Goal: Task Accomplishment & Management: Manage account settings

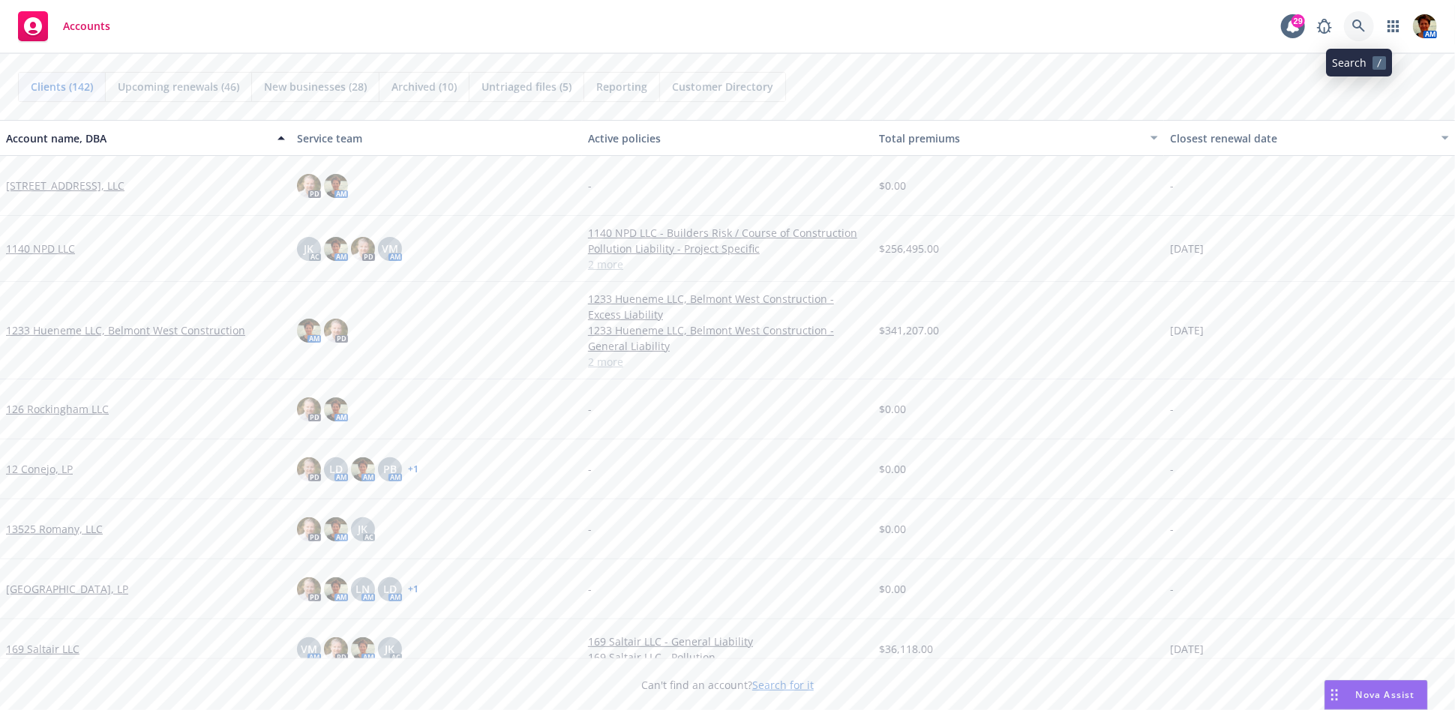
click at [1356, 26] on icon at bounding box center [1359, 27] width 14 height 14
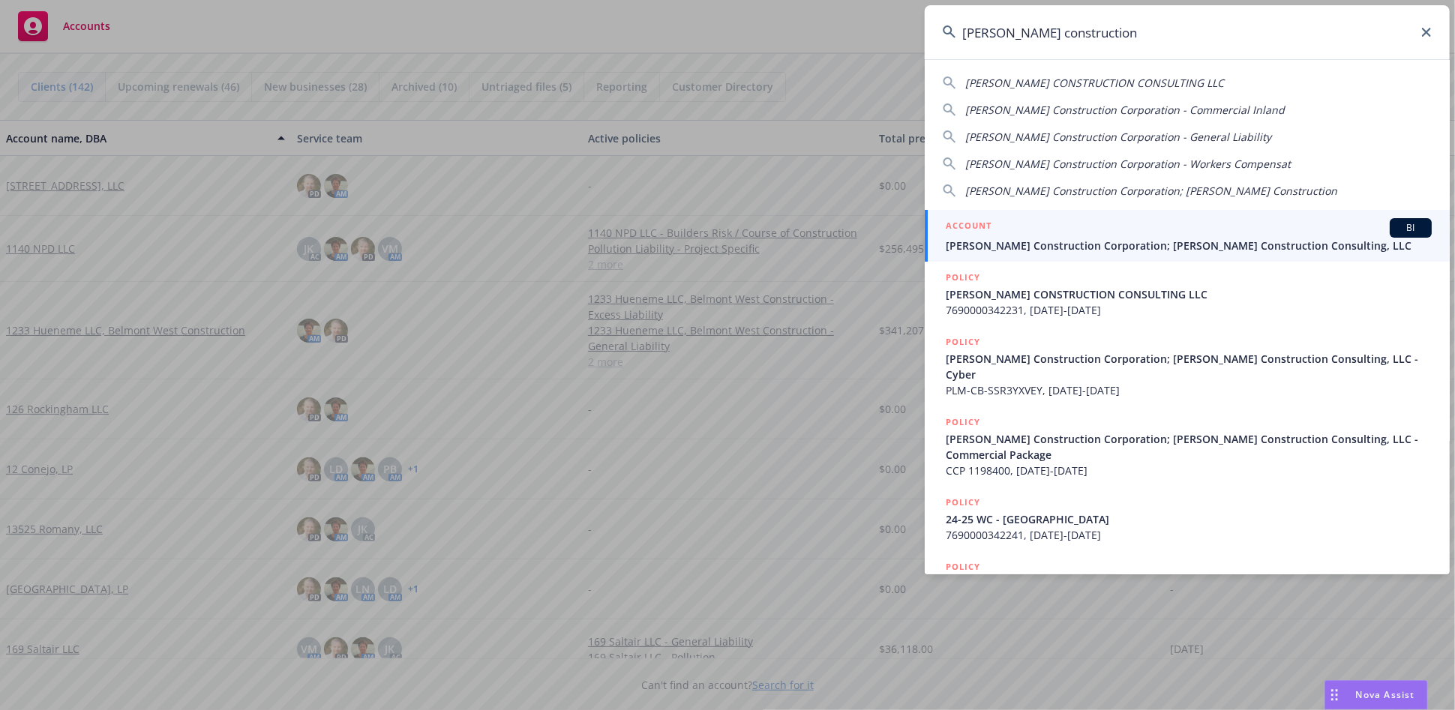
type input "riehl construction"
click at [1130, 236] on div "ACCOUNT BI Riehl Construction Corporation; Riehl Construction Consulting, LLC" at bounding box center [1189, 235] width 486 height 35
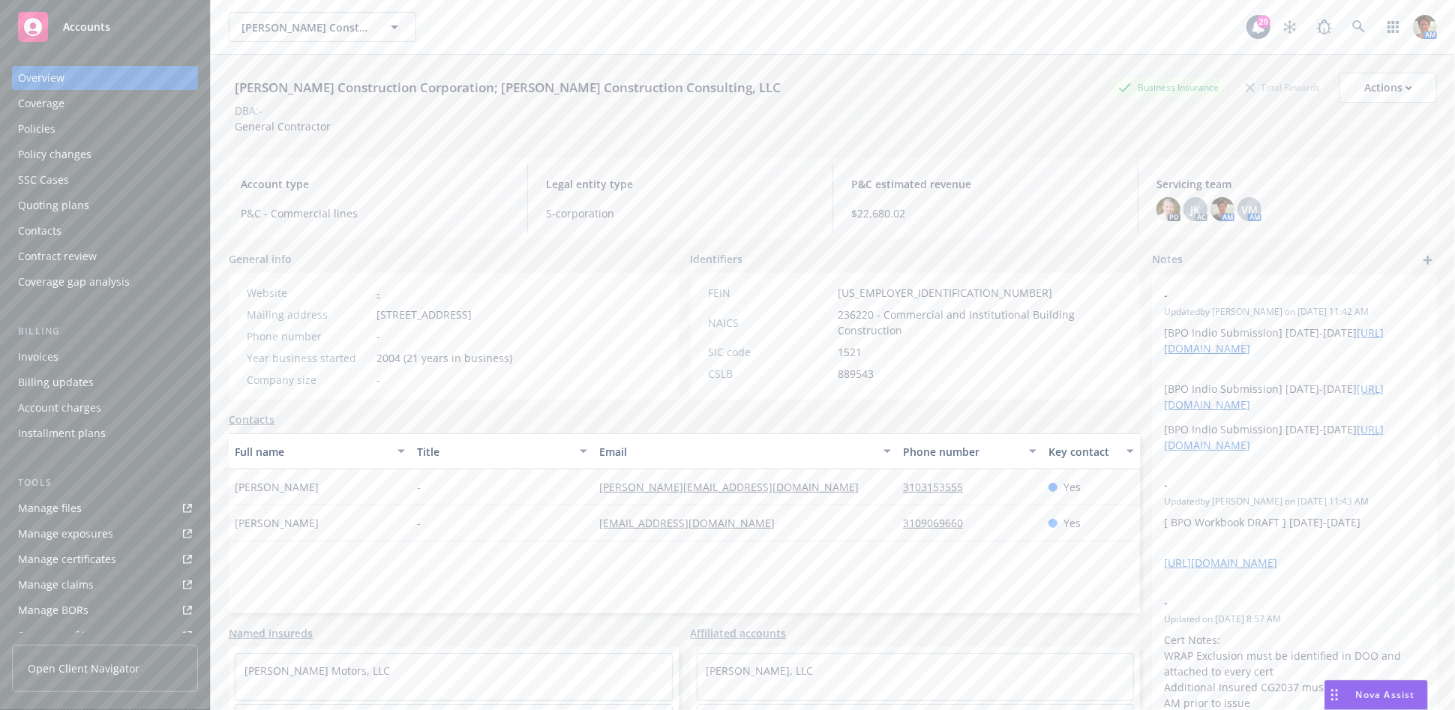
click at [44, 131] on div "Policies" at bounding box center [37, 129] width 38 height 24
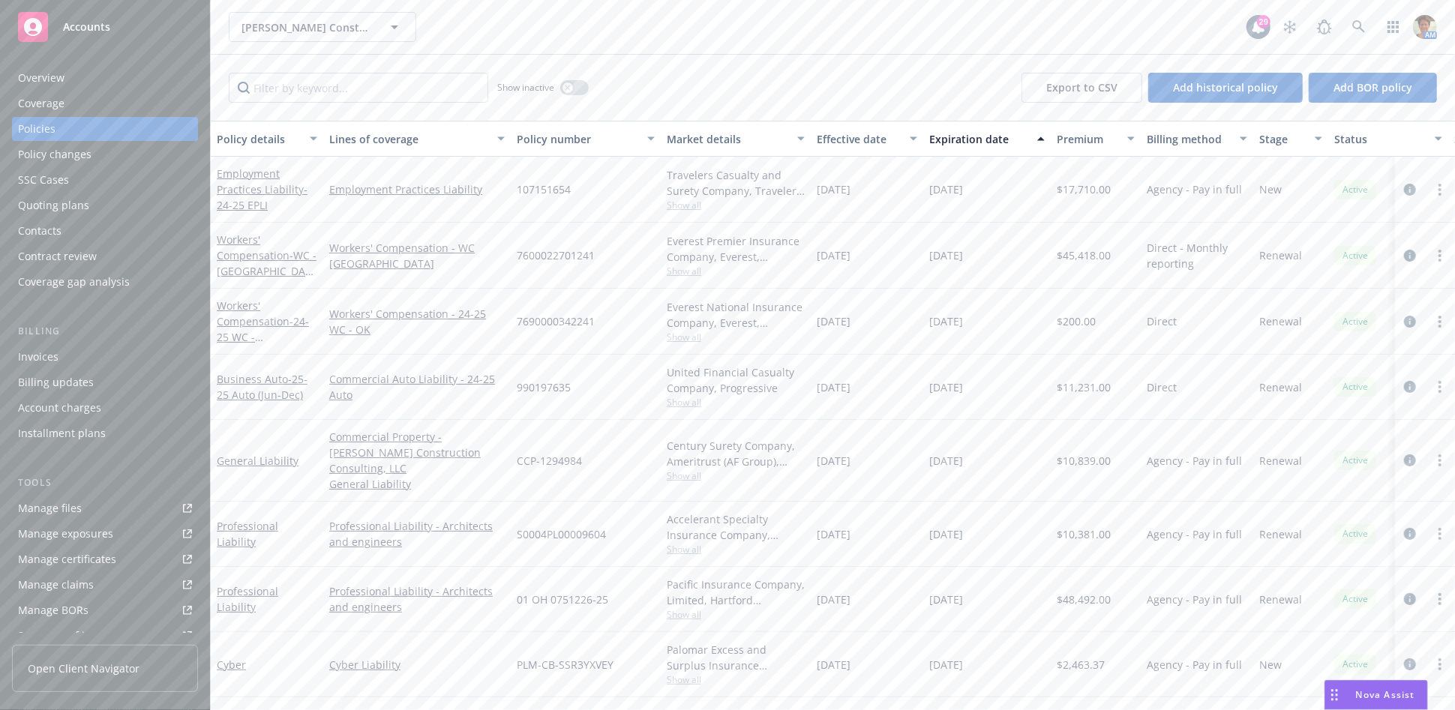
click at [28, 360] on div "Invoices" at bounding box center [38, 357] width 41 height 24
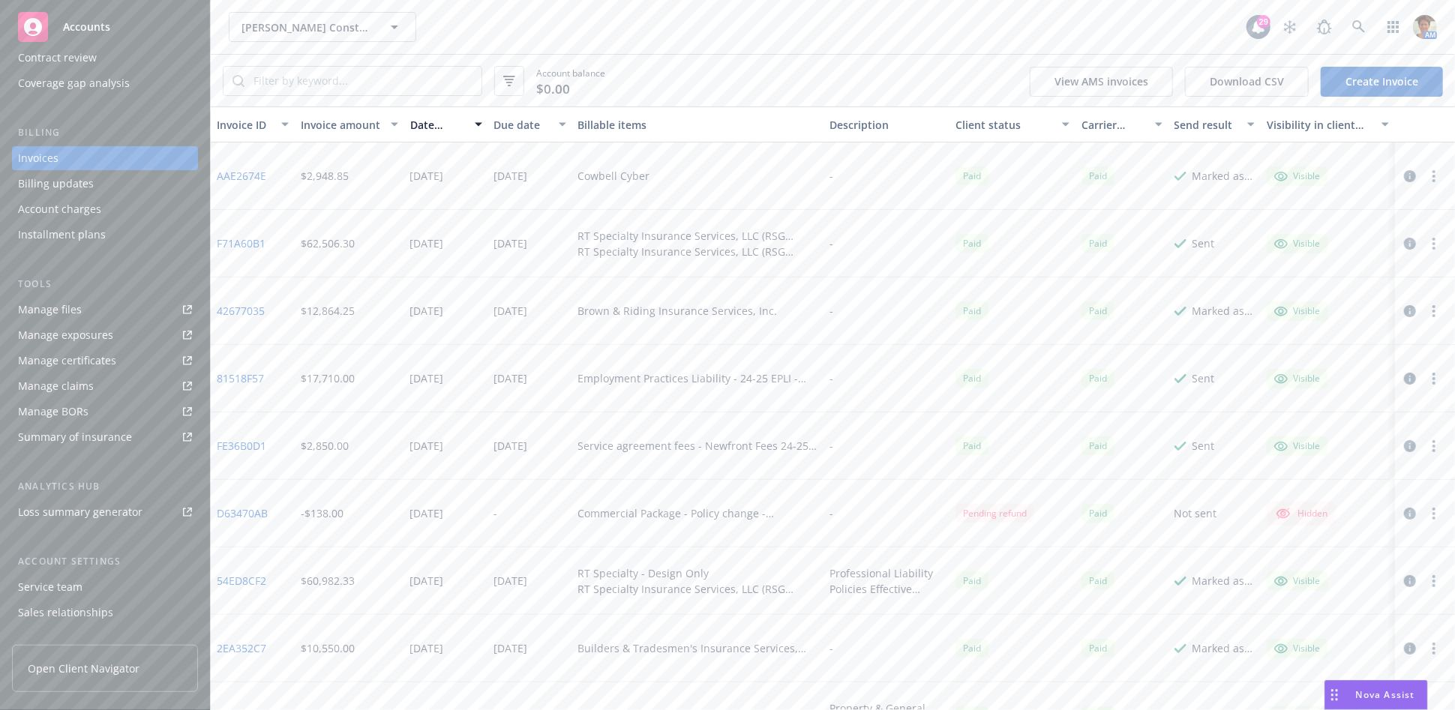
scroll to position [250, 0]
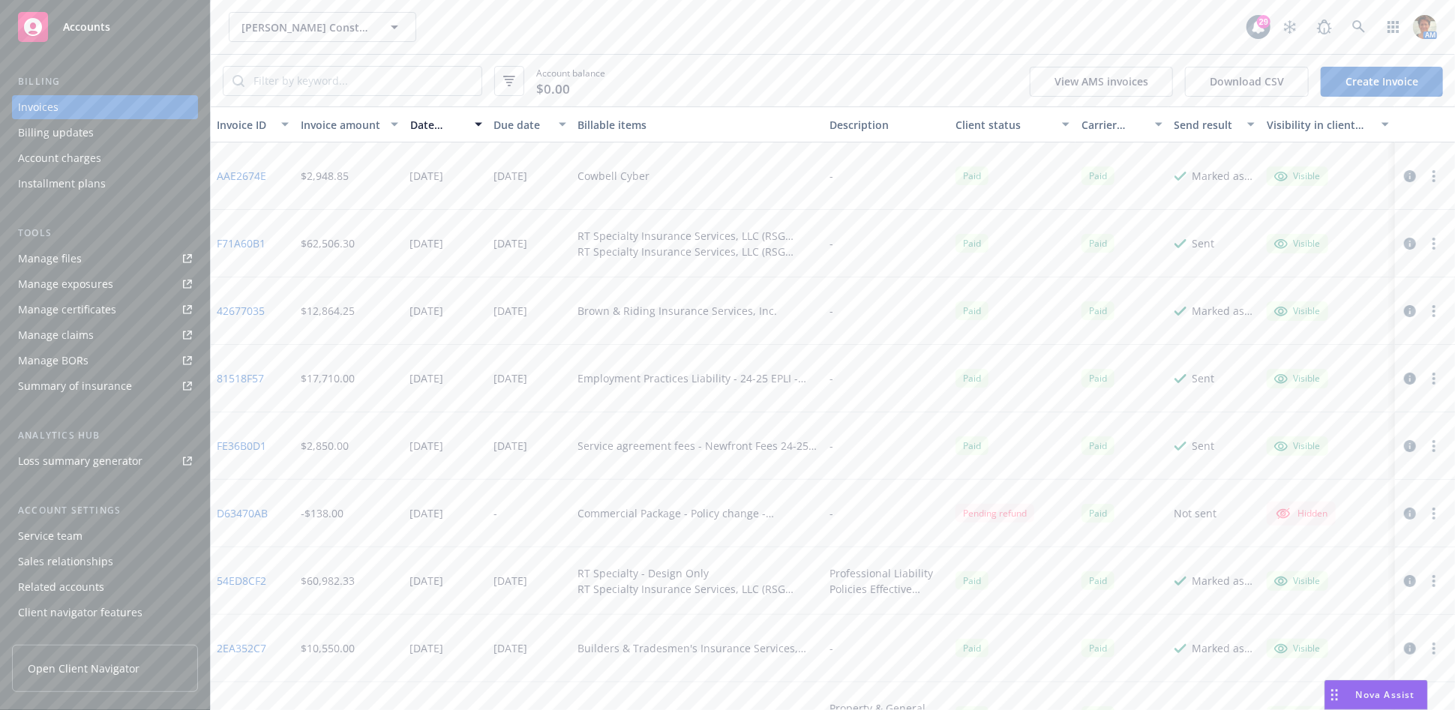
click at [90, 541] on div "Service team" at bounding box center [105, 536] width 174 height 24
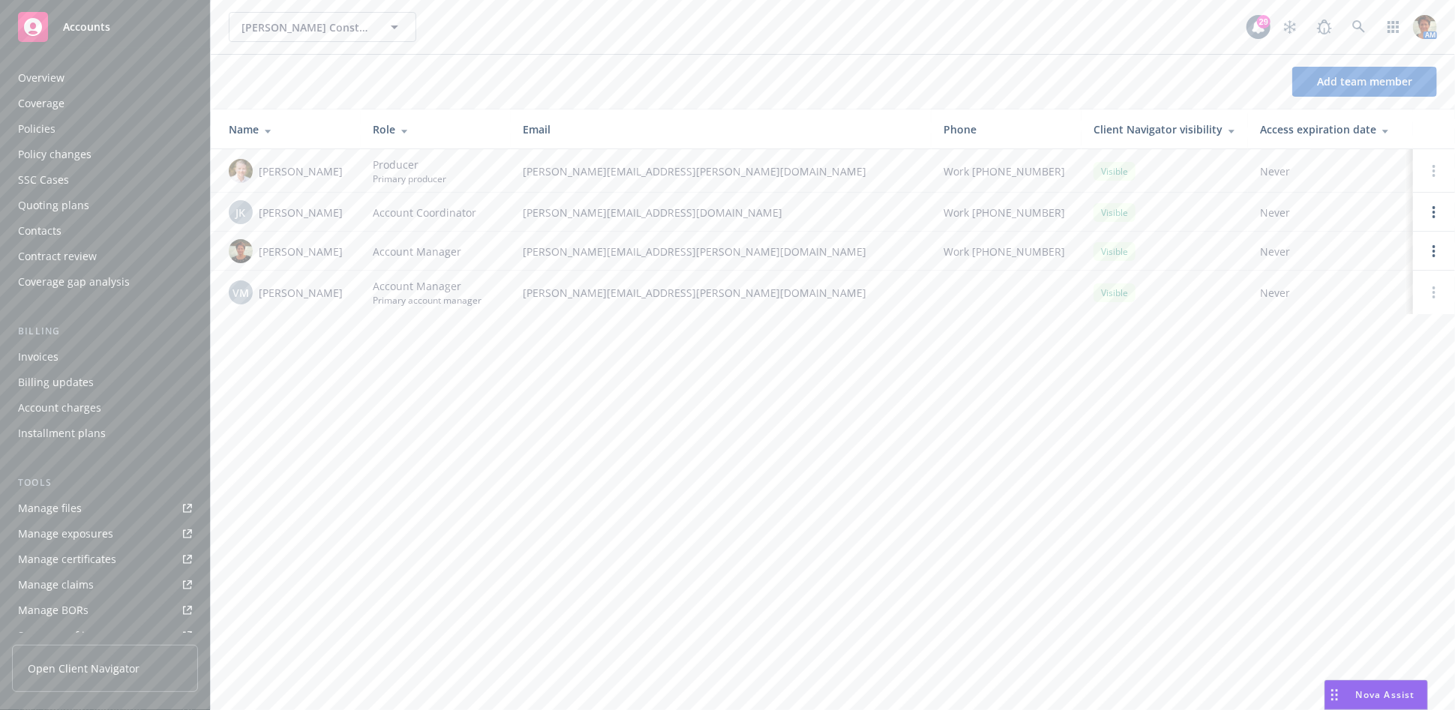
click at [67, 136] on div "Policies" at bounding box center [105, 129] width 174 height 24
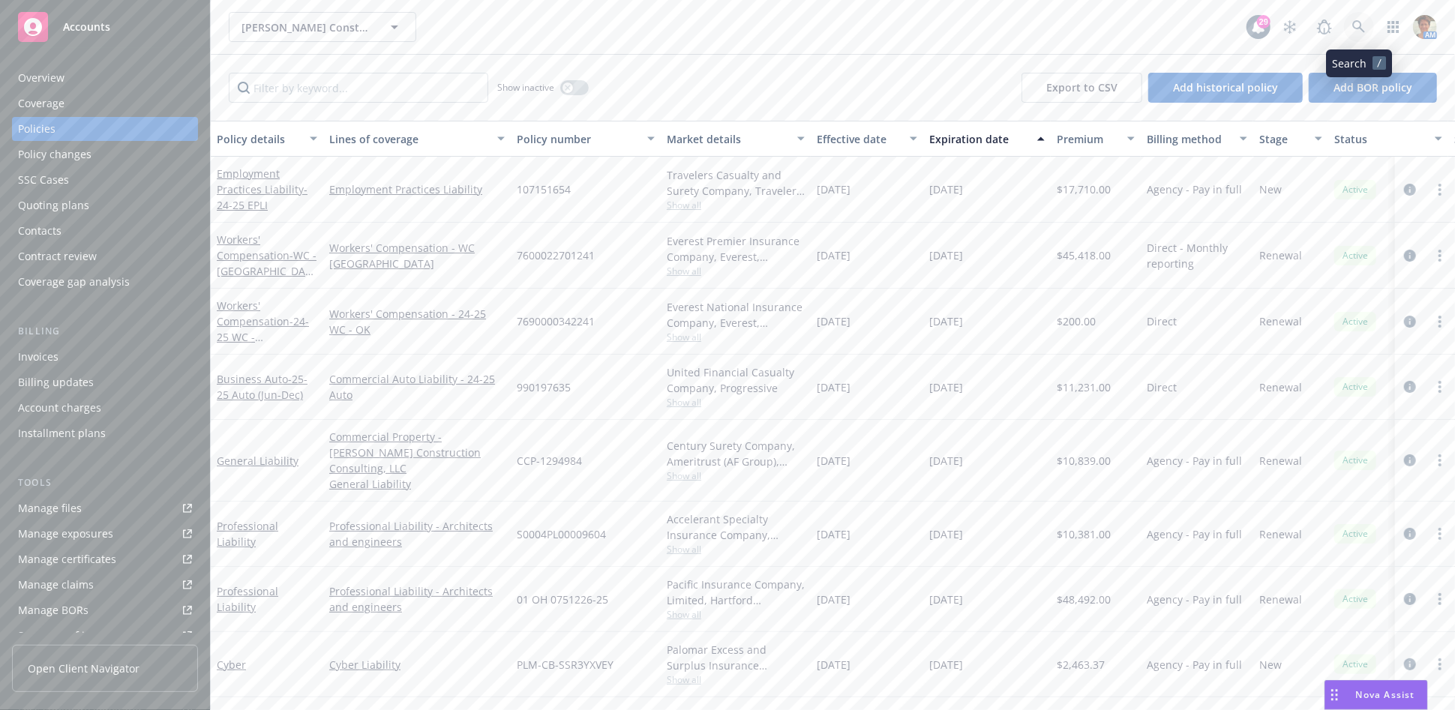
click at [1365, 30] on icon at bounding box center [1359, 27] width 14 height 14
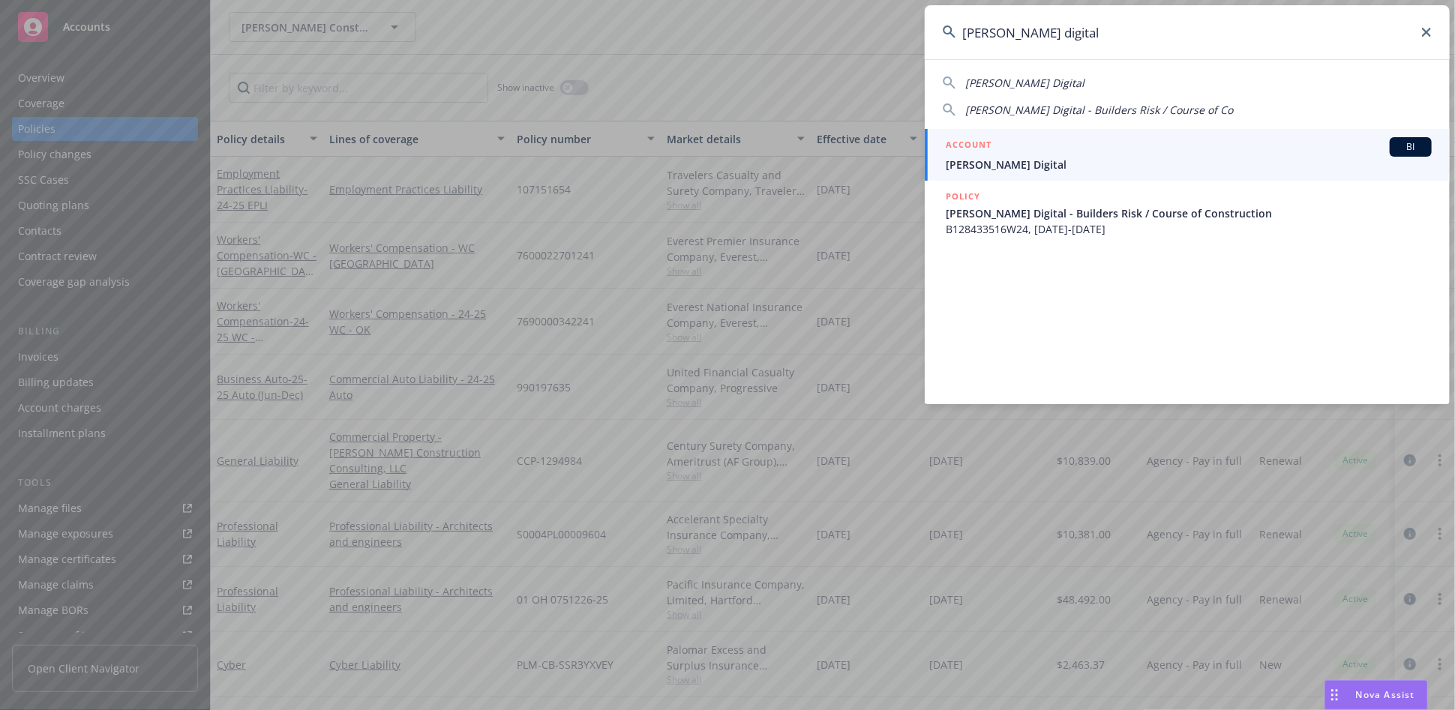
type input "neil patel digital"
click at [991, 147] on h5 "ACCOUNT" at bounding box center [969, 146] width 46 height 18
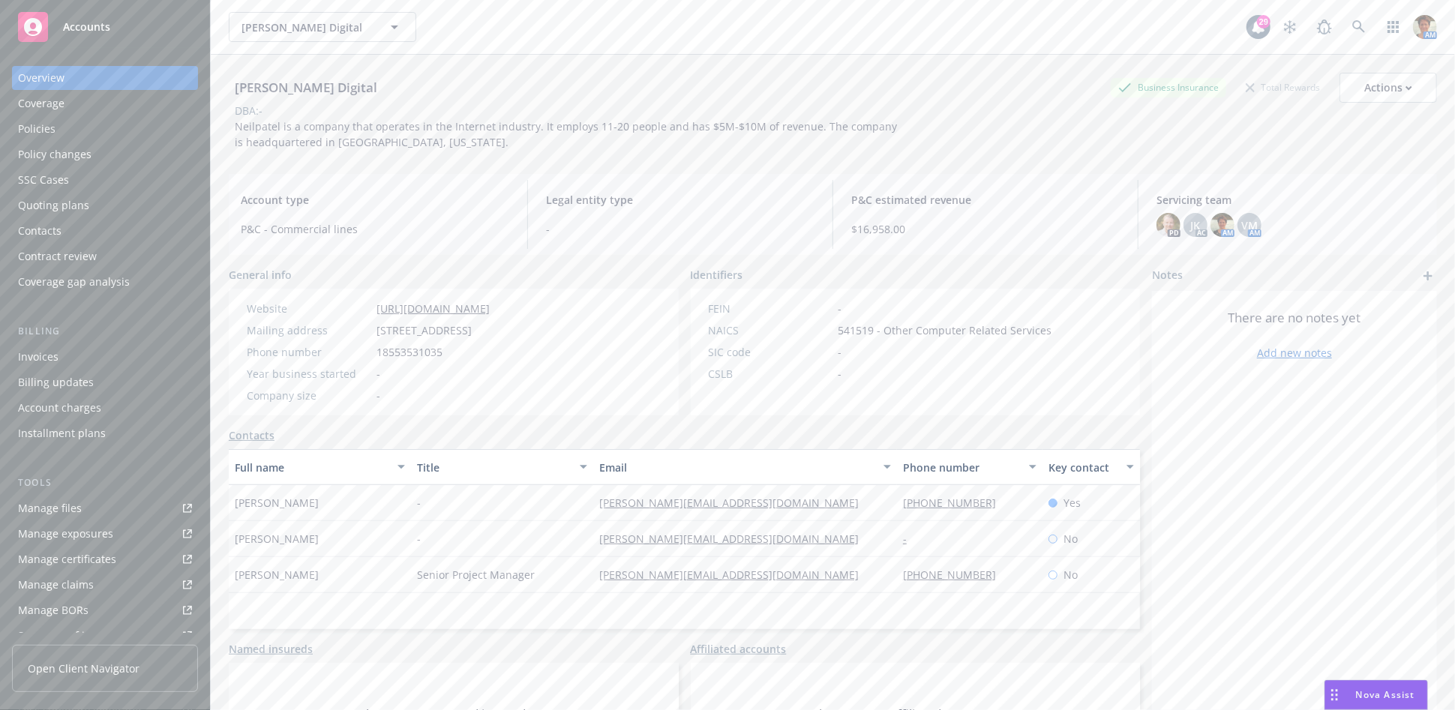
click at [72, 198] on div "Quoting plans" at bounding box center [53, 206] width 71 height 24
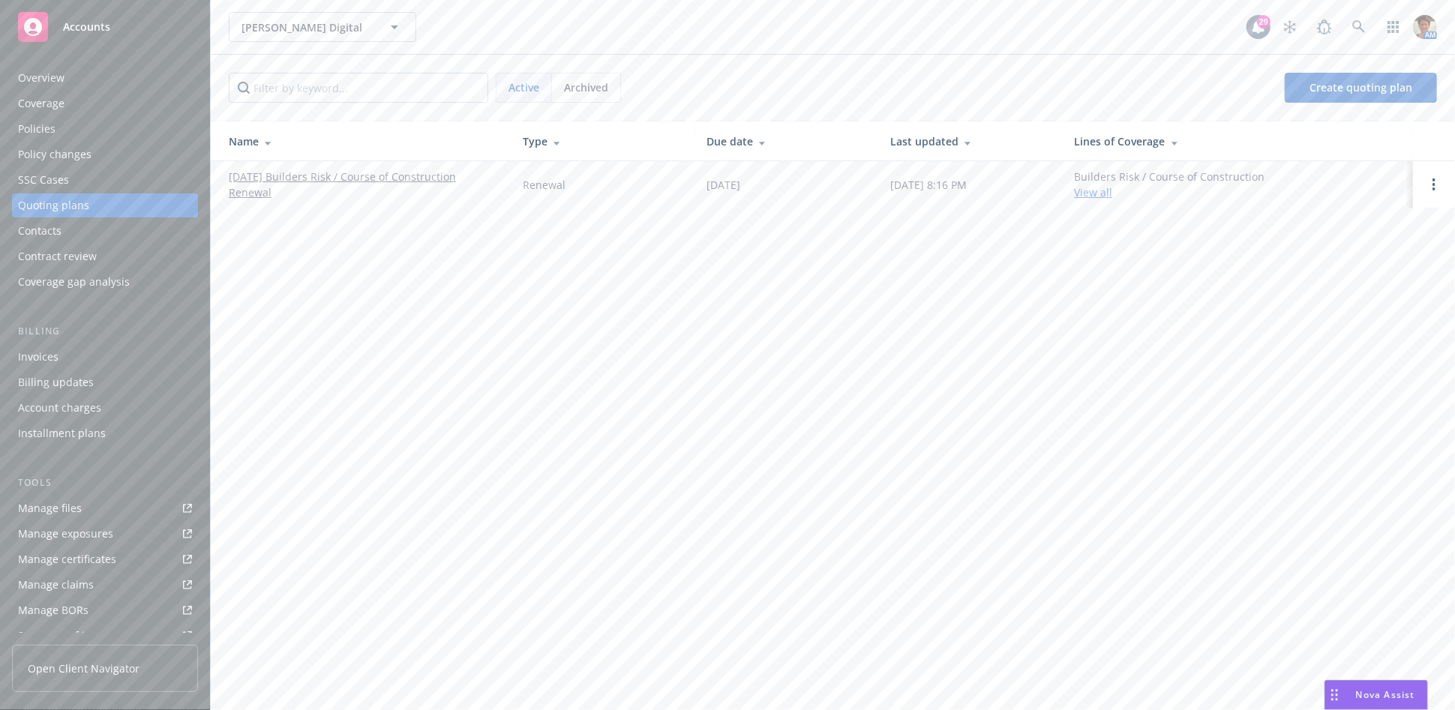
click at [275, 171] on link "09/26/25 Builders Risk / Course of Construction Renewal" at bounding box center [364, 185] width 270 height 32
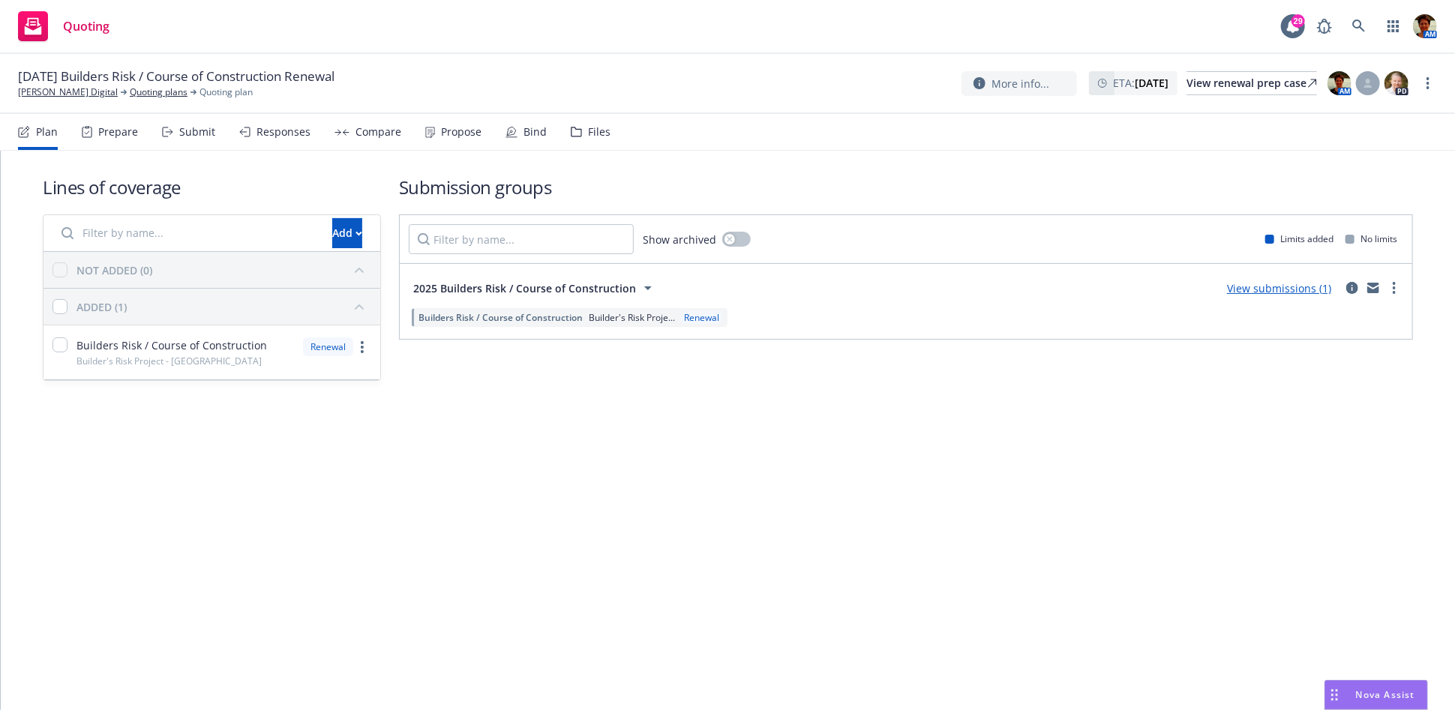
click at [588, 137] on div "Files" at bounding box center [599, 132] width 23 height 12
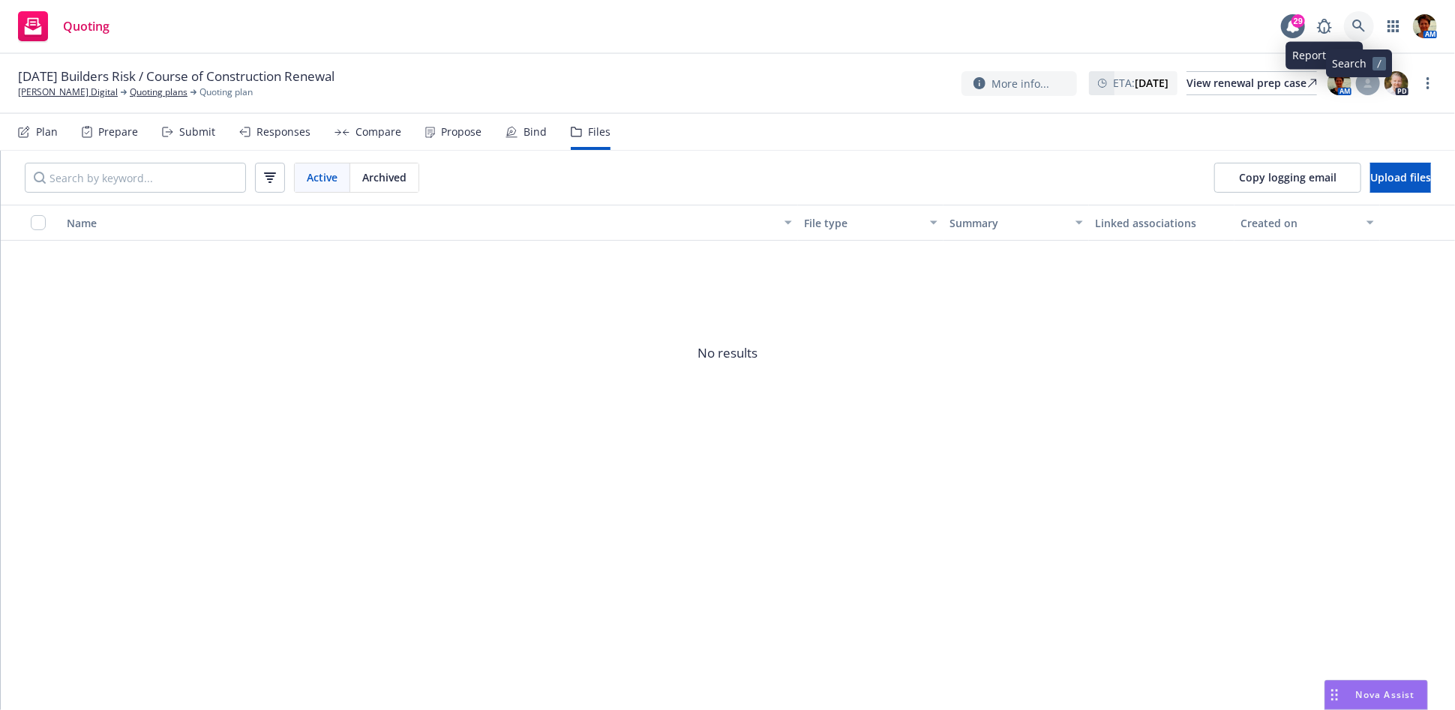
click at [1357, 23] on icon at bounding box center [1359, 27] width 14 height 14
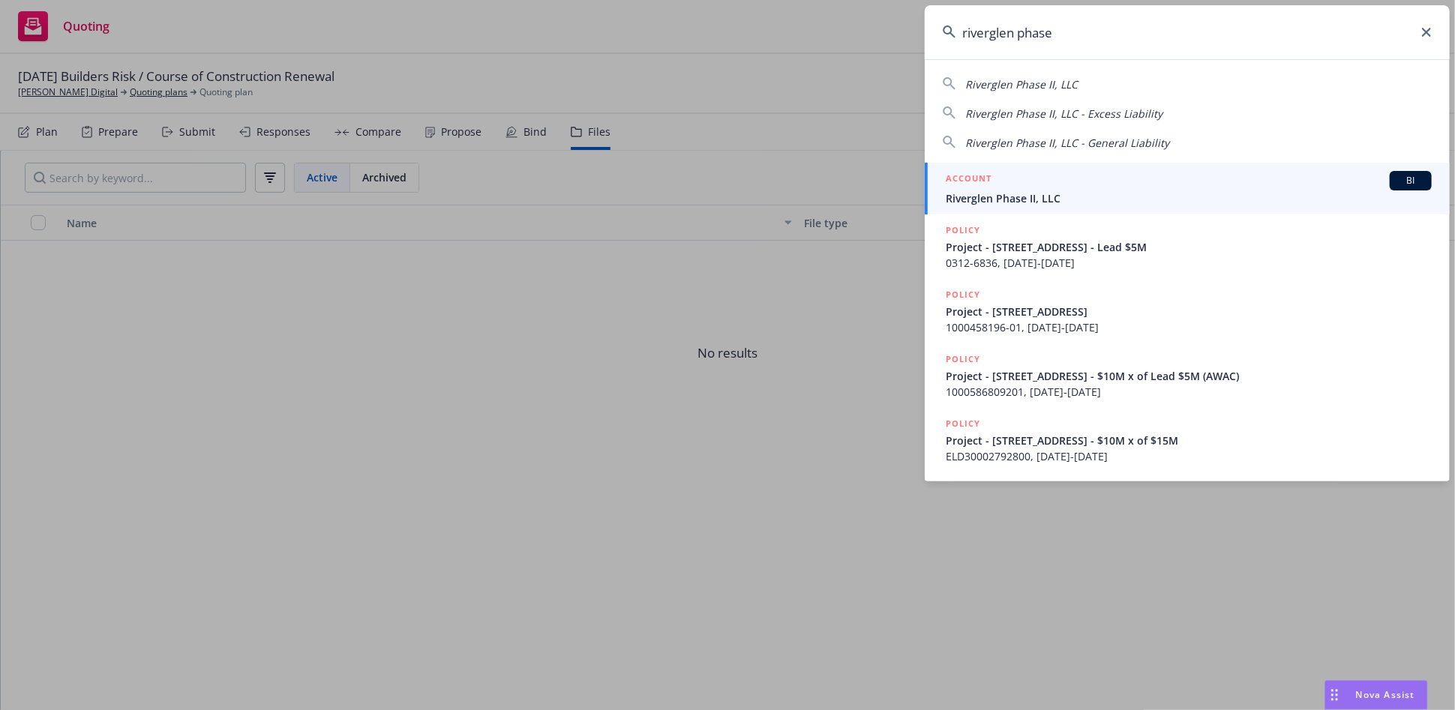
type input "riverglen phase"
click at [1193, 173] on div "ACCOUNT BI" at bounding box center [1189, 181] width 486 height 20
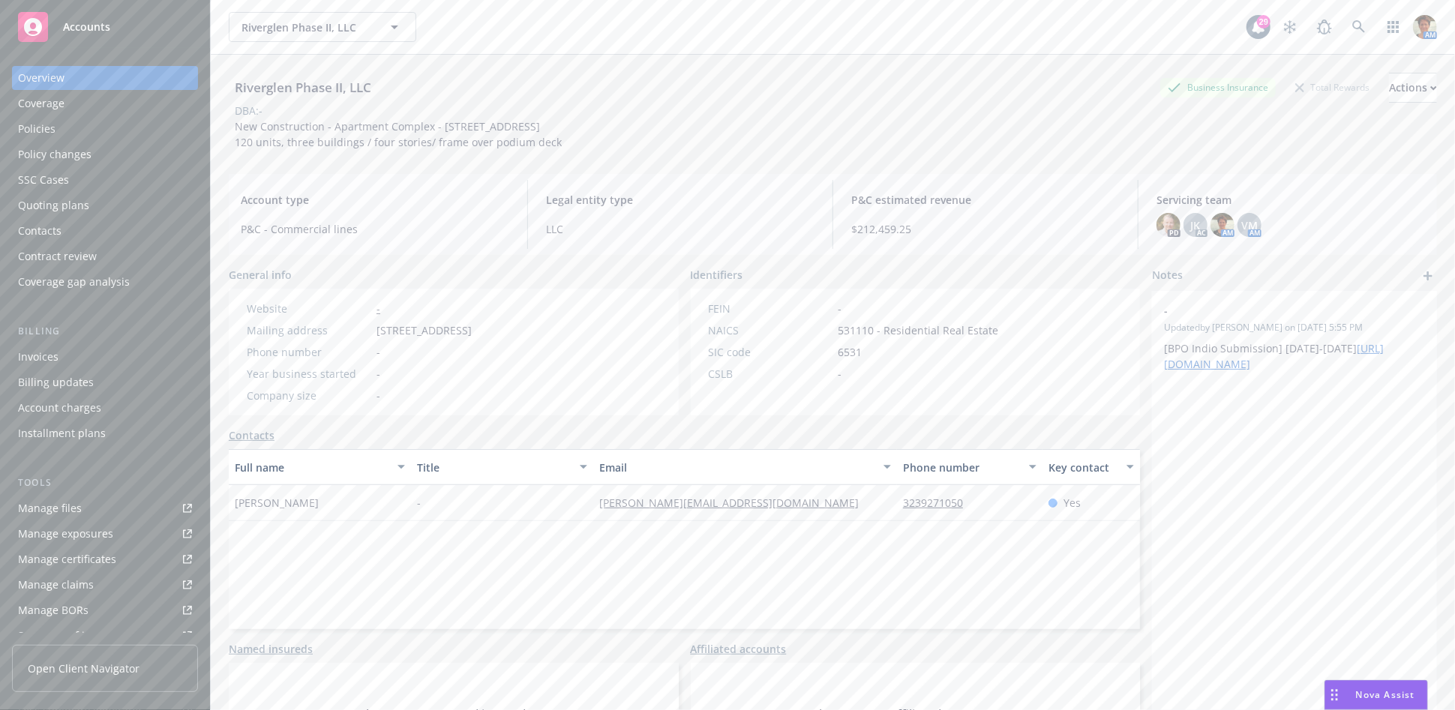
click at [83, 128] on div "Policies" at bounding box center [105, 129] width 174 height 24
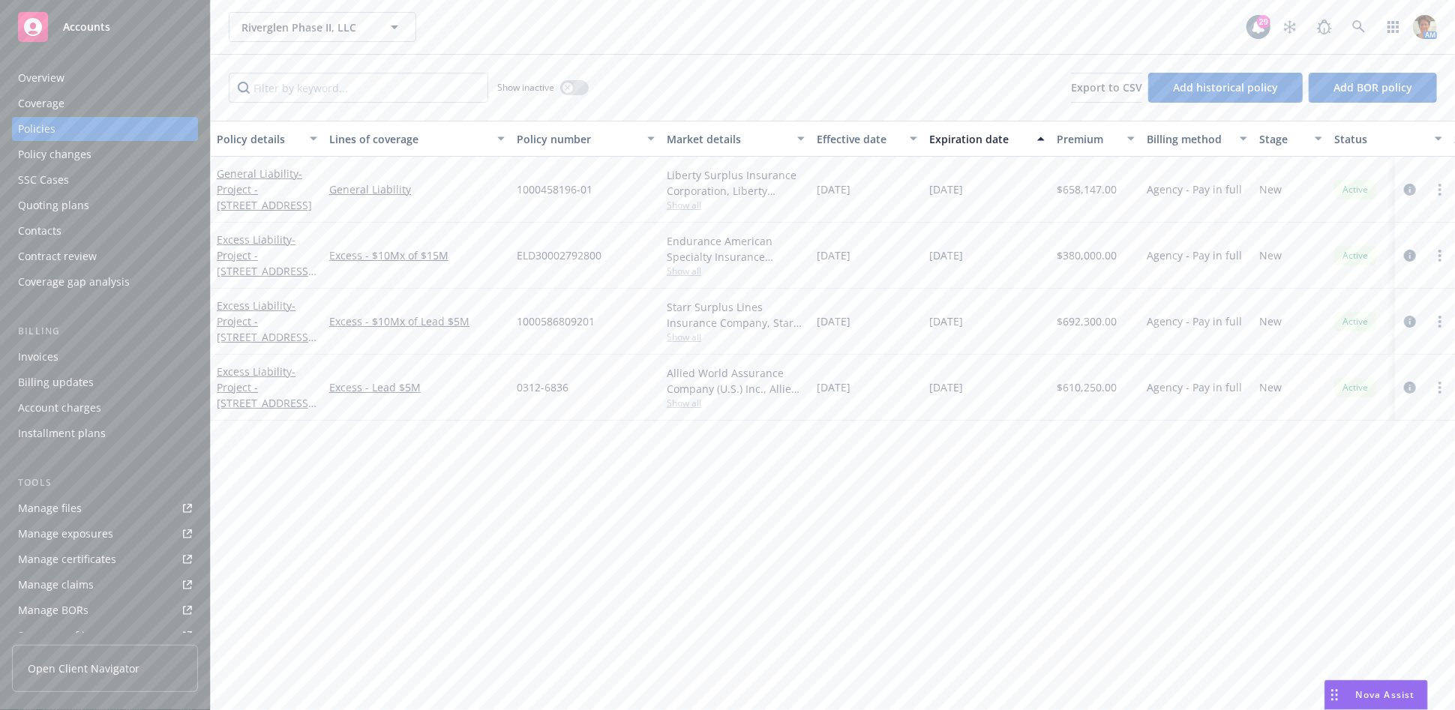
click at [61, 353] on div "Invoices" at bounding box center [105, 357] width 174 height 24
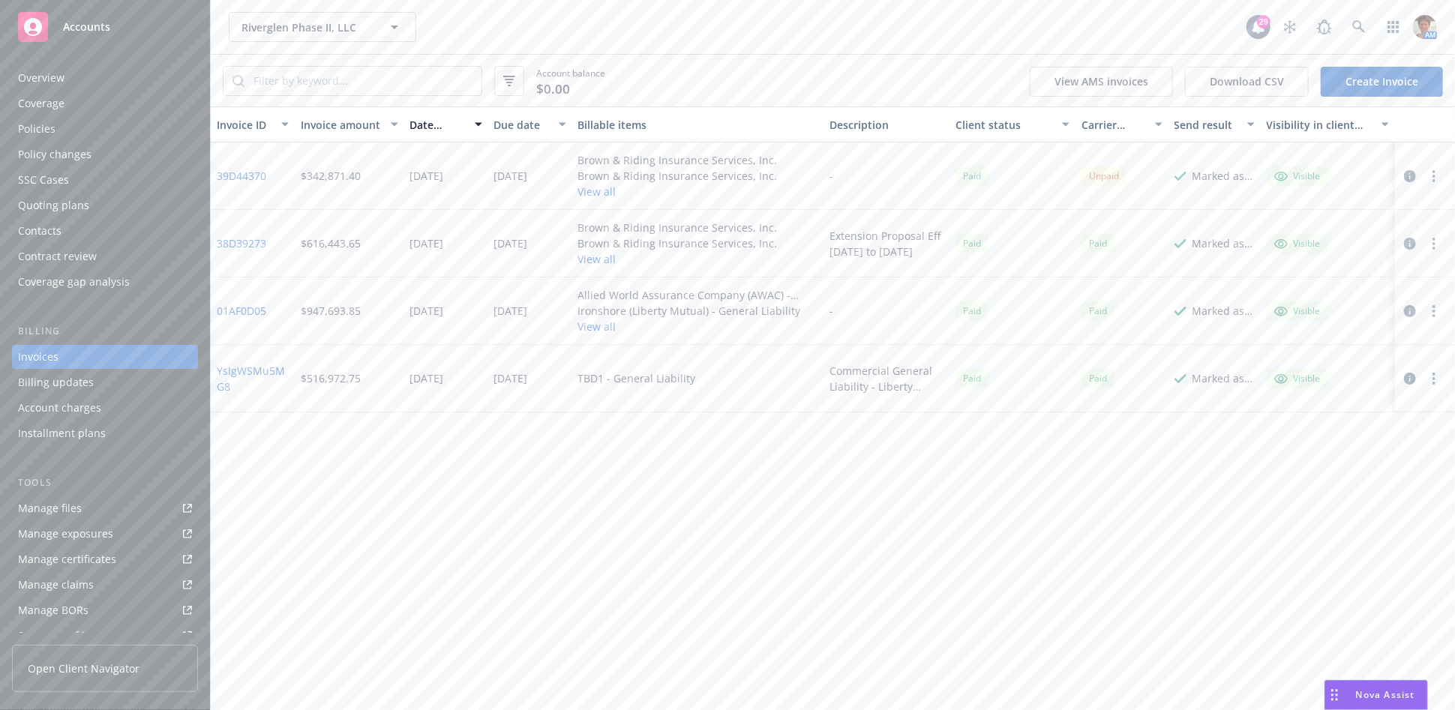
click at [71, 410] on div "Account charges" at bounding box center [59, 408] width 83 height 24
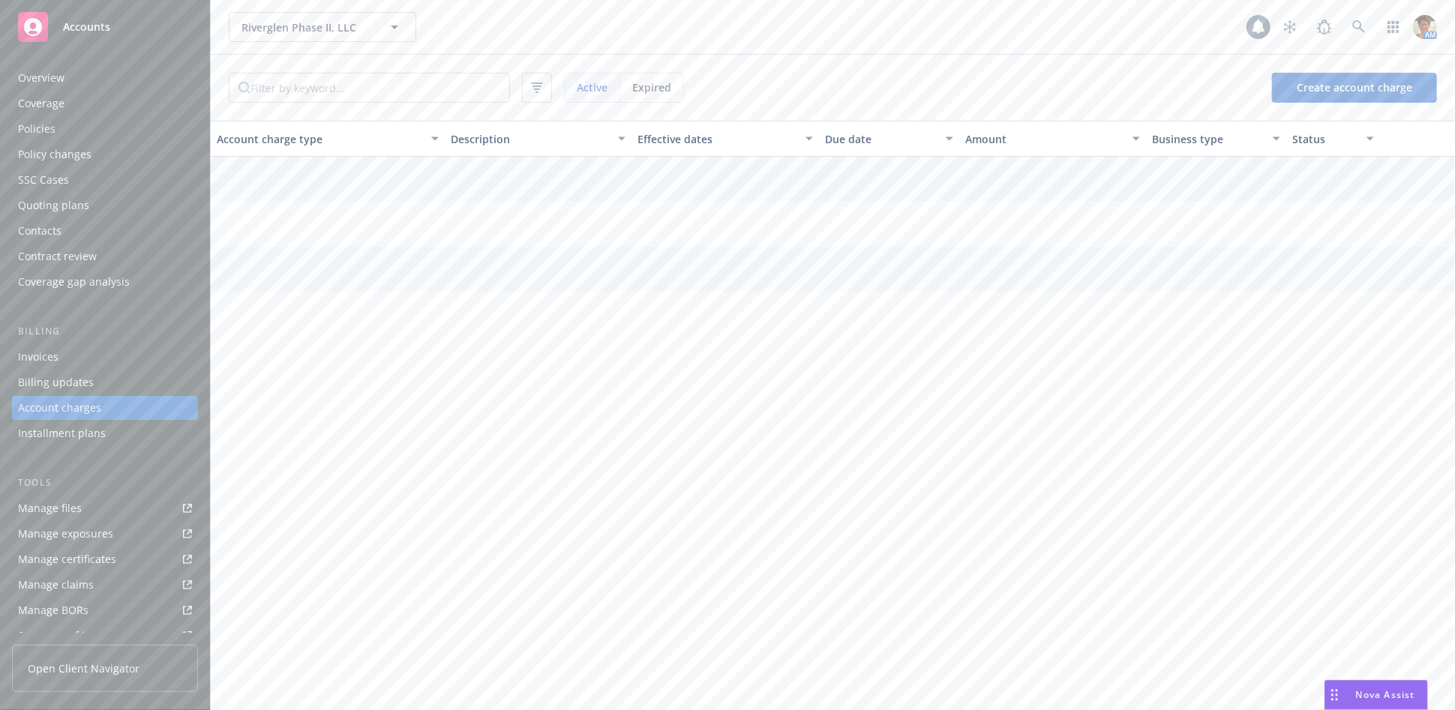
scroll to position [29, 0]
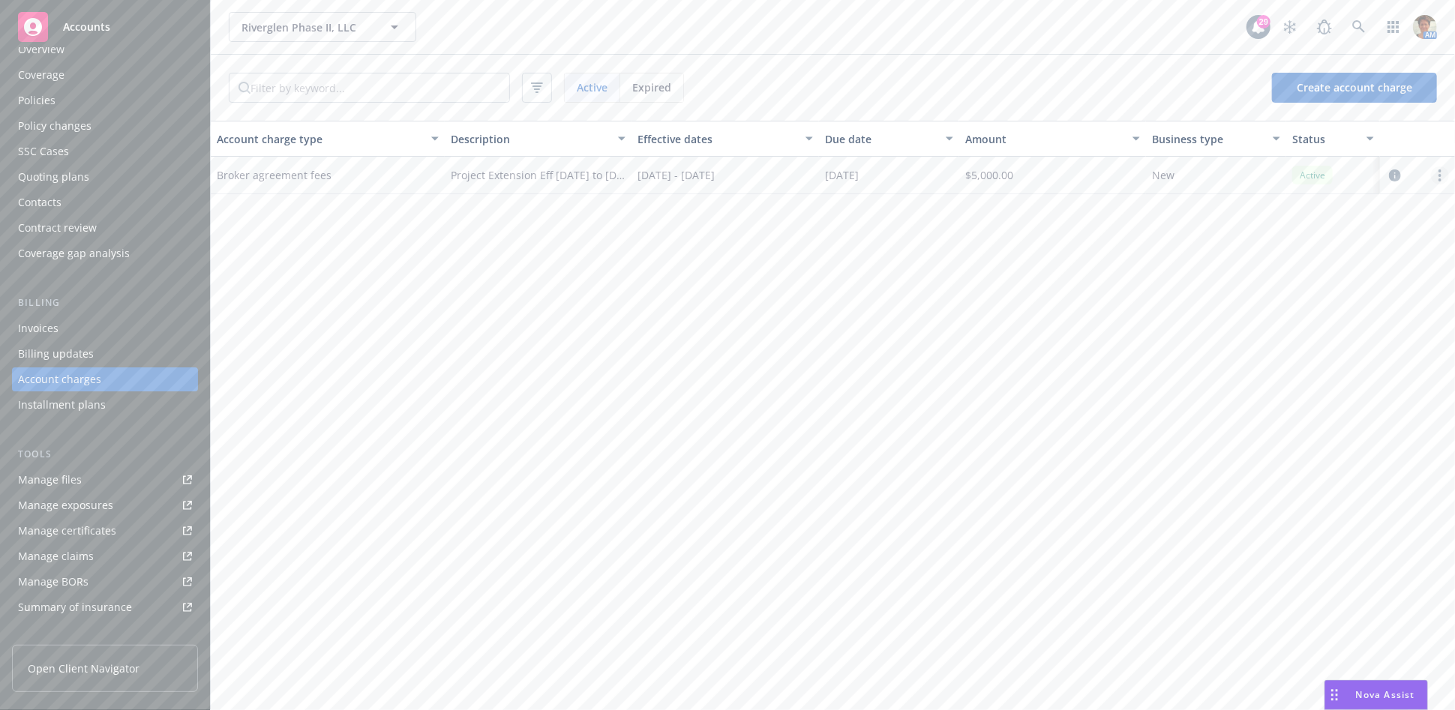
click at [1437, 167] on link "more" at bounding box center [1440, 176] width 18 height 18
click at [30, 330] on div "Invoices" at bounding box center [38, 329] width 41 height 24
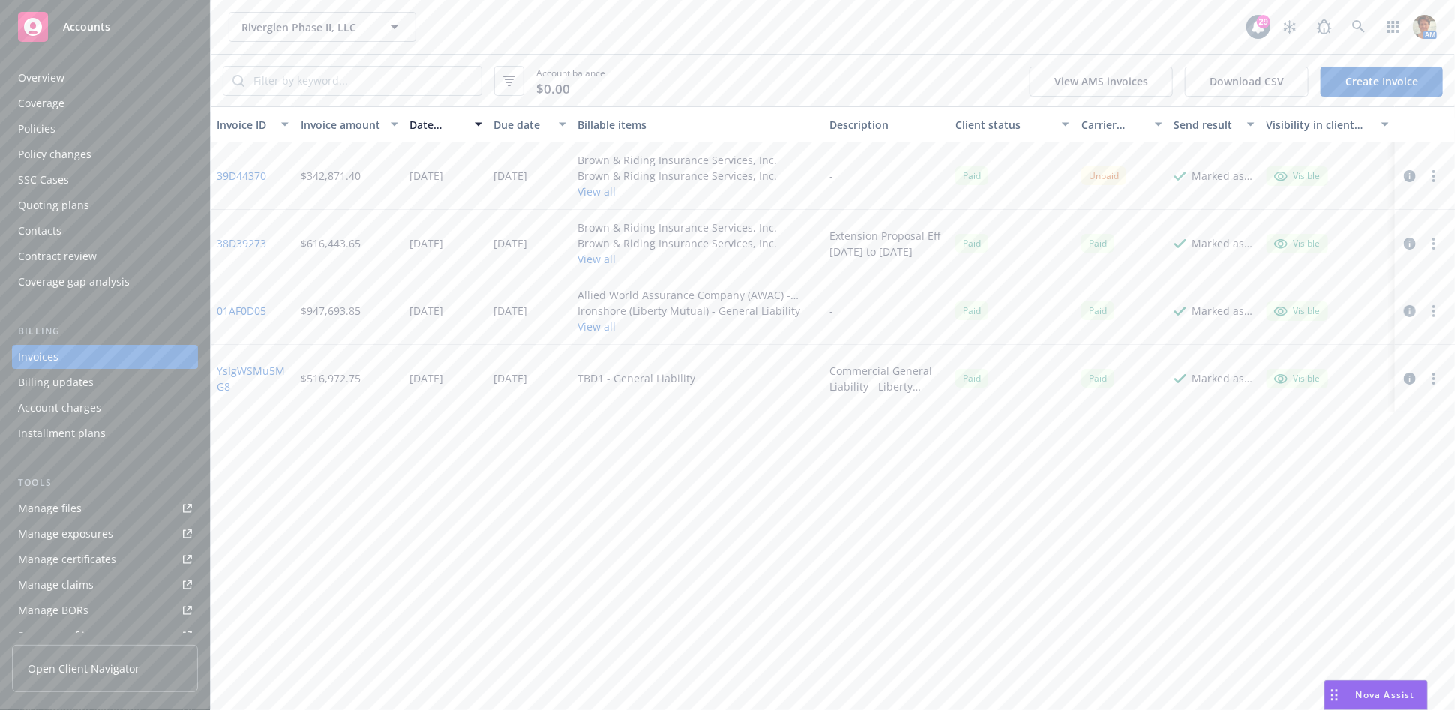
click at [251, 248] on link "38D39273" at bounding box center [242, 244] width 50 height 16
click at [1358, 29] on icon at bounding box center [1358, 26] width 13 height 13
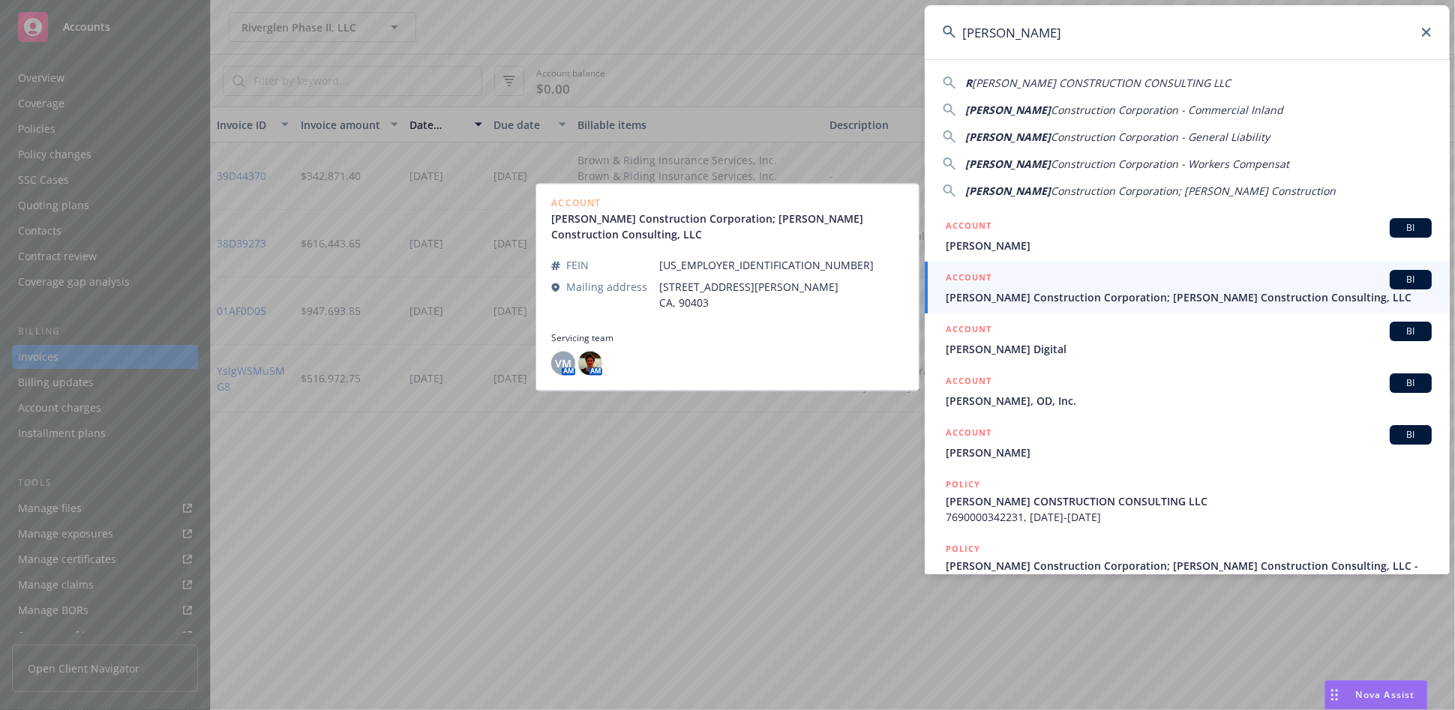
type input "Riehl"
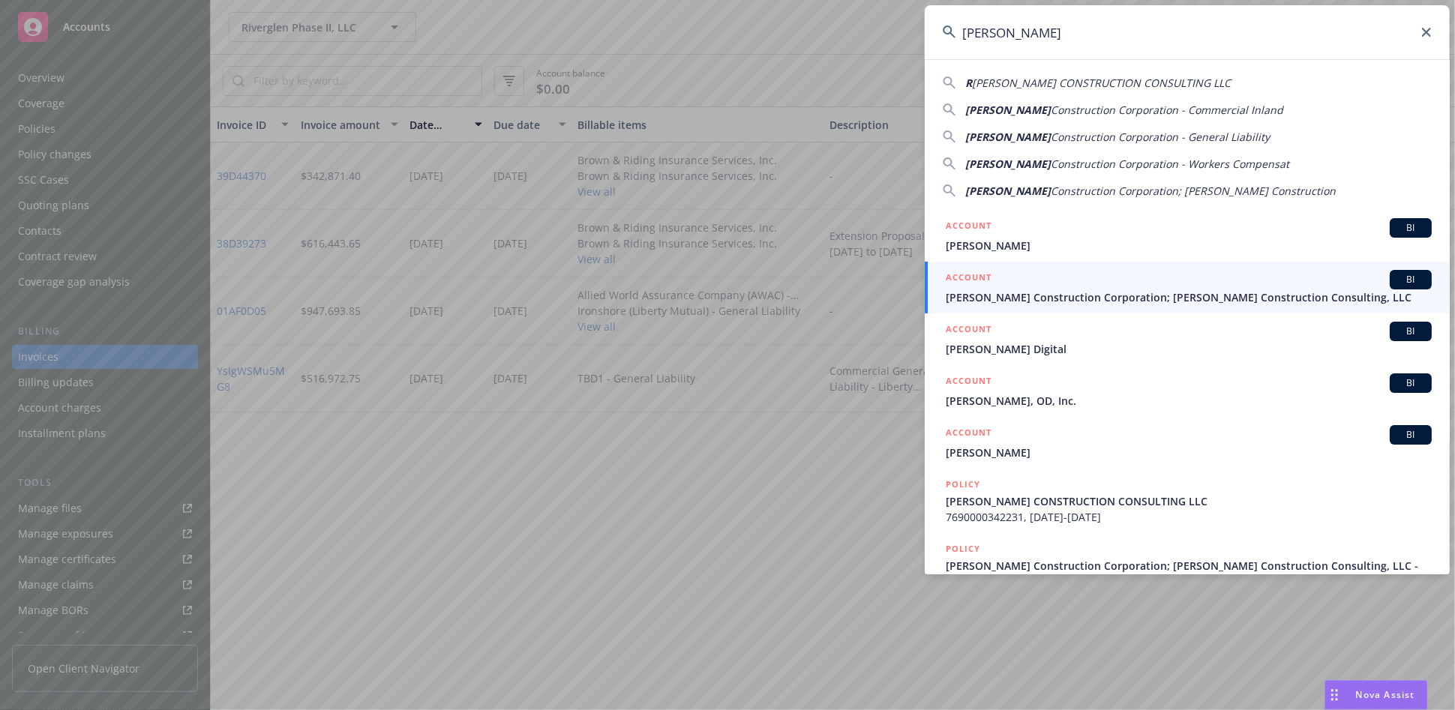
click at [954, 290] on span "Riehl Construction Corporation; Riehl Construction Consulting, LLC" at bounding box center [1189, 298] width 486 height 16
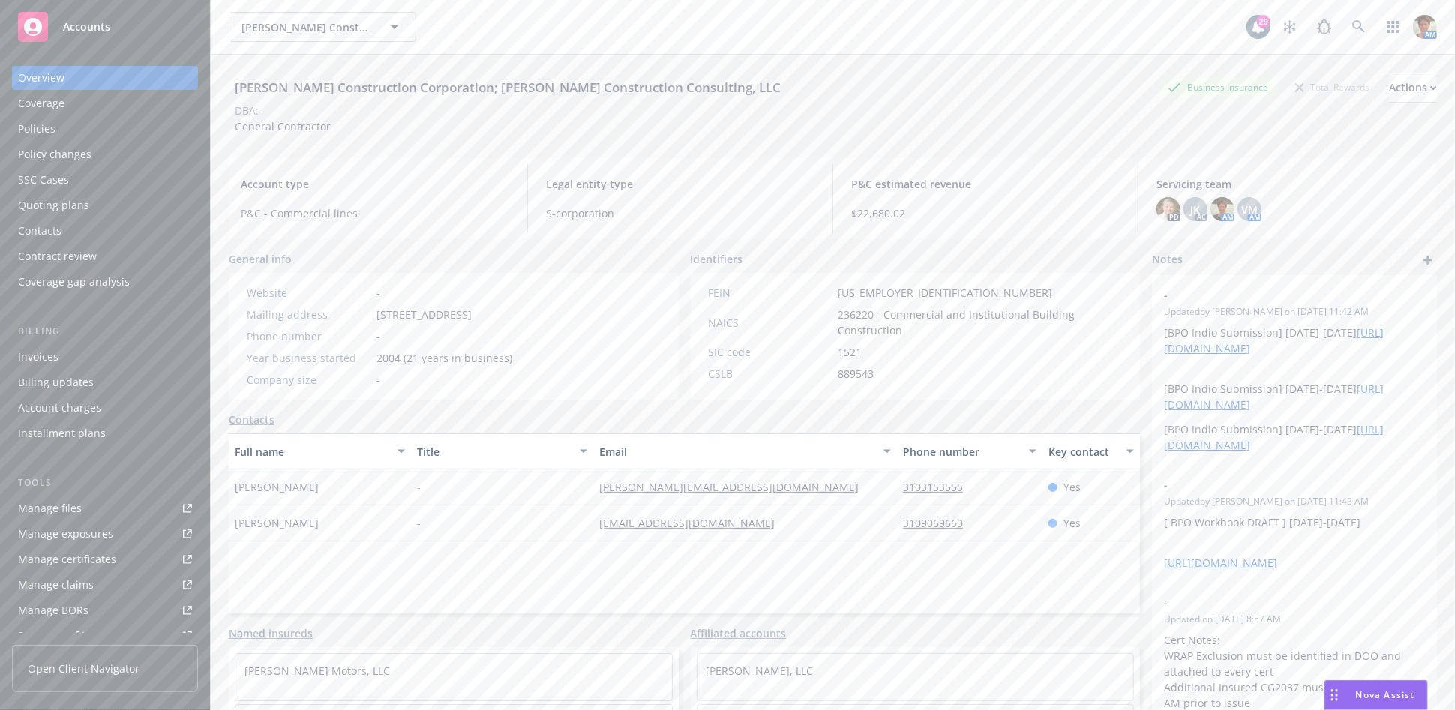
click at [96, 134] on div "Policies" at bounding box center [105, 129] width 174 height 24
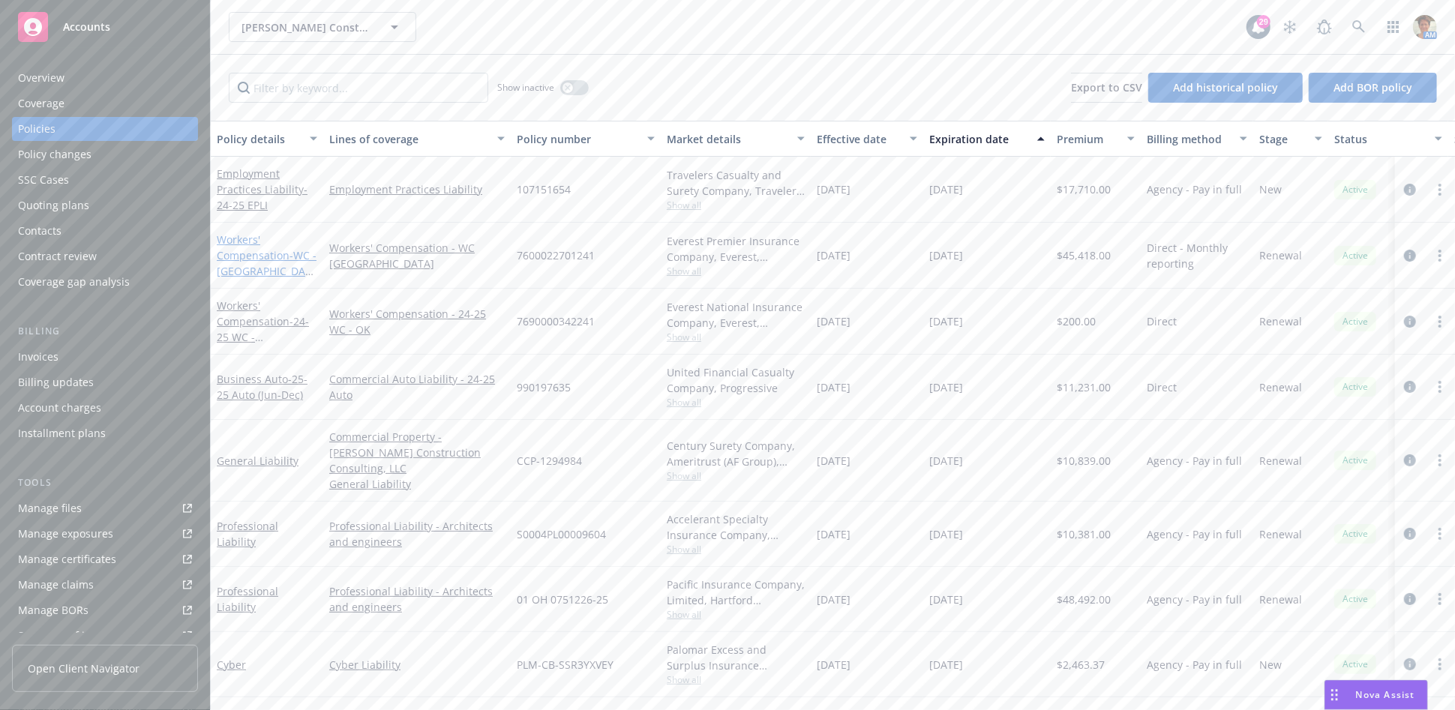
click at [253, 251] on link "Workers' Compensation - WC - CA" at bounding box center [267, 264] width 100 height 62
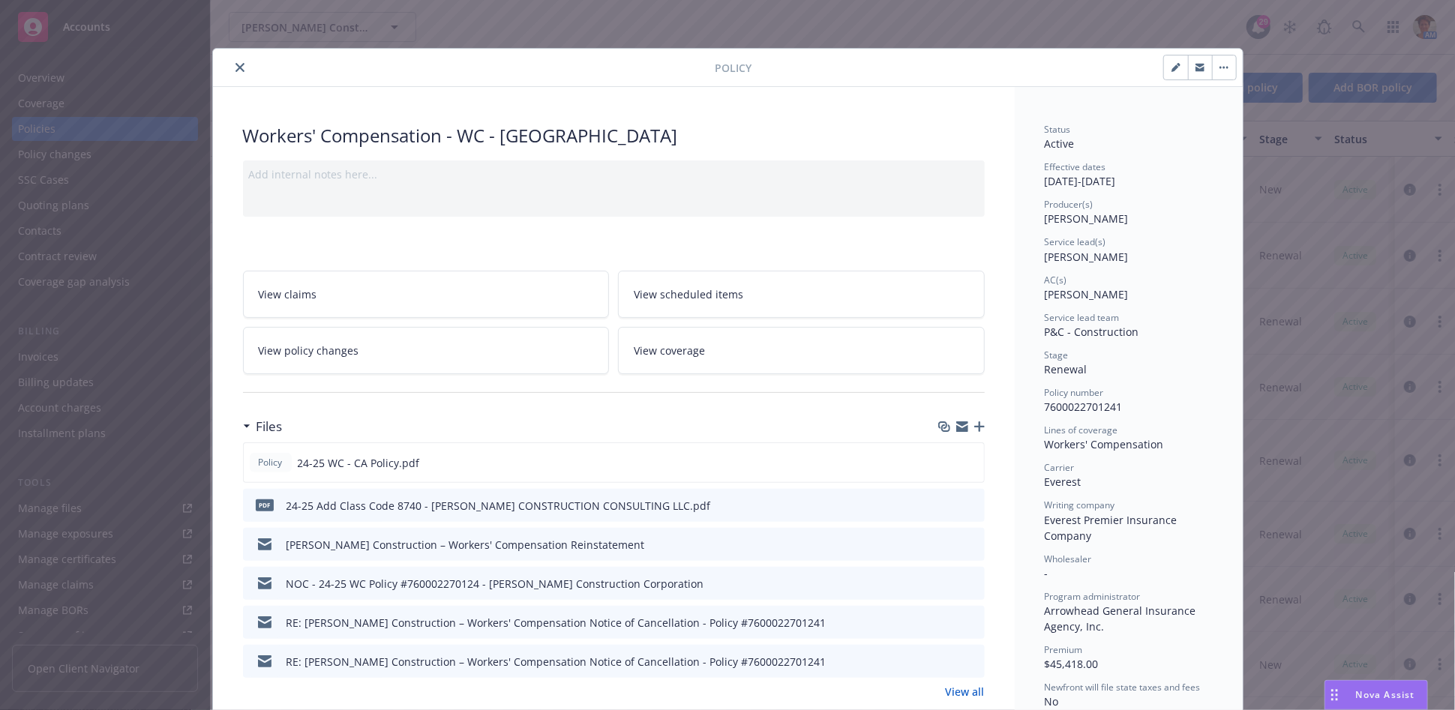
click at [1164, 68] on button "button" at bounding box center [1176, 68] width 24 height 24
select select "RENEWAL"
select select "12"
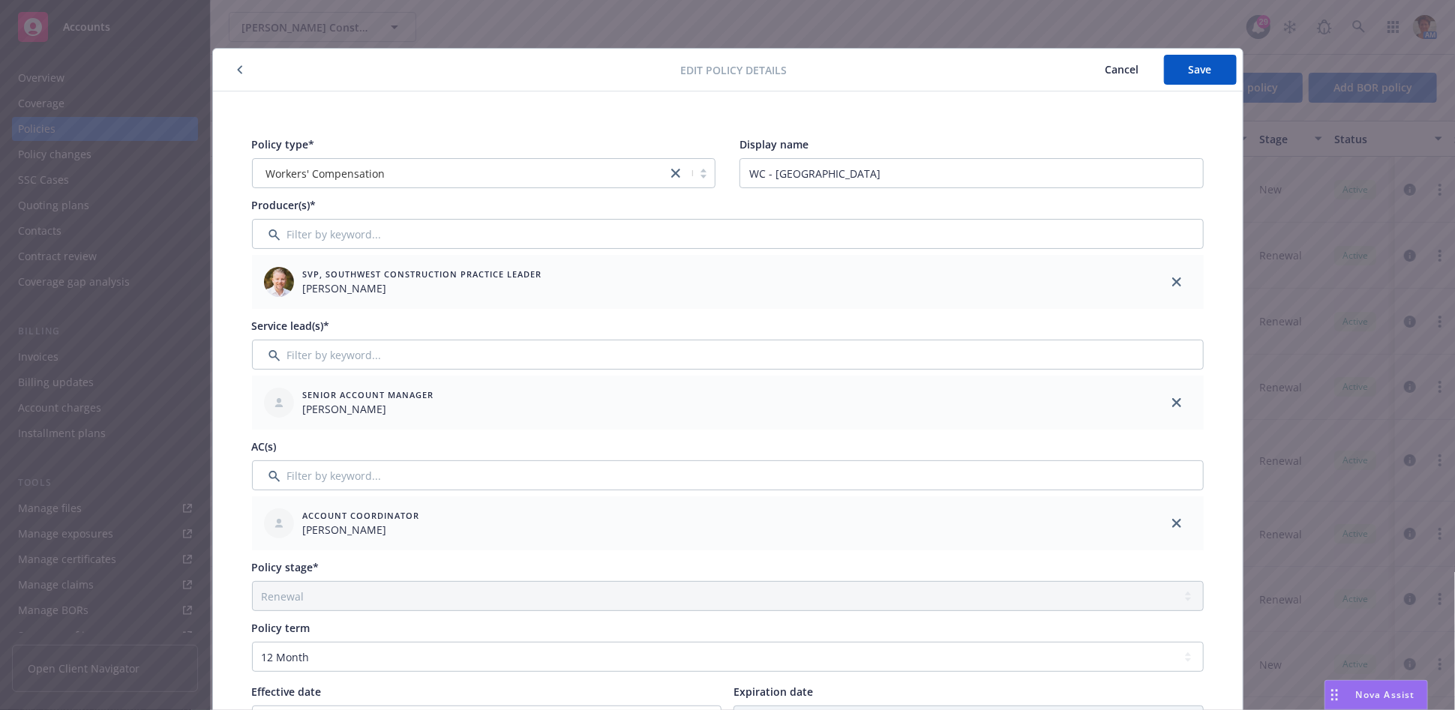
click at [1122, 72] on span "Cancel" at bounding box center [1123, 69] width 34 height 14
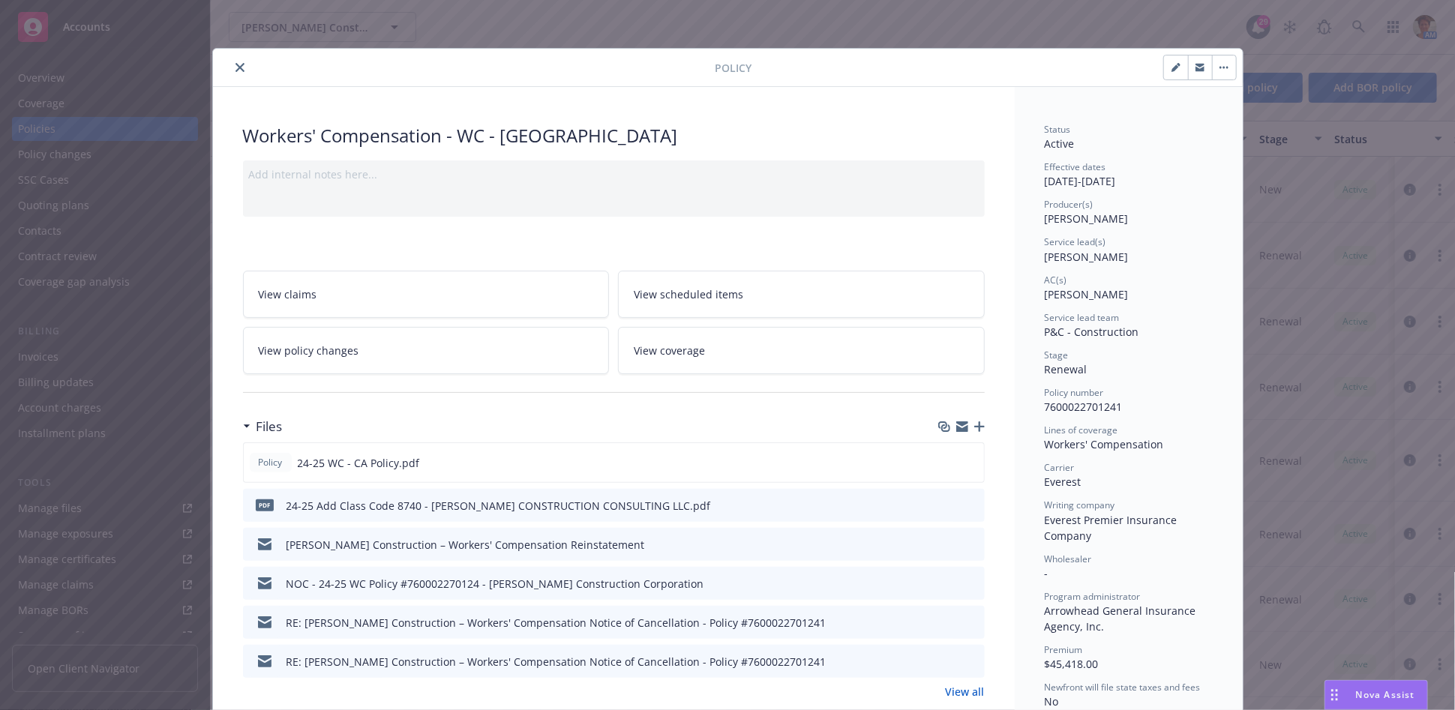
click at [236, 69] on icon "close" at bounding box center [240, 67] width 9 height 9
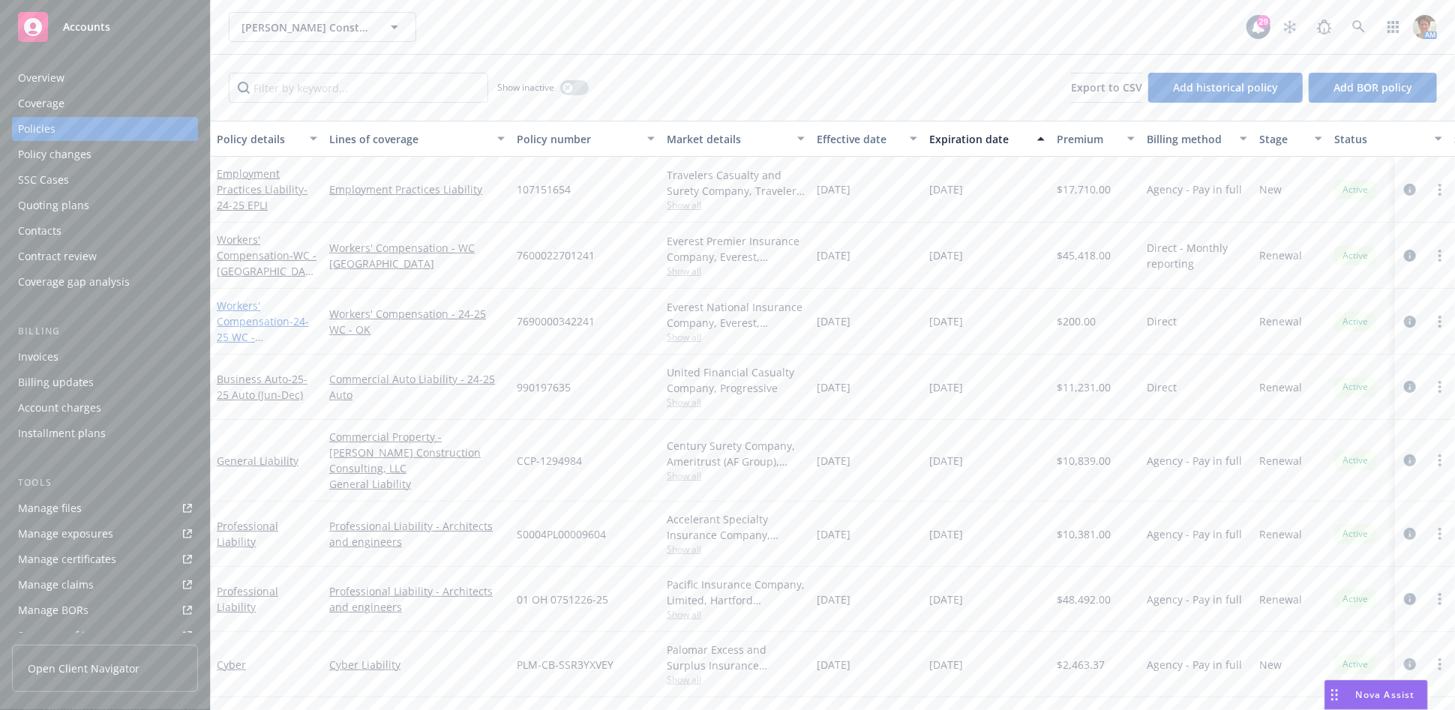
click at [253, 337] on span "- 24-25 WC - Oaklahoma" at bounding box center [264, 345] width 95 height 62
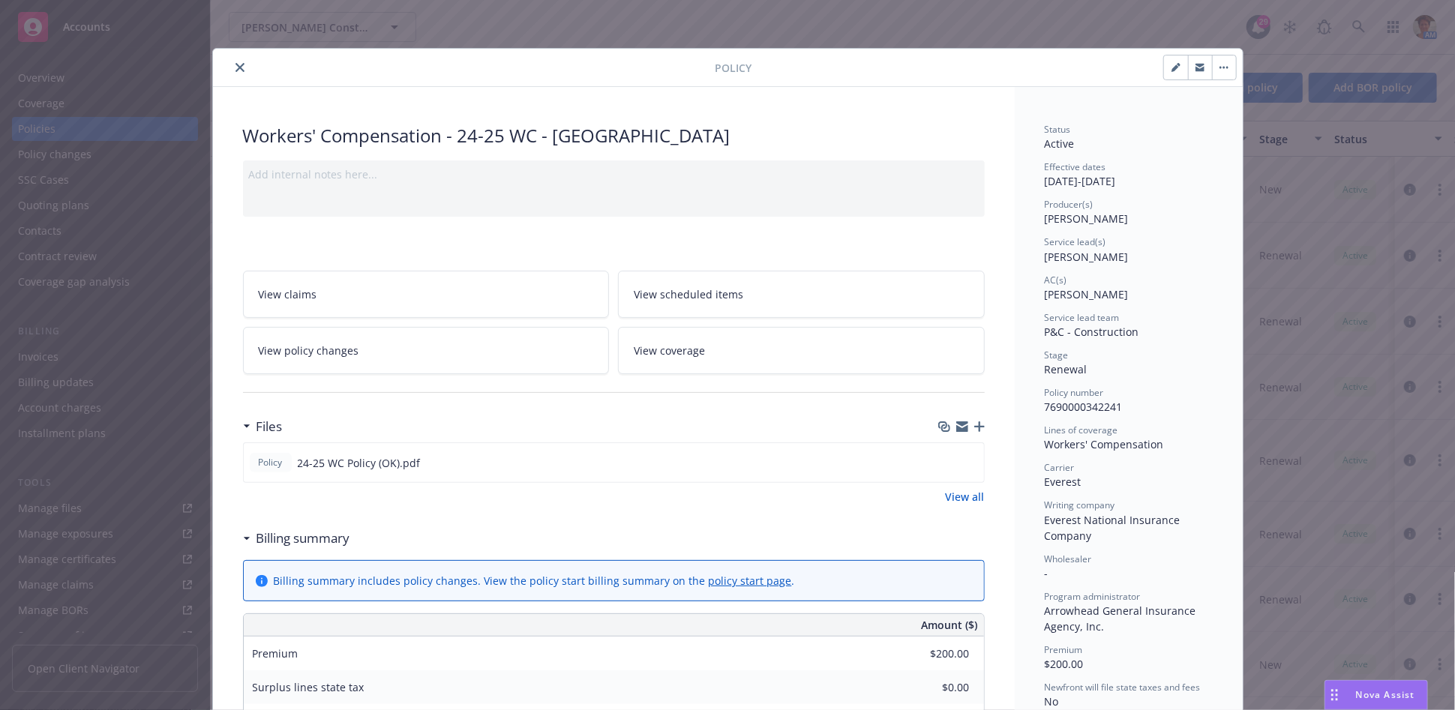
click at [1172, 67] on icon "button" at bounding box center [1176, 69] width 8 height 8
select select "RENEWAL"
select select "12"
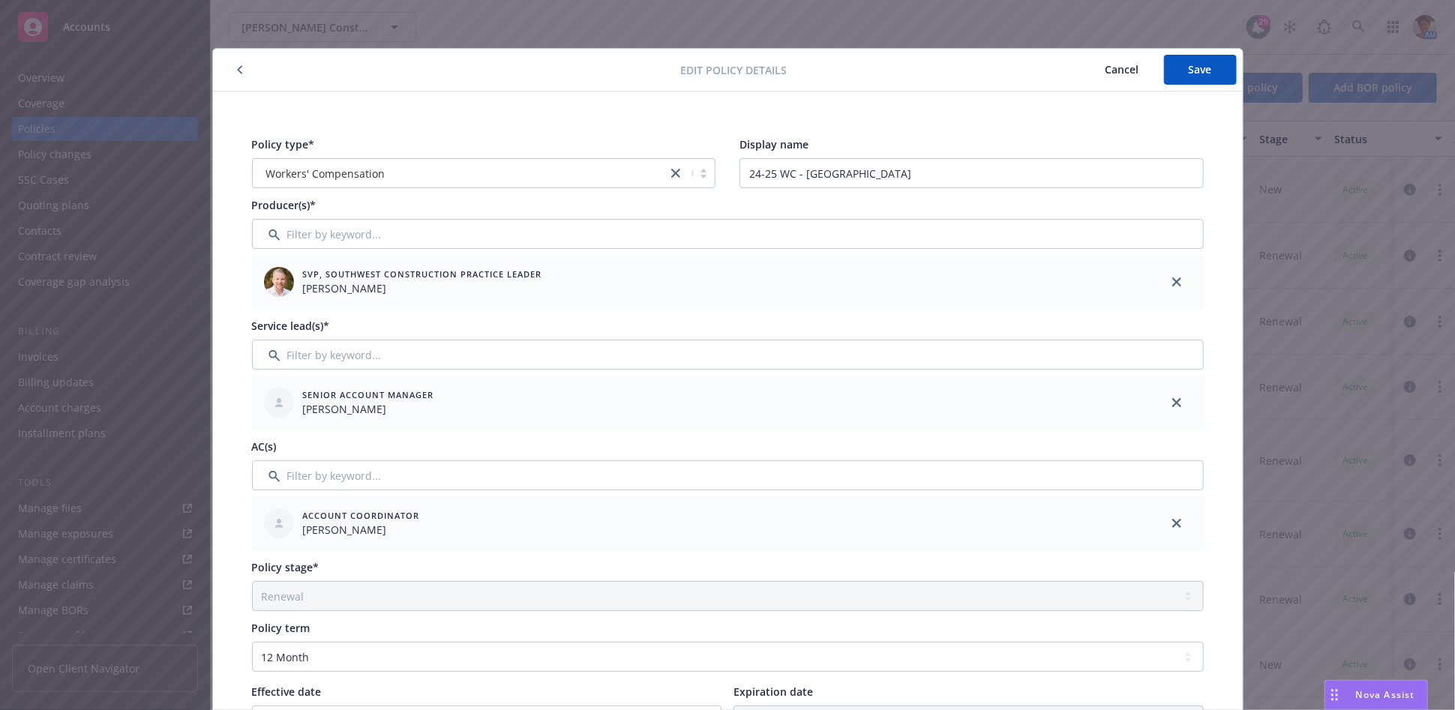
click at [1118, 65] on span "Cancel" at bounding box center [1123, 69] width 34 height 14
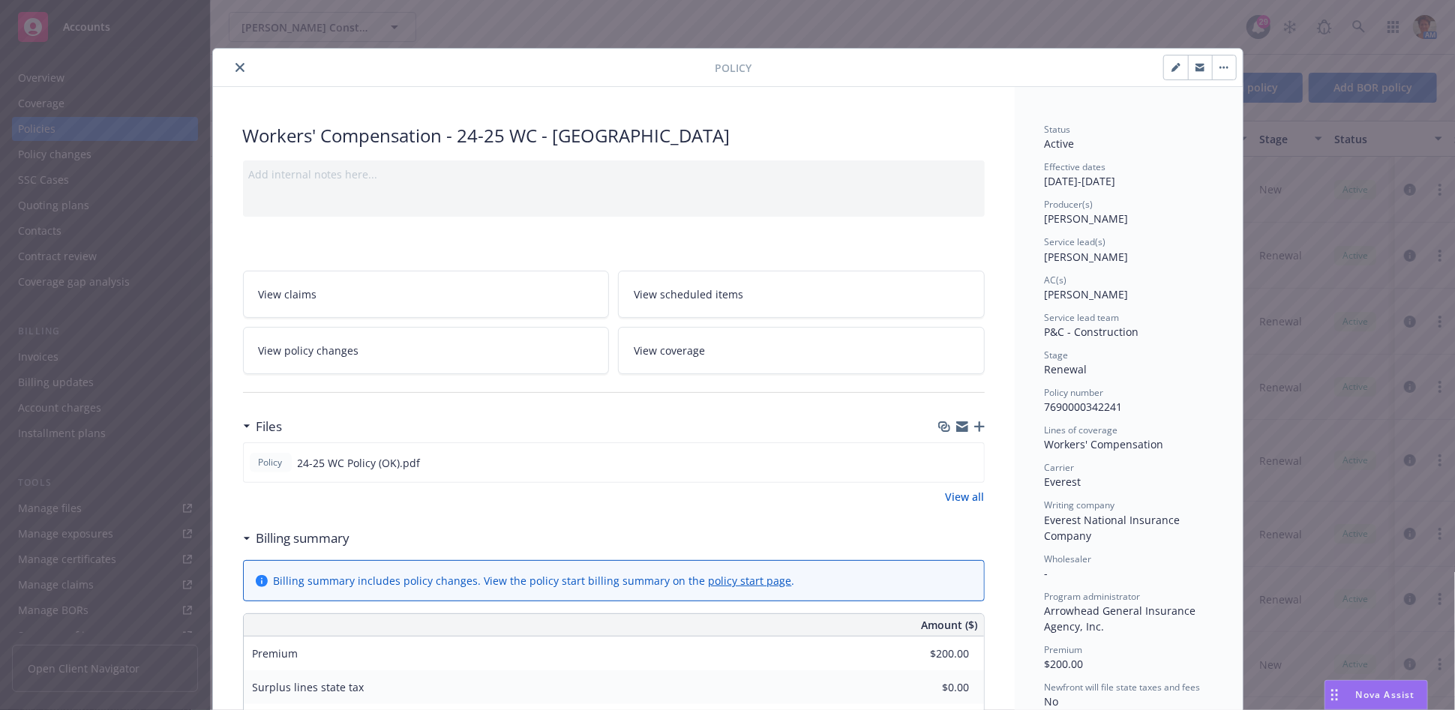
click at [236, 66] on icon "close" at bounding box center [240, 67] width 9 height 9
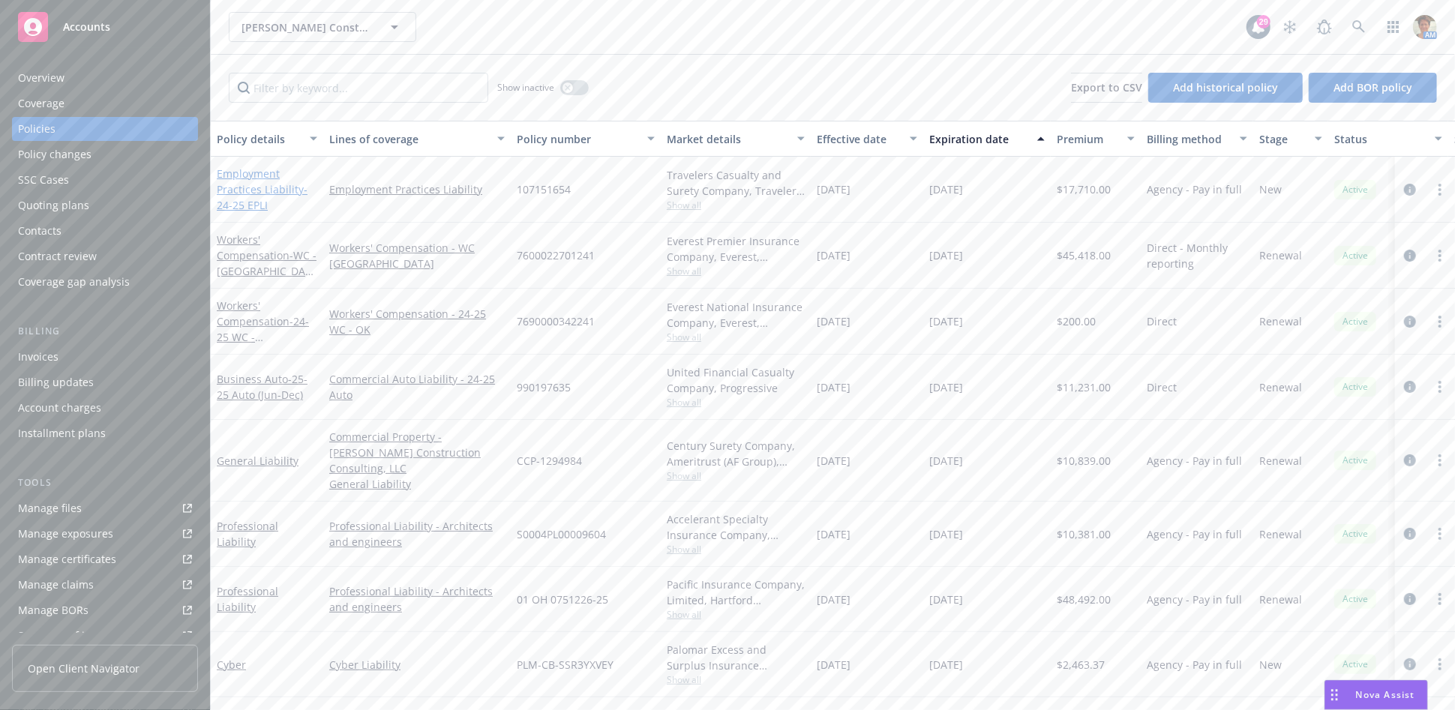
click at [251, 185] on link "Employment Practices Liability - 24-25 EPLI" at bounding box center [262, 190] width 91 height 46
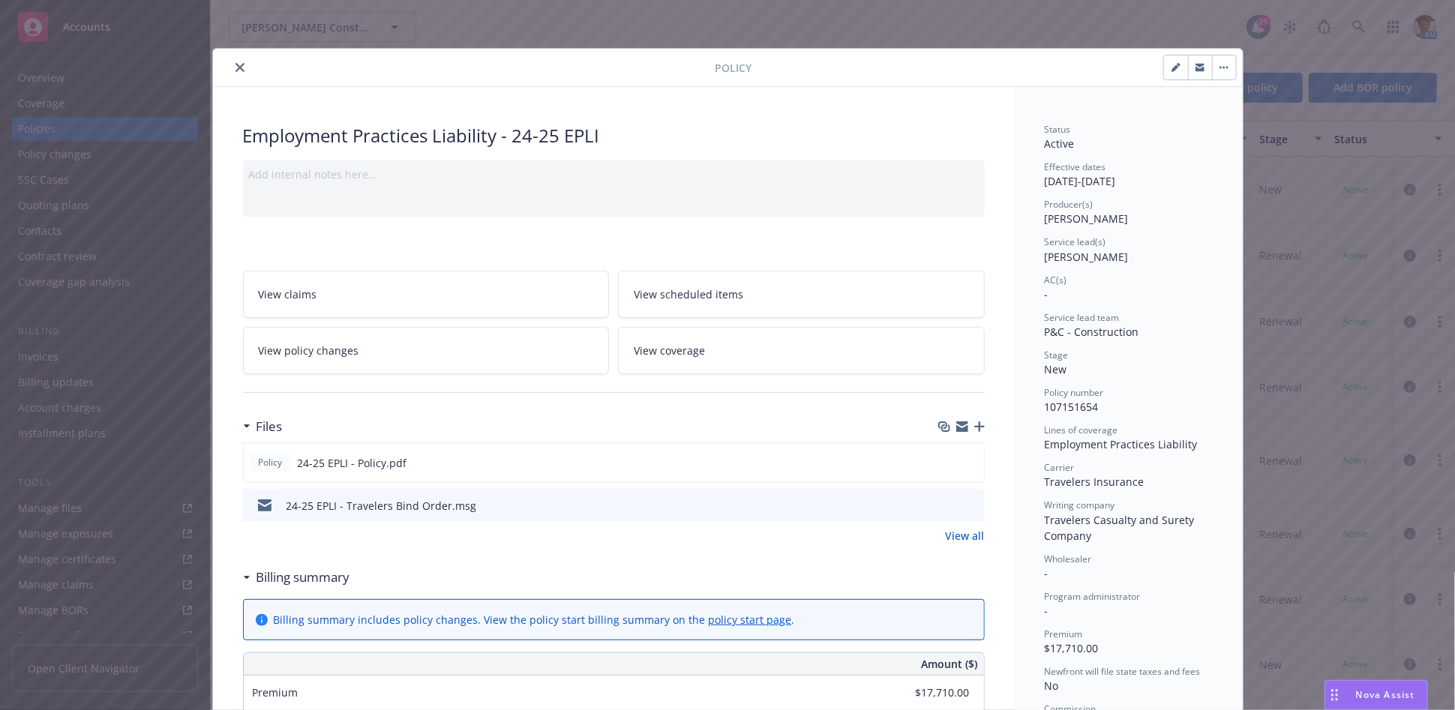
click at [1172, 68] on icon "button" at bounding box center [1176, 67] width 9 height 9
select select "NEW"
select select "12"
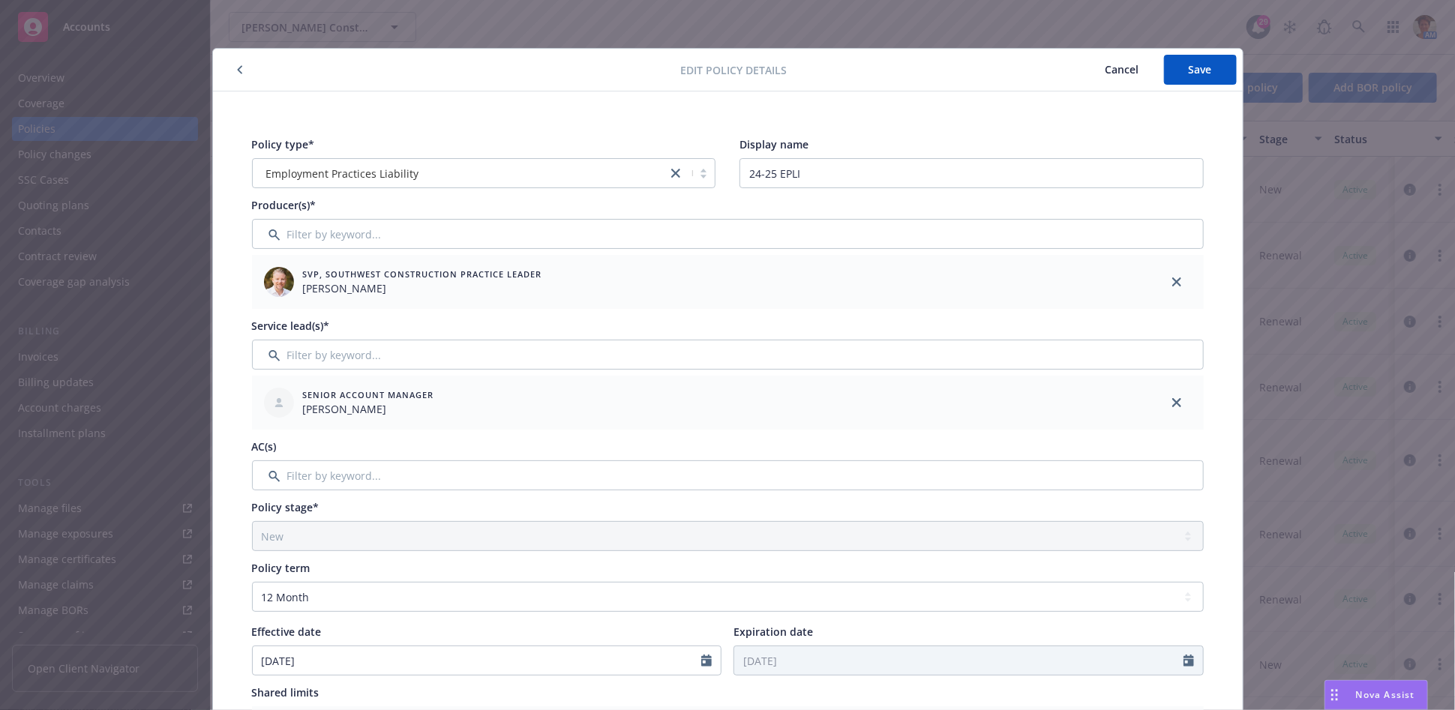
click at [1126, 72] on span "Cancel" at bounding box center [1123, 69] width 34 height 14
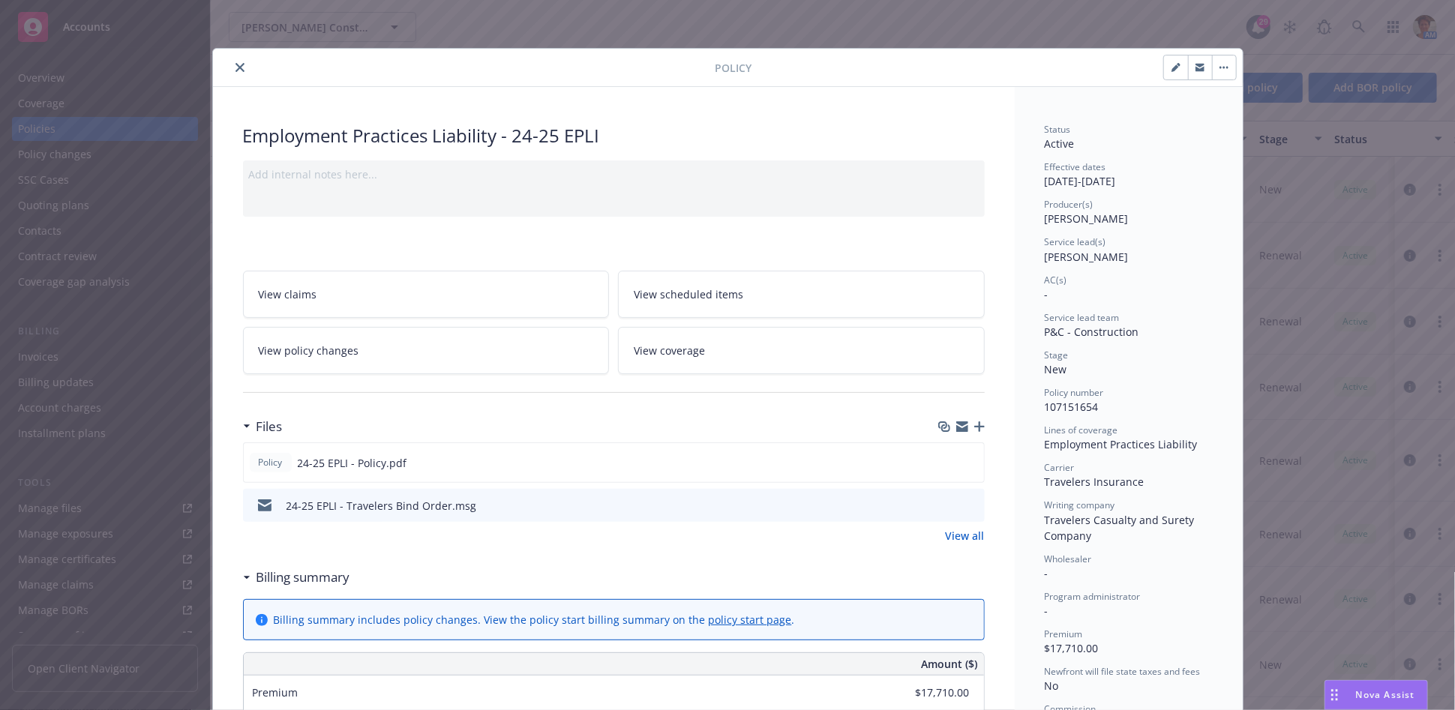
click at [236, 68] on icon "close" at bounding box center [240, 67] width 9 height 9
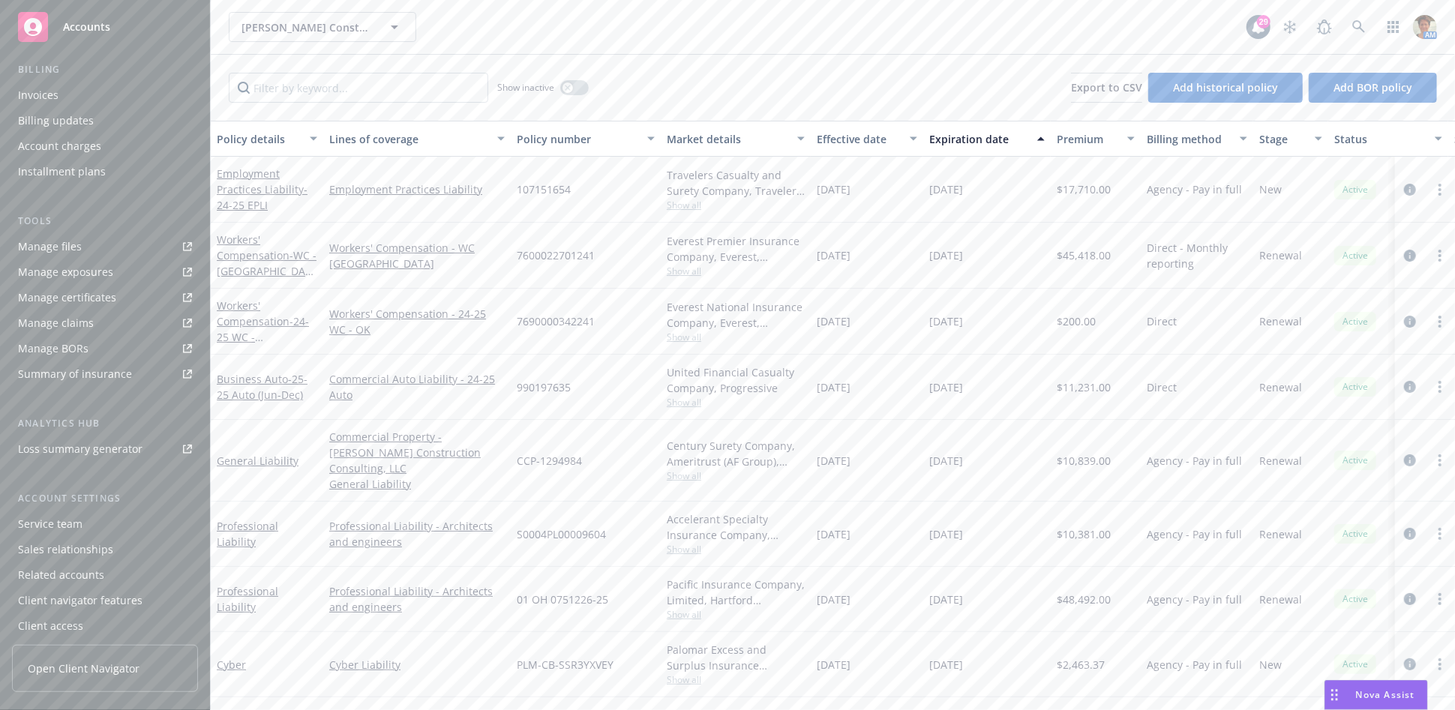
scroll to position [266, 0]
click at [79, 521] on div "Service team" at bounding box center [50, 521] width 65 height 24
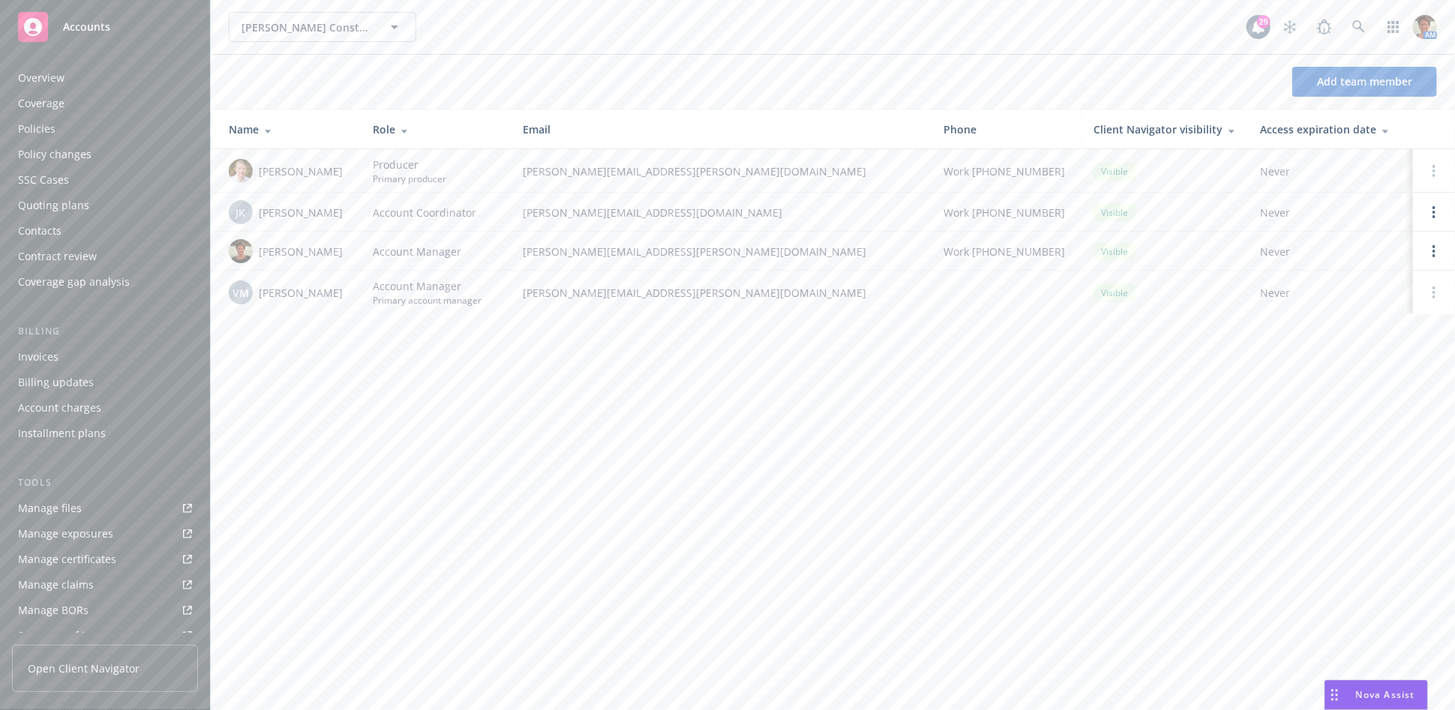
click at [55, 130] on div "Policies" at bounding box center [105, 129] width 174 height 24
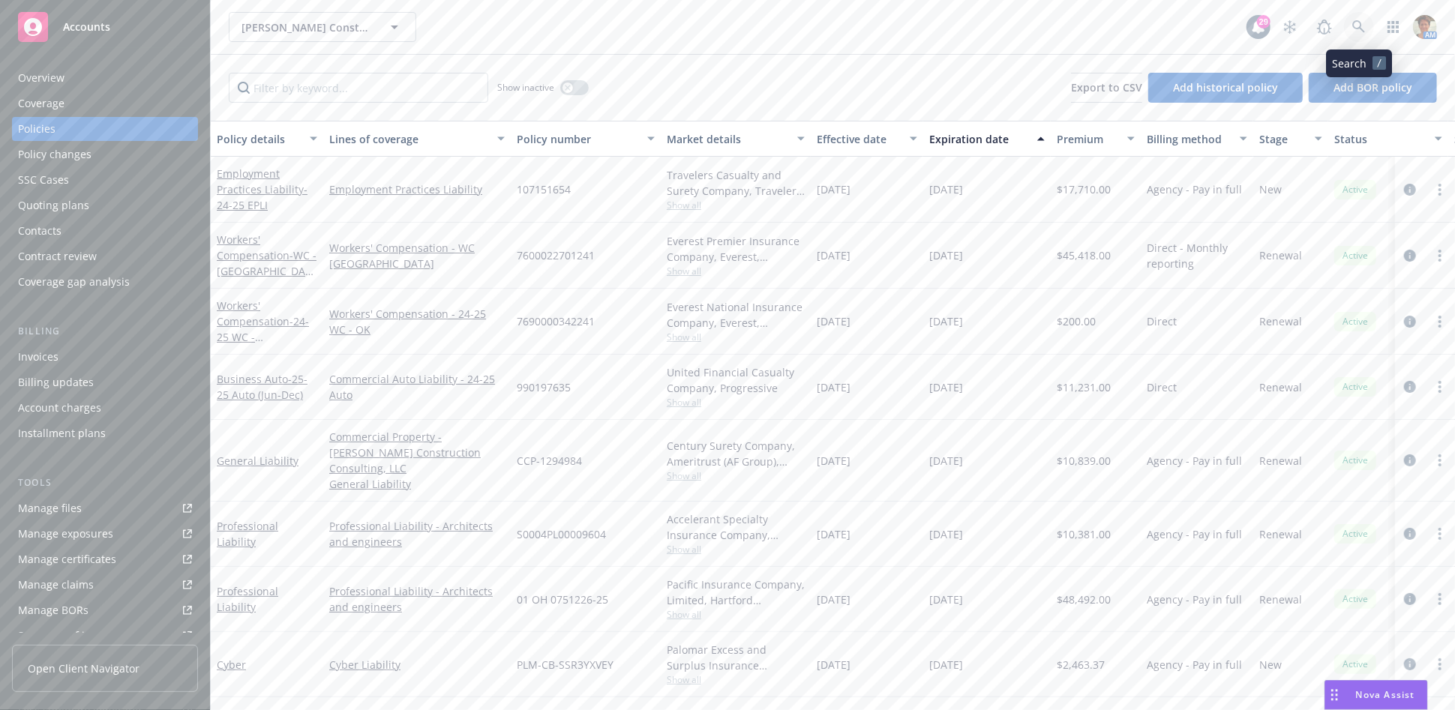
click at [1364, 23] on icon at bounding box center [1359, 27] width 14 height 14
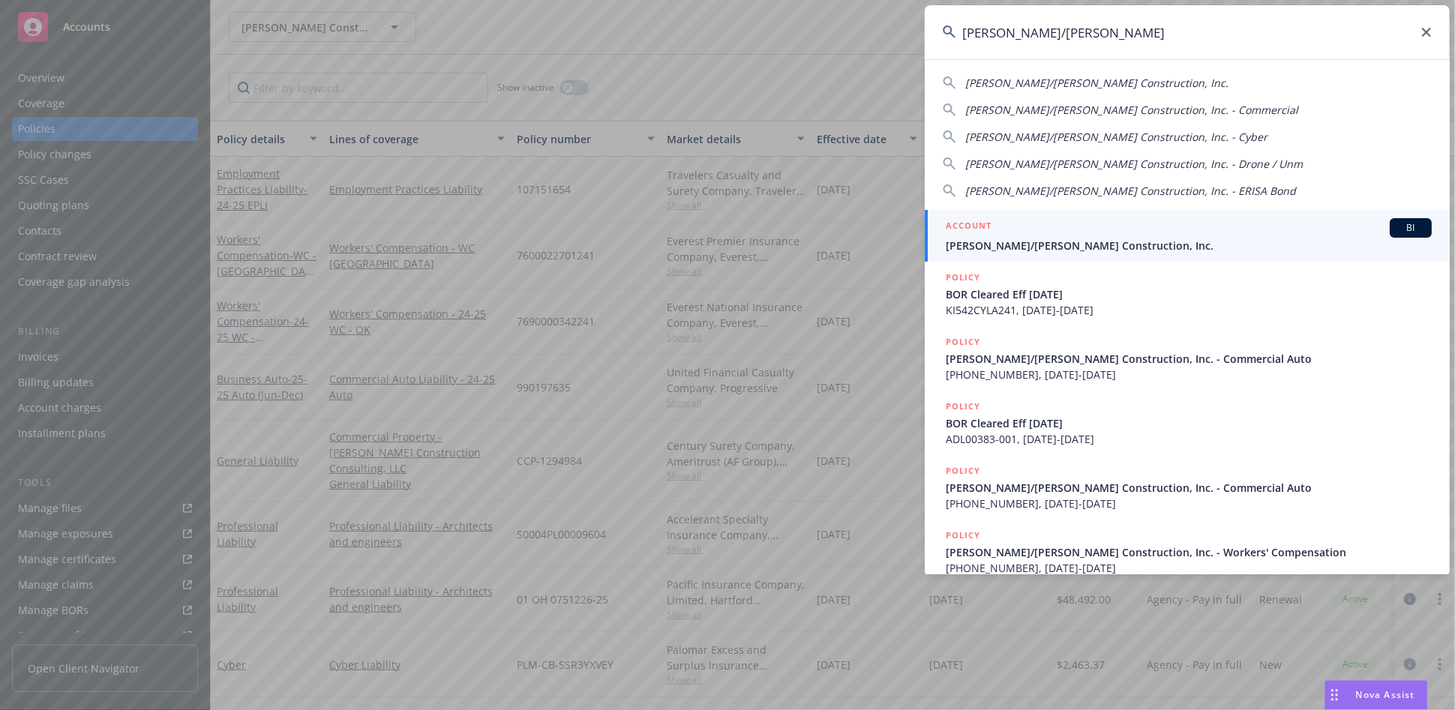
type input "elliott/drinkward"
click at [1074, 226] on div "ACCOUNT BI" at bounding box center [1189, 228] width 486 height 20
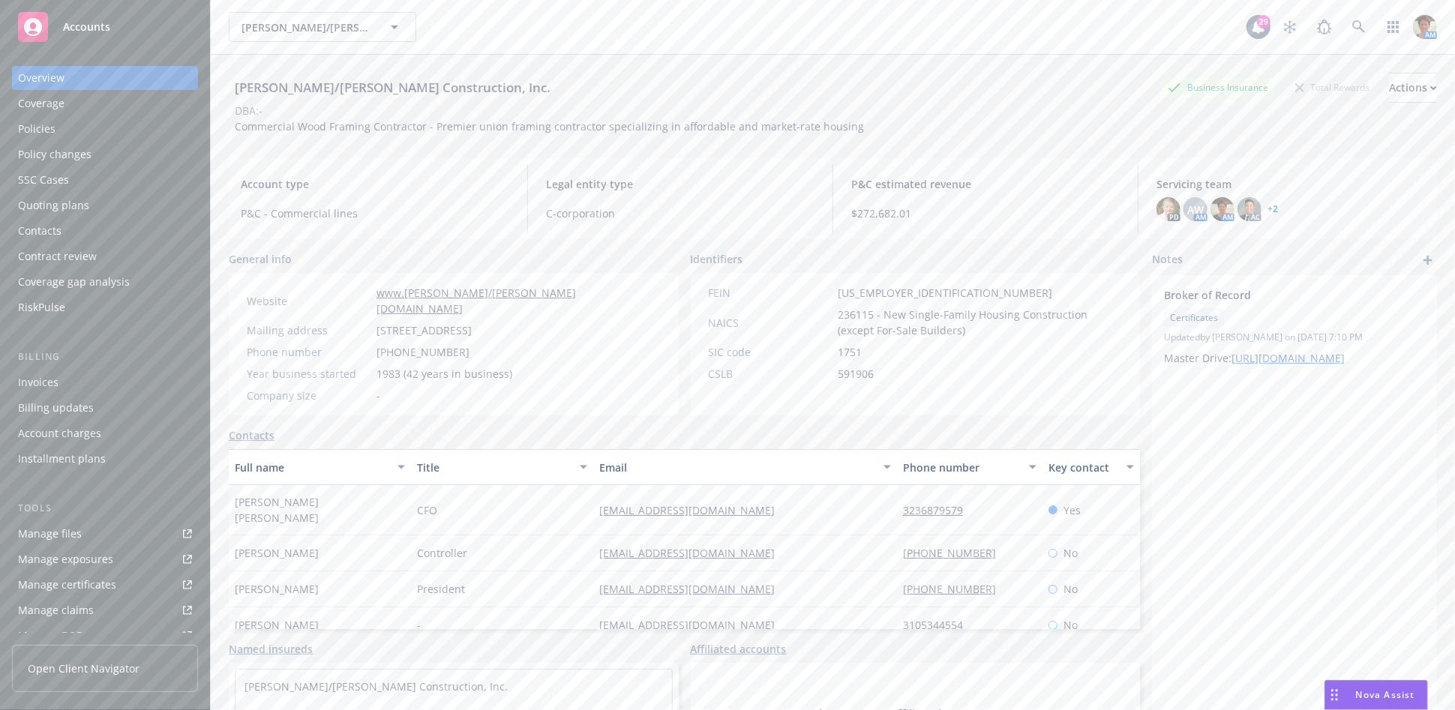
click at [71, 123] on div "Policies" at bounding box center [105, 129] width 174 height 24
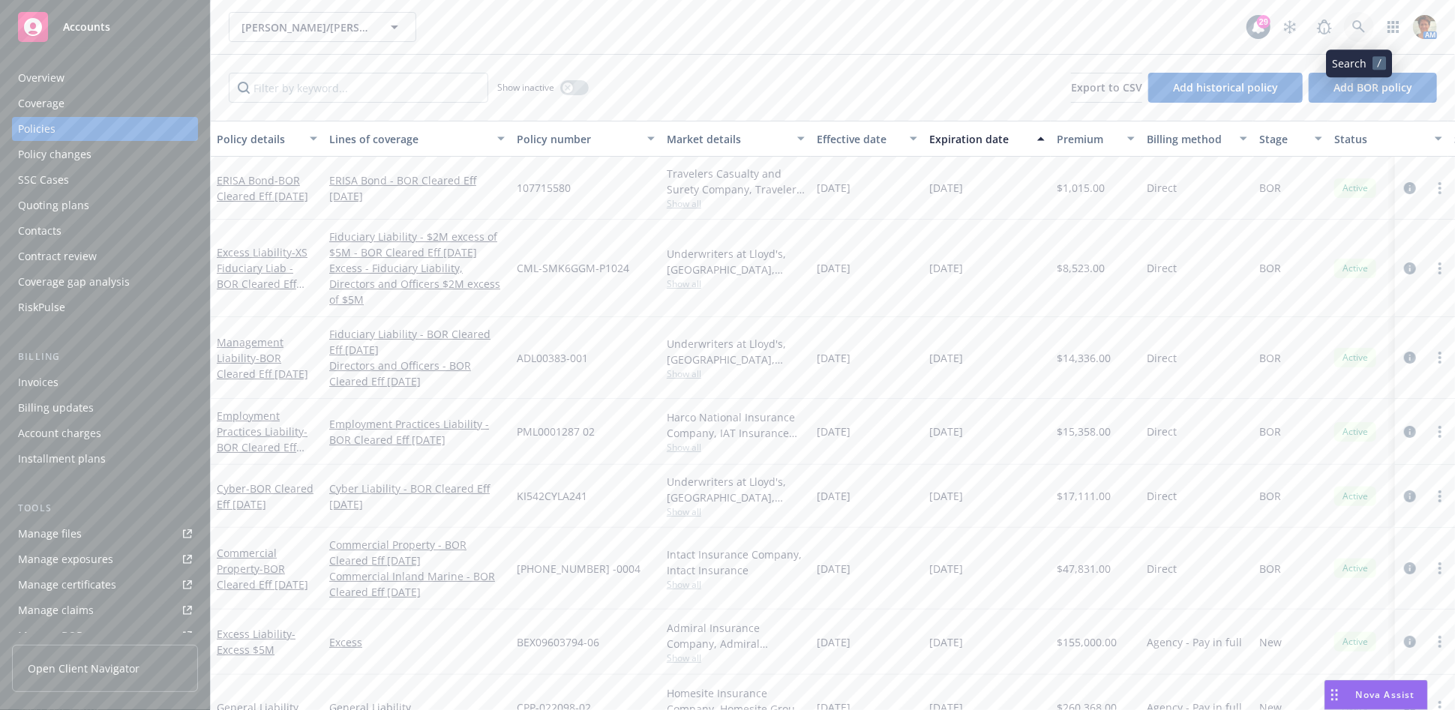
click at [1353, 29] on link at bounding box center [1359, 27] width 30 height 30
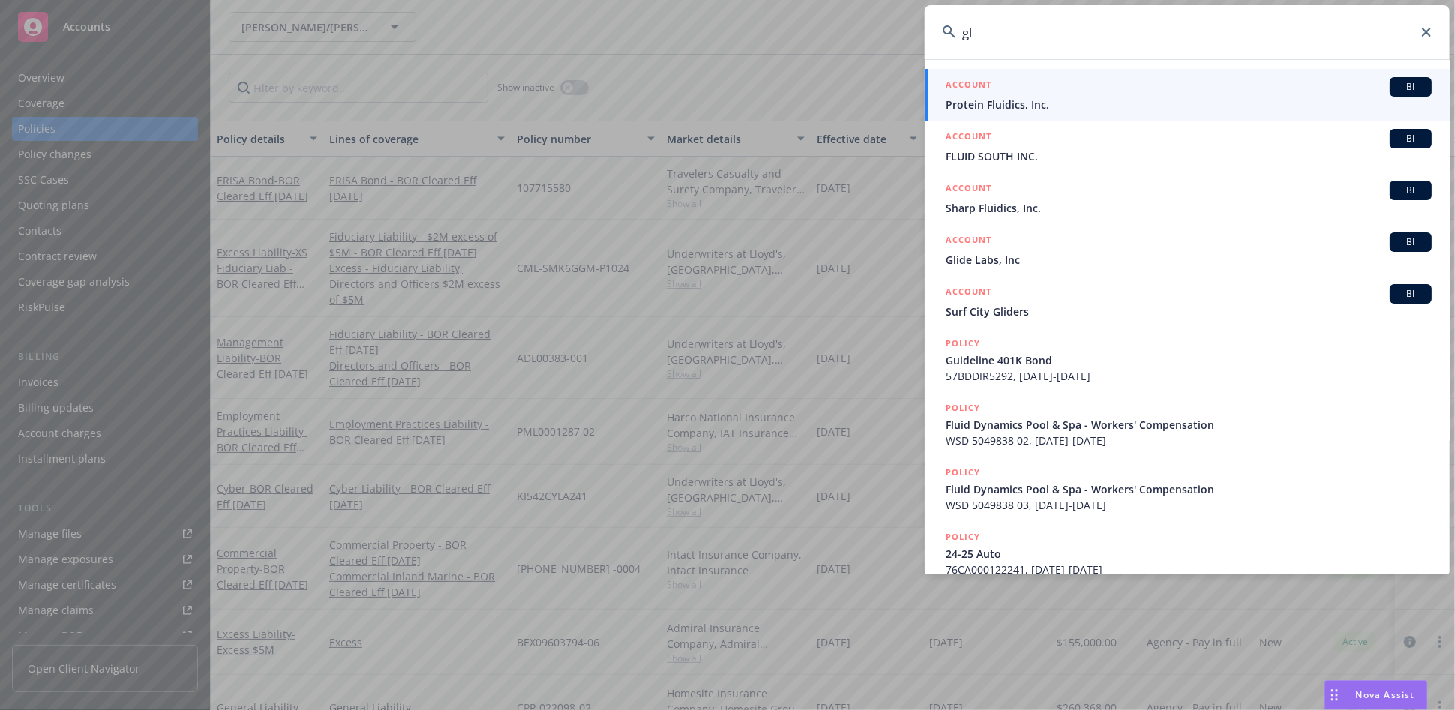
type input "g"
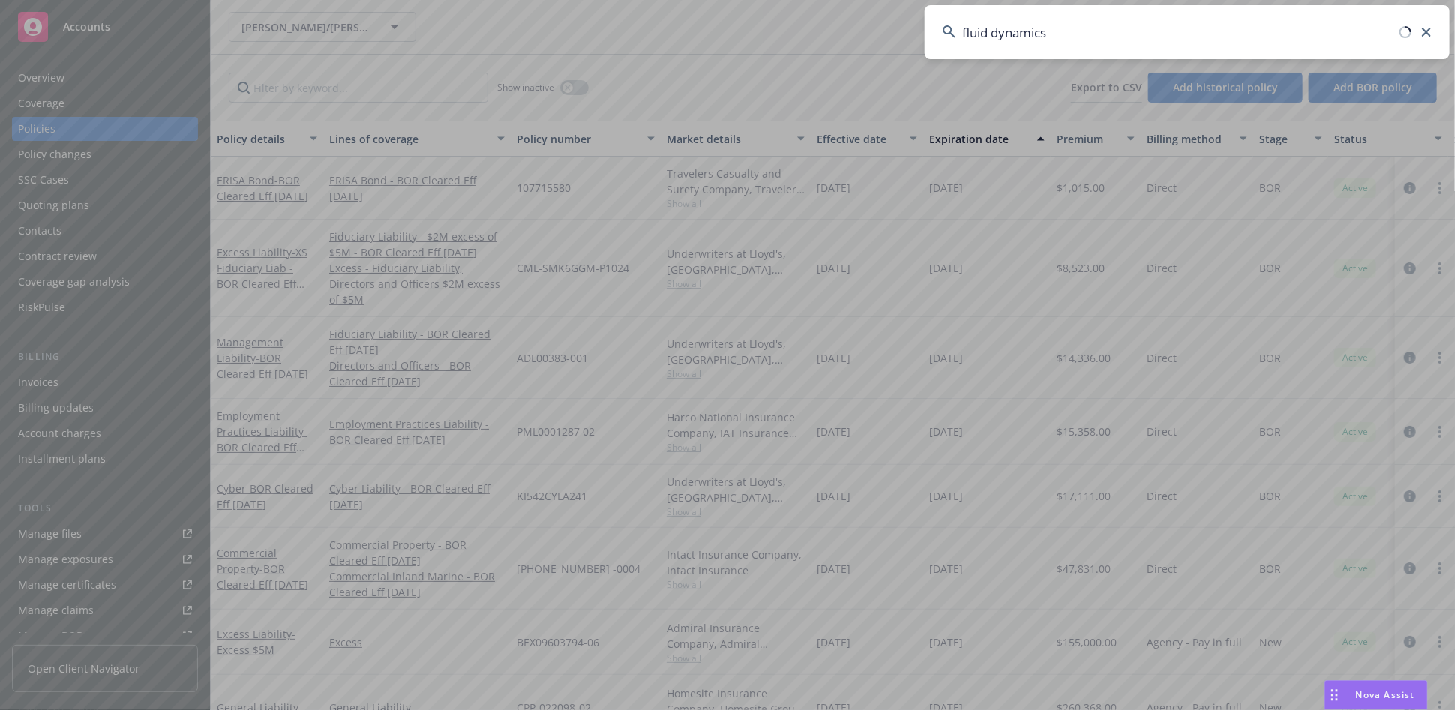
type input "fluid dynamics"
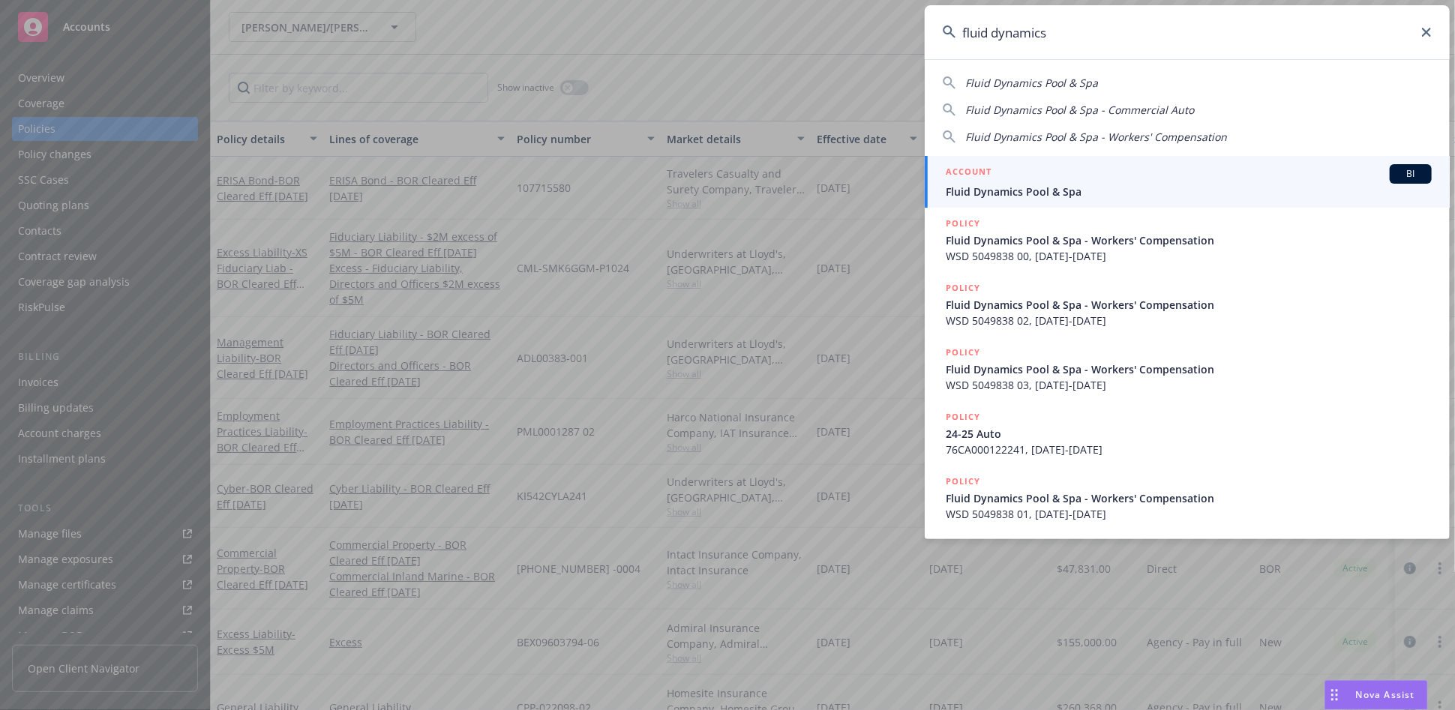
click at [994, 187] on span "Fluid Dynamics Pool & Spa" at bounding box center [1189, 192] width 486 height 16
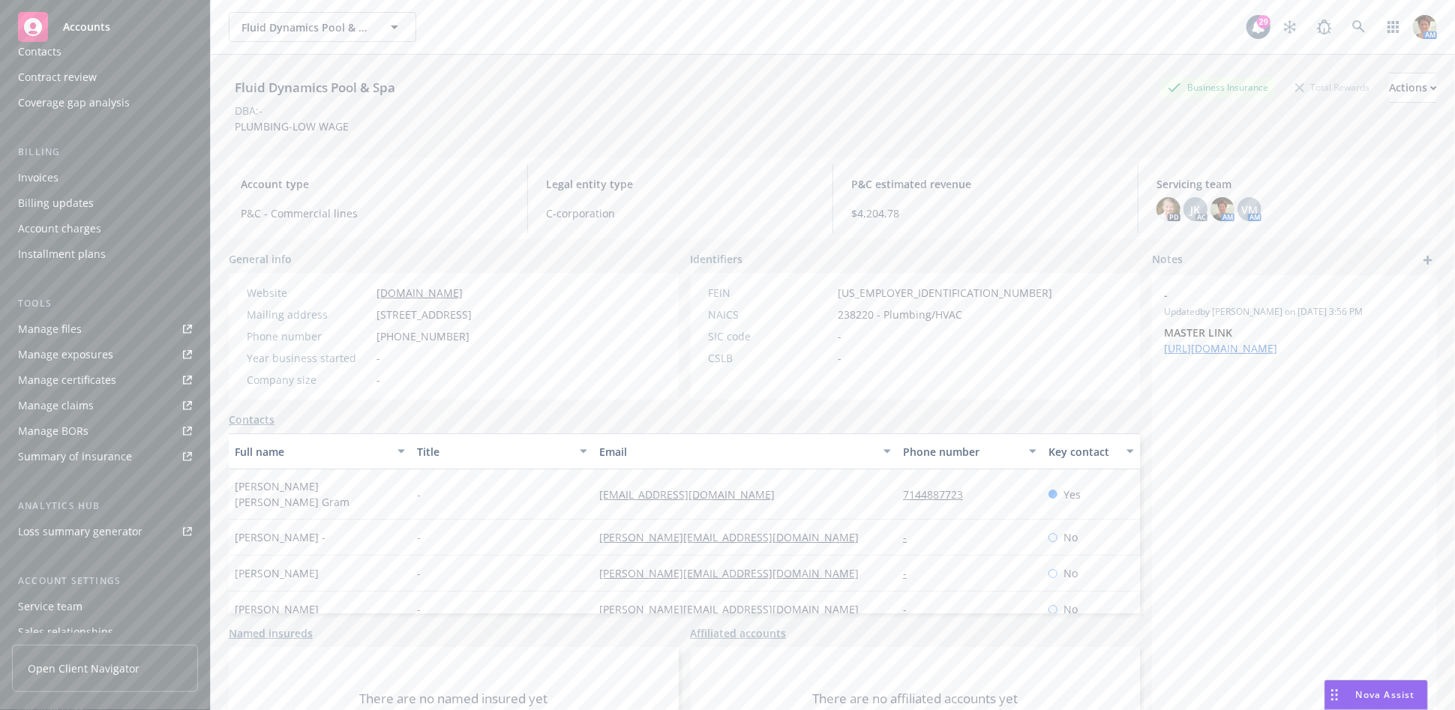
scroll to position [266, 0]
click at [50, 521] on div "Service team" at bounding box center [50, 521] width 65 height 24
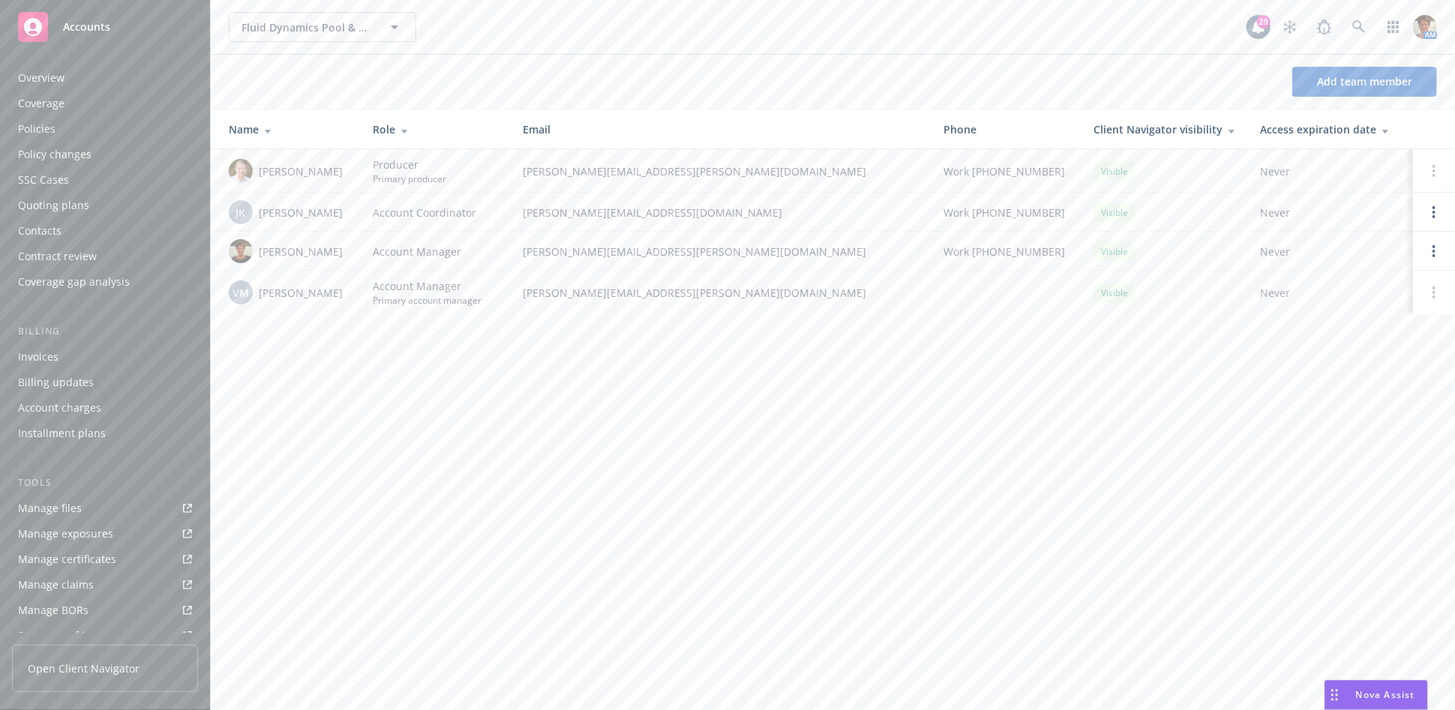
click at [81, 131] on div "Policies" at bounding box center [105, 129] width 174 height 24
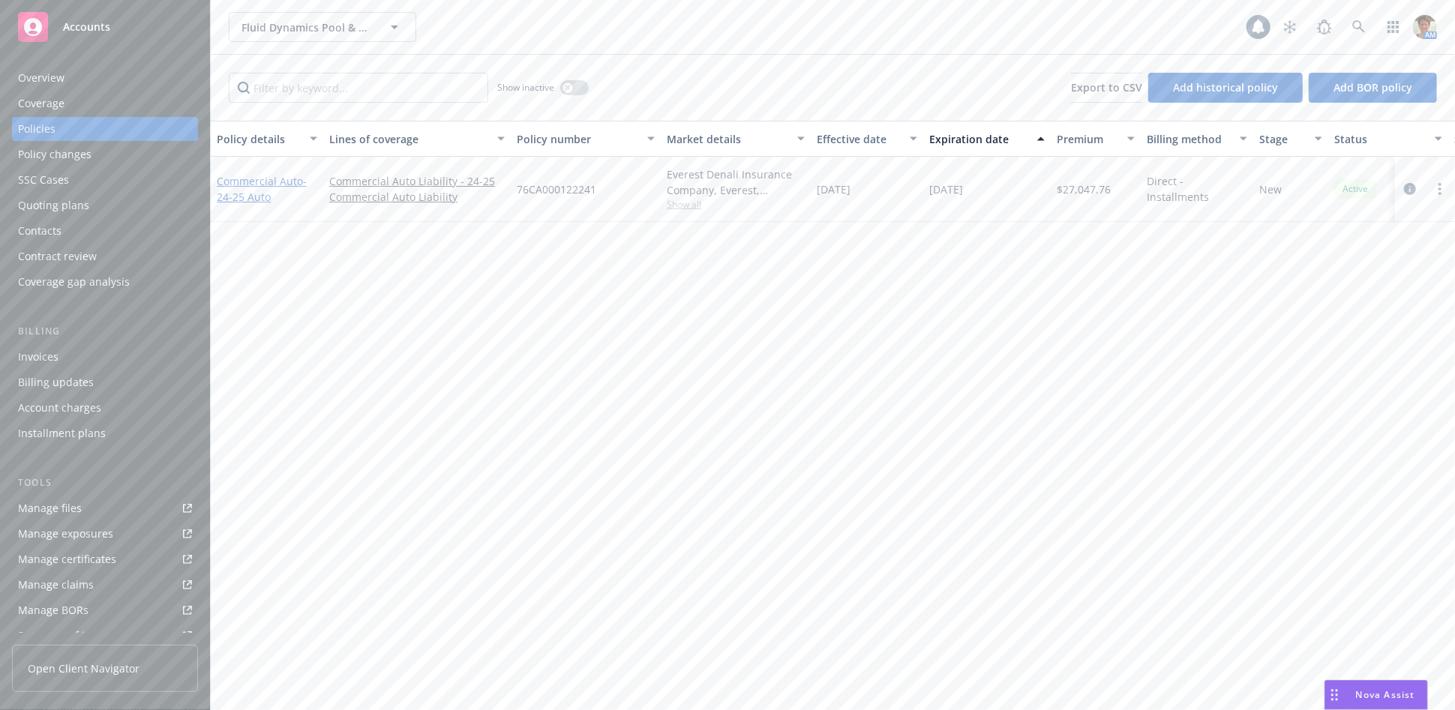
click at [229, 189] on span "- 24-25 Auto" at bounding box center [262, 189] width 90 height 30
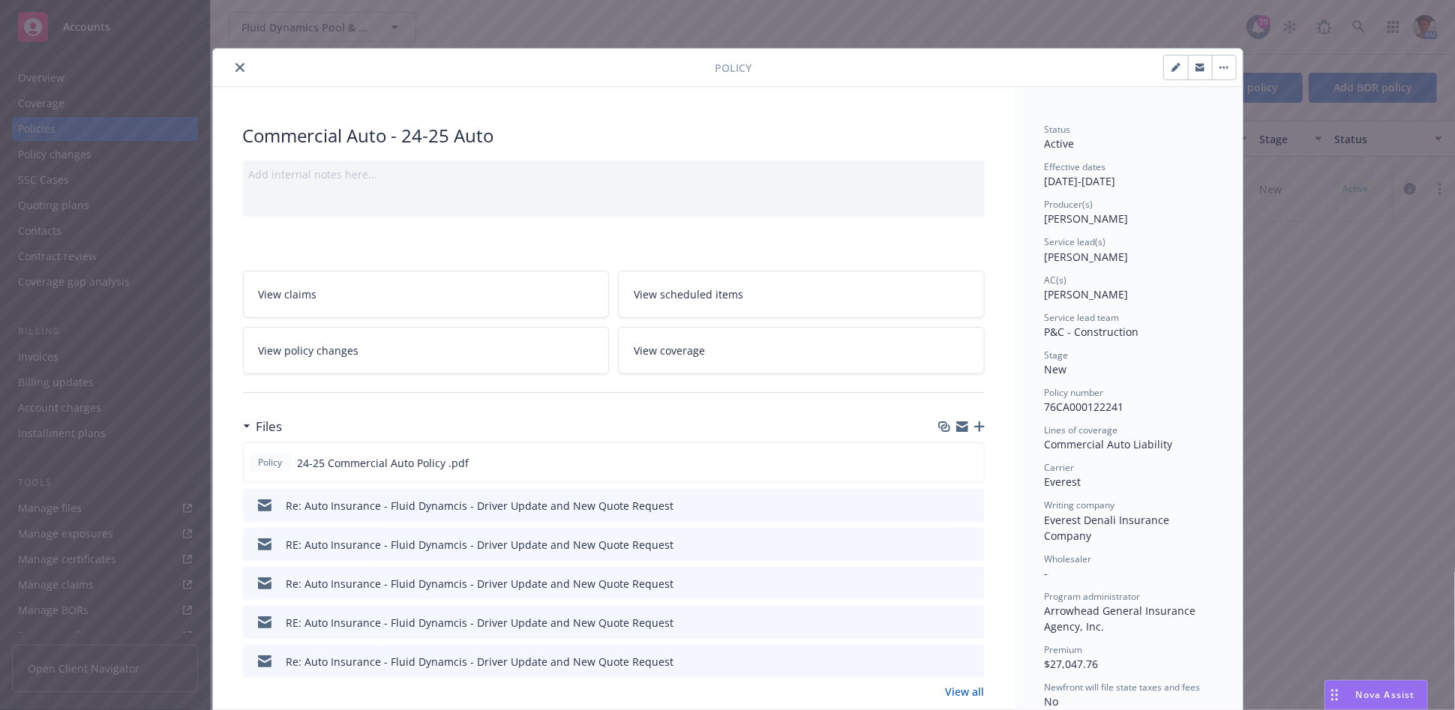
click at [1172, 66] on icon "button" at bounding box center [1176, 67] width 9 height 9
select select "NEW"
select select "12"
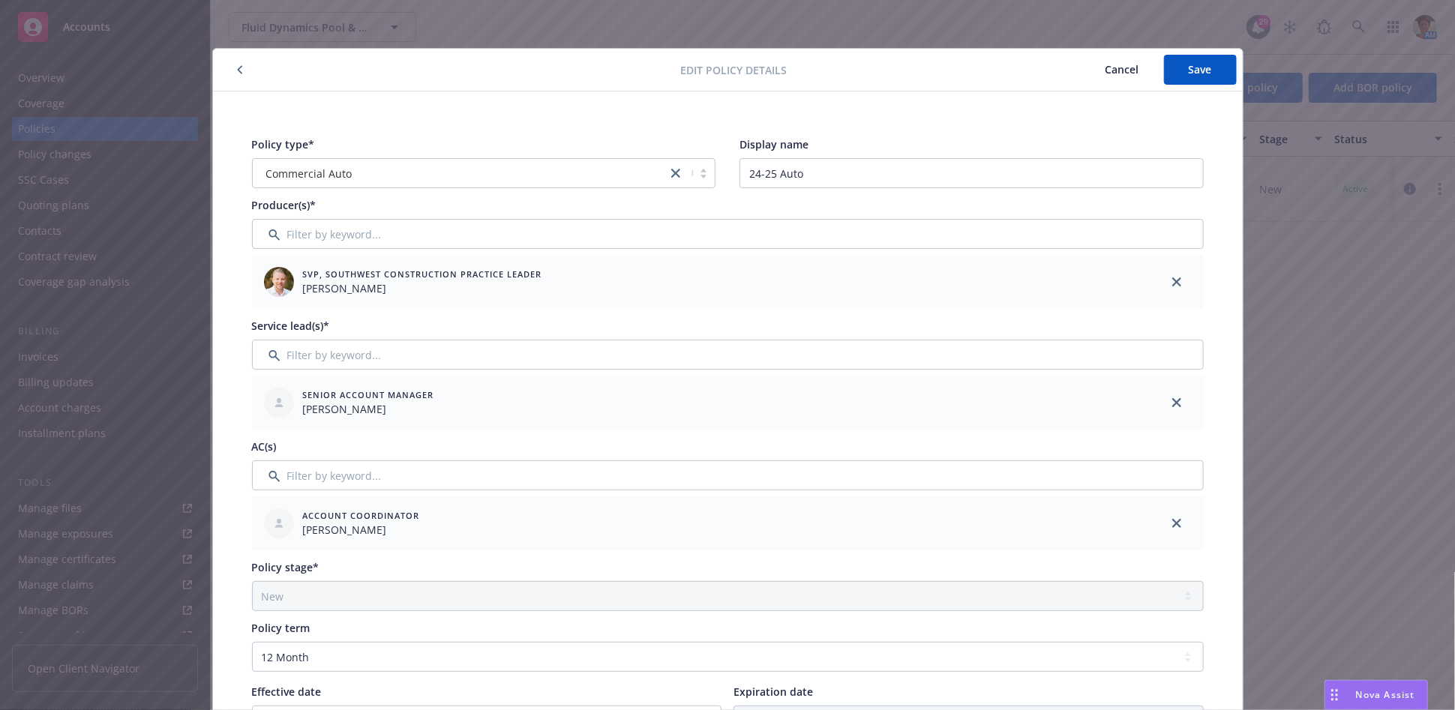
click at [1118, 69] on span "Cancel" at bounding box center [1123, 69] width 34 height 14
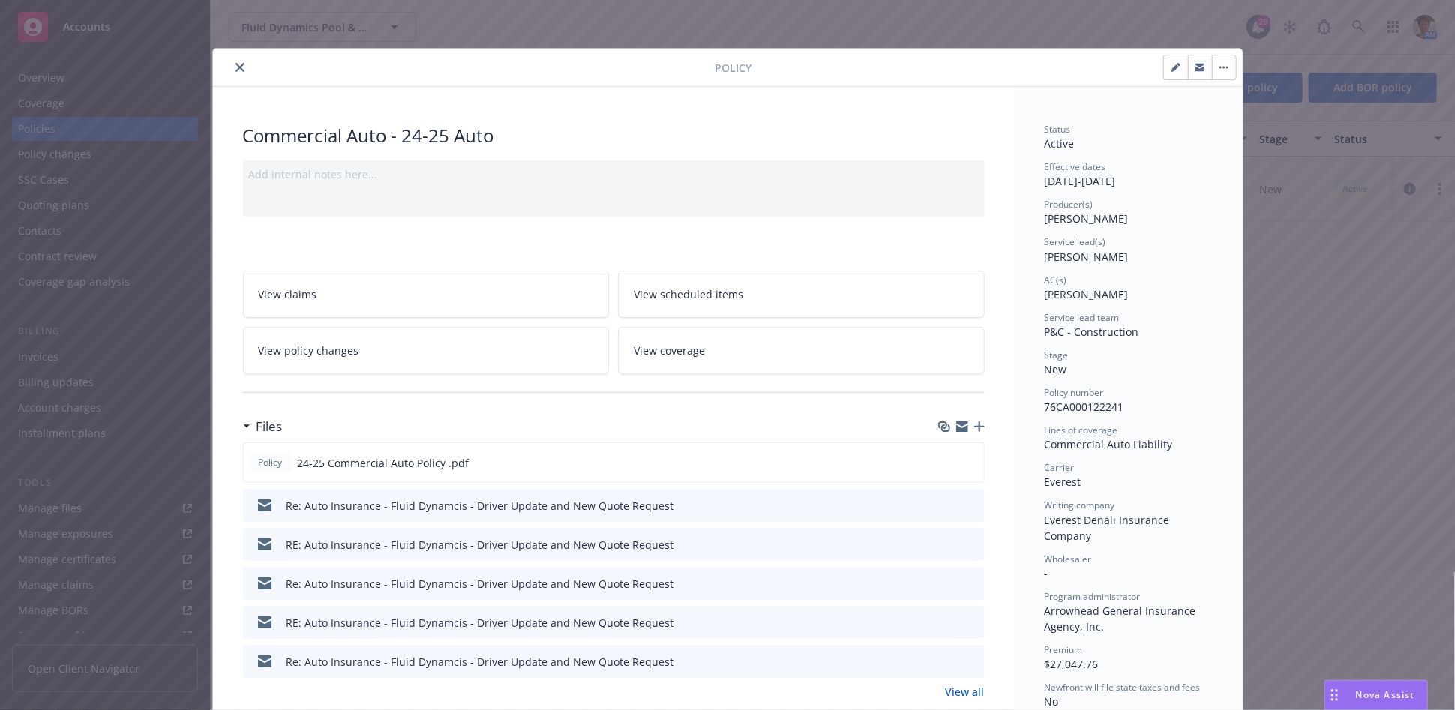
click at [1356, 31] on div "Policy Commercial Auto - 24-25 Auto Add internal notes here... View claims View…" at bounding box center [727, 355] width 1455 height 710
click at [231, 69] on button "close" at bounding box center [240, 68] width 18 height 18
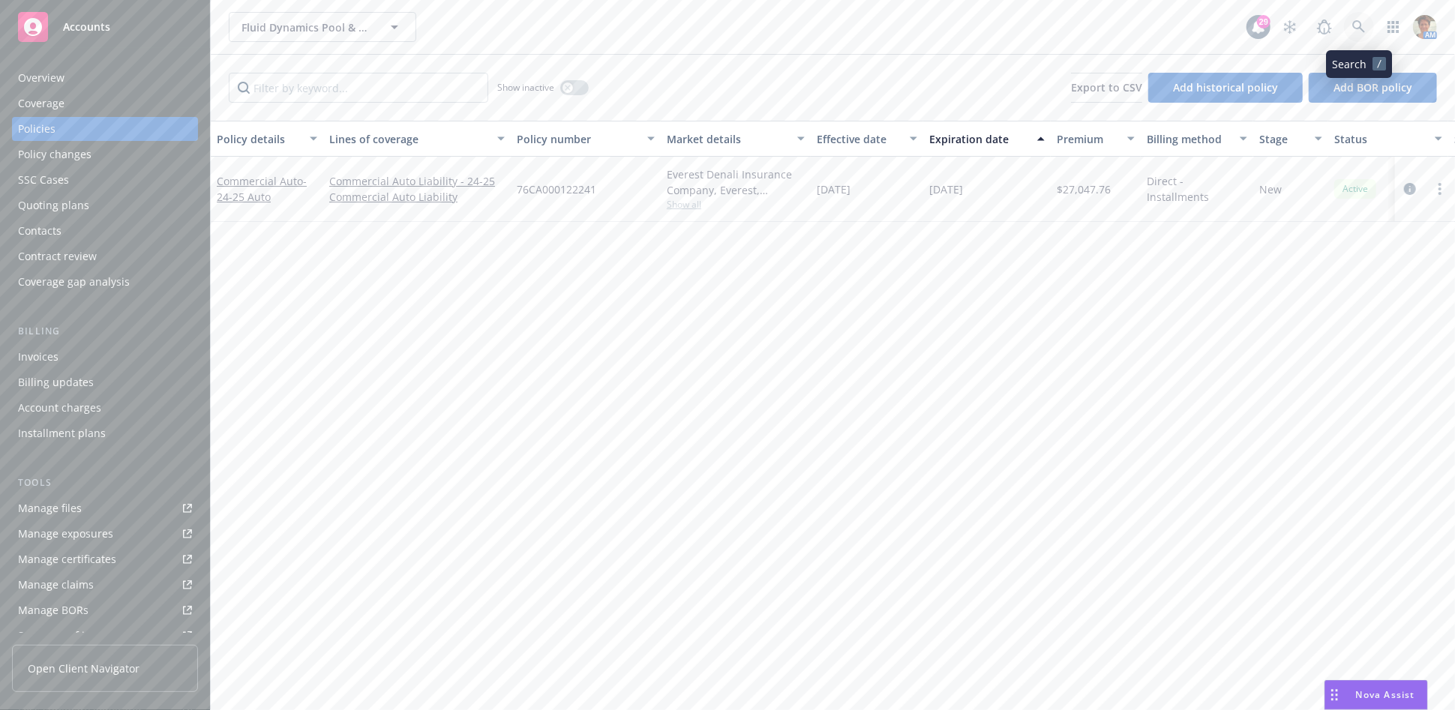
click at [1353, 27] on icon at bounding box center [1359, 27] width 14 height 14
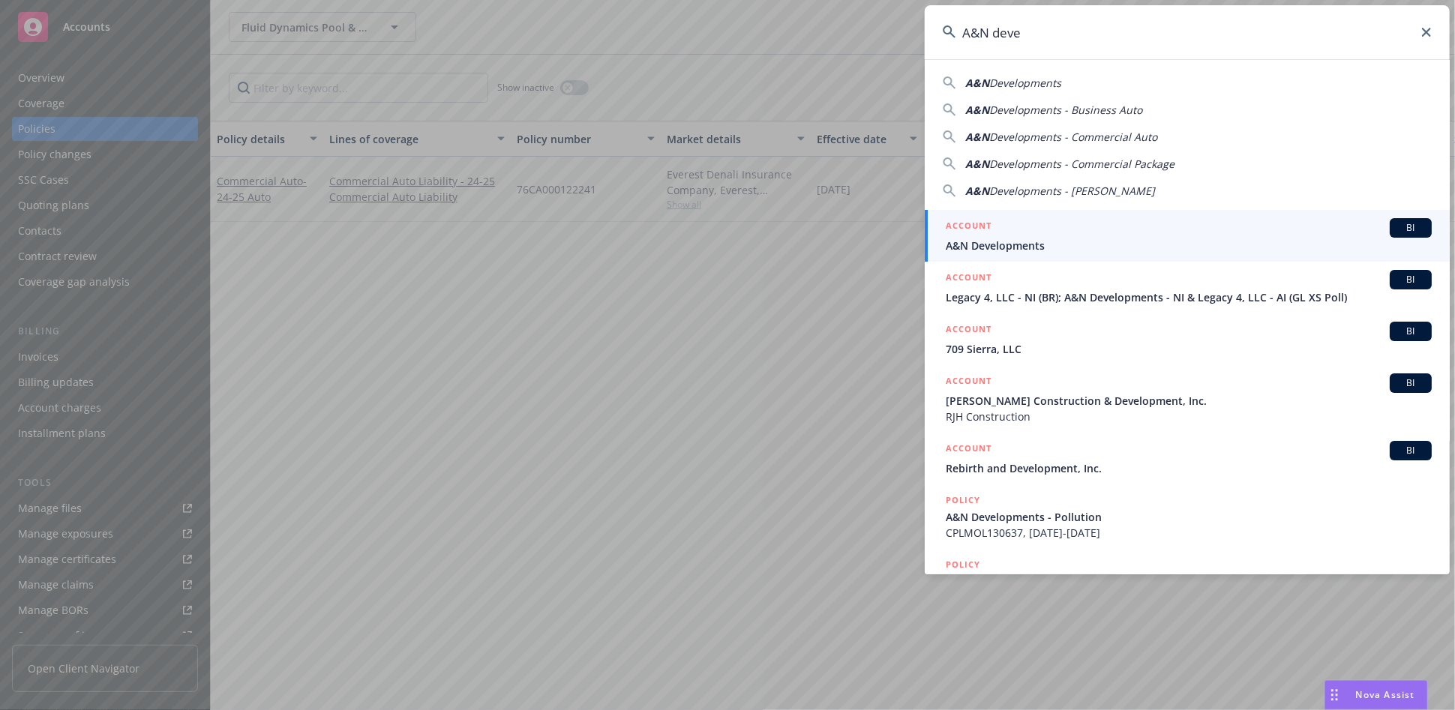
type input "A&N deve"
click at [963, 243] on li "ACCOUNT BI A&N Developments" at bounding box center [1187, 236] width 525 height 52
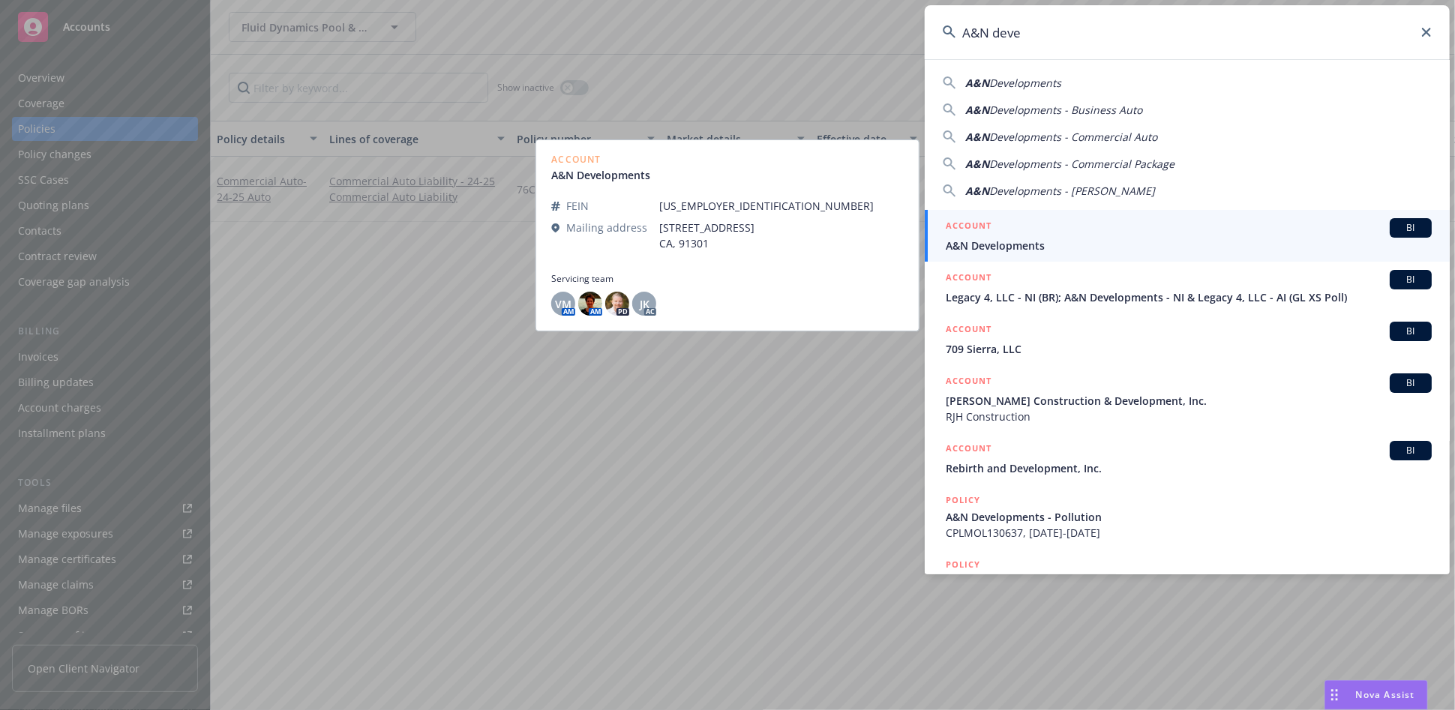
click at [984, 225] on h5 "ACCOUNT" at bounding box center [969, 227] width 46 height 18
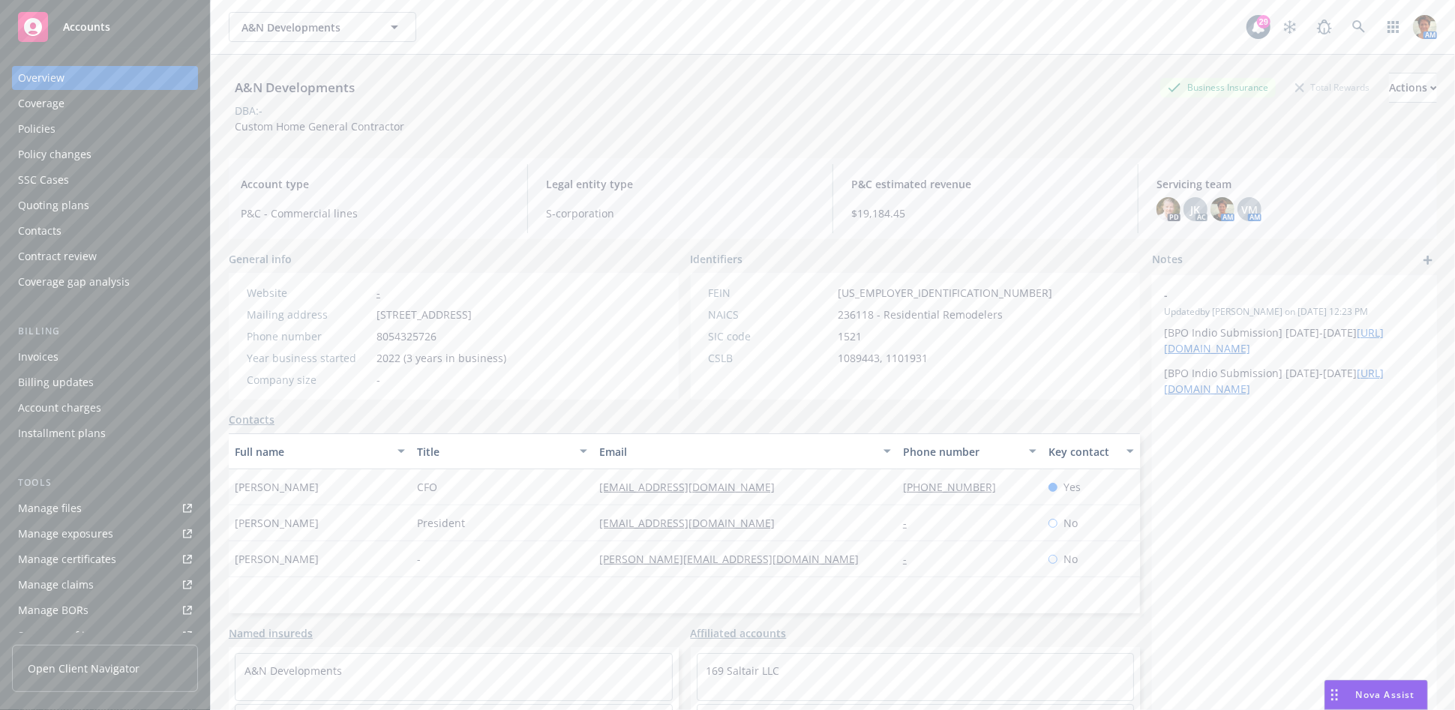
click at [86, 132] on div "Policies" at bounding box center [105, 129] width 174 height 24
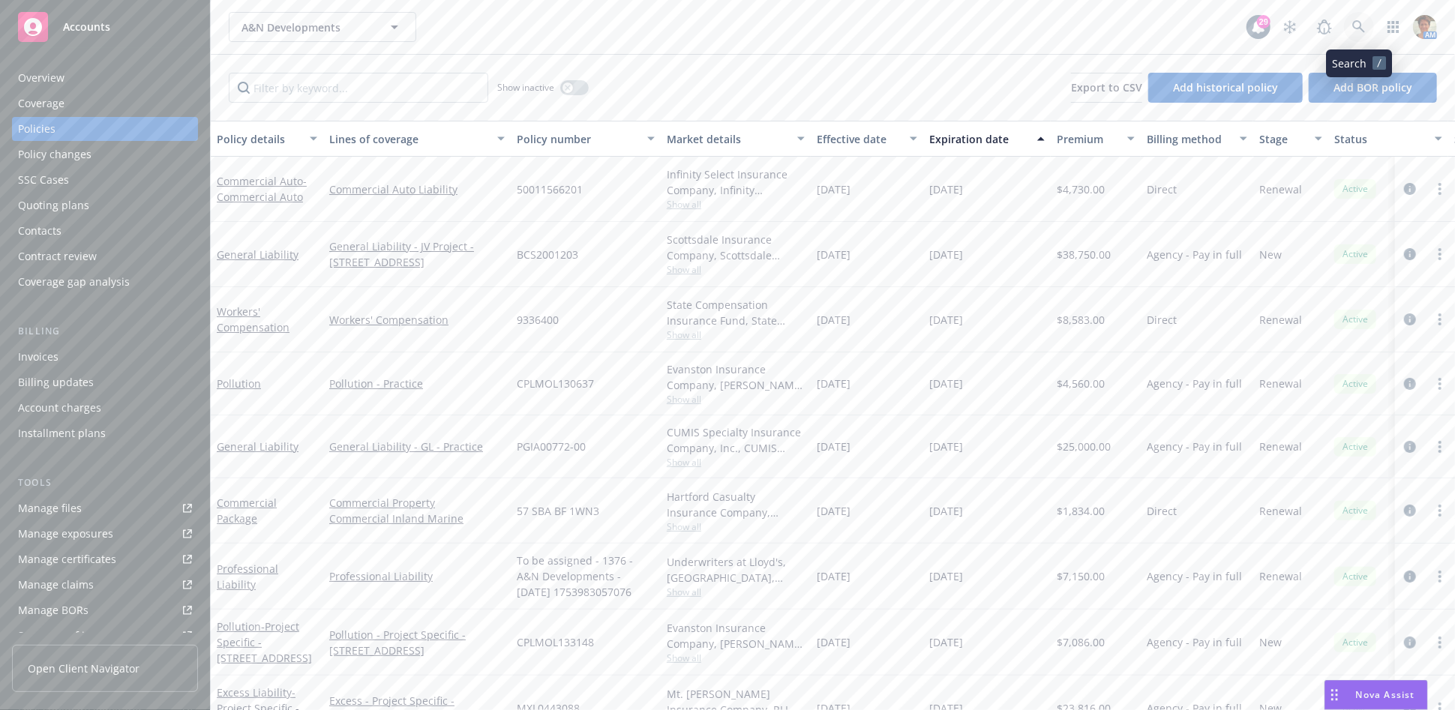
click at [1359, 31] on icon at bounding box center [1359, 27] width 14 height 14
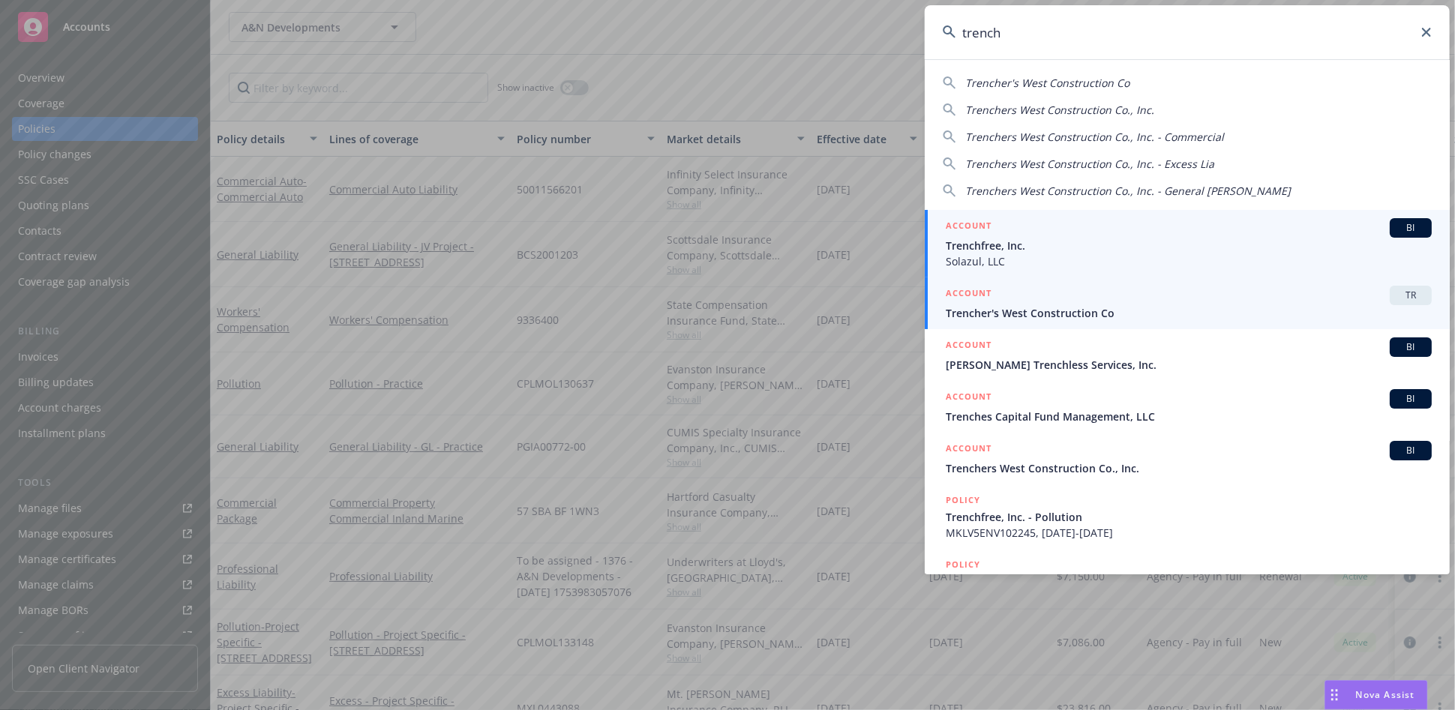
type input "trench"
click at [1028, 302] on div "ACCOUNT TR" at bounding box center [1189, 296] width 486 height 20
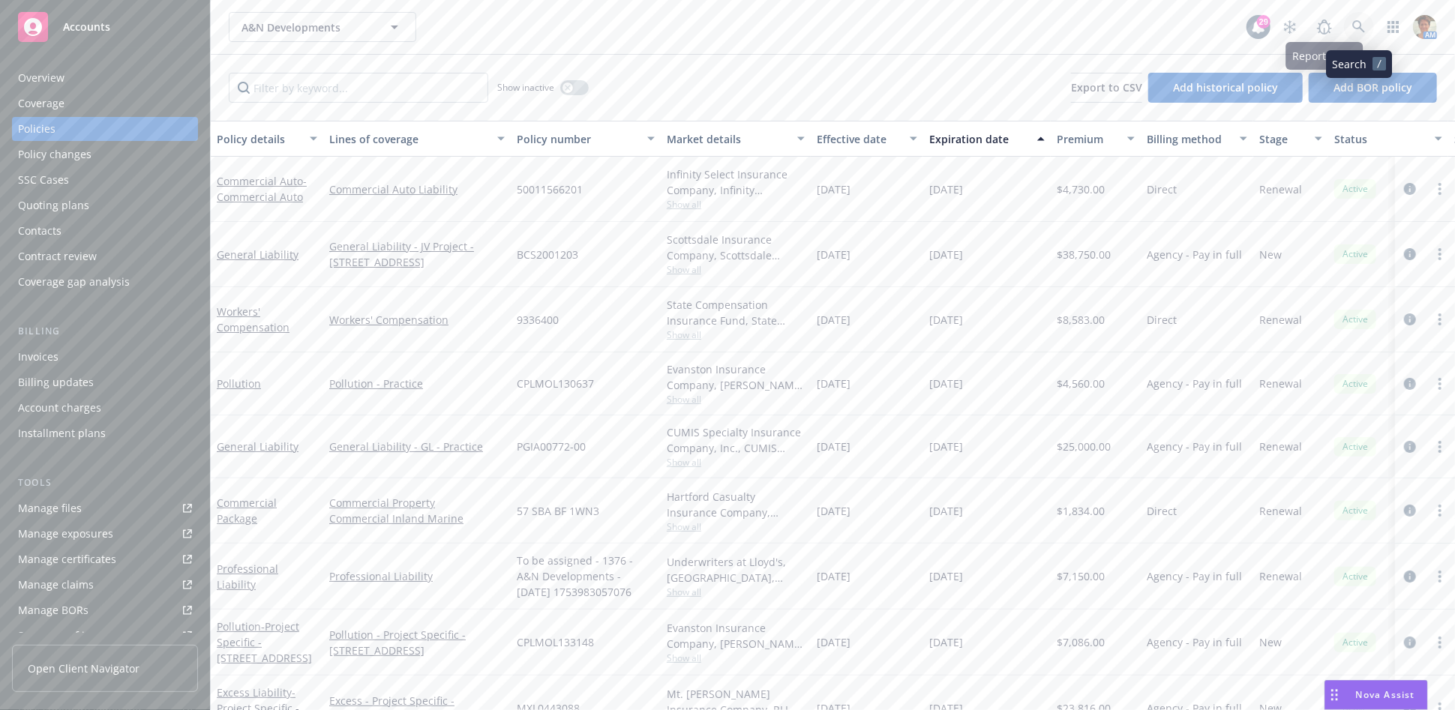
click at [1359, 28] on icon at bounding box center [1358, 26] width 13 height 13
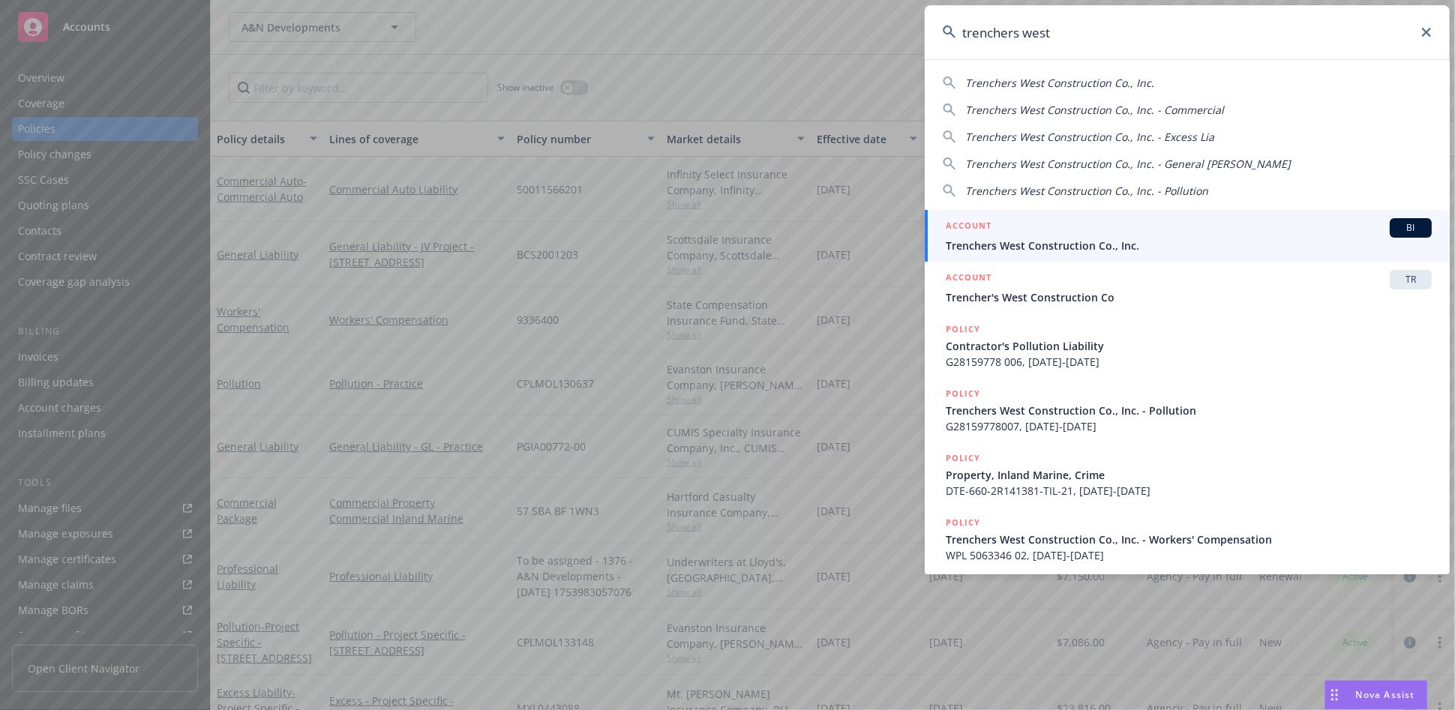
type input "trenchers west"
click at [1178, 224] on div "ACCOUNT BI" at bounding box center [1189, 228] width 486 height 20
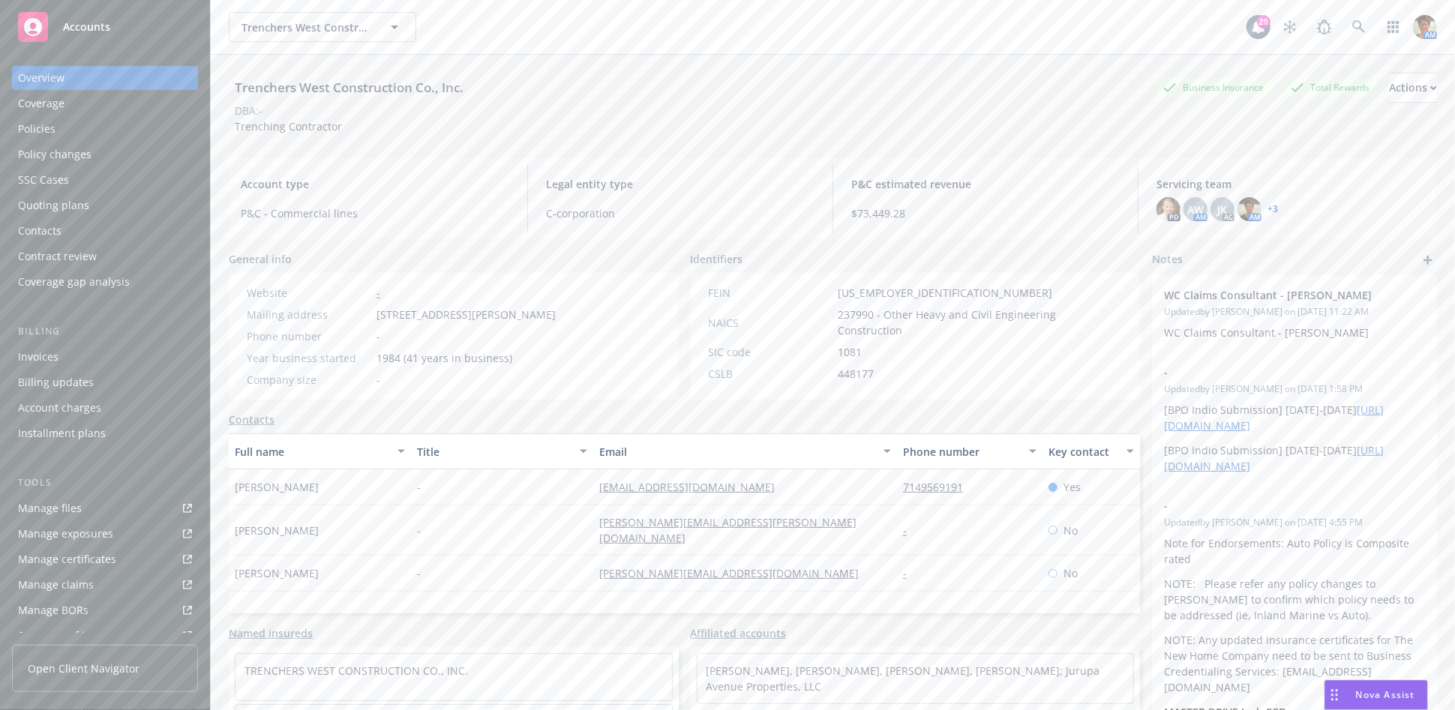
click at [61, 348] on div "Invoices" at bounding box center [105, 357] width 174 height 24
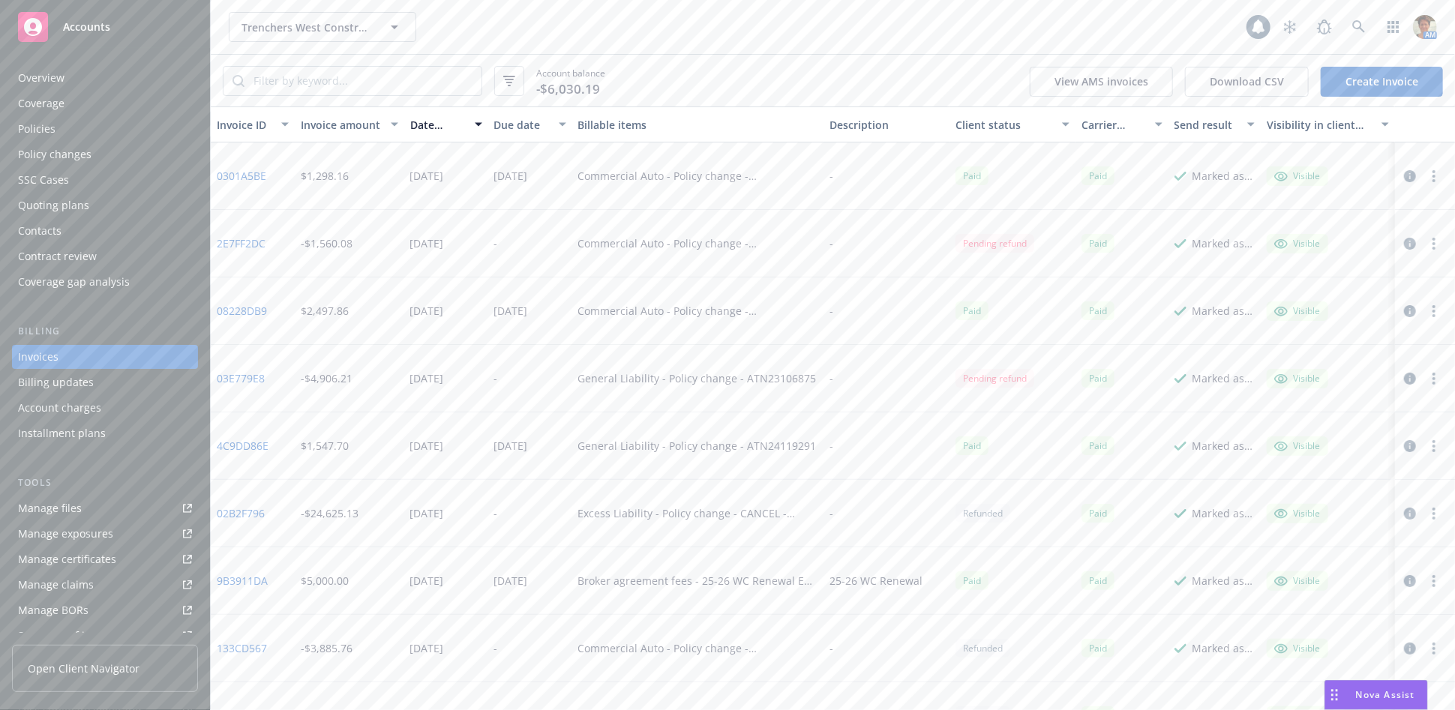
click at [58, 412] on div "Account charges" at bounding box center [59, 408] width 83 height 24
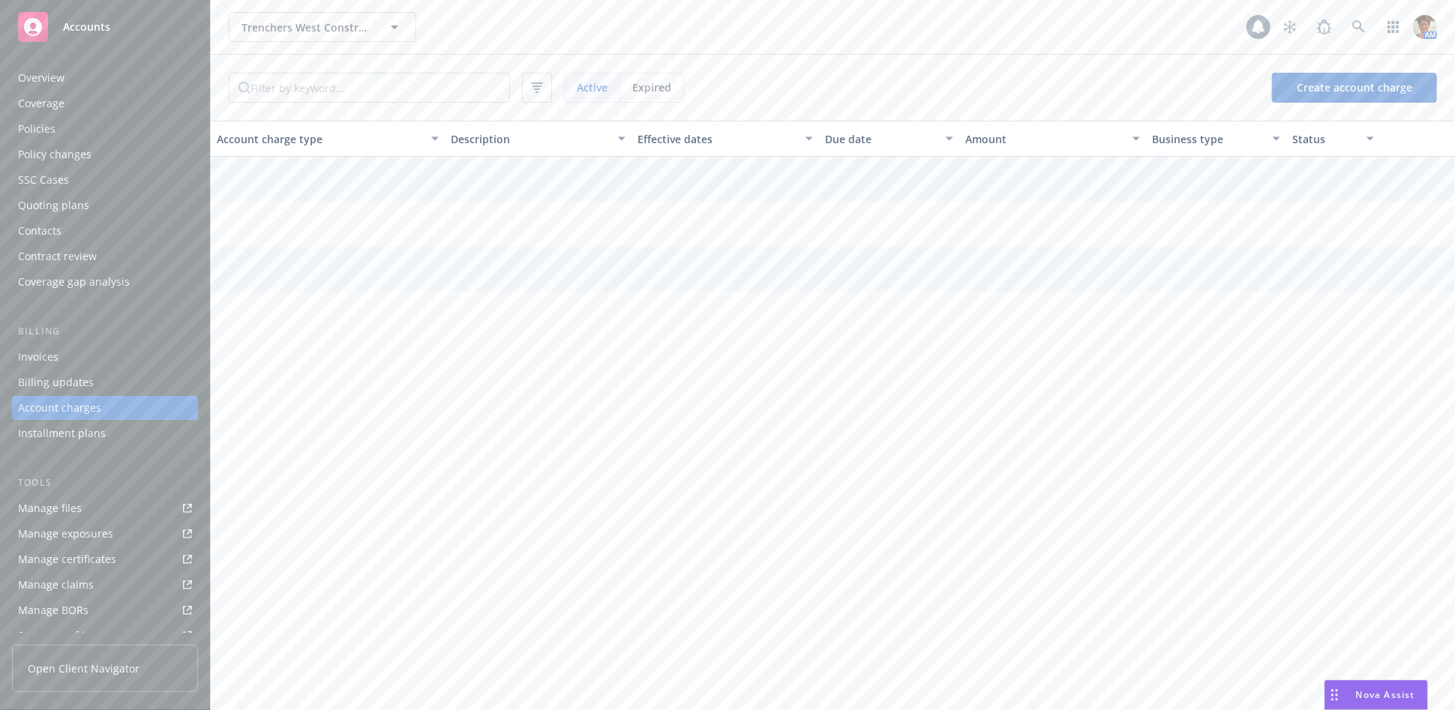
scroll to position [29, 0]
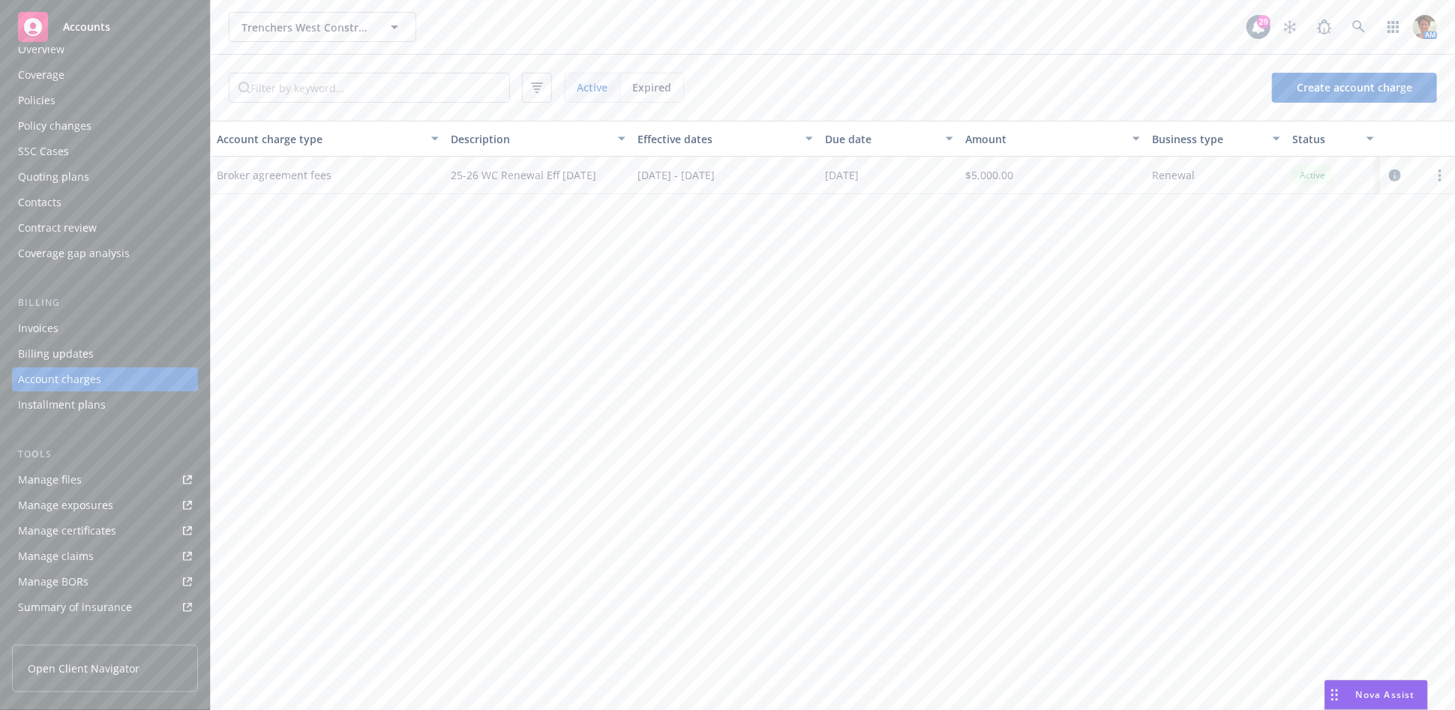
click at [54, 324] on div "Invoices" at bounding box center [38, 329] width 41 height 24
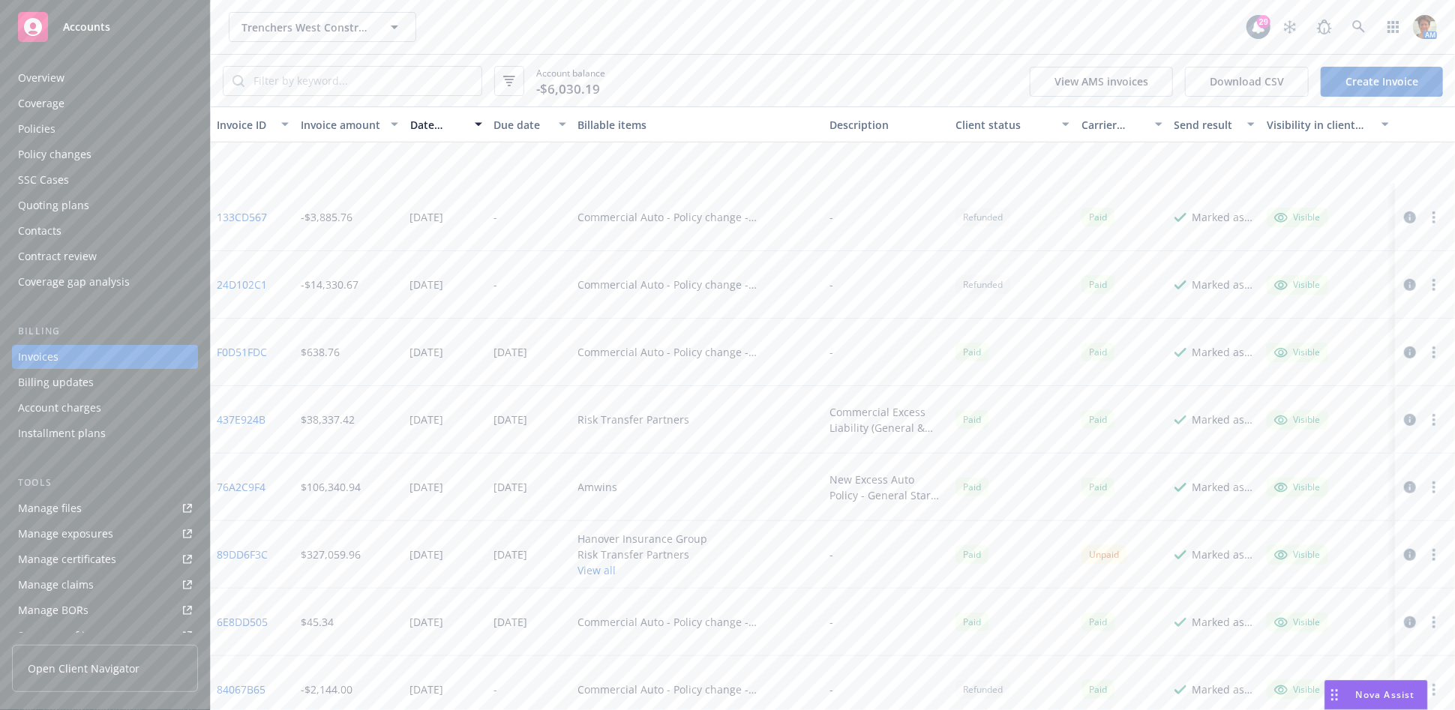
scroll to position [83, 0]
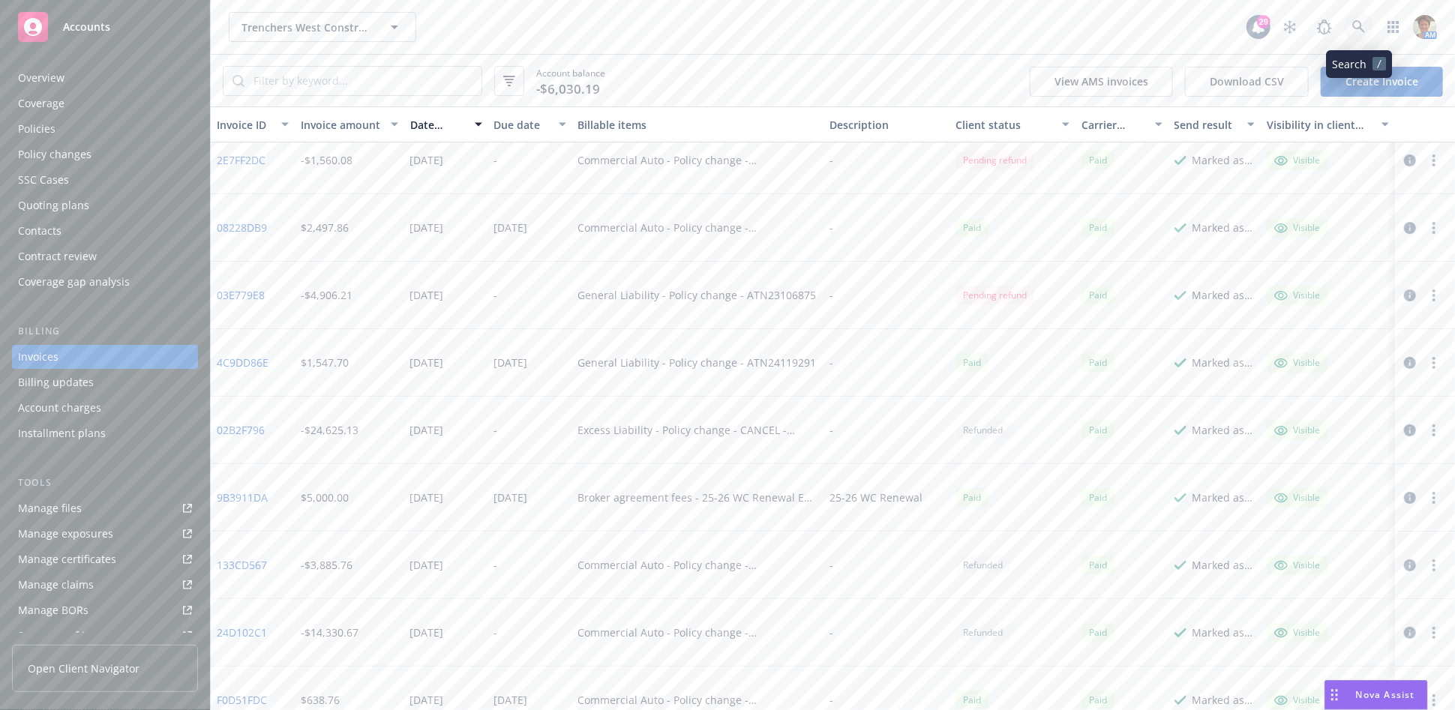
click at [1362, 25] on icon at bounding box center [1359, 27] width 14 height 14
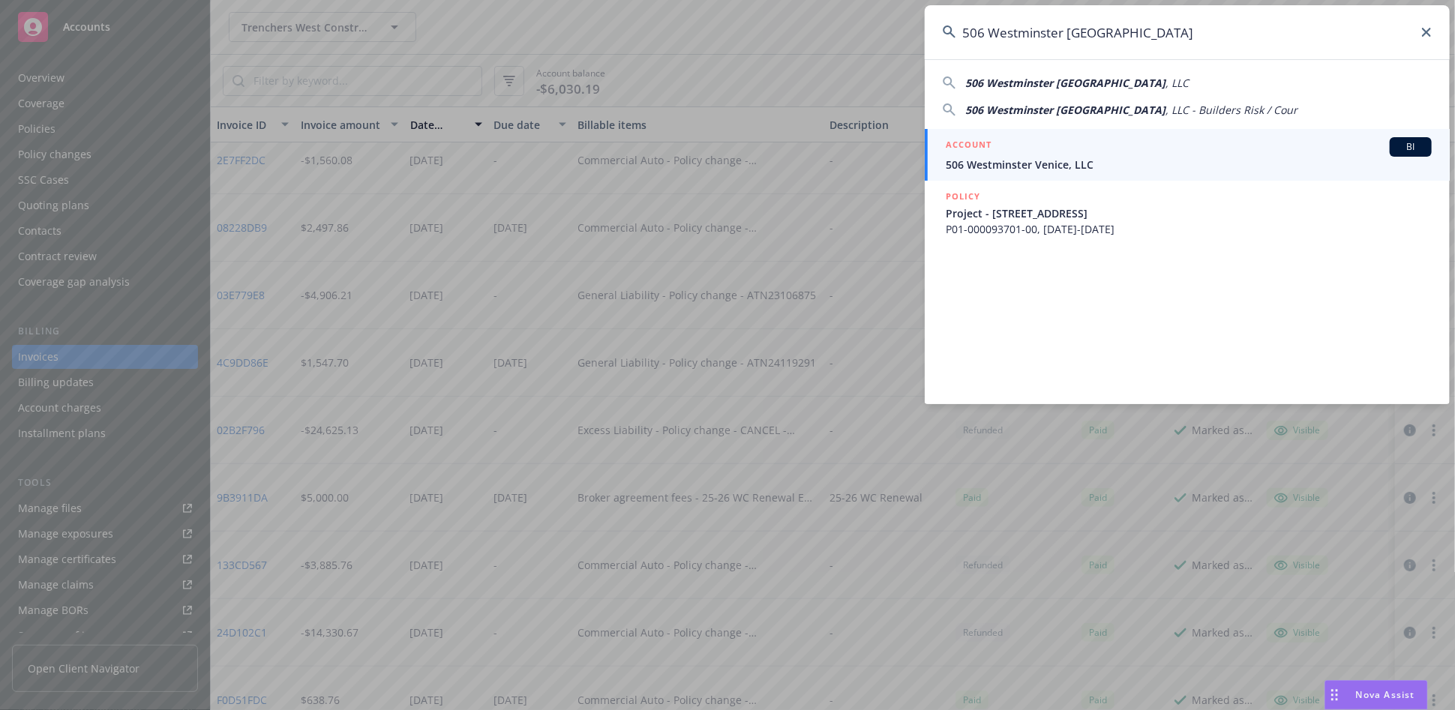
type input "506 Westminster Venice"
click at [982, 163] on span "506 Westminster Venice, LLC" at bounding box center [1189, 165] width 486 height 16
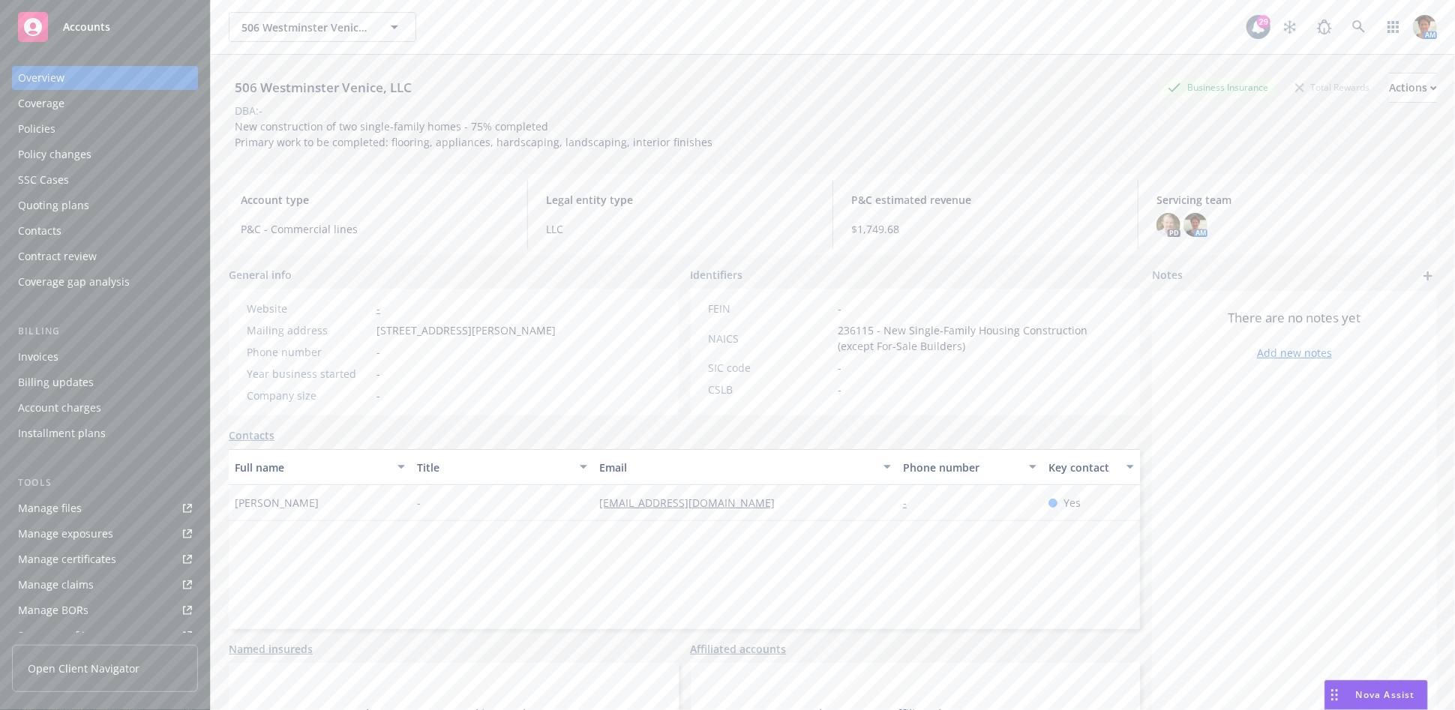
click at [80, 127] on div "Policies" at bounding box center [105, 129] width 174 height 24
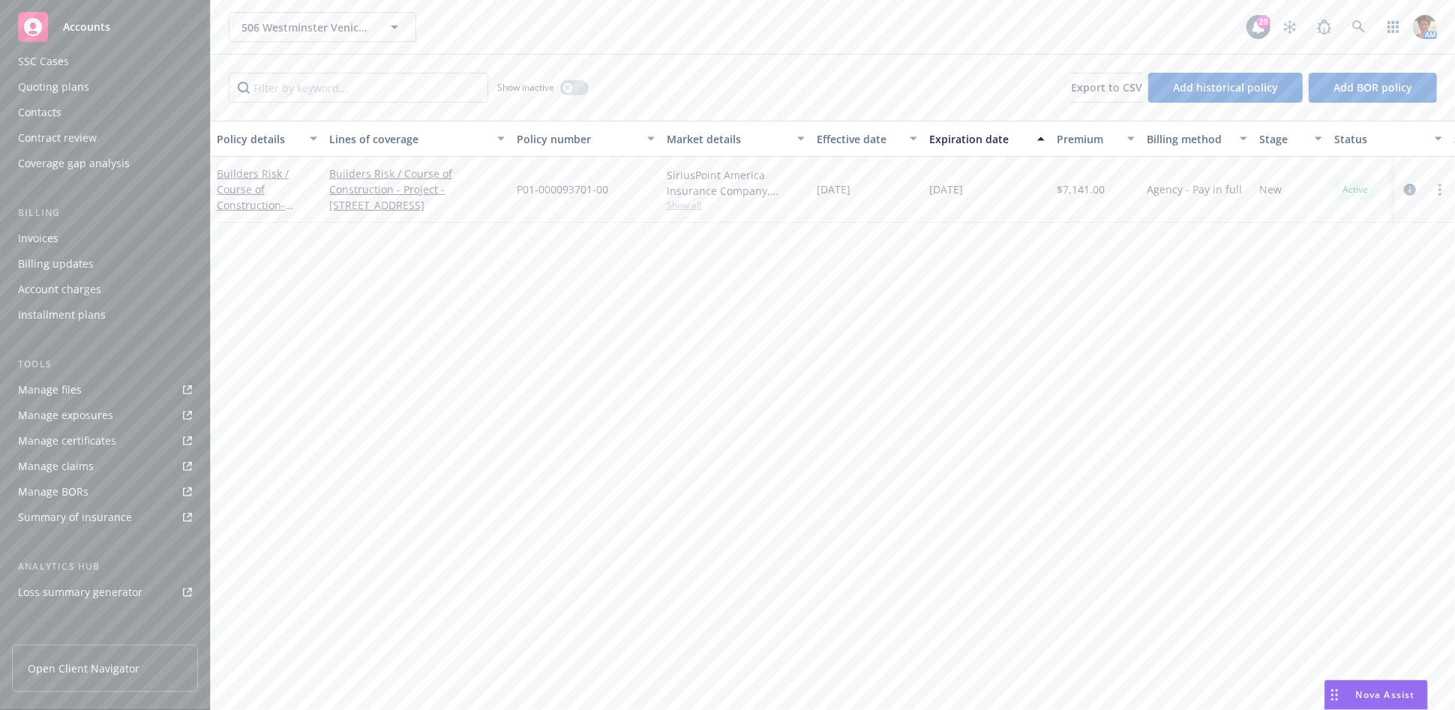
scroll to position [266, 0]
click at [58, 524] on div "Service team" at bounding box center [50, 521] width 65 height 24
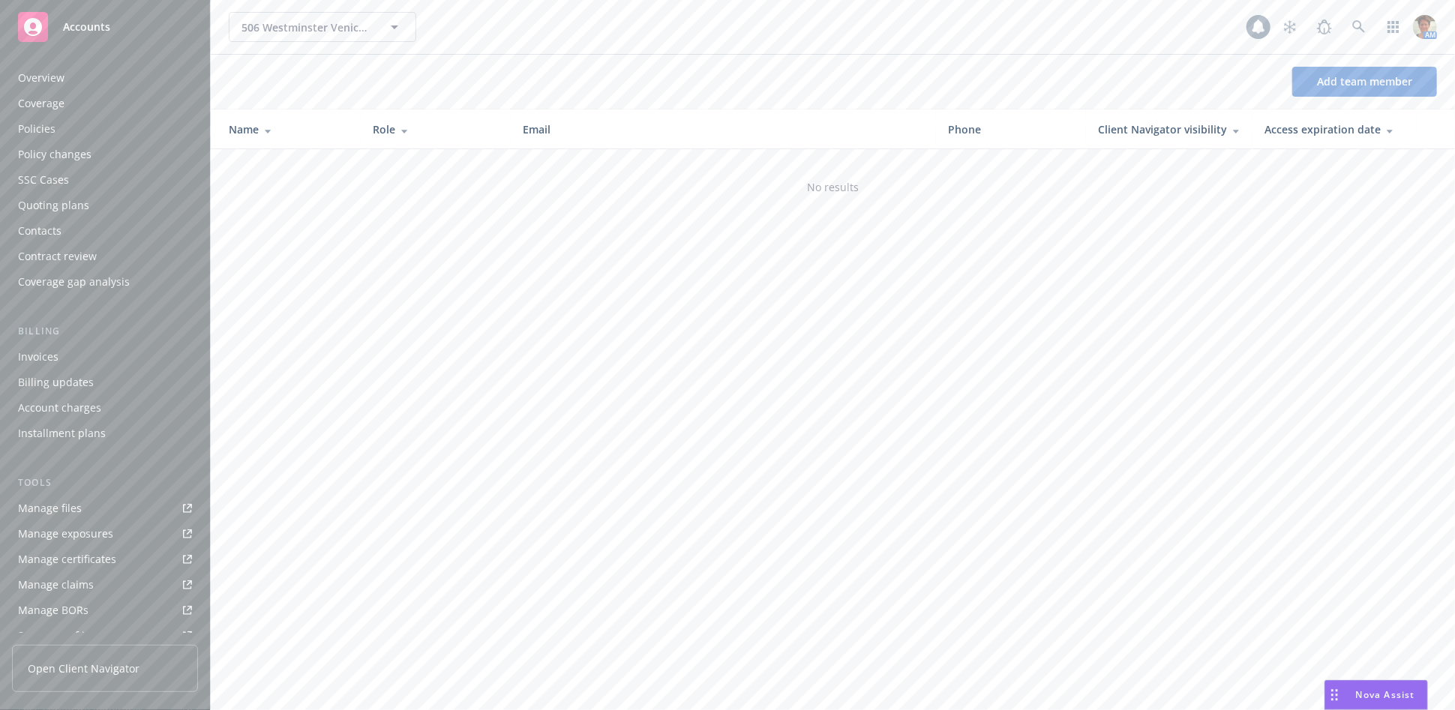
scroll to position [266, 0]
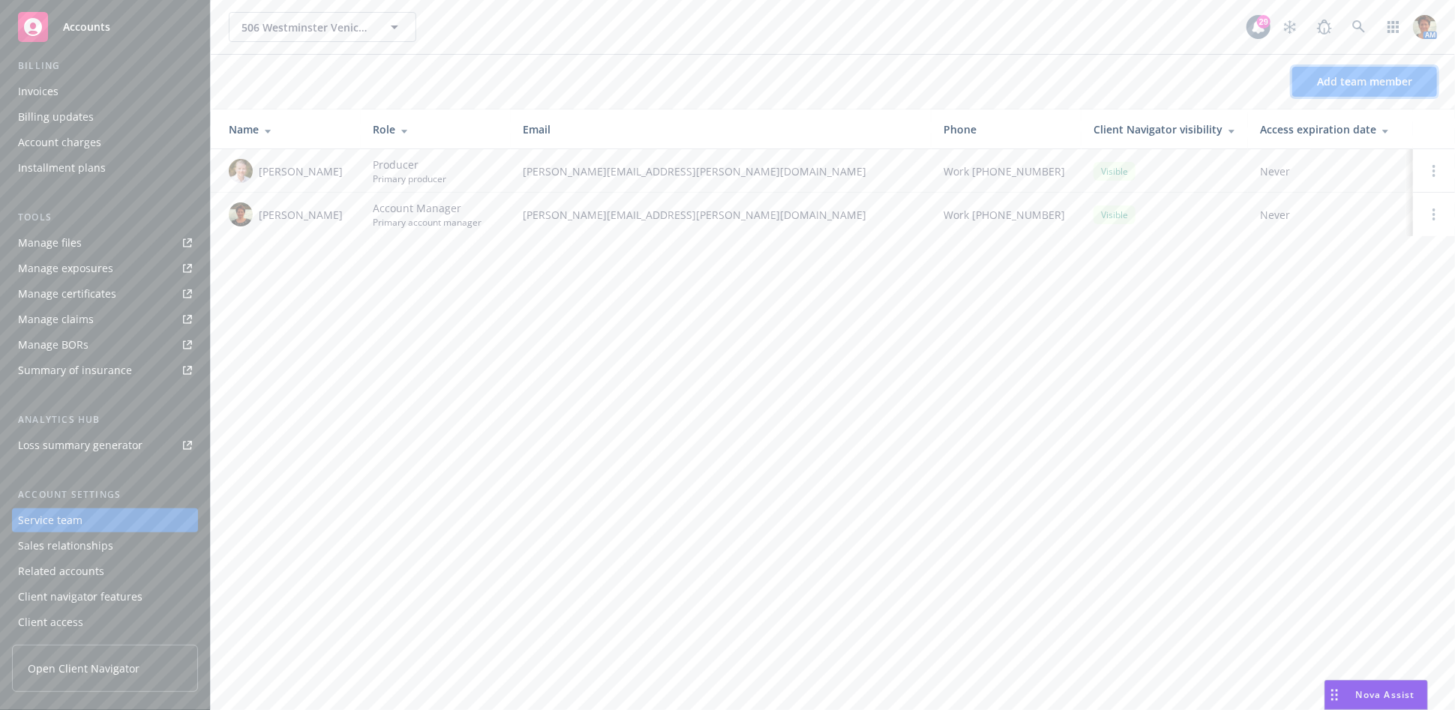
click at [1331, 82] on span "Add team member" at bounding box center [1364, 81] width 95 height 14
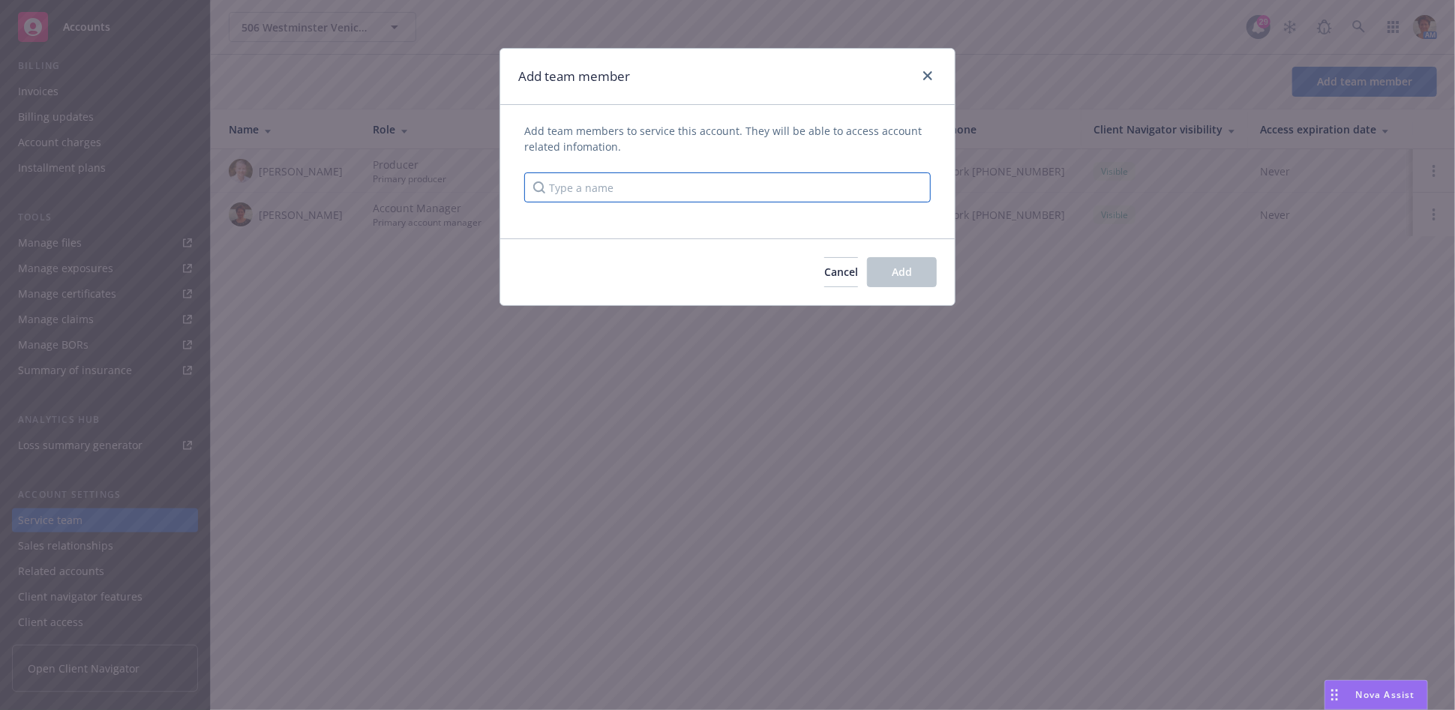
click at [596, 185] on input "Type a name" at bounding box center [727, 188] width 407 height 30
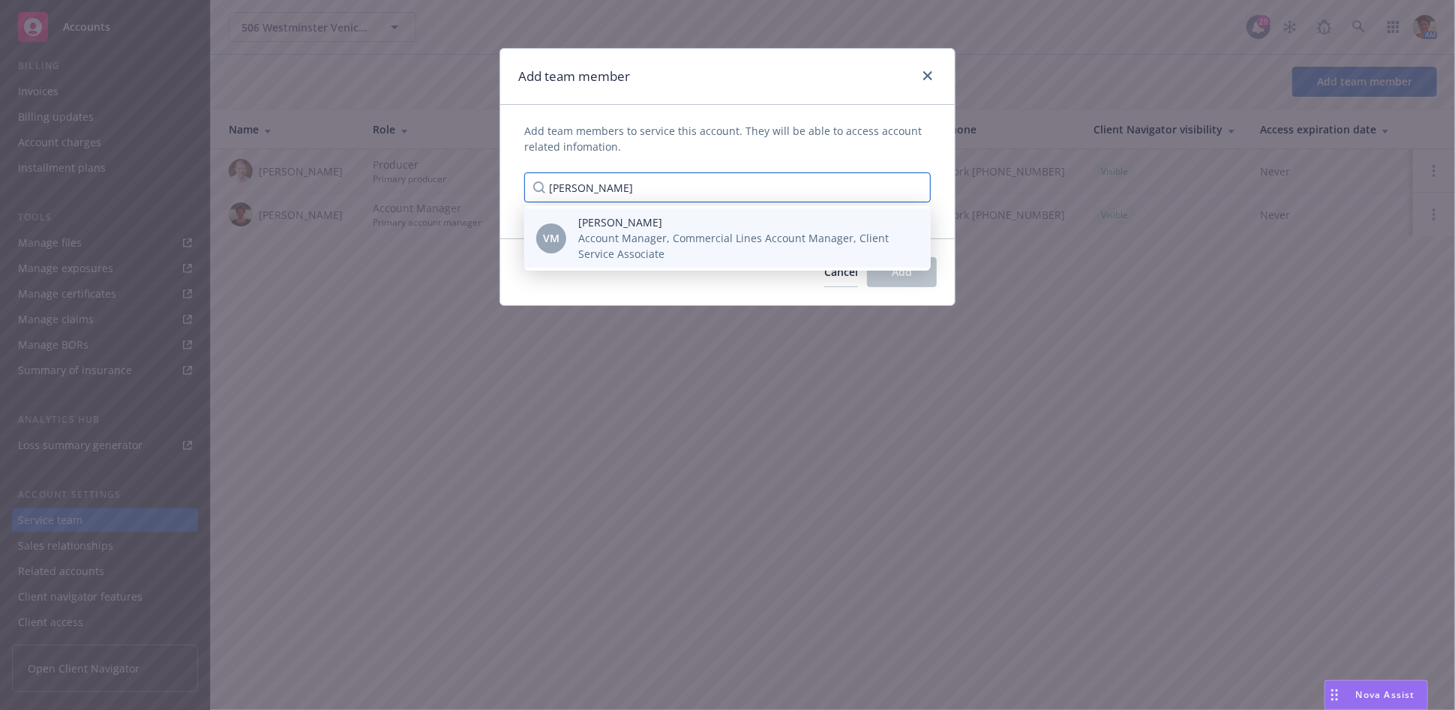
type input "Veronica"
click at [659, 236] on span "Account Manager, Commercial Lines Account Manager, Client Service Associate" at bounding box center [742, 246] width 329 height 32
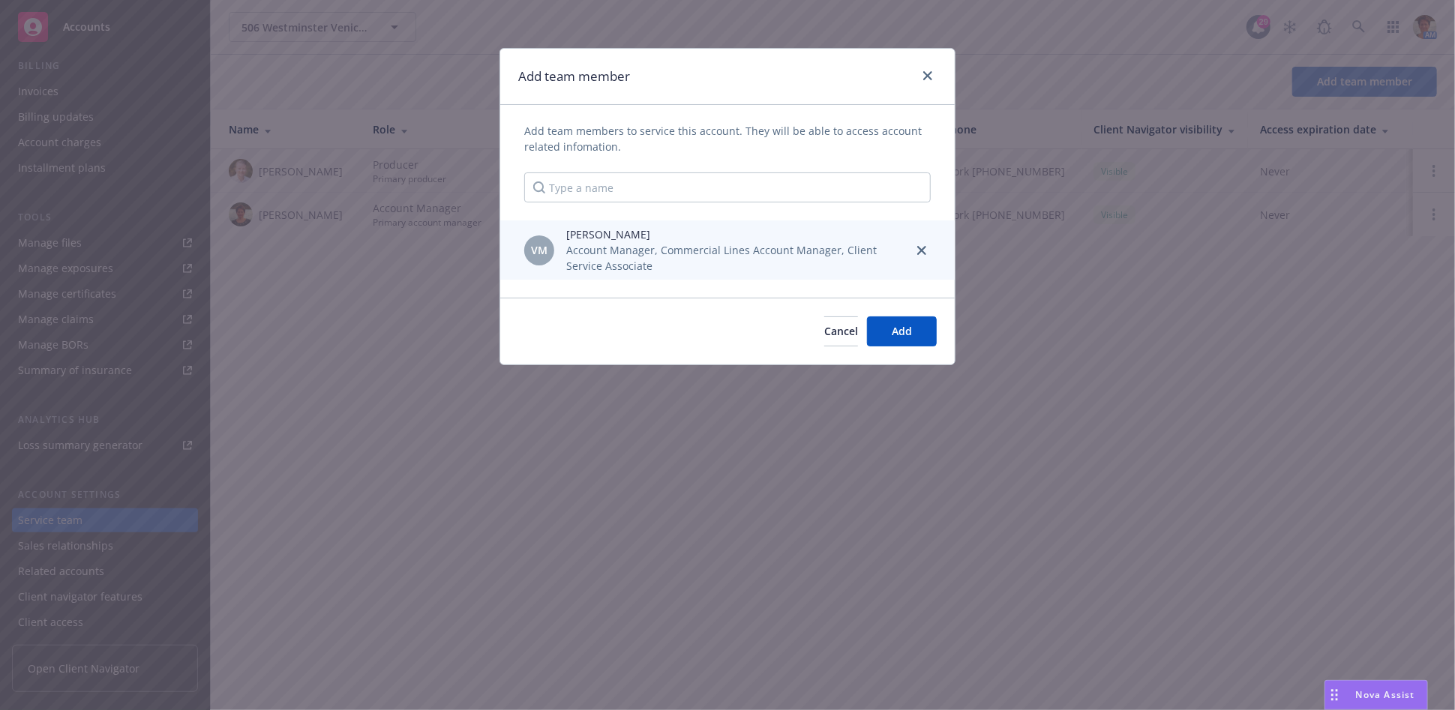
click at [674, 247] on span "Account Manager, Commercial Lines Account Manager, Client Service Associate" at bounding box center [733, 258] width 335 height 32
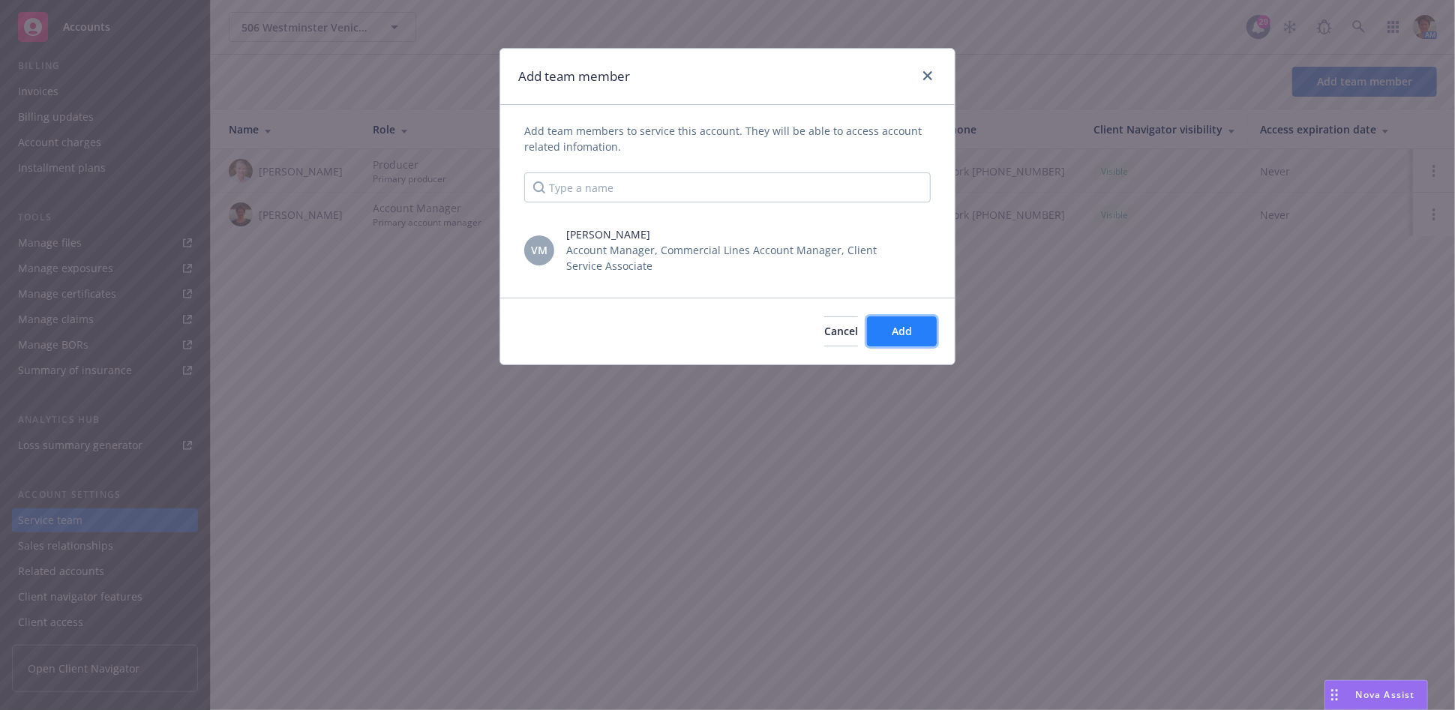
click at [916, 331] on button "Add" at bounding box center [902, 332] width 70 height 30
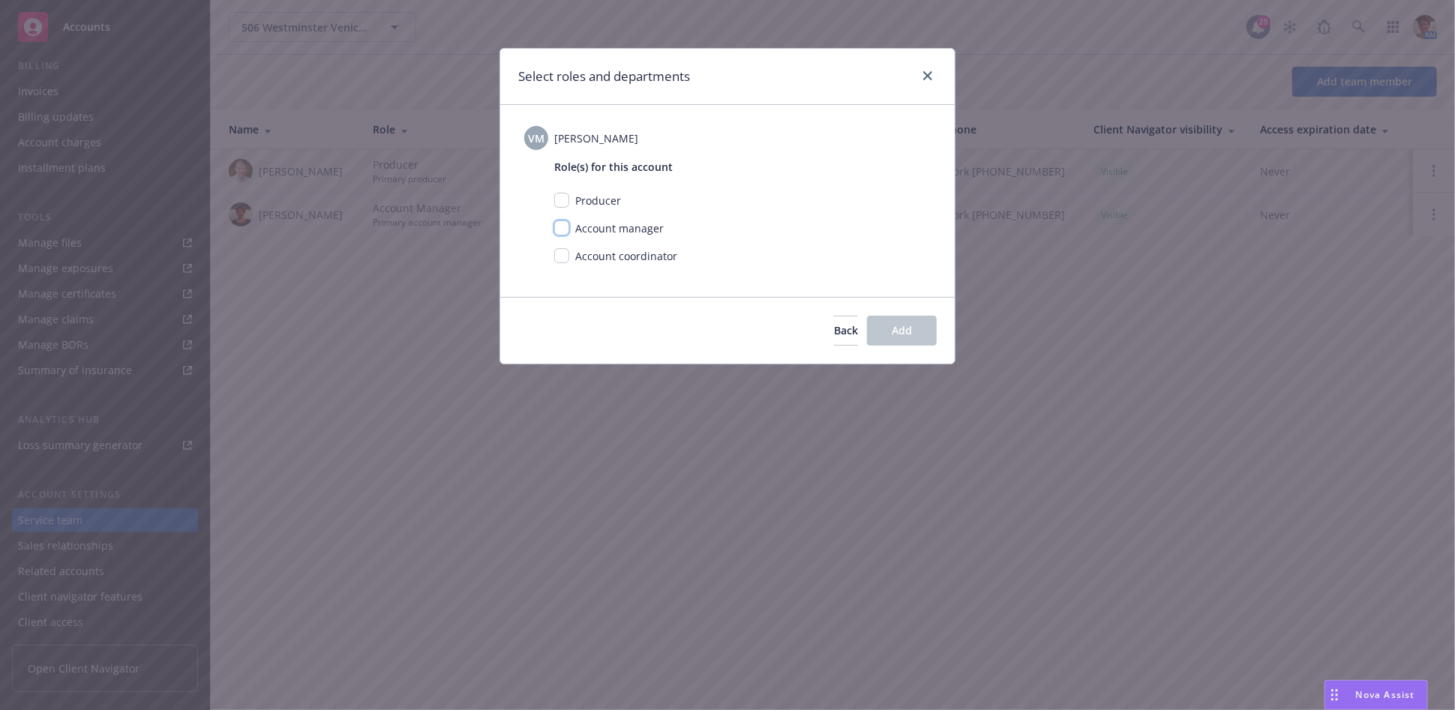
click at [561, 225] on input "checkbox" at bounding box center [561, 228] width 15 height 15
checkbox input "true"
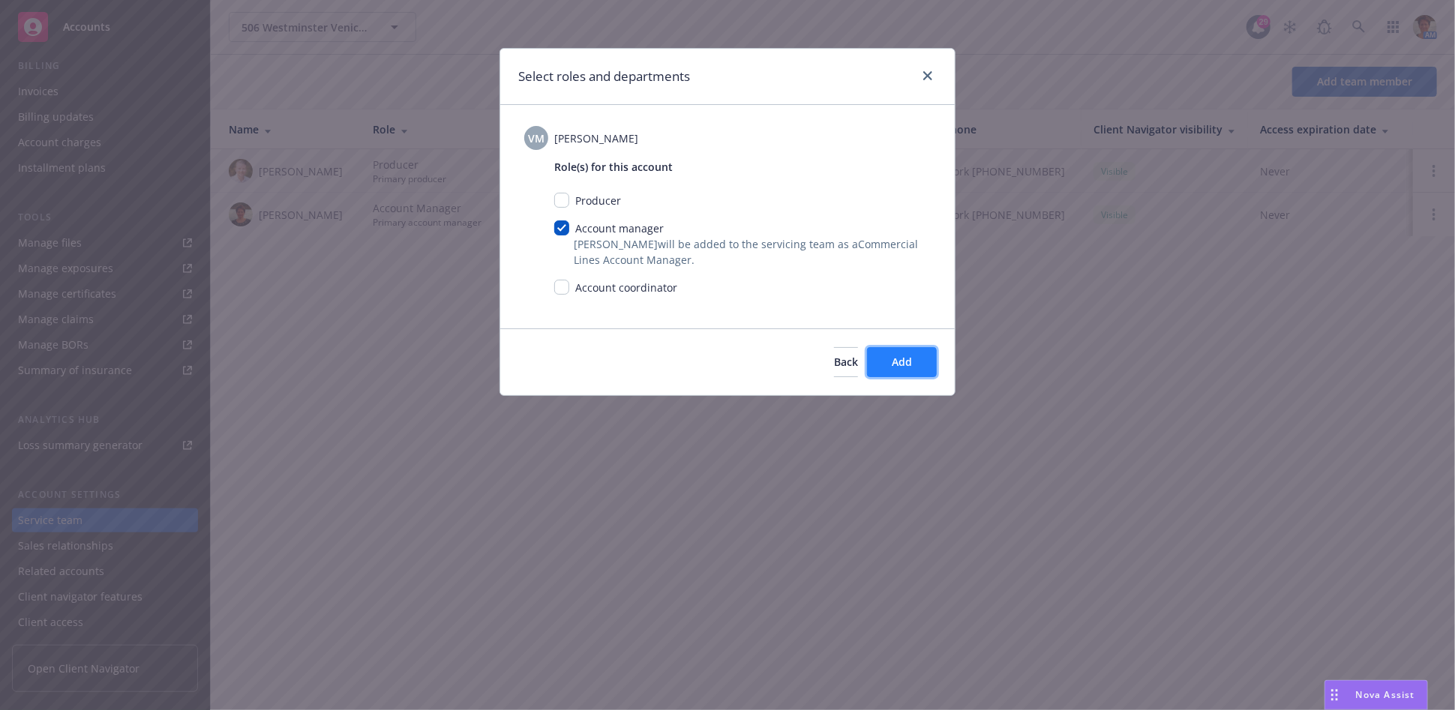
click at [892, 365] on span "Add" at bounding box center [902, 362] width 20 height 14
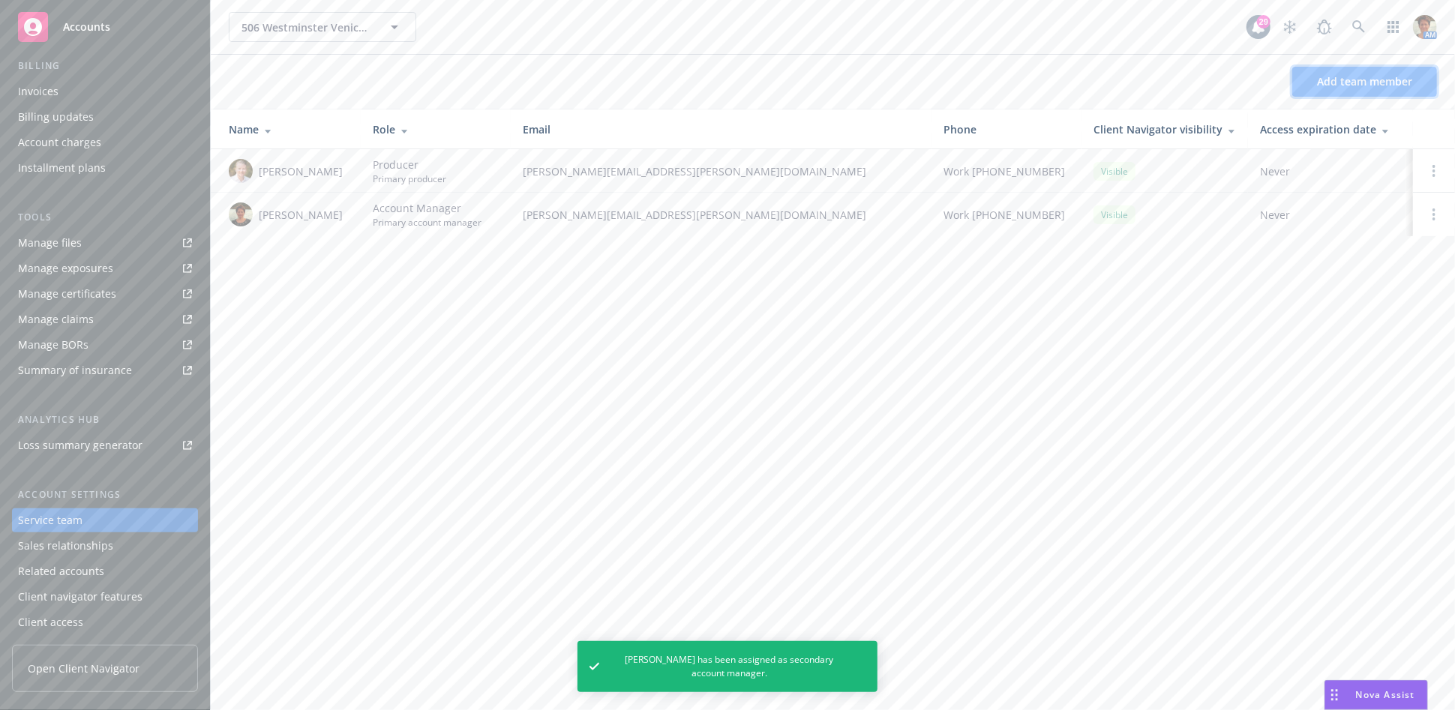
click at [1349, 77] on span "Add team member" at bounding box center [1364, 81] width 95 height 14
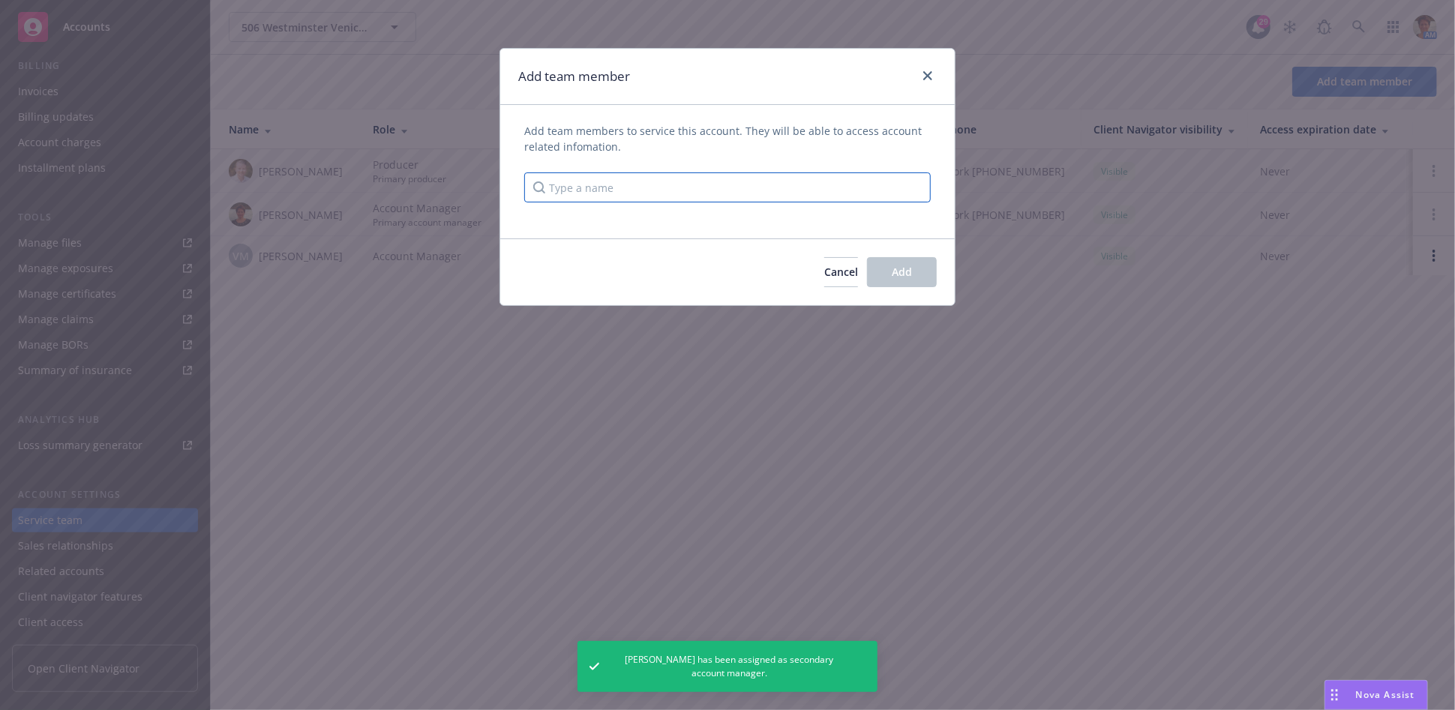
click at [569, 189] on input "Type a name" at bounding box center [727, 188] width 407 height 30
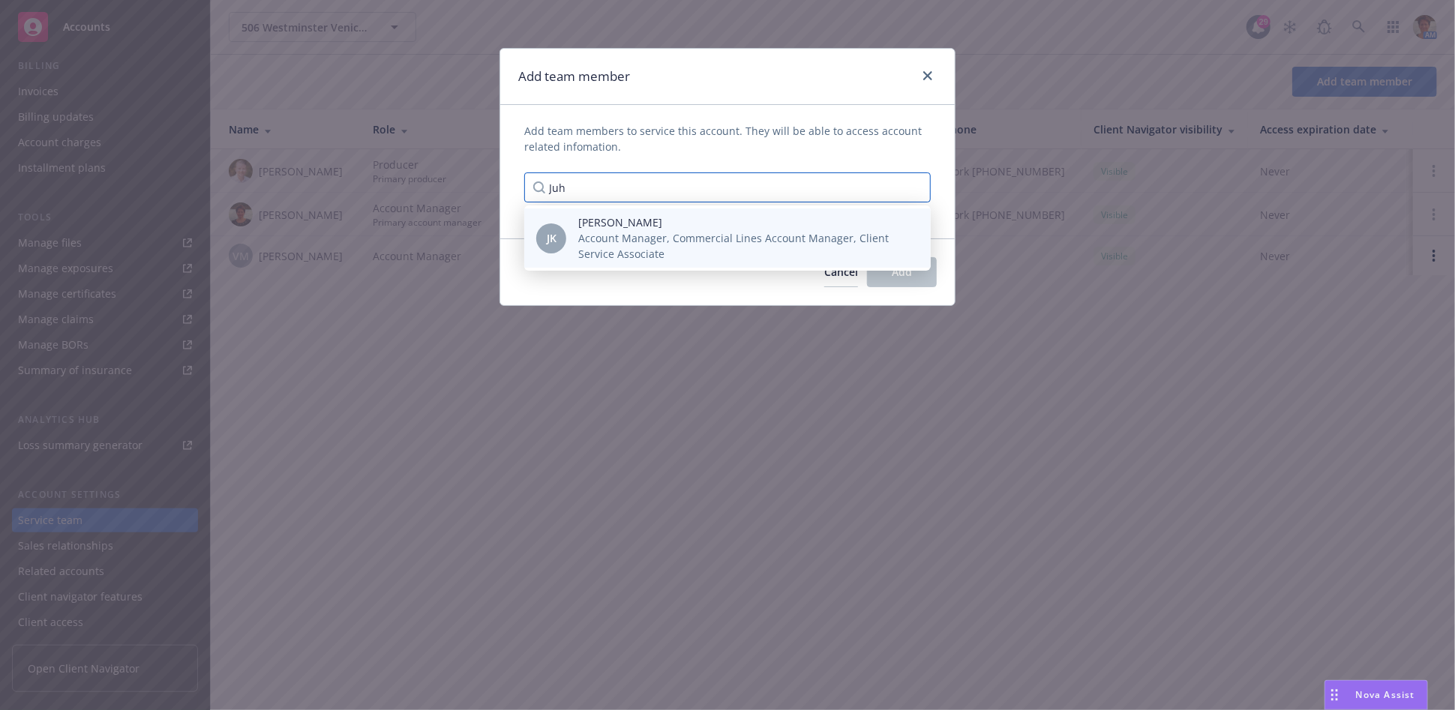
type input "Juh"
click at [596, 229] on span "Juhaina Khan" at bounding box center [742, 223] width 329 height 16
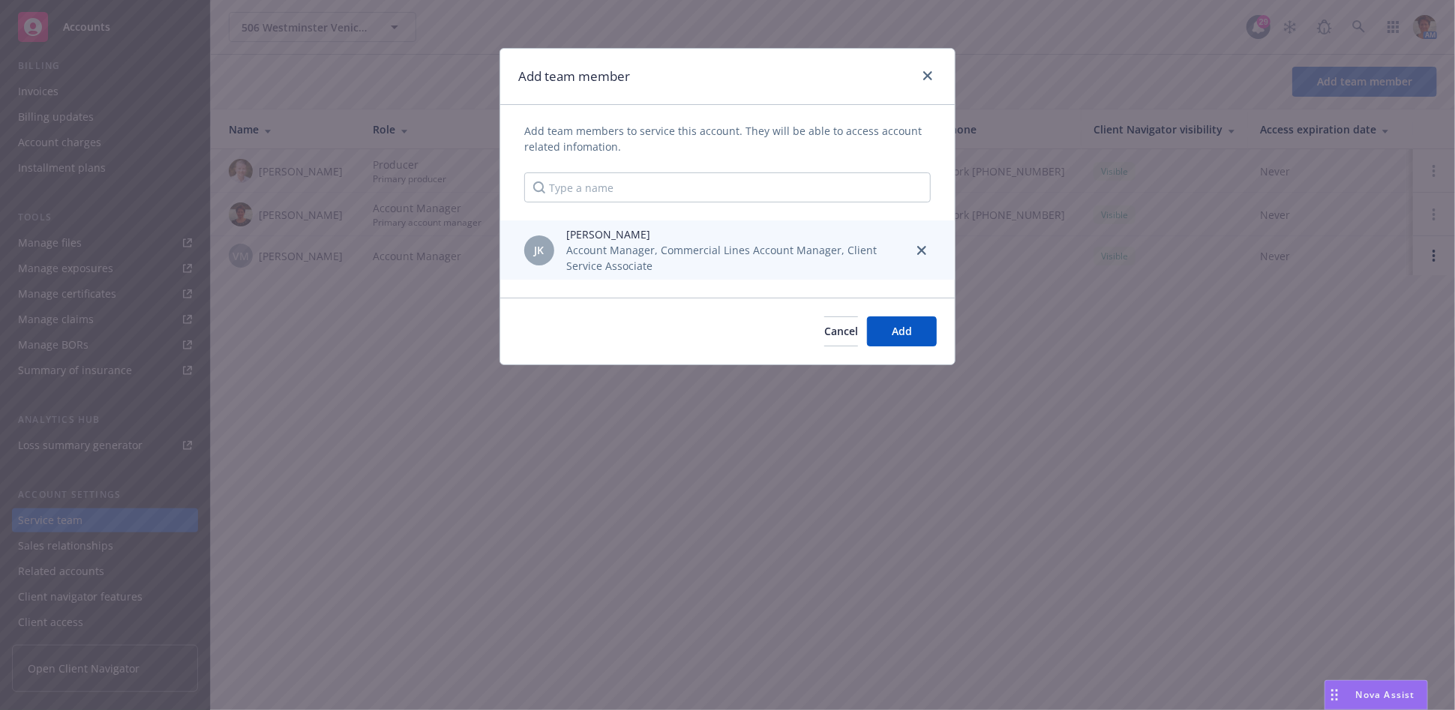
click at [601, 236] on span "Juhaina Khan" at bounding box center [733, 235] width 335 height 16
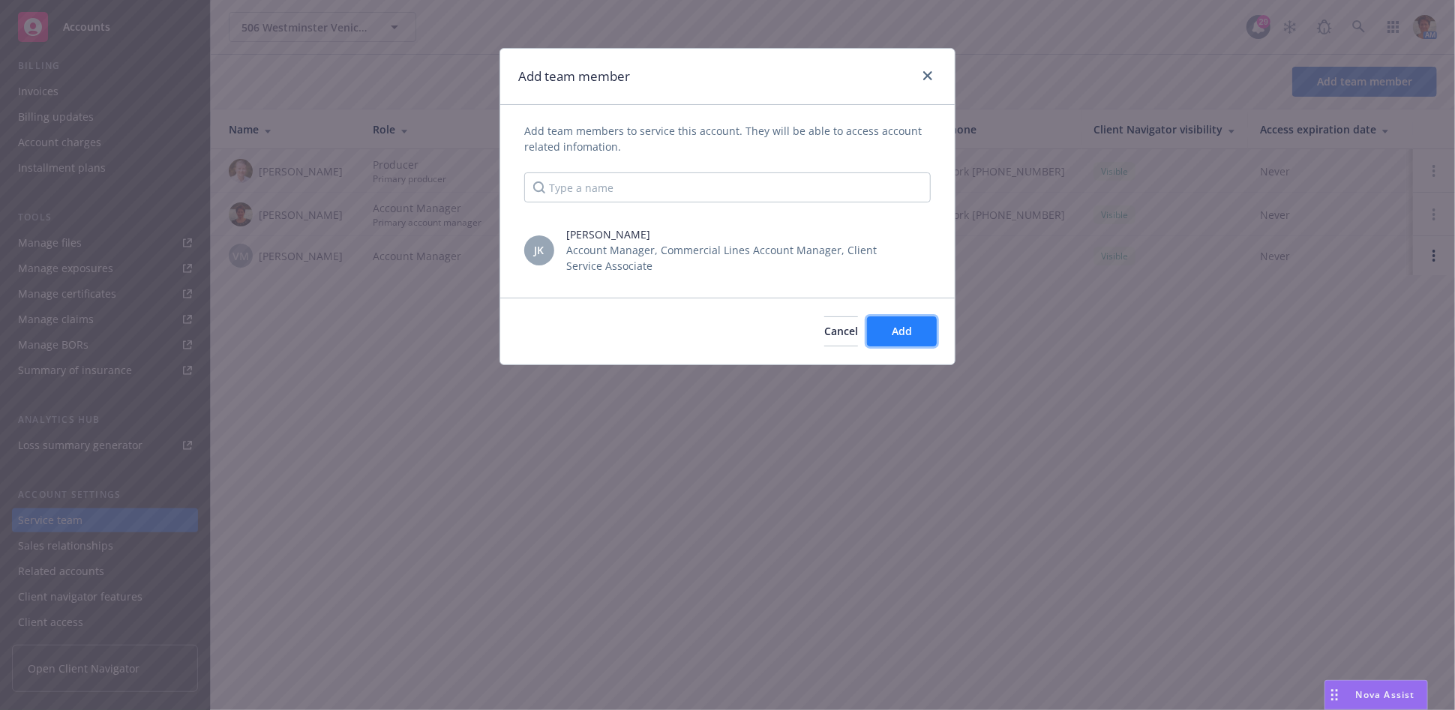
click at [907, 324] on span "Add" at bounding box center [902, 331] width 20 height 14
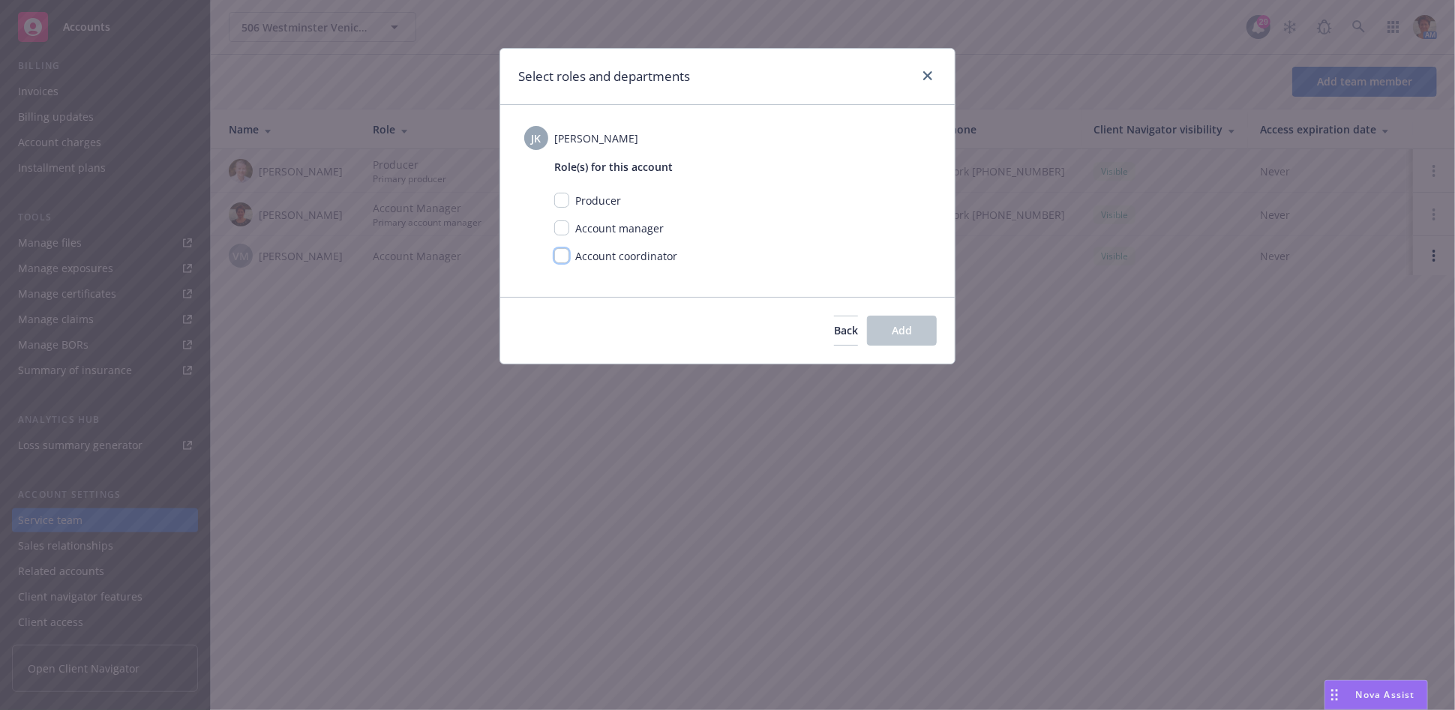
click at [561, 254] on input "checkbox" at bounding box center [561, 255] width 15 height 15
checkbox input "true"
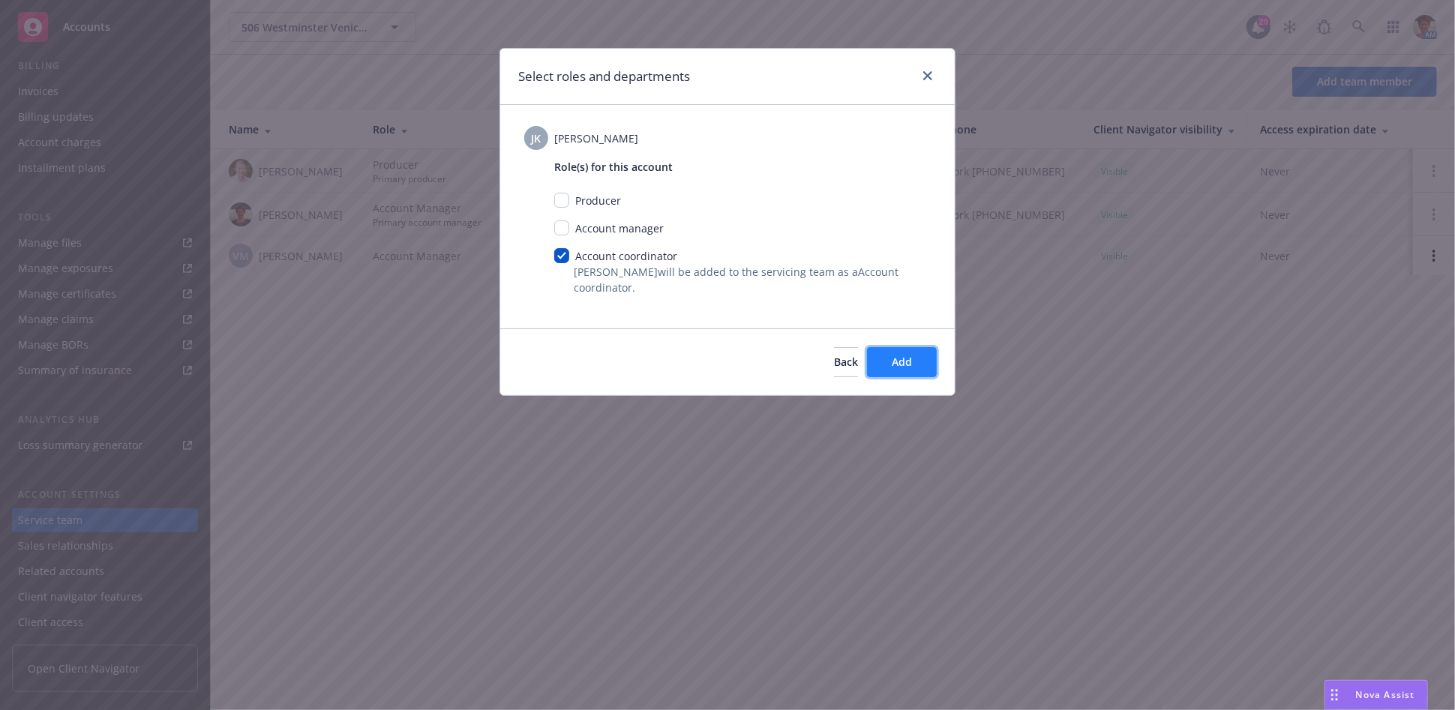
click at [878, 356] on button "Add" at bounding box center [902, 362] width 70 height 30
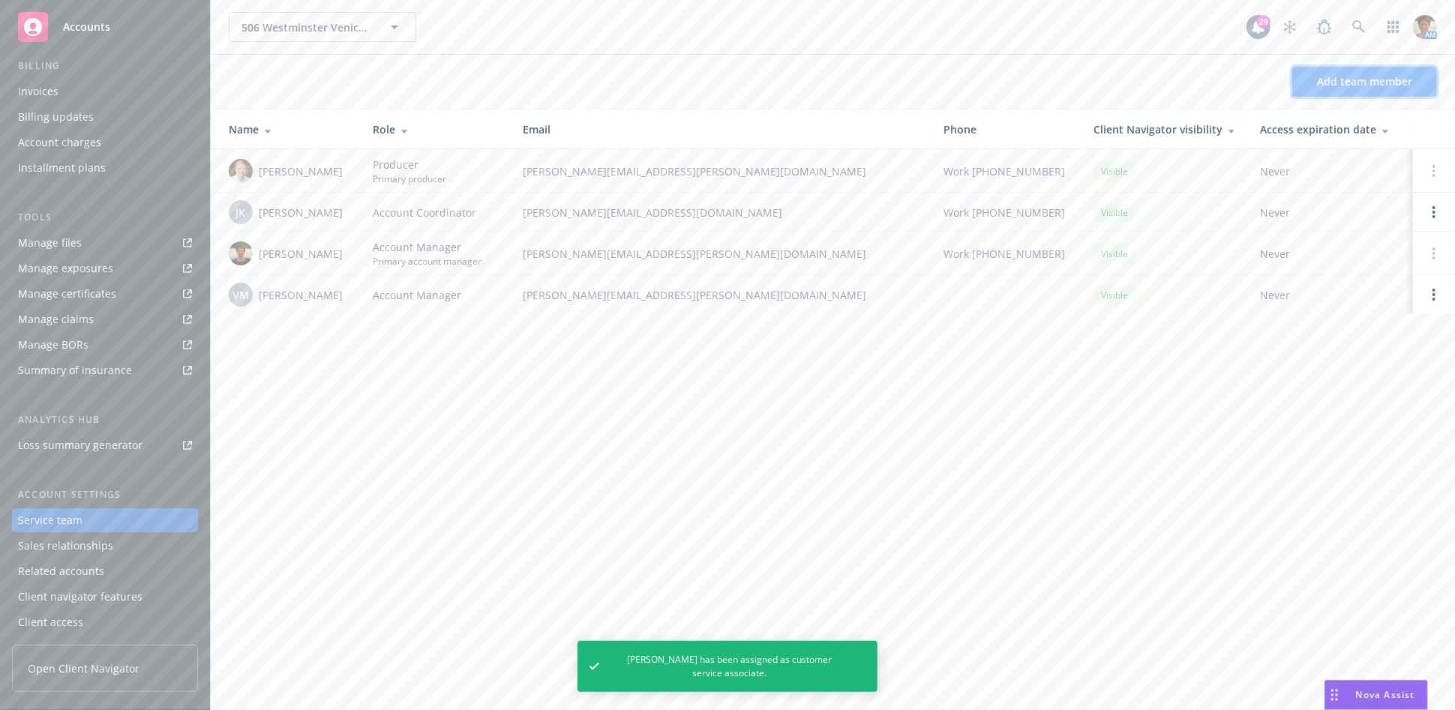
click at [1345, 82] on span "Add team member" at bounding box center [1364, 81] width 95 height 14
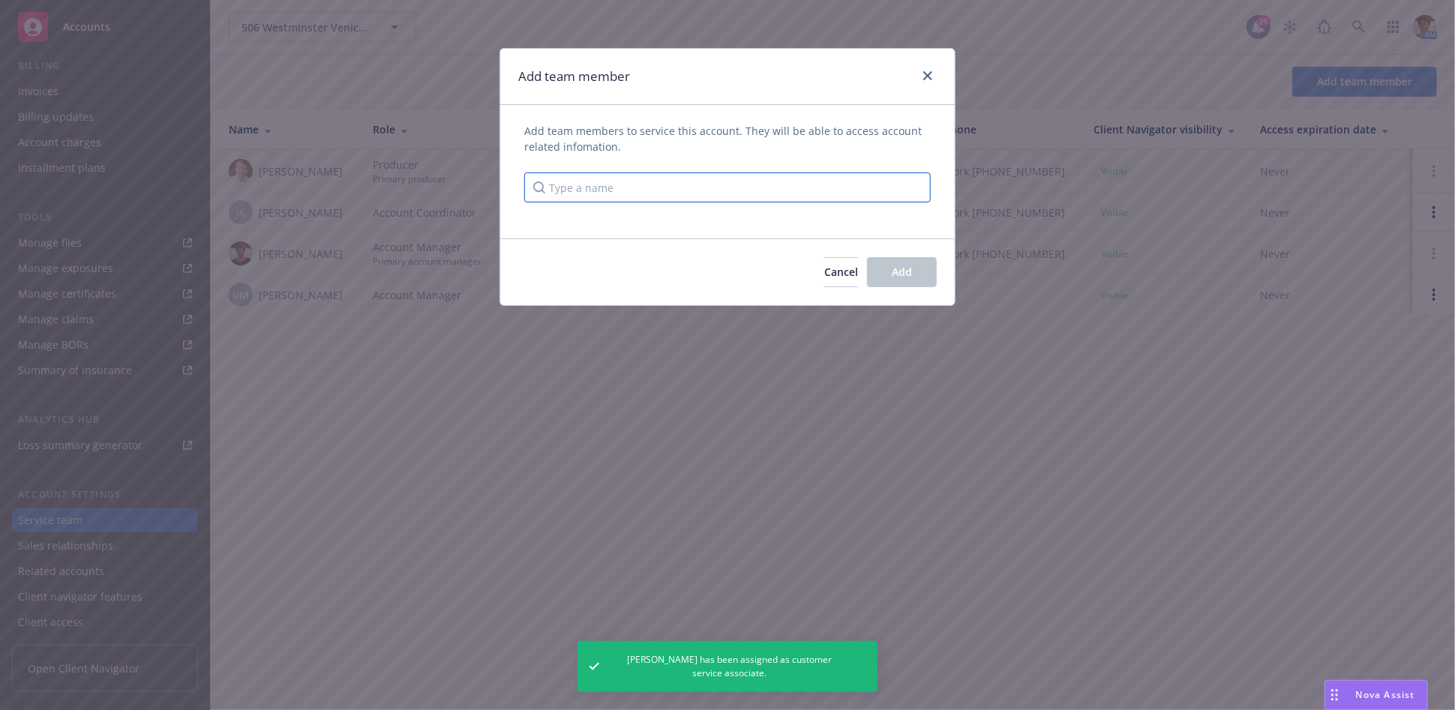
click at [731, 186] on input "Type a name" at bounding box center [727, 188] width 407 height 30
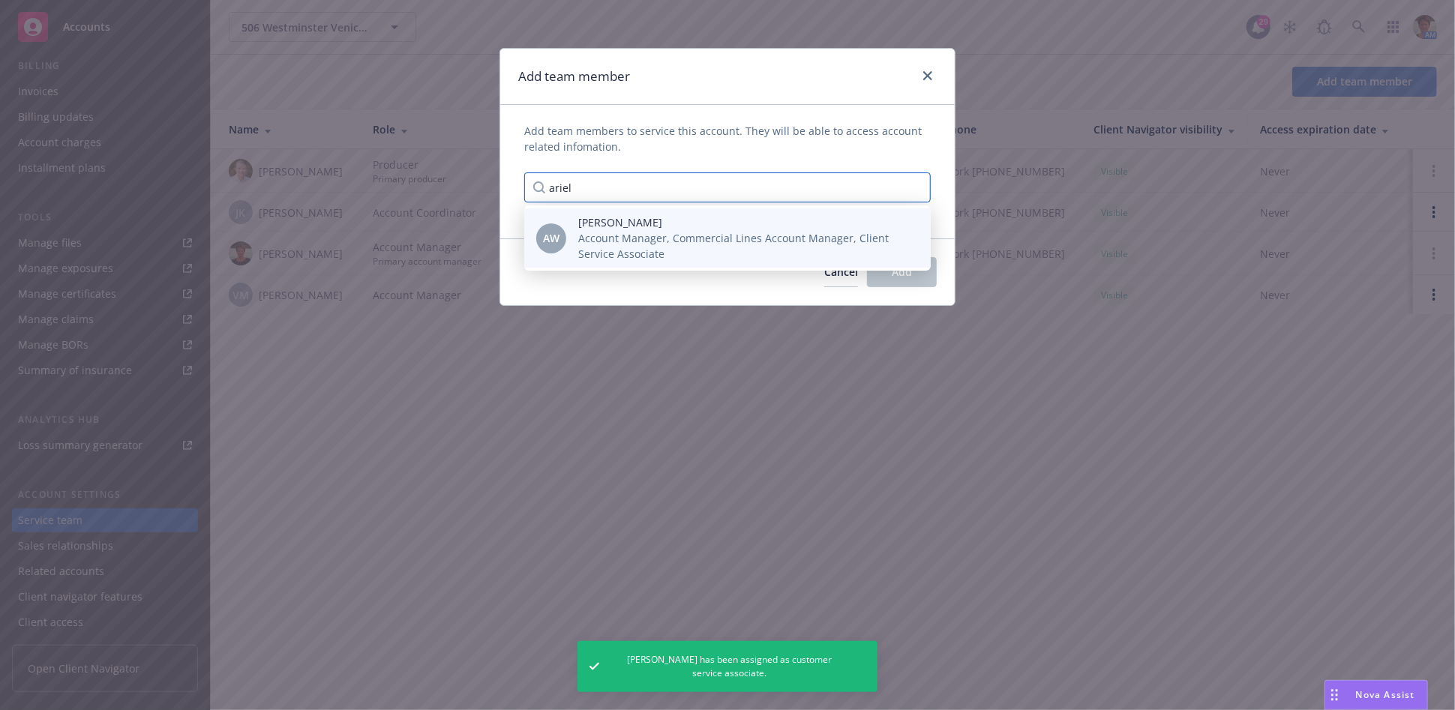
type input "ariel"
click at [753, 228] on span "Ariel Wright" at bounding box center [742, 223] width 329 height 16
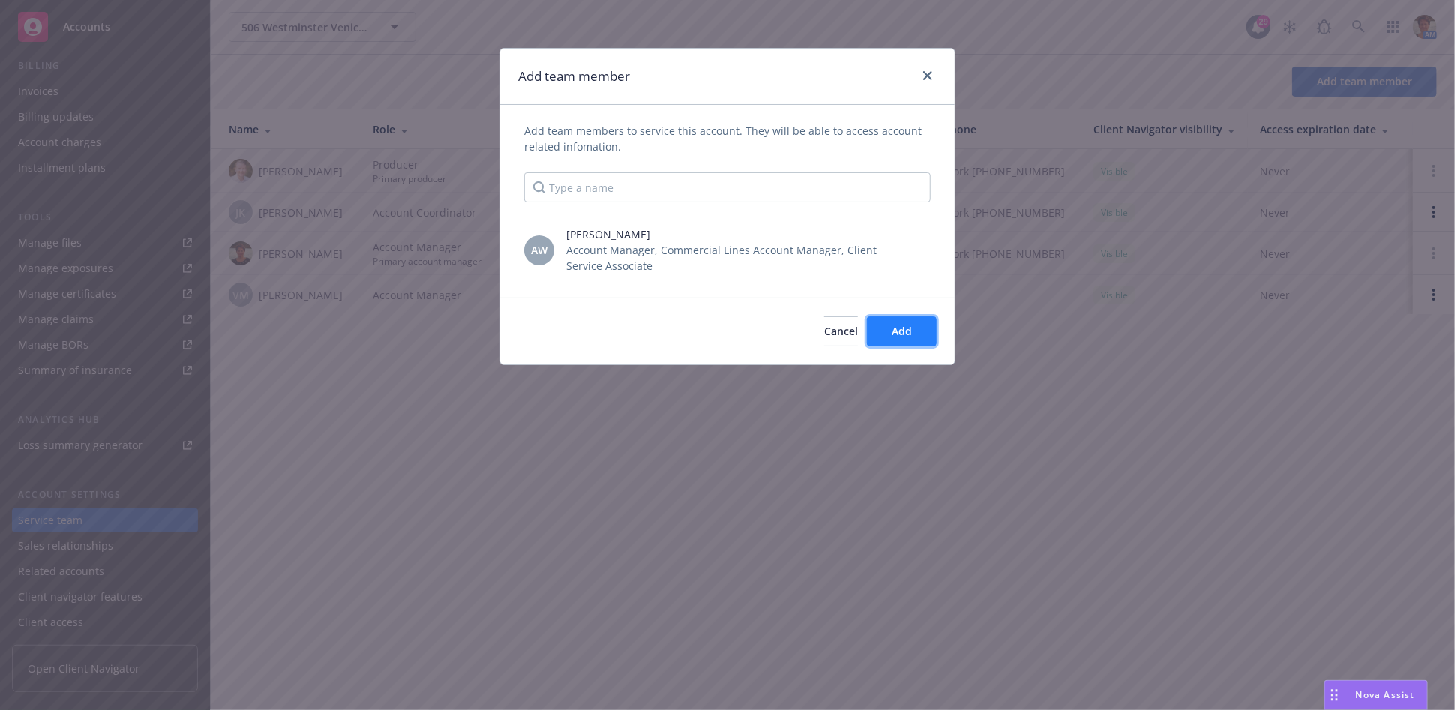
click at [905, 338] on button "Add" at bounding box center [902, 332] width 70 height 30
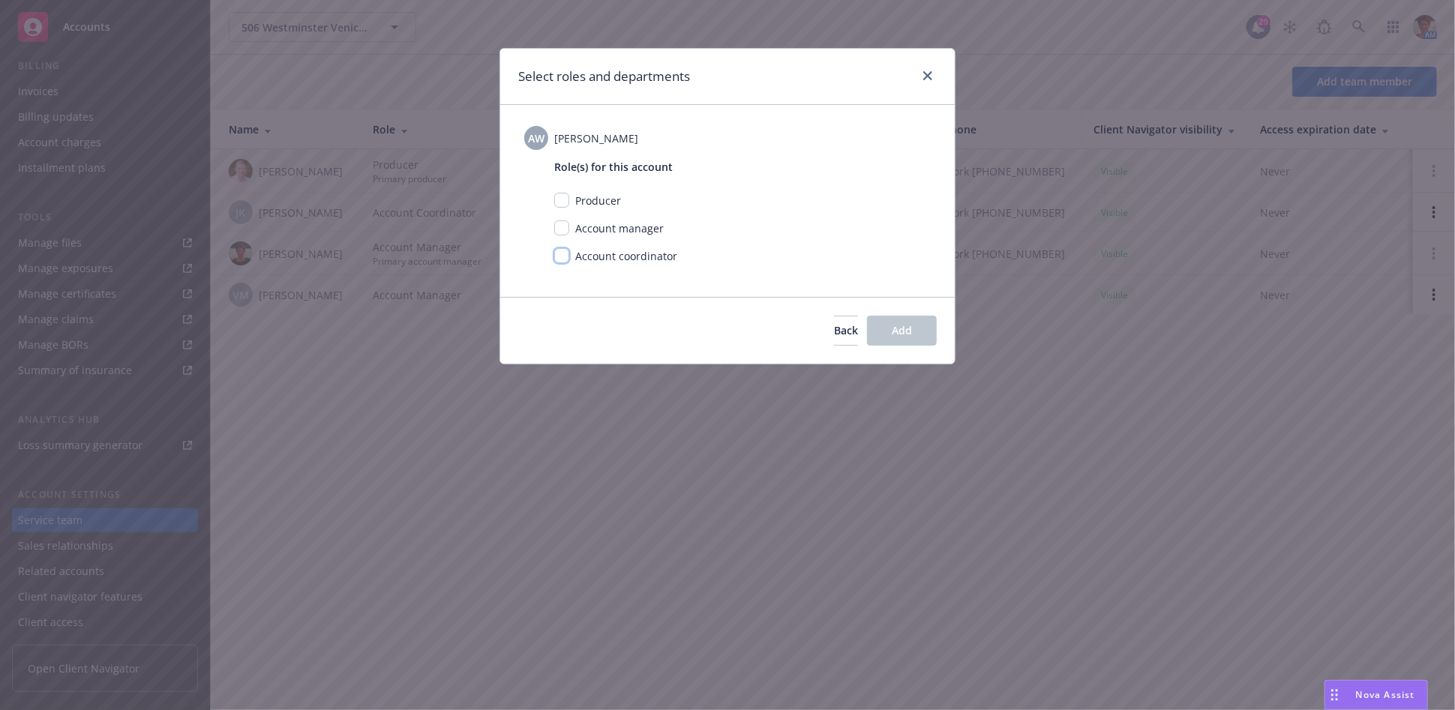
click at [559, 257] on input "checkbox" at bounding box center [561, 255] width 15 height 15
checkbox input "true"
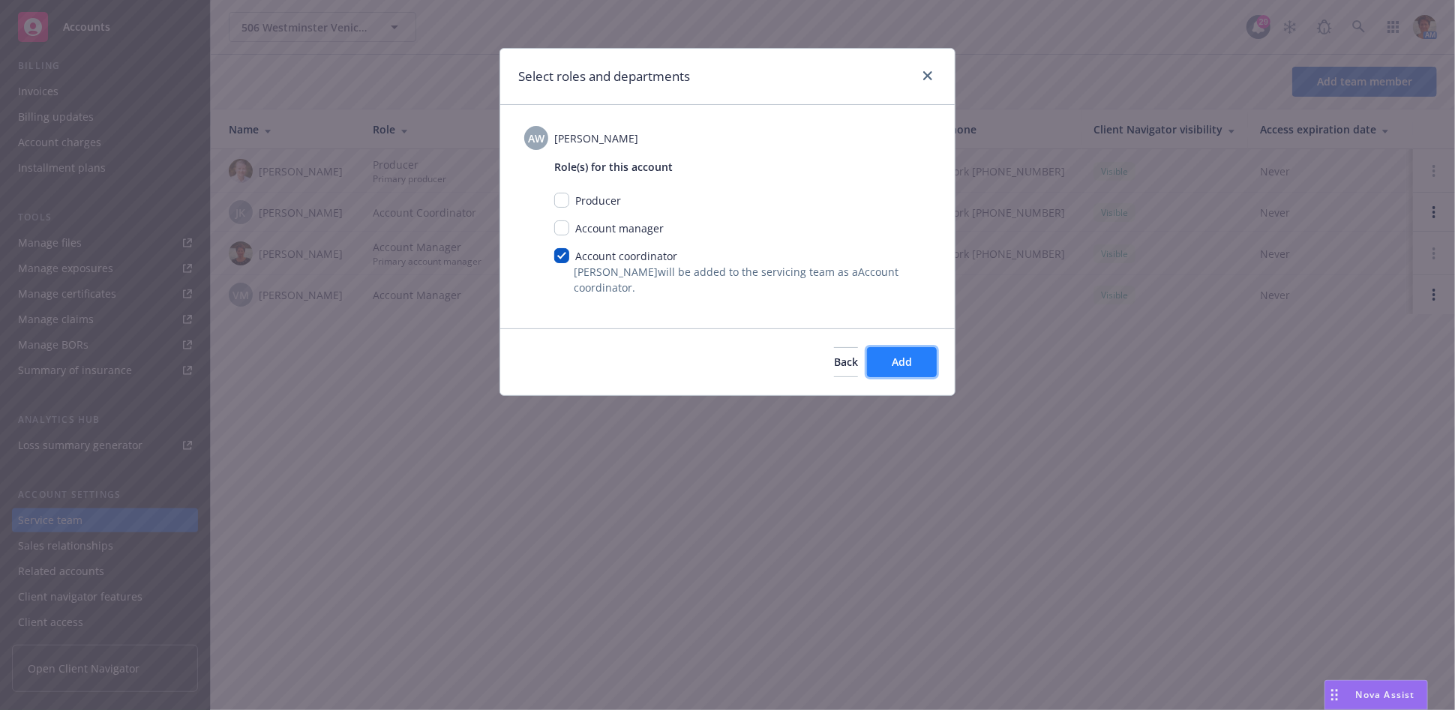
click at [893, 358] on span "Add" at bounding box center [902, 362] width 20 height 14
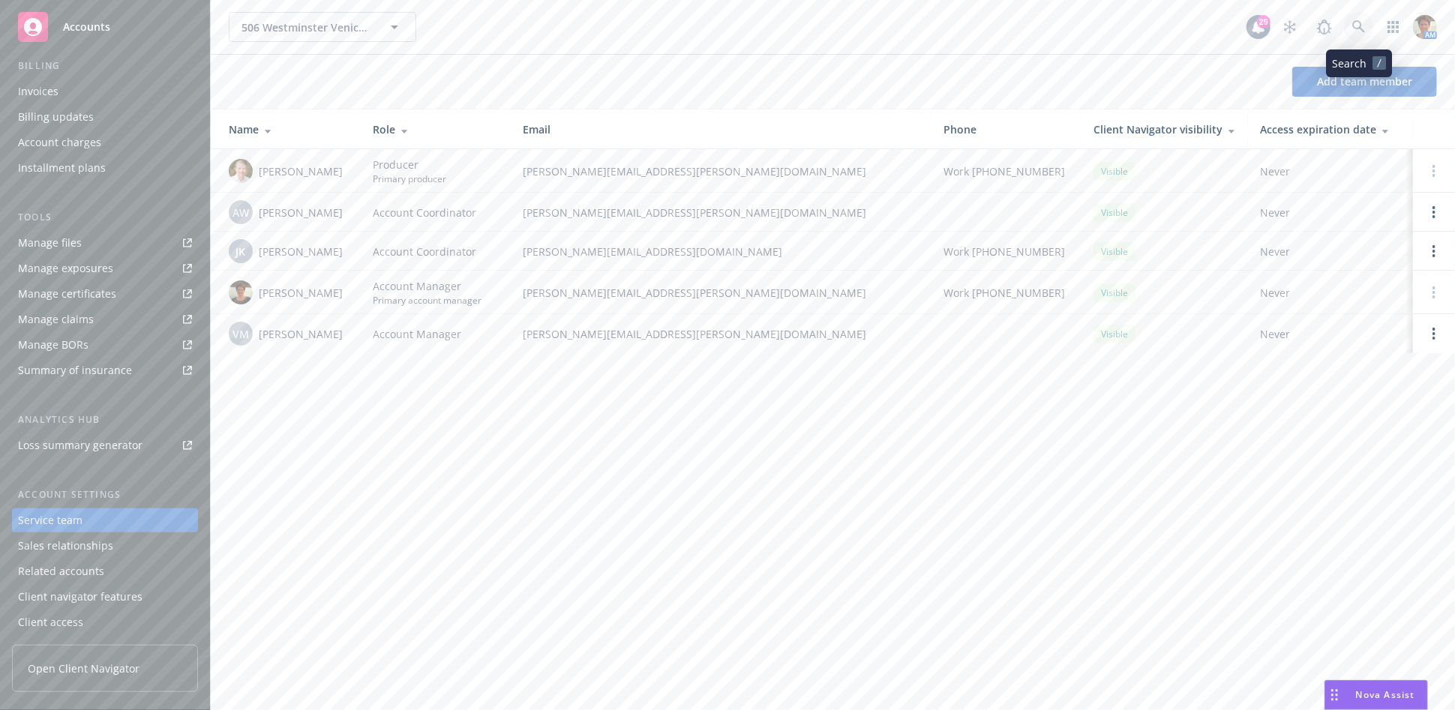
click at [1356, 27] on icon at bounding box center [1358, 26] width 13 height 13
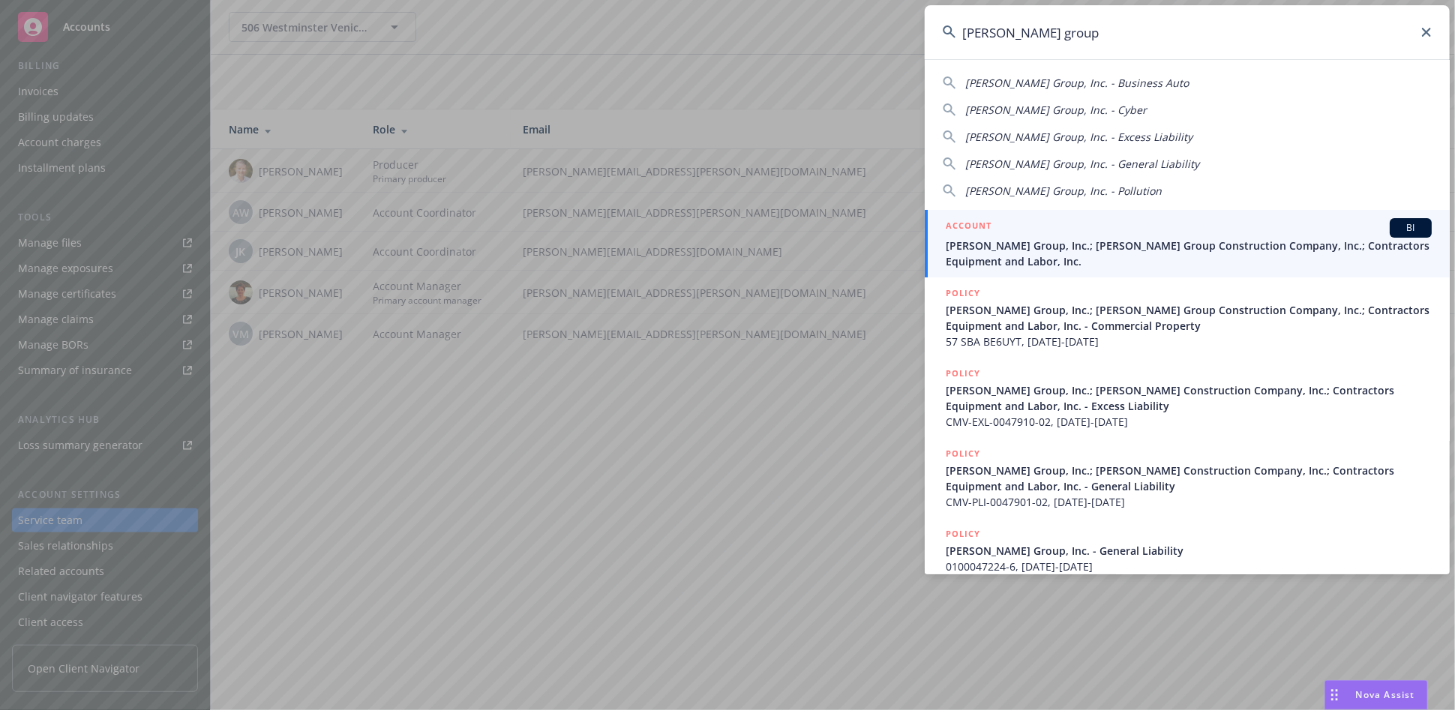
type input "j.d. group"
click at [1081, 236] on div "ACCOUNT BI" at bounding box center [1189, 228] width 486 height 20
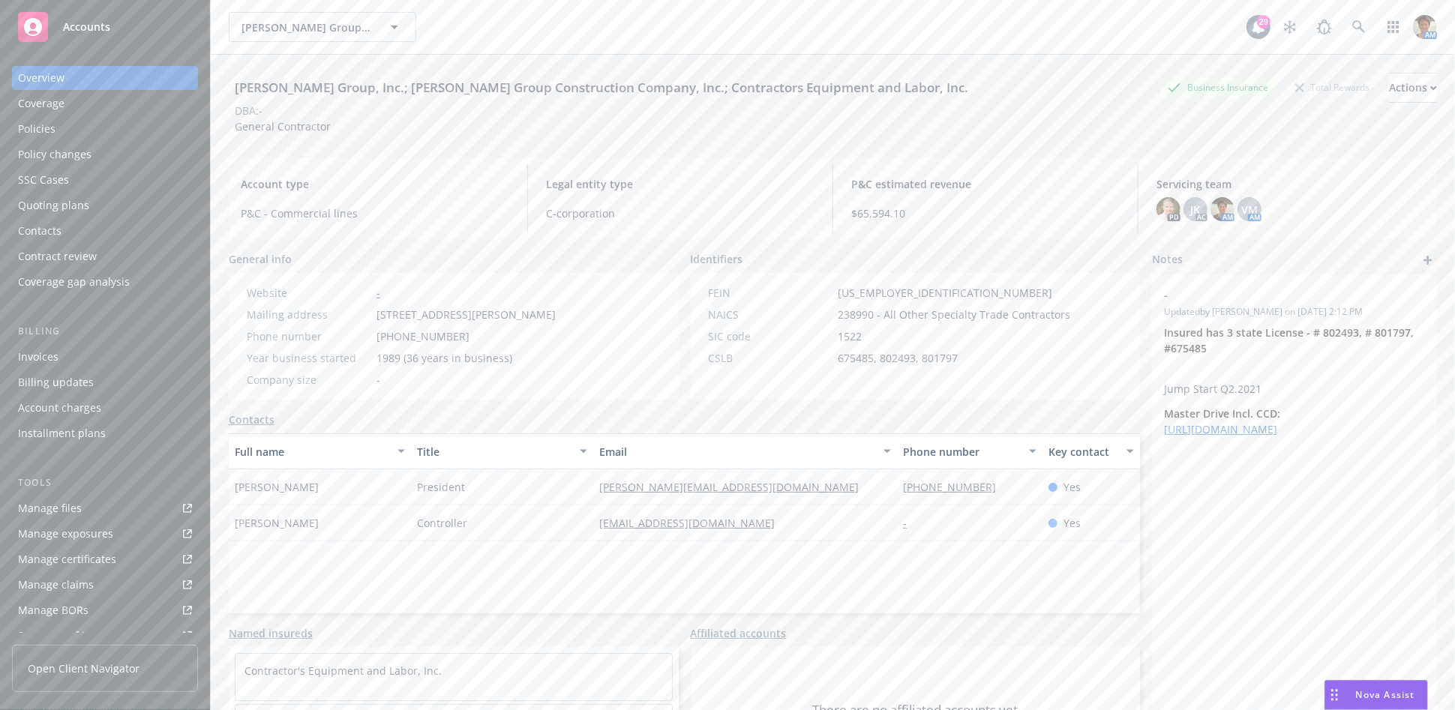
click at [61, 127] on div "Policies" at bounding box center [105, 129] width 174 height 24
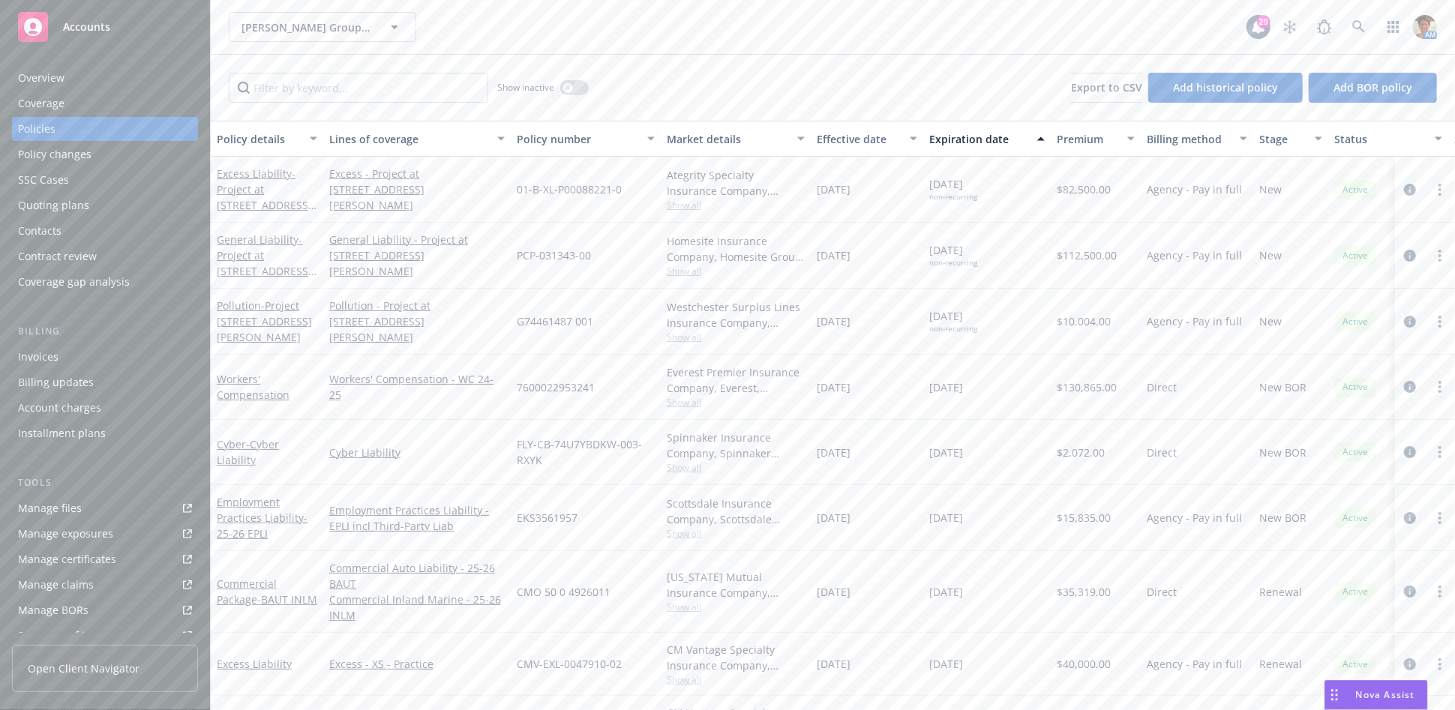
click at [82, 200] on div "Quoting plans" at bounding box center [53, 206] width 71 height 24
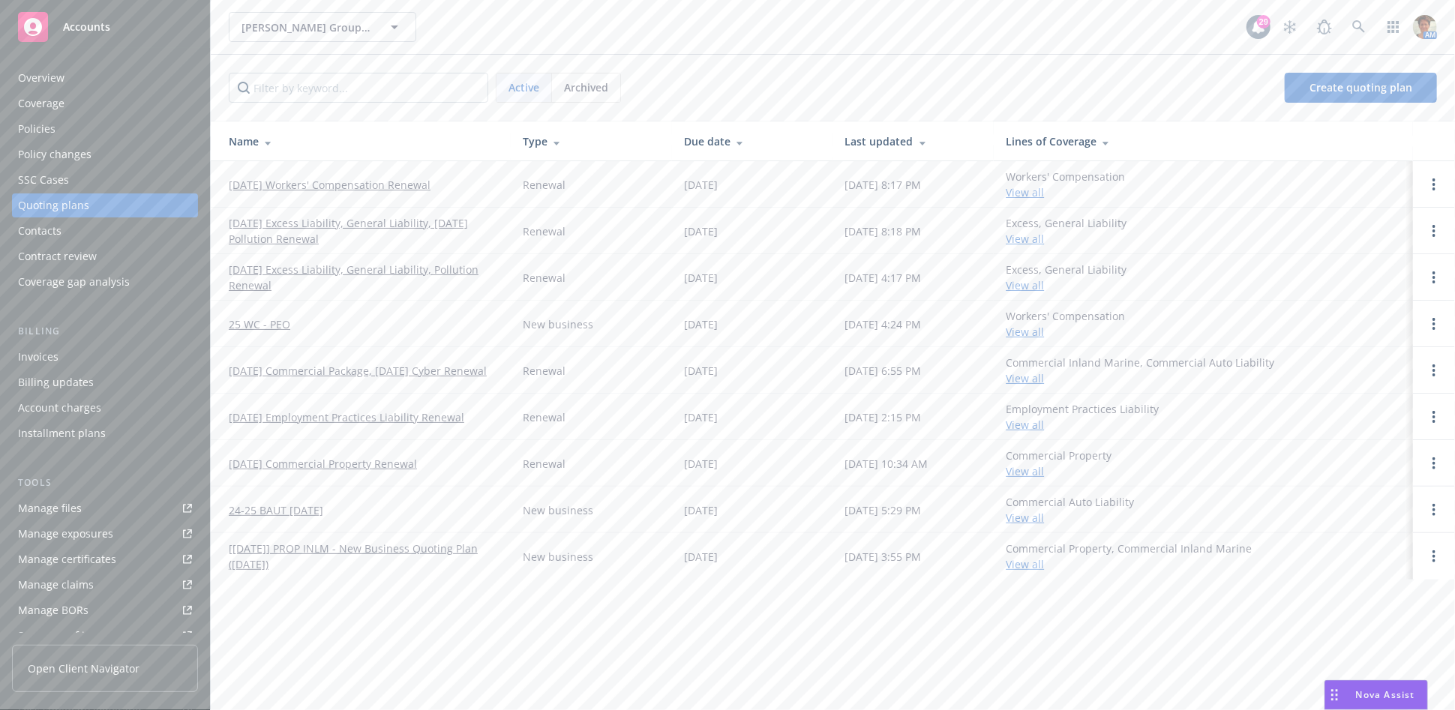
click at [431, 225] on link "09/01/25 Excess Liability, General Liability, 09/15/25 Pollution Renewal" at bounding box center [364, 231] width 270 height 32
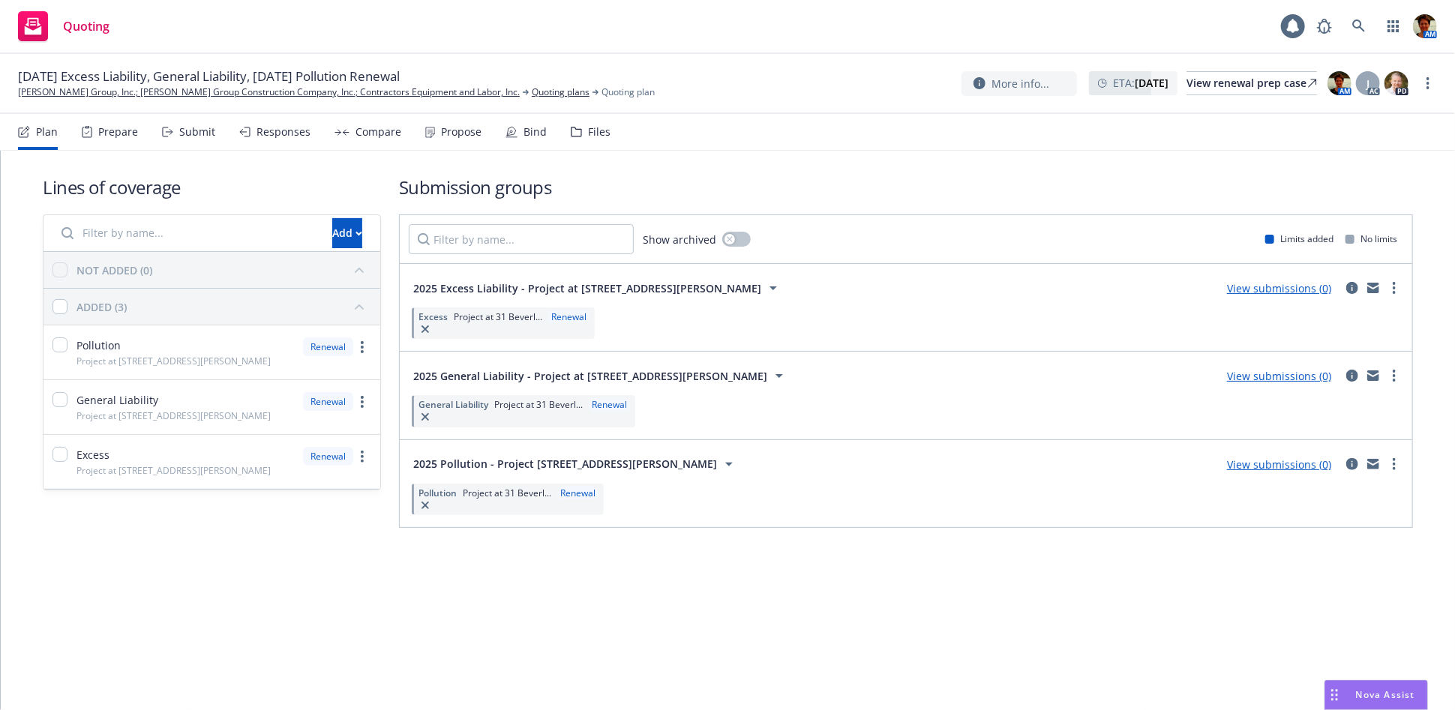
click at [597, 132] on div "Files" at bounding box center [599, 132] width 23 height 12
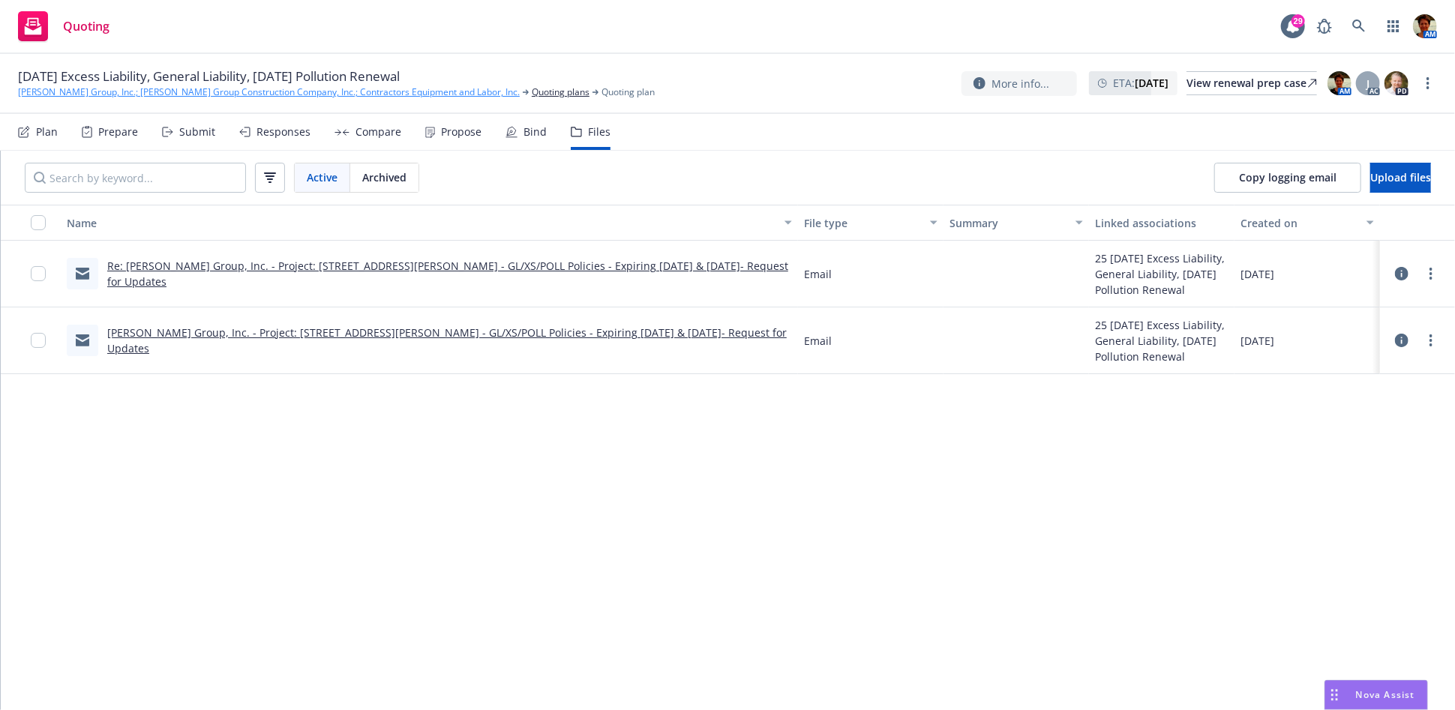
click at [71, 97] on link "J. D. Group, Inc.; J.D. Group Construction Company, Inc.; Contractors Equipment…" at bounding box center [269, 93] width 502 height 14
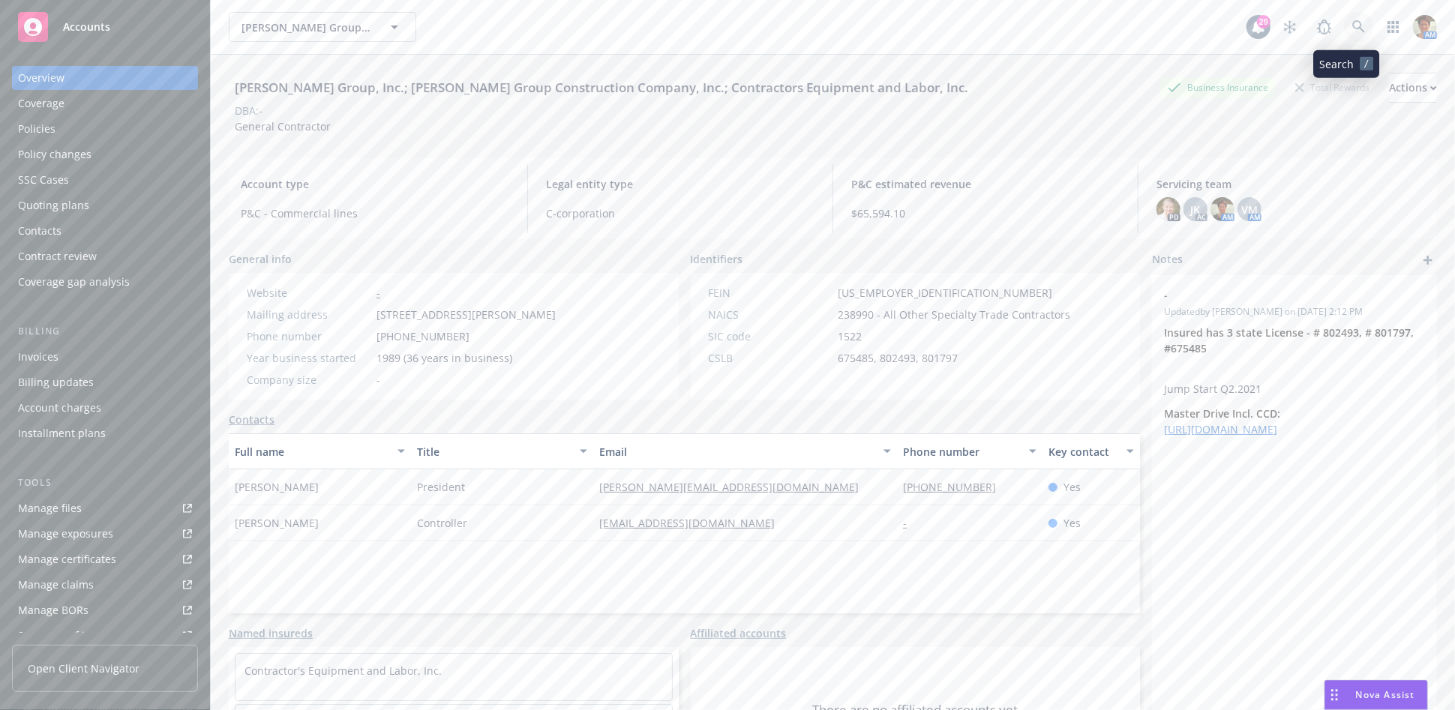
click at [1352, 26] on icon at bounding box center [1359, 27] width 14 height 14
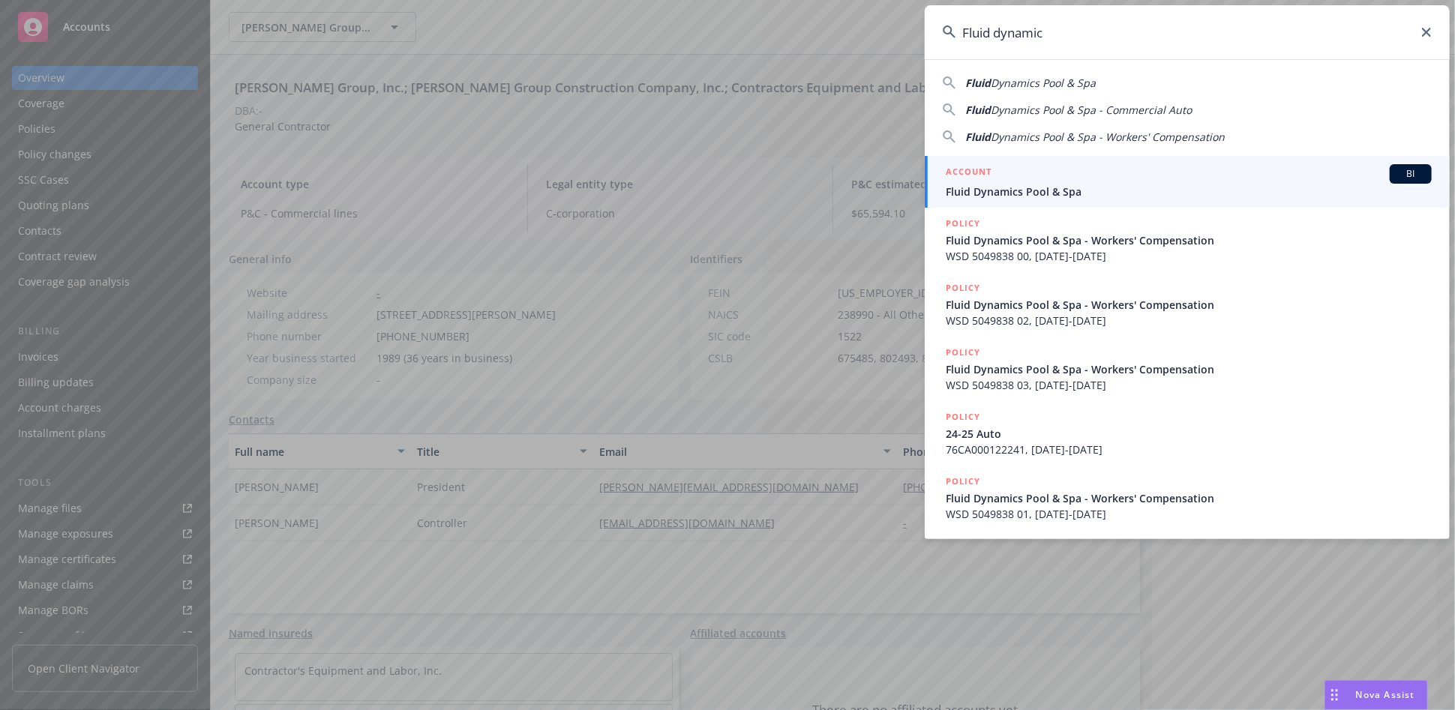
type input "Fluid dynamic"
click at [1038, 182] on div "ACCOUNT BI" at bounding box center [1189, 174] width 486 height 20
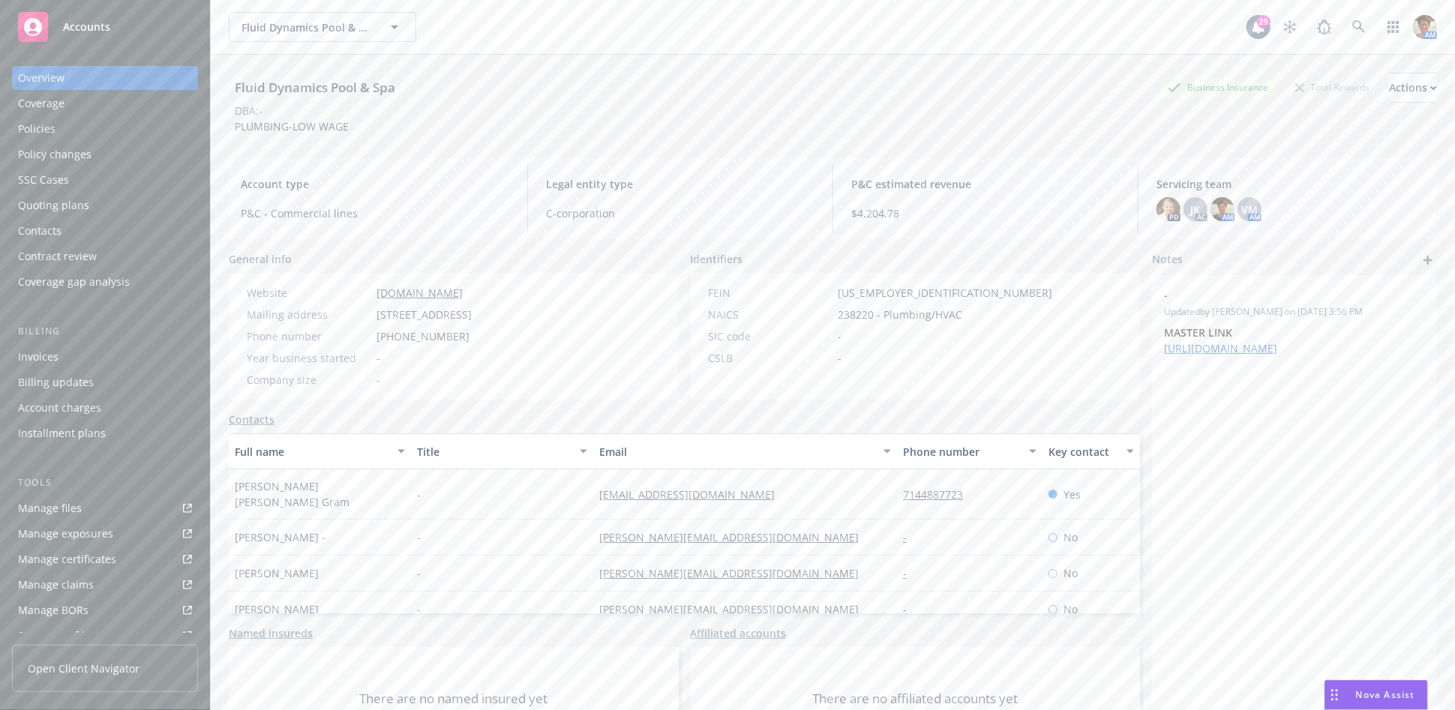
click at [68, 198] on div "Quoting plans" at bounding box center [53, 206] width 71 height 24
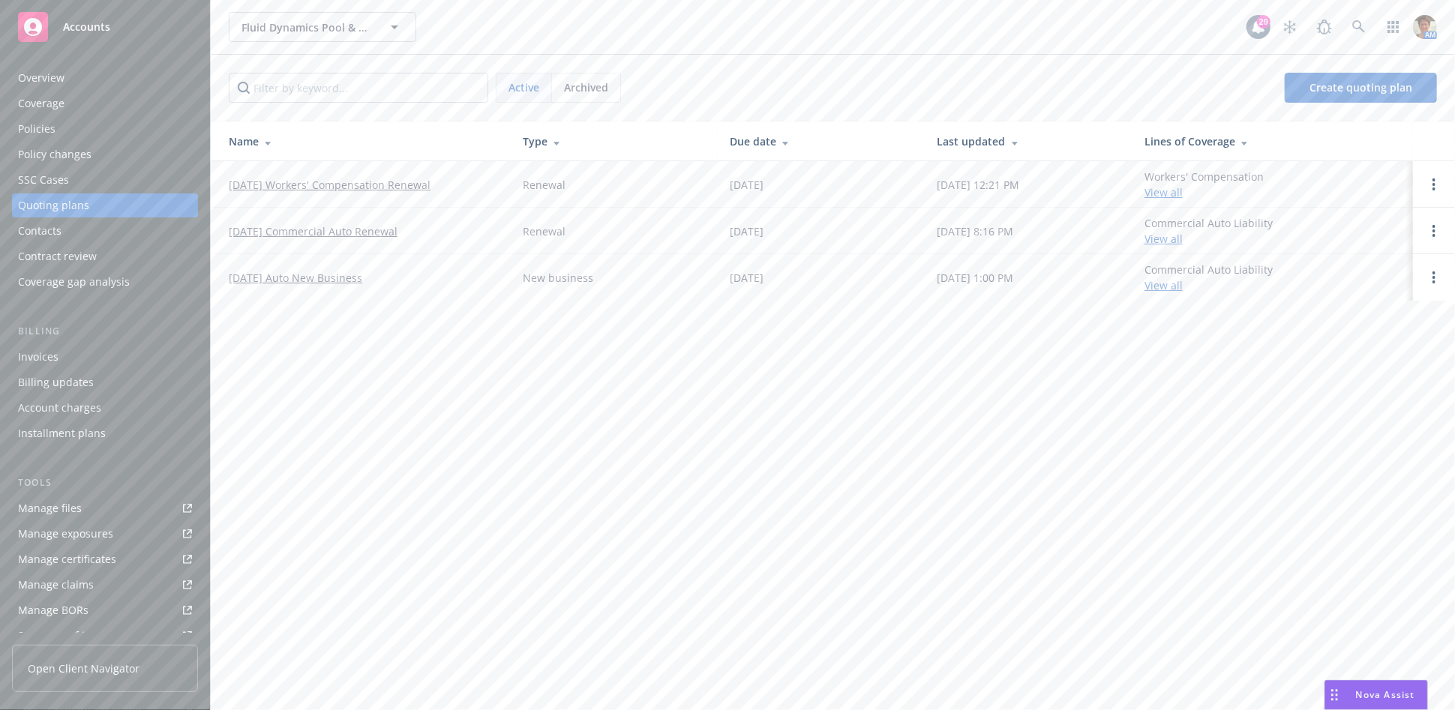
click at [325, 280] on link "[DATE] Auto New Business" at bounding box center [296, 278] width 134 height 16
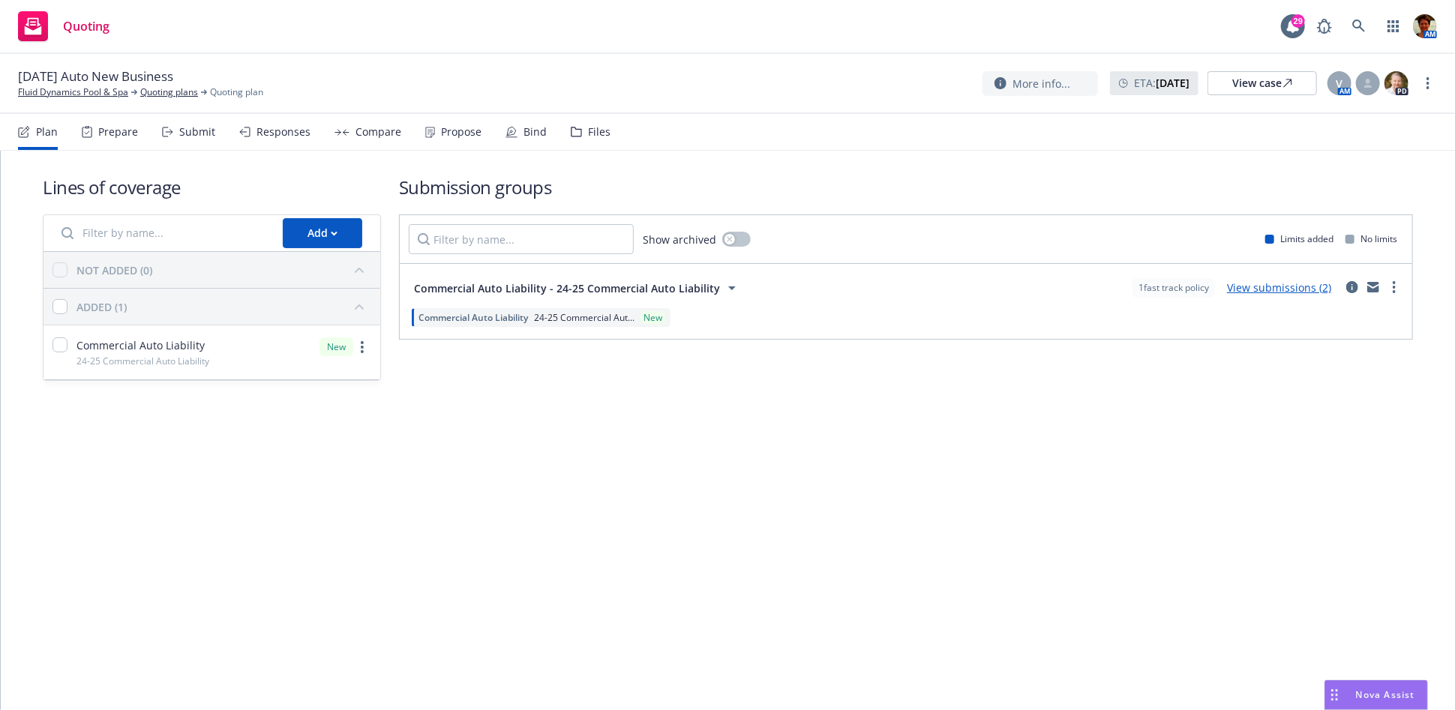
click at [532, 127] on div "Bind" at bounding box center [535, 132] width 23 height 12
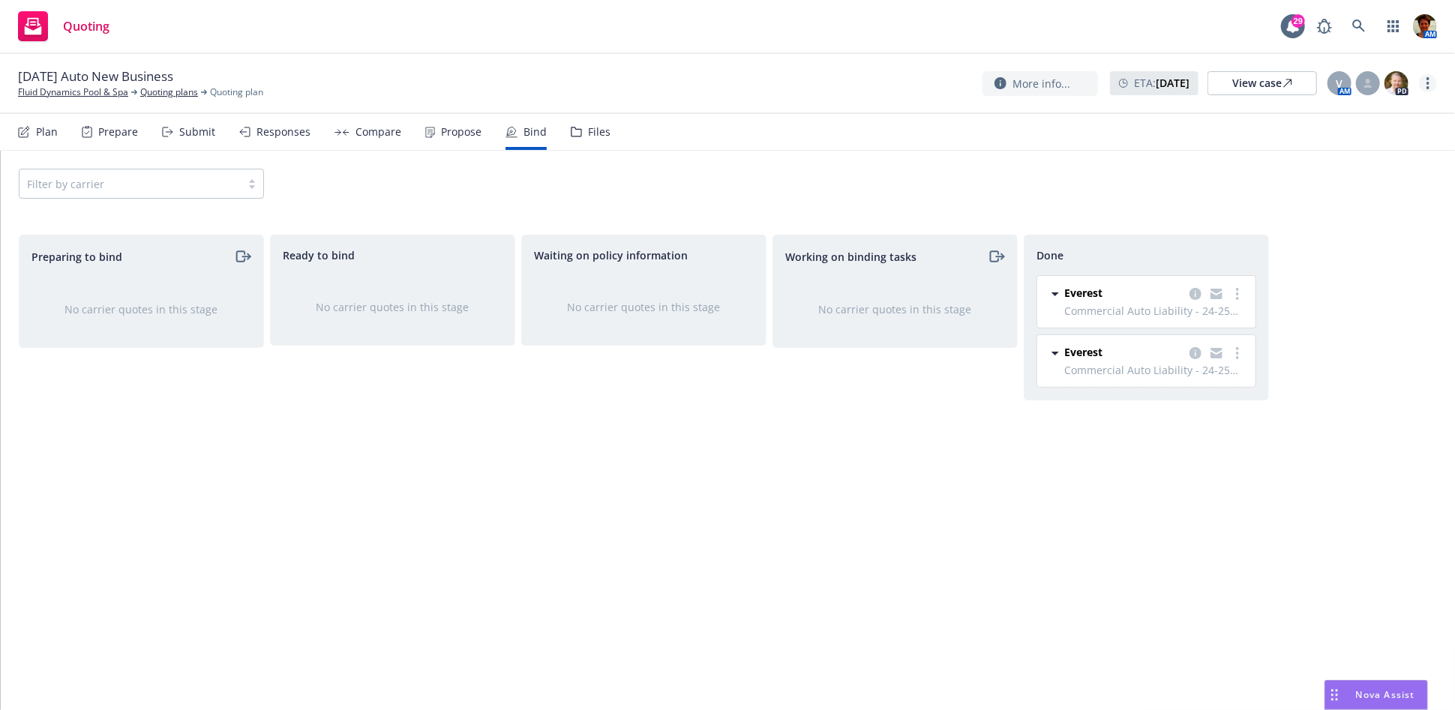
click at [1424, 85] on link "more" at bounding box center [1428, 83] width 18 height 18
click at [1304, 233] on link "Archive quoting plan" at bounding box center [1353, 234] width 167 height 30
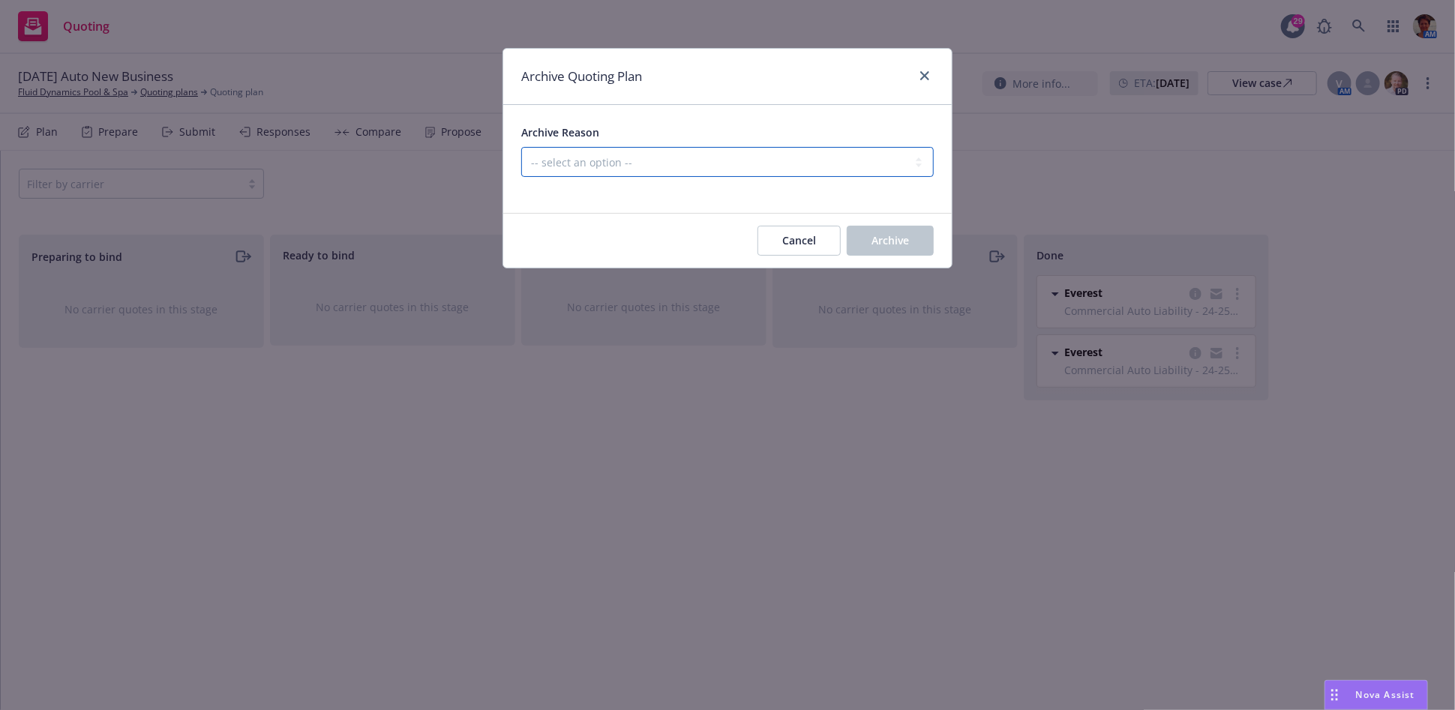
click at [686, 156] on select "-- select an option -- Created by error Duplicate New business opportunity lost…" at bounding box center [727, 162] width 413 height 30
select select "ARCHIVED_NEW_BUSINESS_COMPLETED"
click at [521, 147] on select "-- select an option -- Created by error Duplicate New business opportunity lost…" at bounding box center [727, 162] width 413 height 30
click at [887, 233] on span "Archive" at bounding box center [891, 240] width 38 height 14
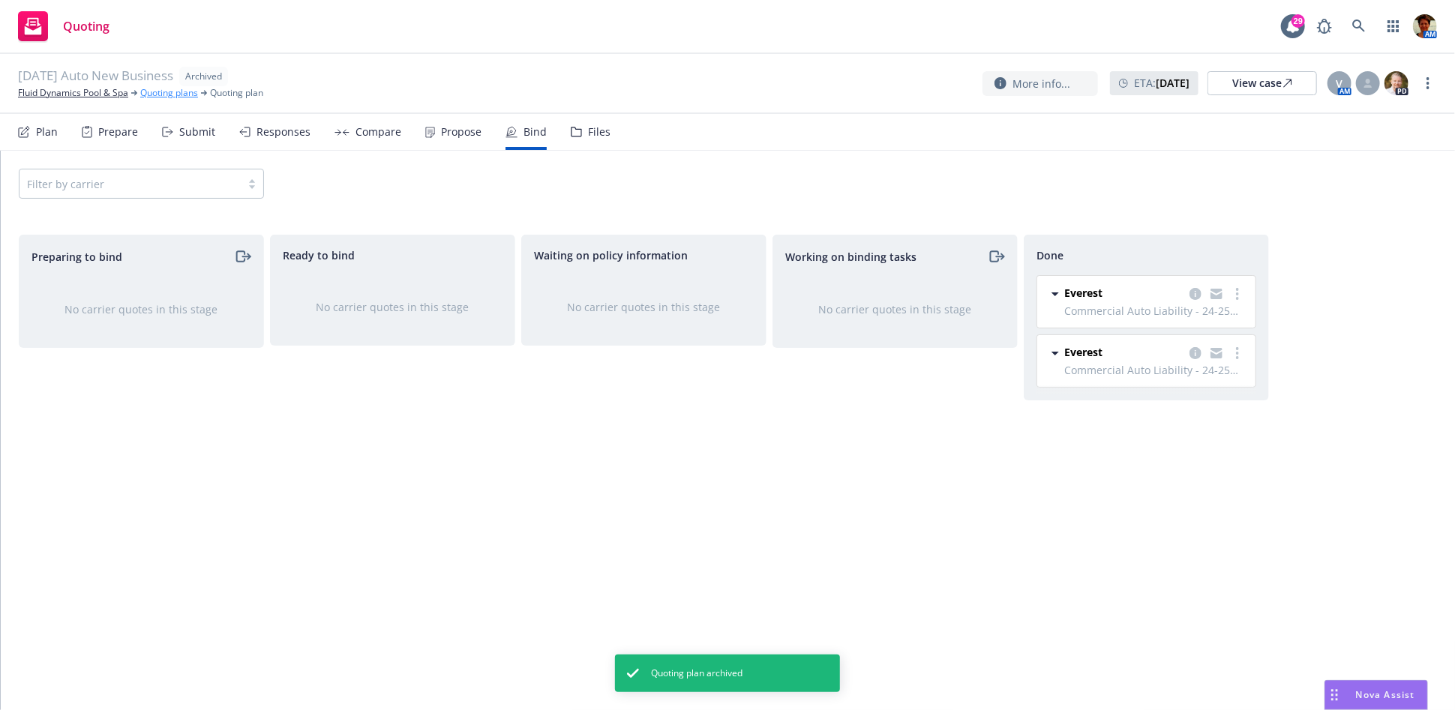
click at [155, 96] on link "Quoting plans" at bounding box center [169, 93] width 58 height 14
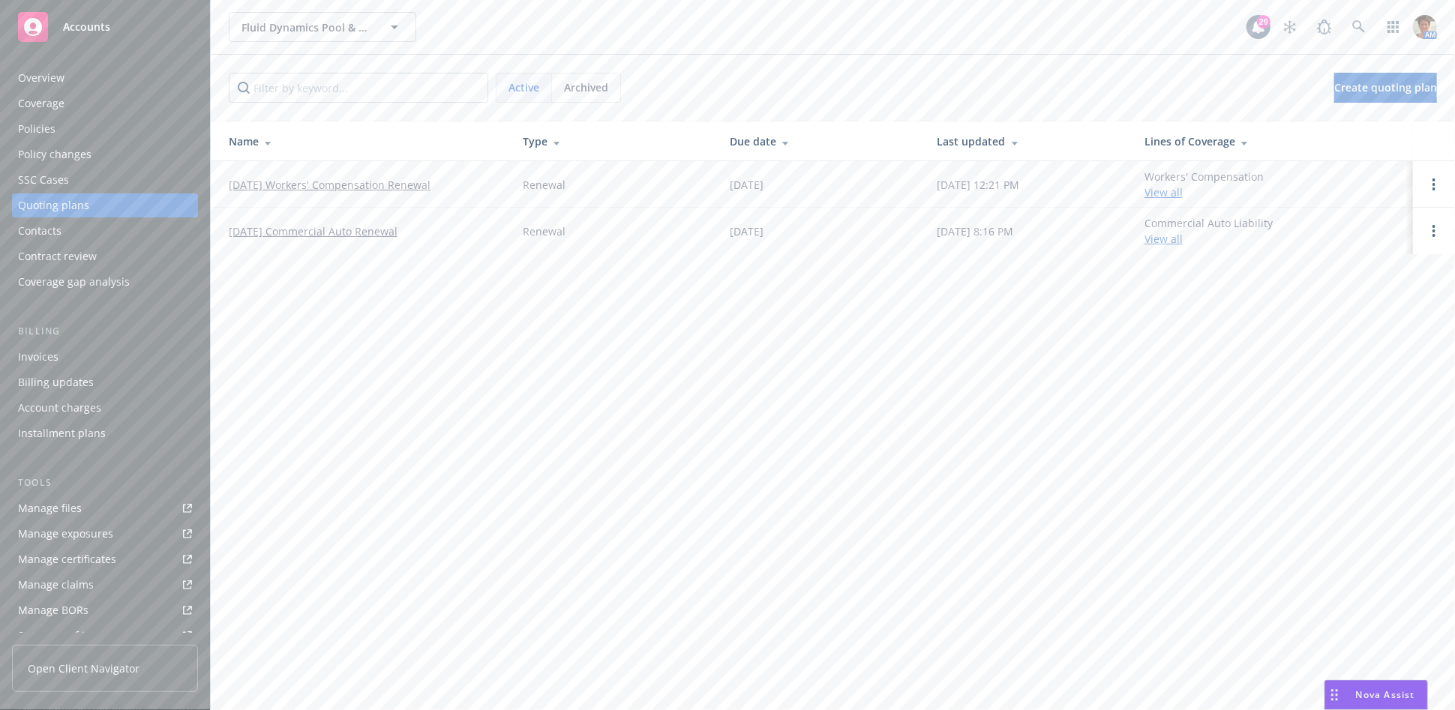
click at [257, 228] on link "[DATE] Commercial Auto Renewal" at bounding box center [313, 232] width 169 height 16
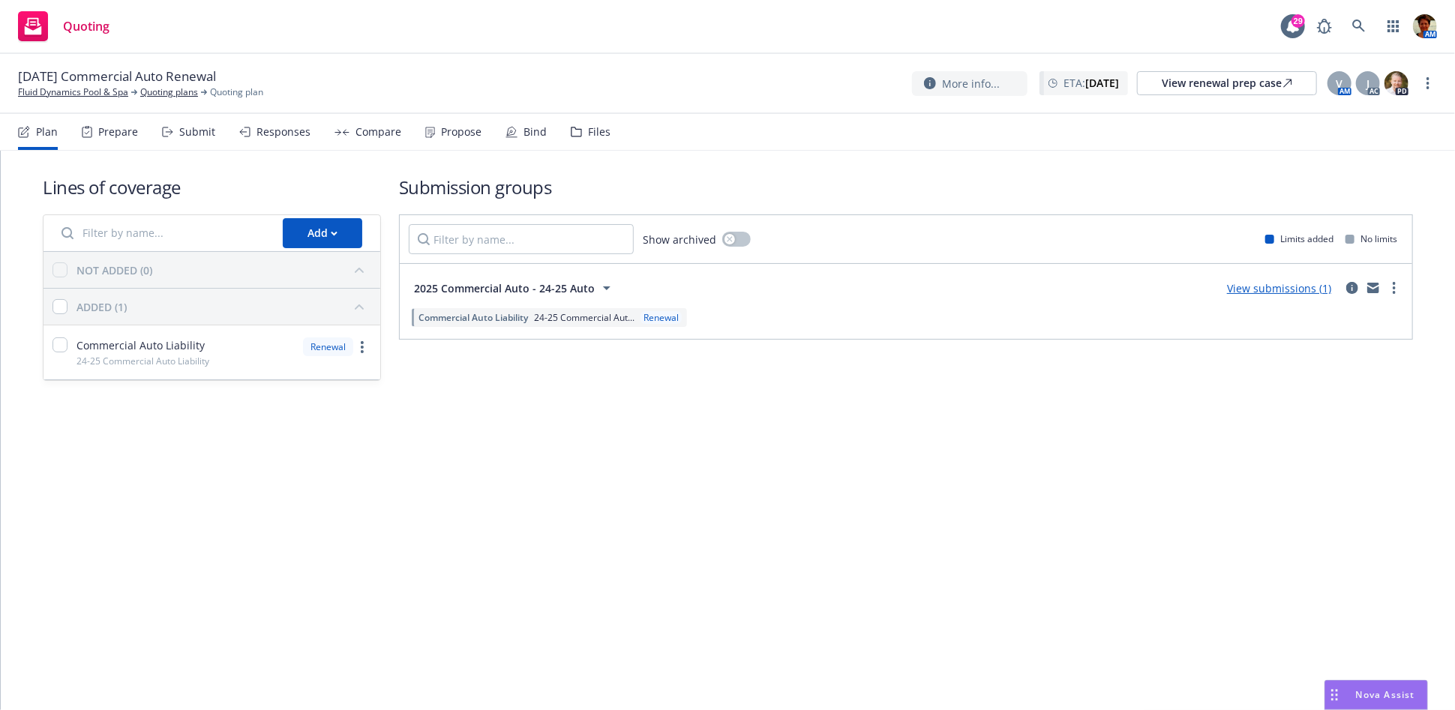
click at [524, 132] on div "Bind" at bounding box center [535, 132] width 23 height 12
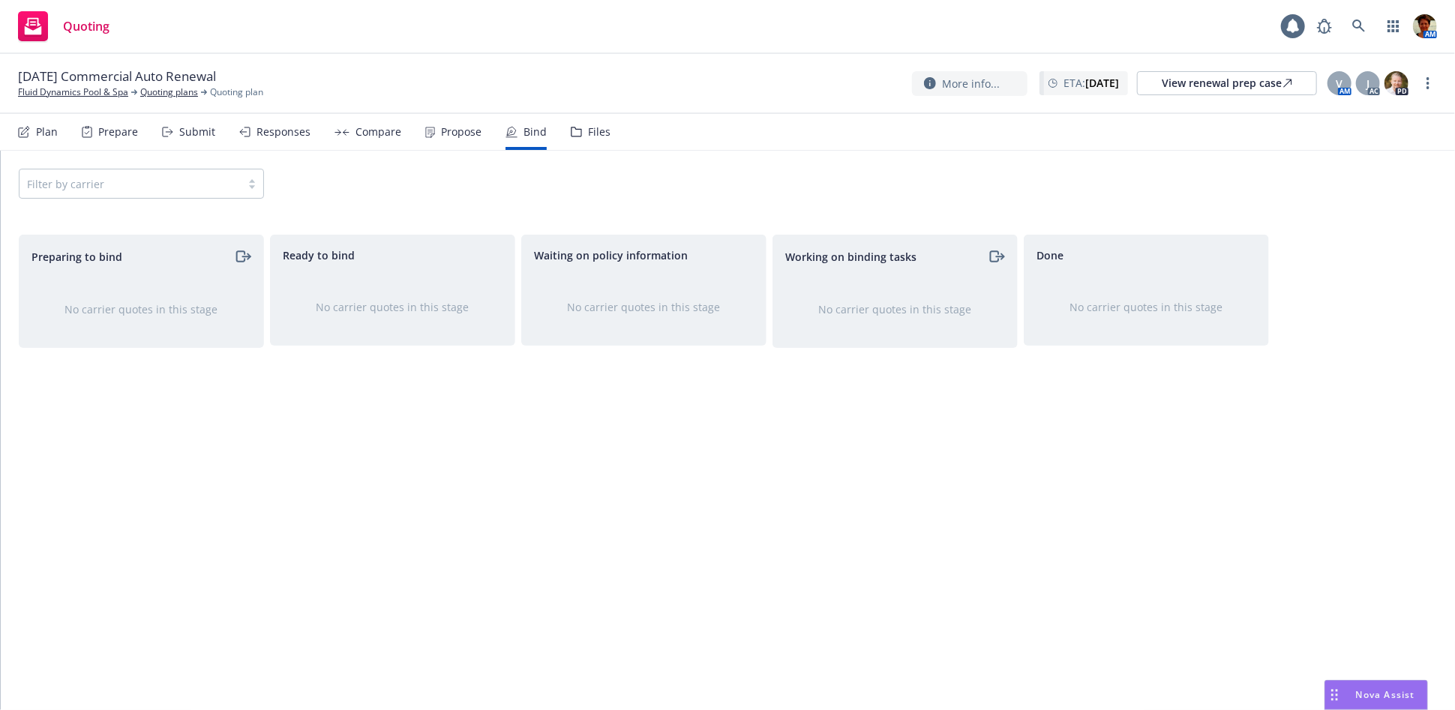
click at [596, 138] on div "Files" at bounding box center [599, 132] width 23 height 12
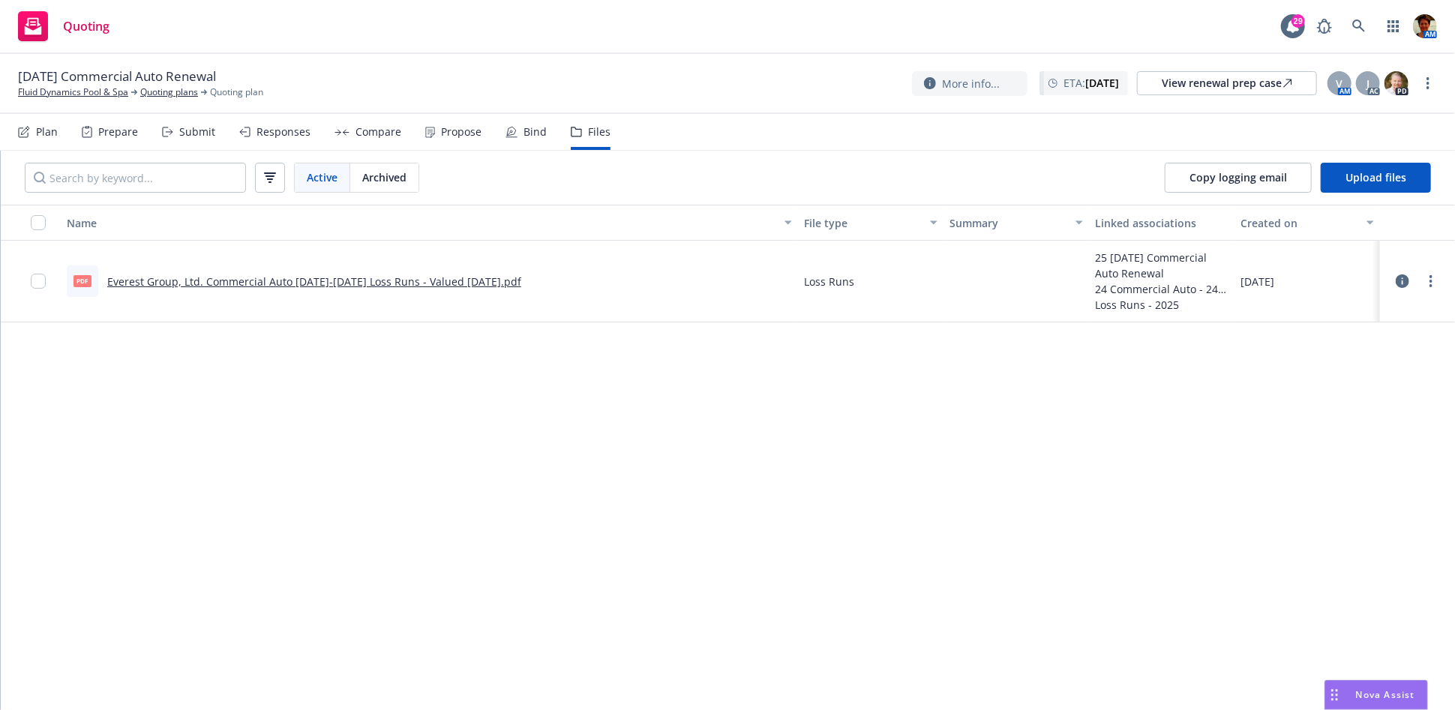
click at [192, 137] on div "Submit" at bounding box center [197, 132] width 36 height 12
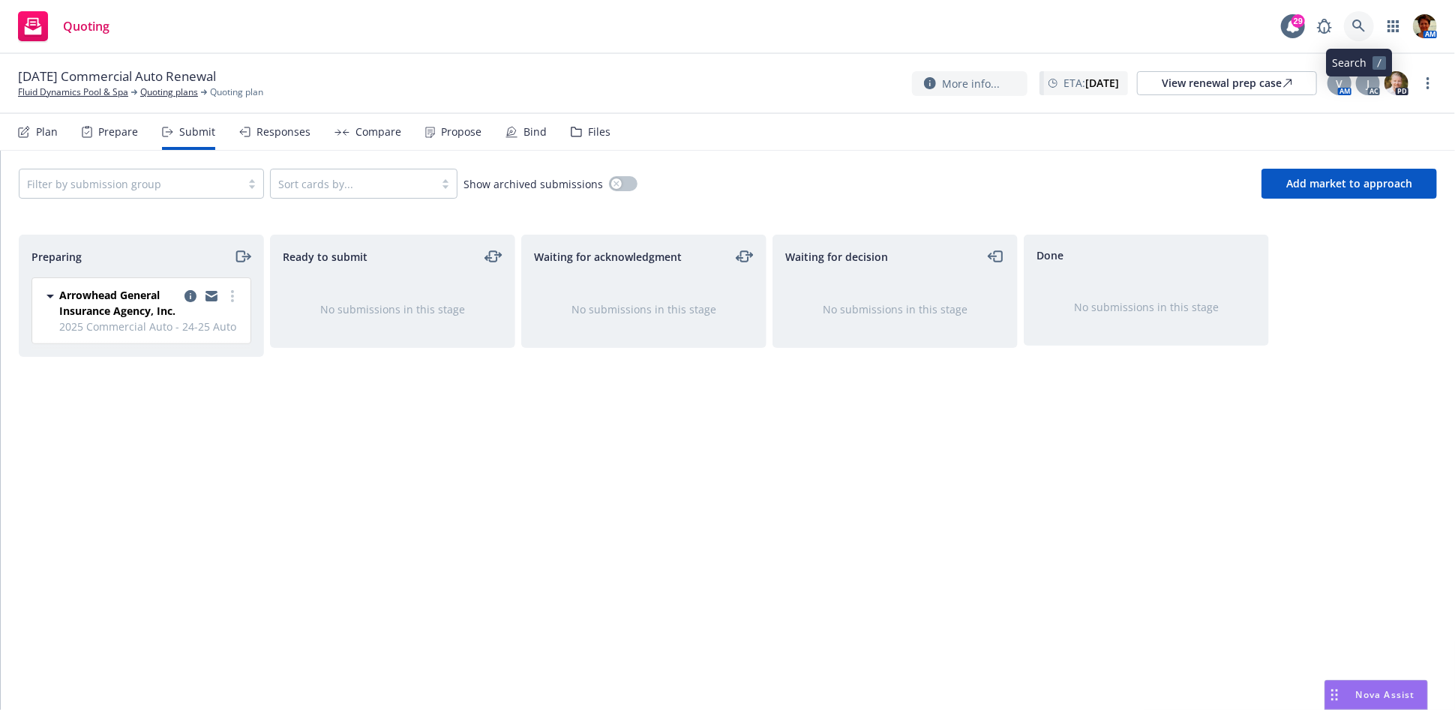
click at [1353, 28] on icon at bounding box center [1359, 27] width 14 height 14
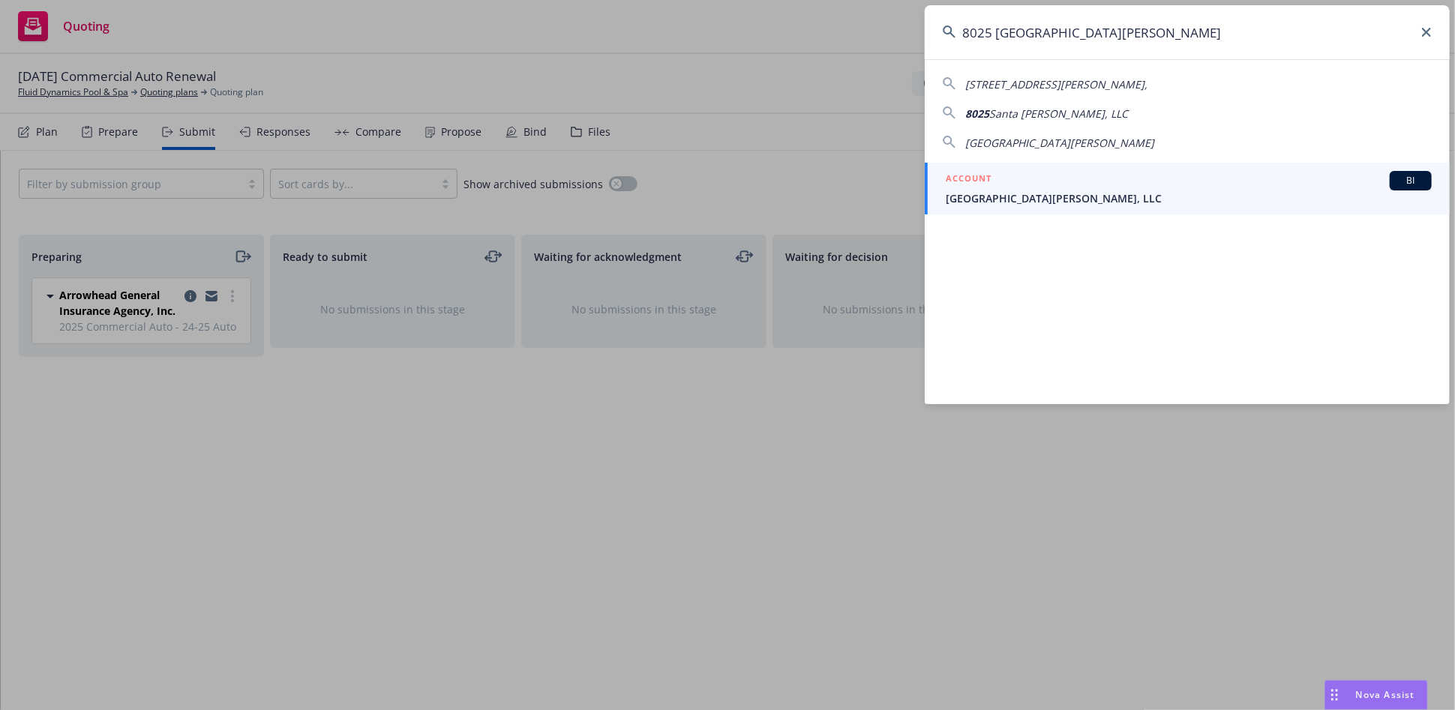
type input "8025 santa monica"
click at [1067, 185] on div "ACCOUNT BI" at bounding box center [1189, 181] width 486 height 20
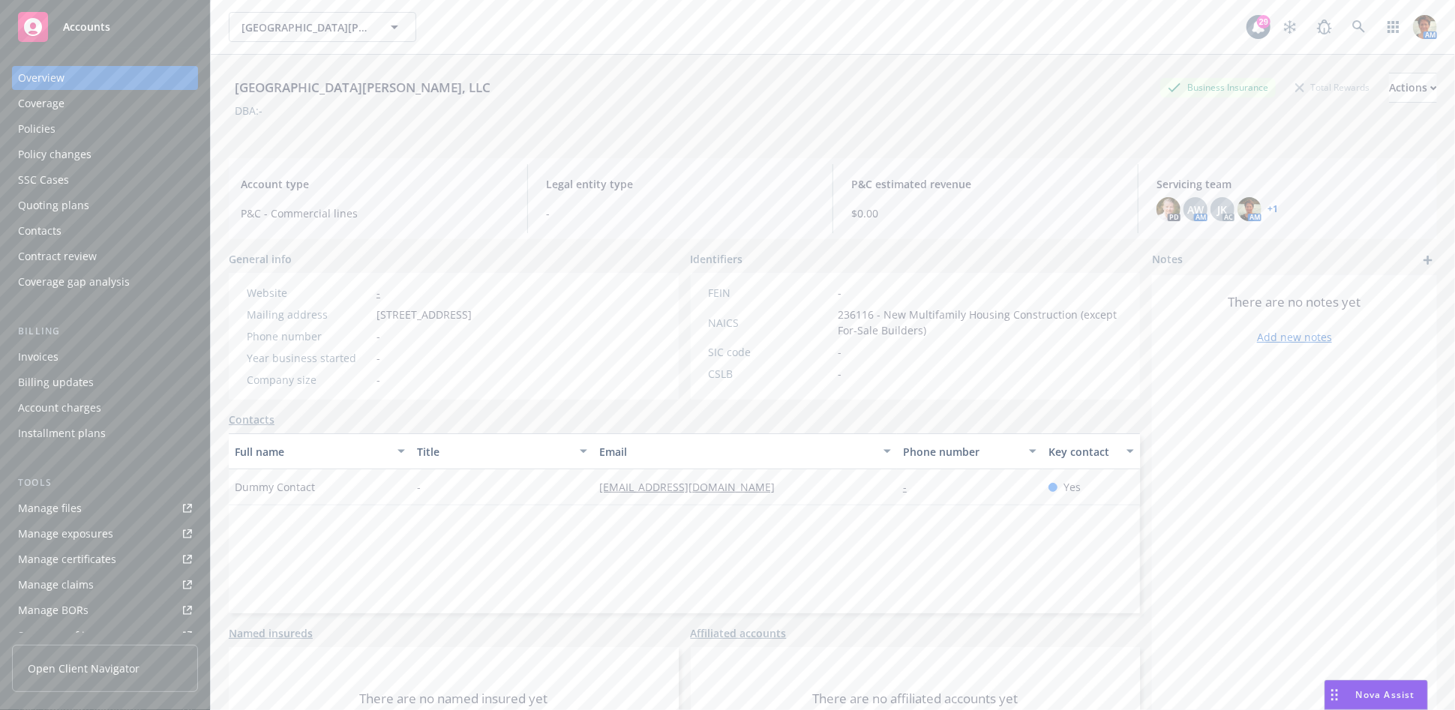
click at [85, 209] on div "Quoting plans" at bounding box center [53, 206] width 71 height 24
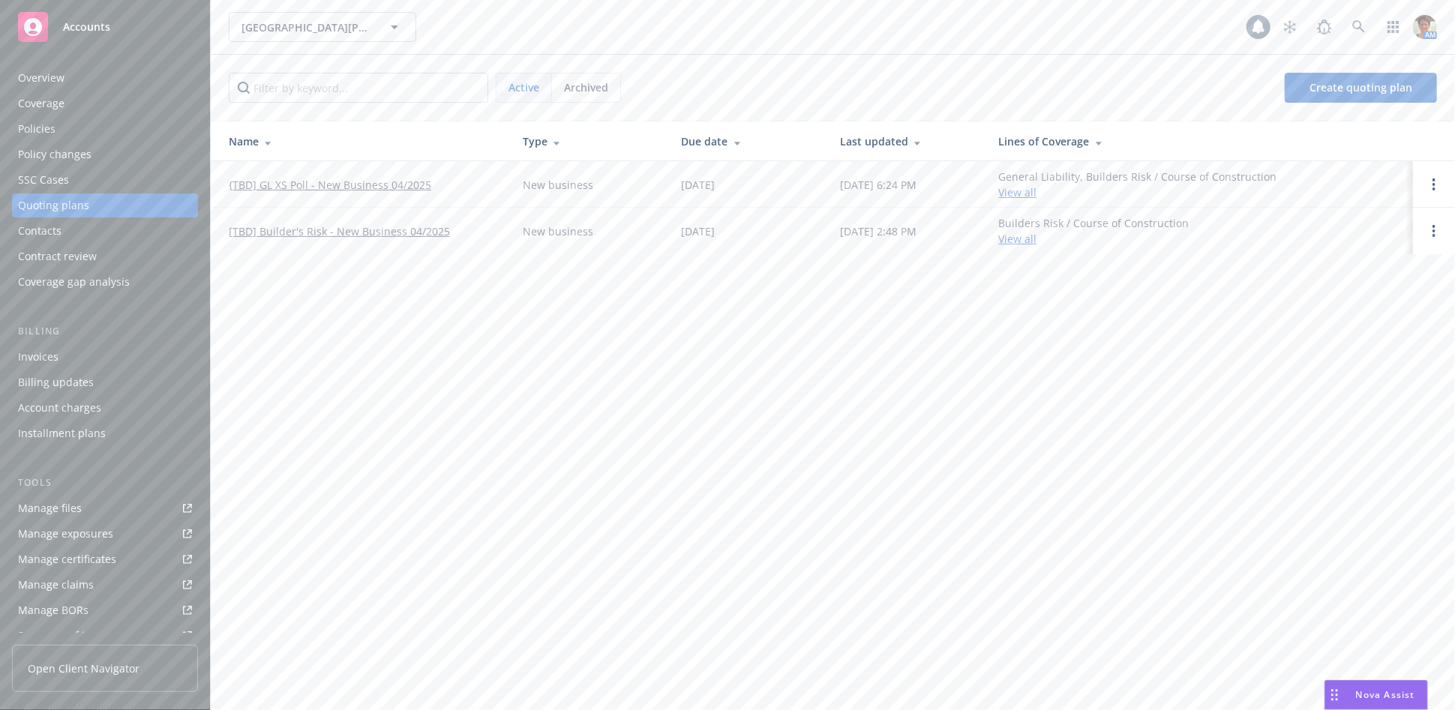
click at [347, 233] on link "[TBD] Builder's Risk - New Business 04/2025" at bounding box center [339, 232] width 221 height 16
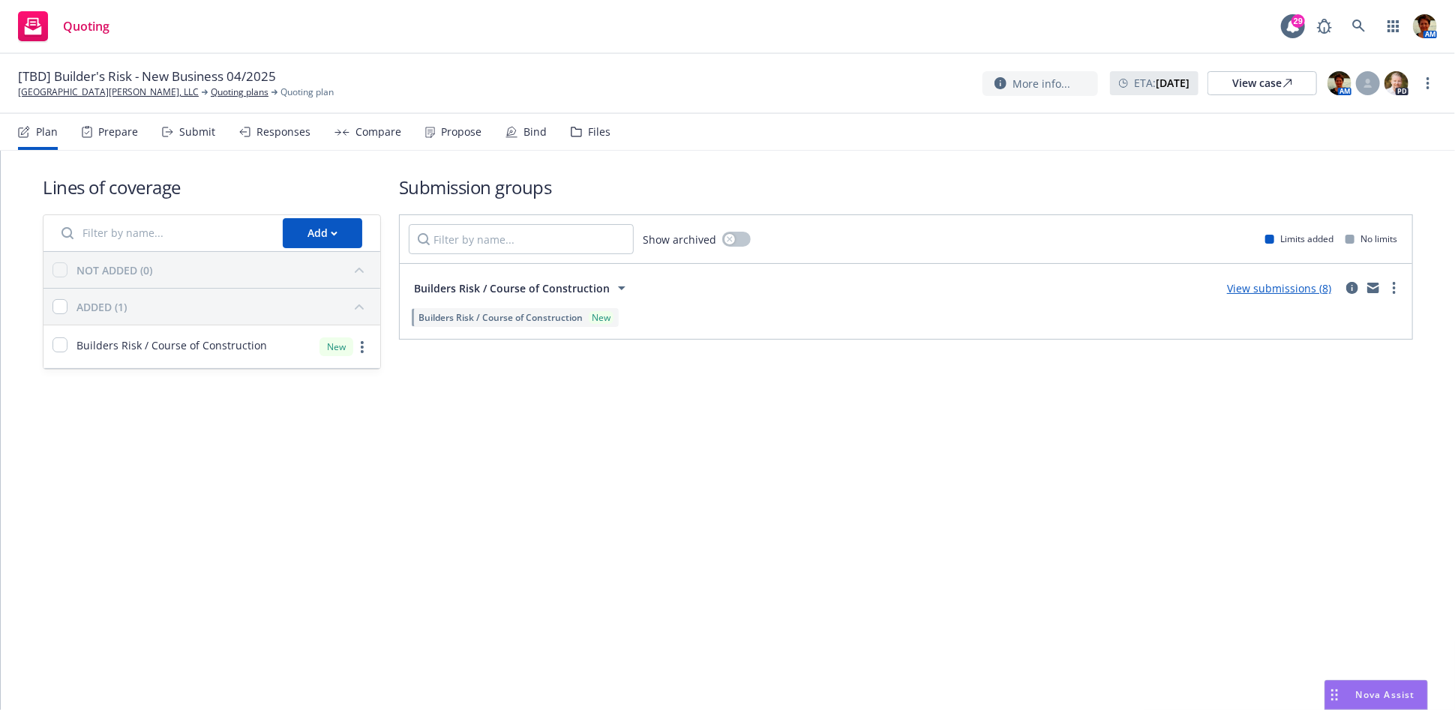
click at [279, 131] on div "Responses" at bounding box center [284, 132] width 54 height 12
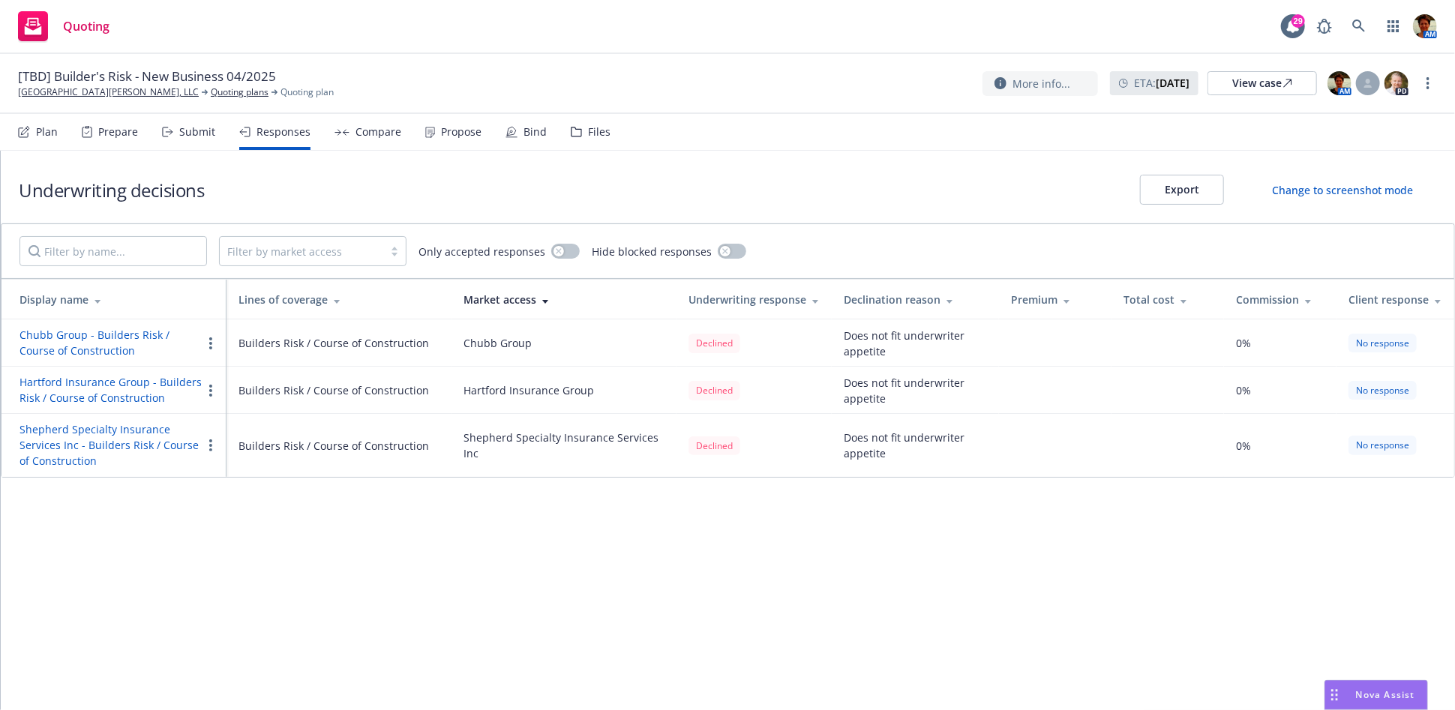
click at [461, 137] on div "Propose" at bounding box center [461, 132] width 41 height 12
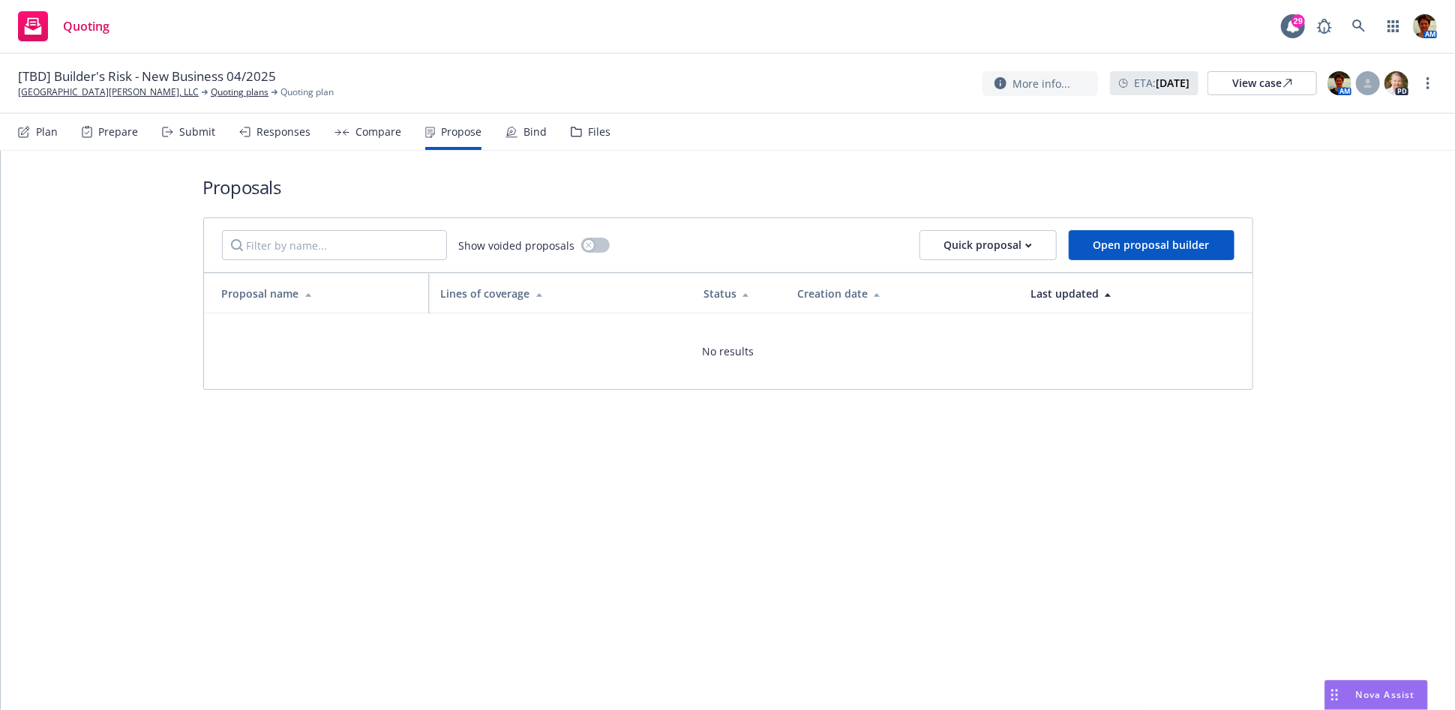
click at [589, 128] on div "Files" at bounding box center [599, 132] width 23 height 12
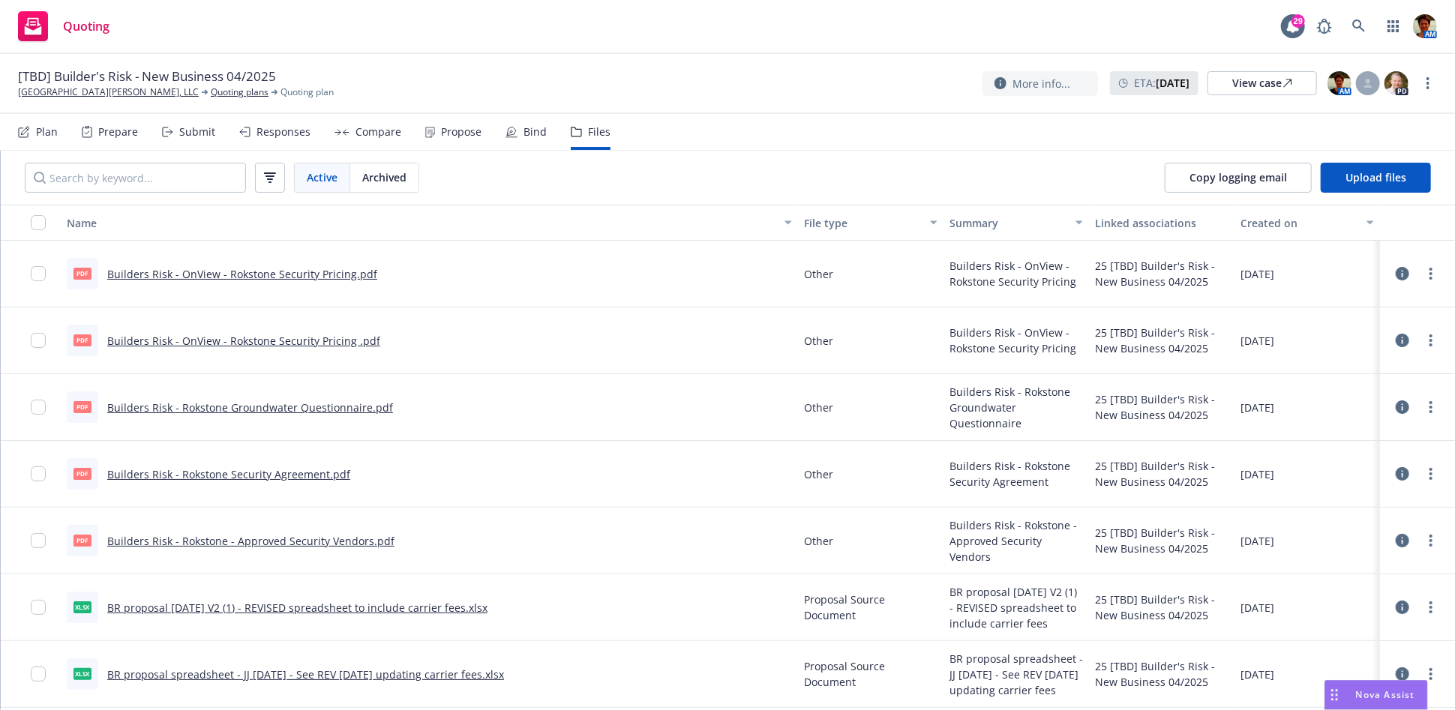
scroll to position [83, 0]
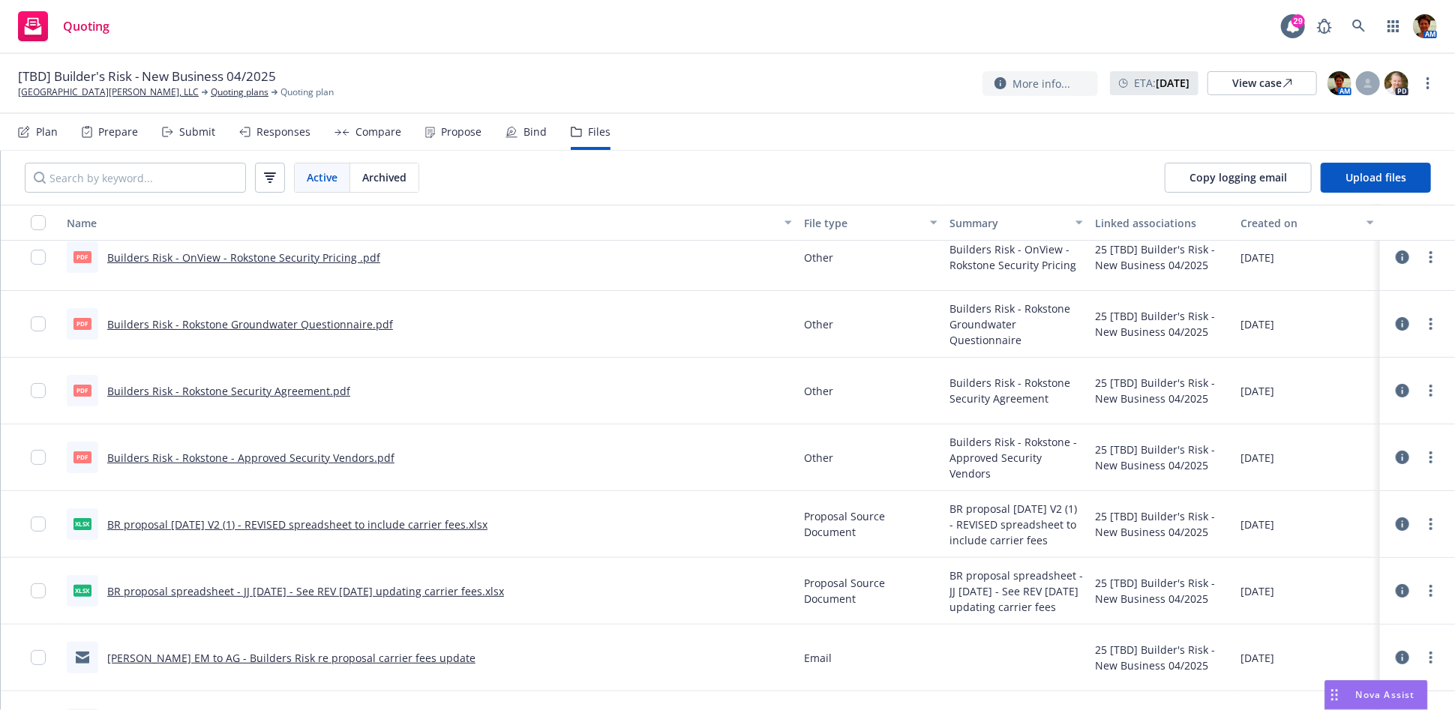
click at [455, 526] on link "BR proposal [DATE] V2 (1) - REVISED spreadsheet to include carrier fees.xlsx" at bounding box center [297, 525] width 380 height 14
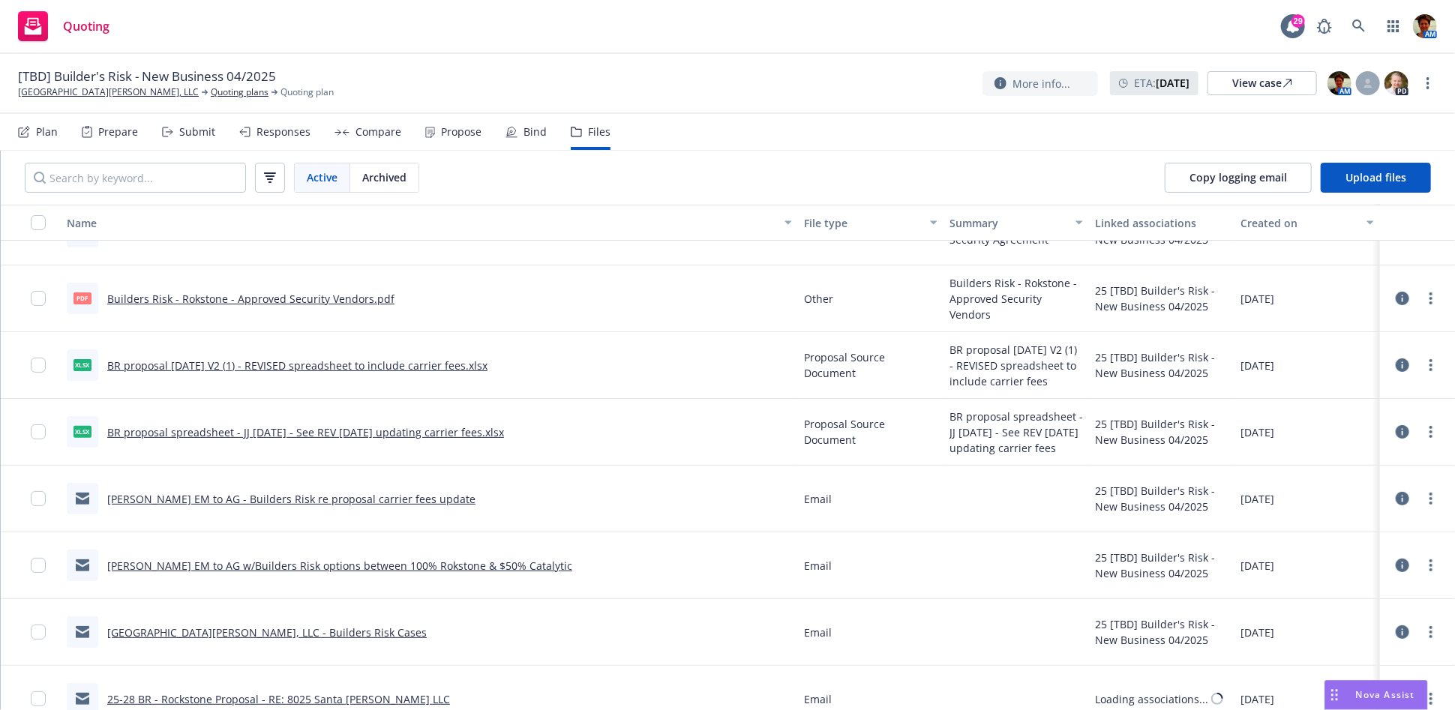
scroll to position [250, 0]
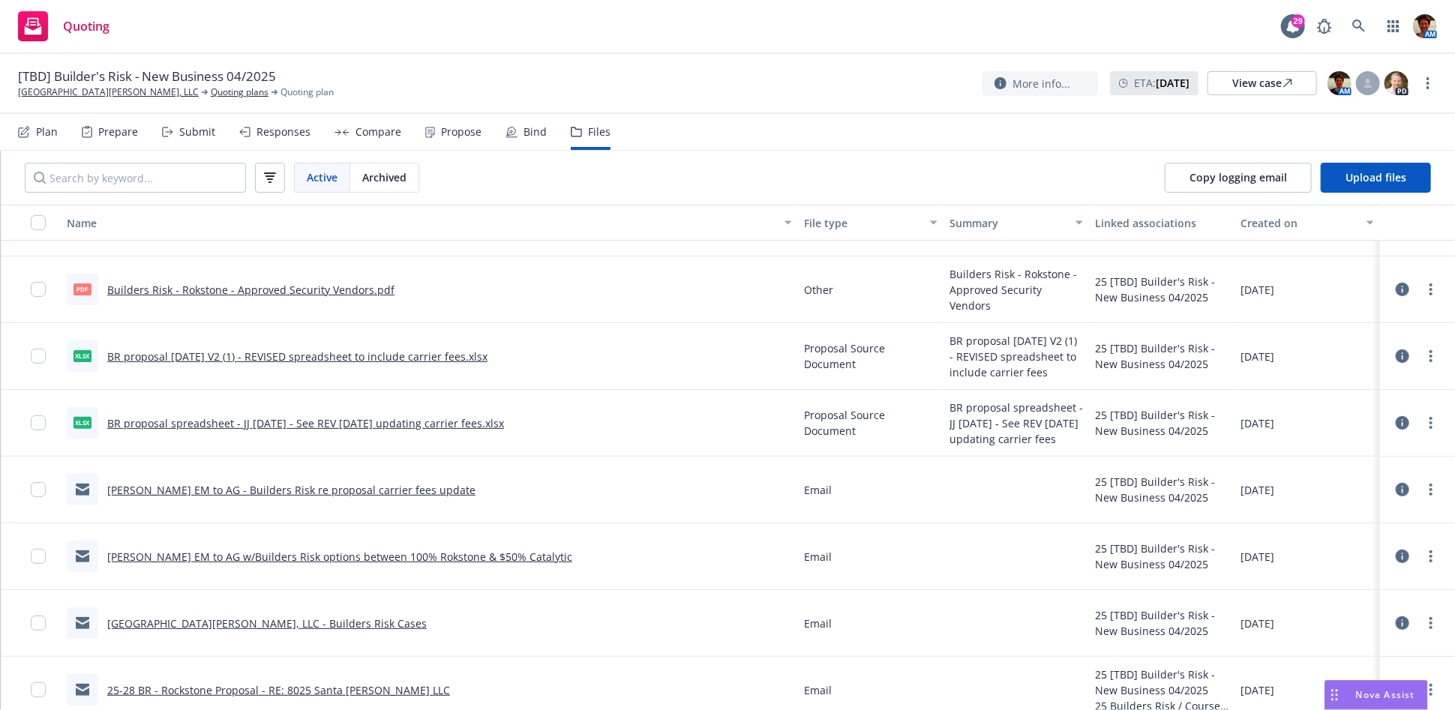
click at [278, 488] on link "JJ EM to AG - Builders Risk re proposal carrier fees update" at bounding box center [291, 490] width 368 height 14
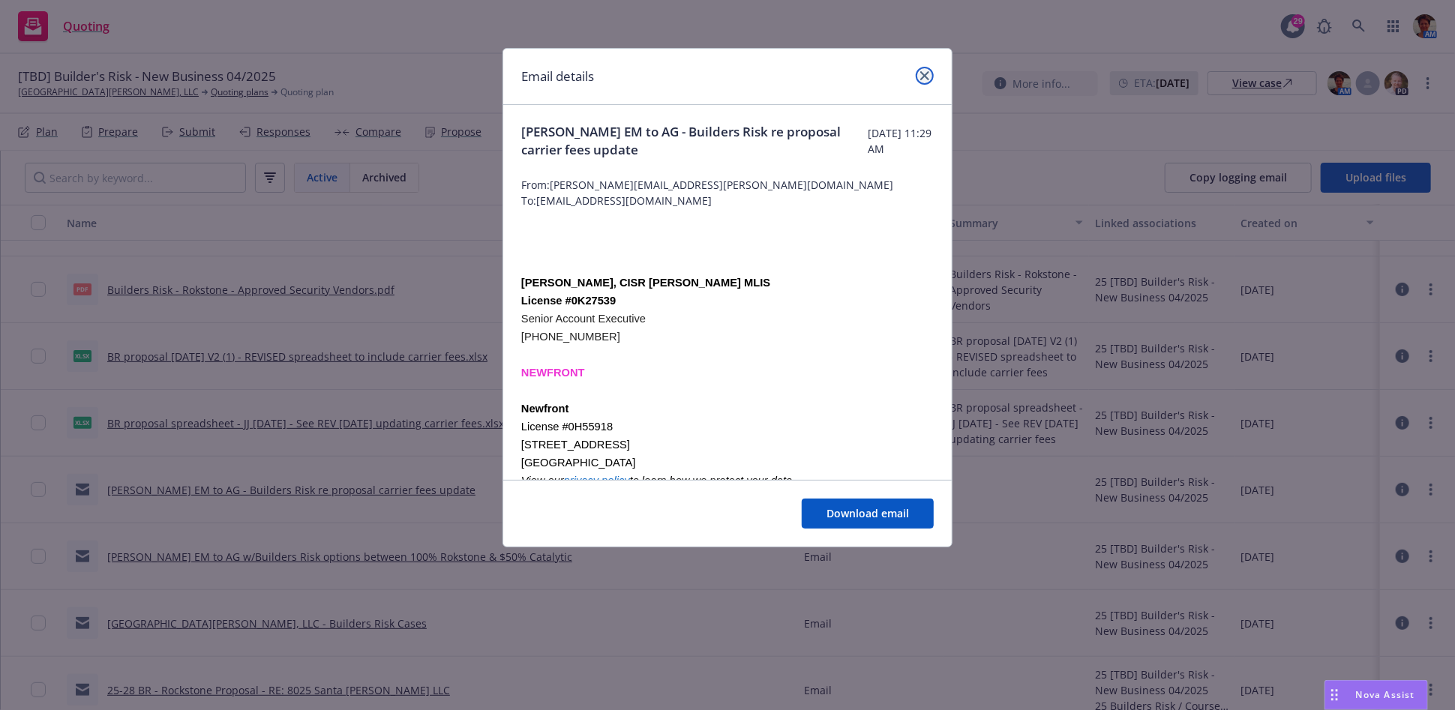
click at [926, 75] on icon "close" at bounding box center [924, 75] width 9 height 9
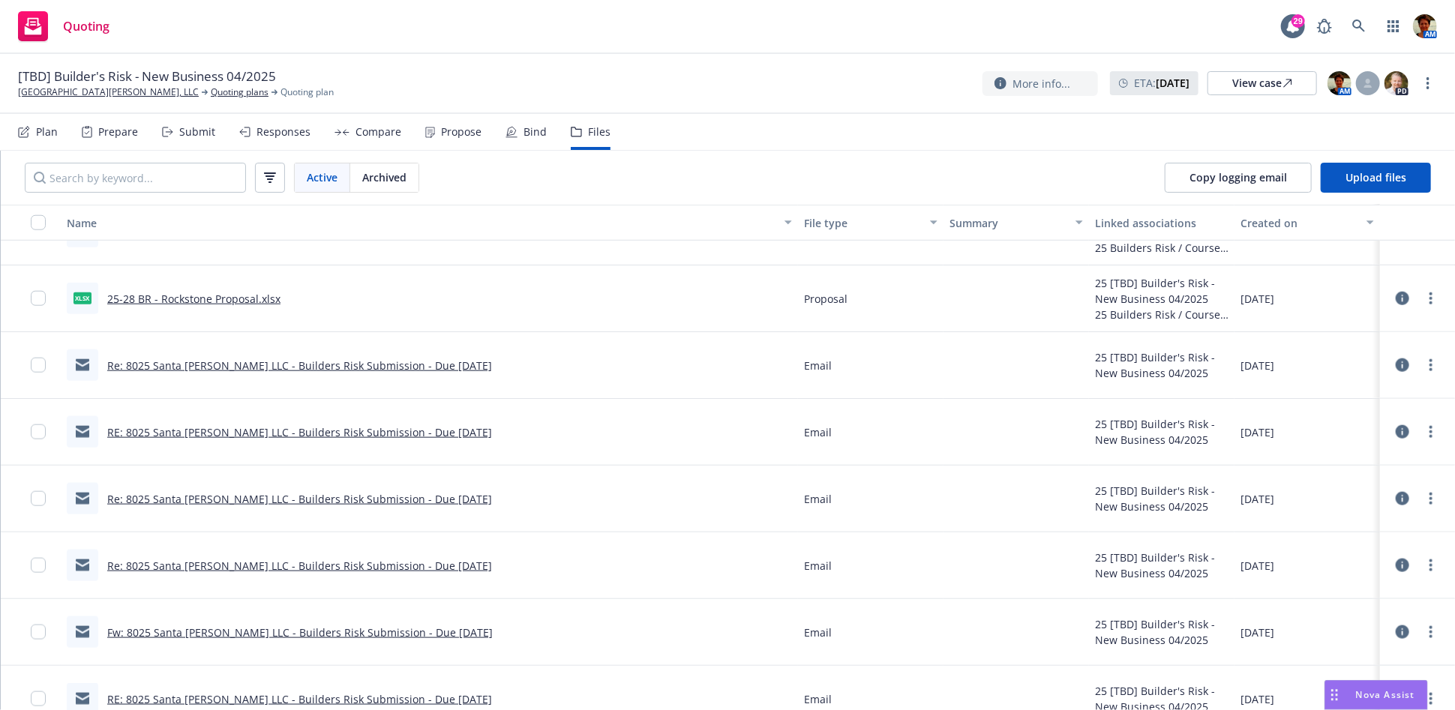
scroll to position [583, 0]
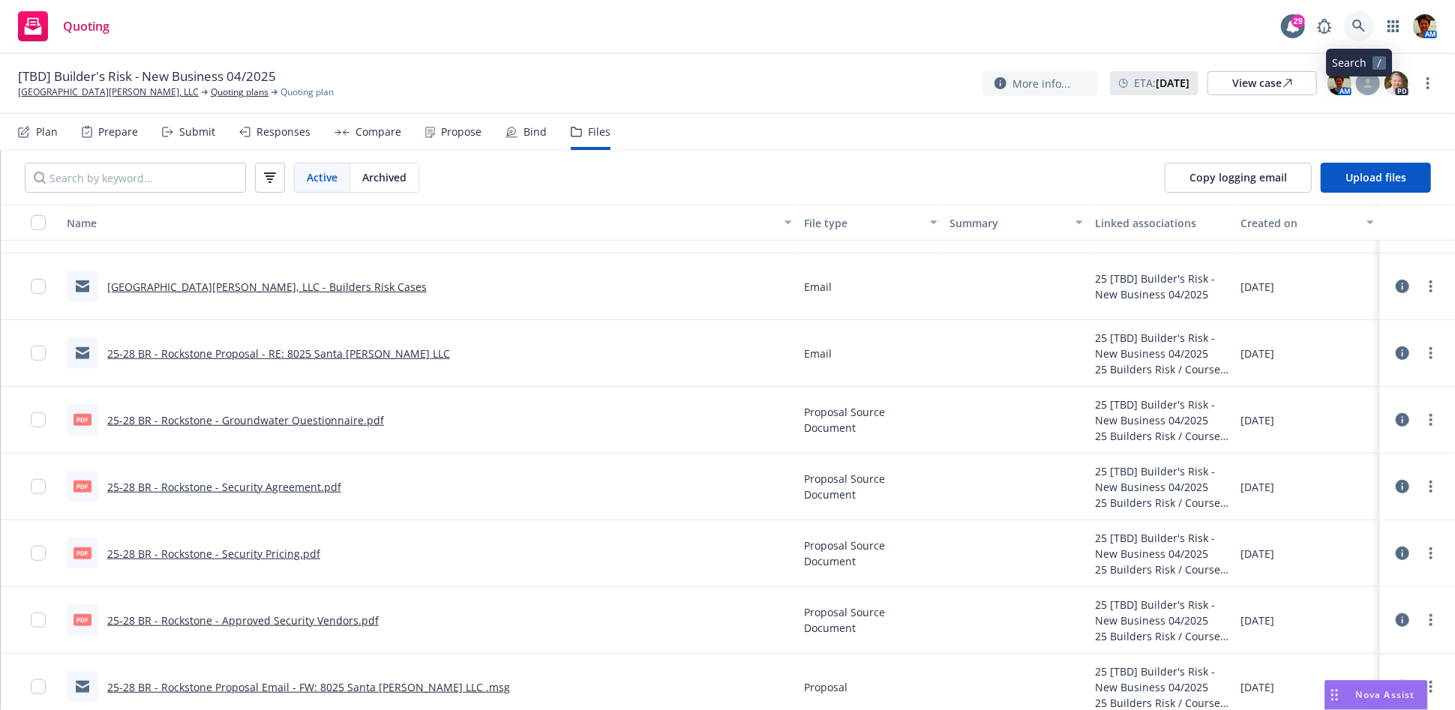
click at [1352, 28] on icon at bounding box center [1359, 27] width 14 height 14
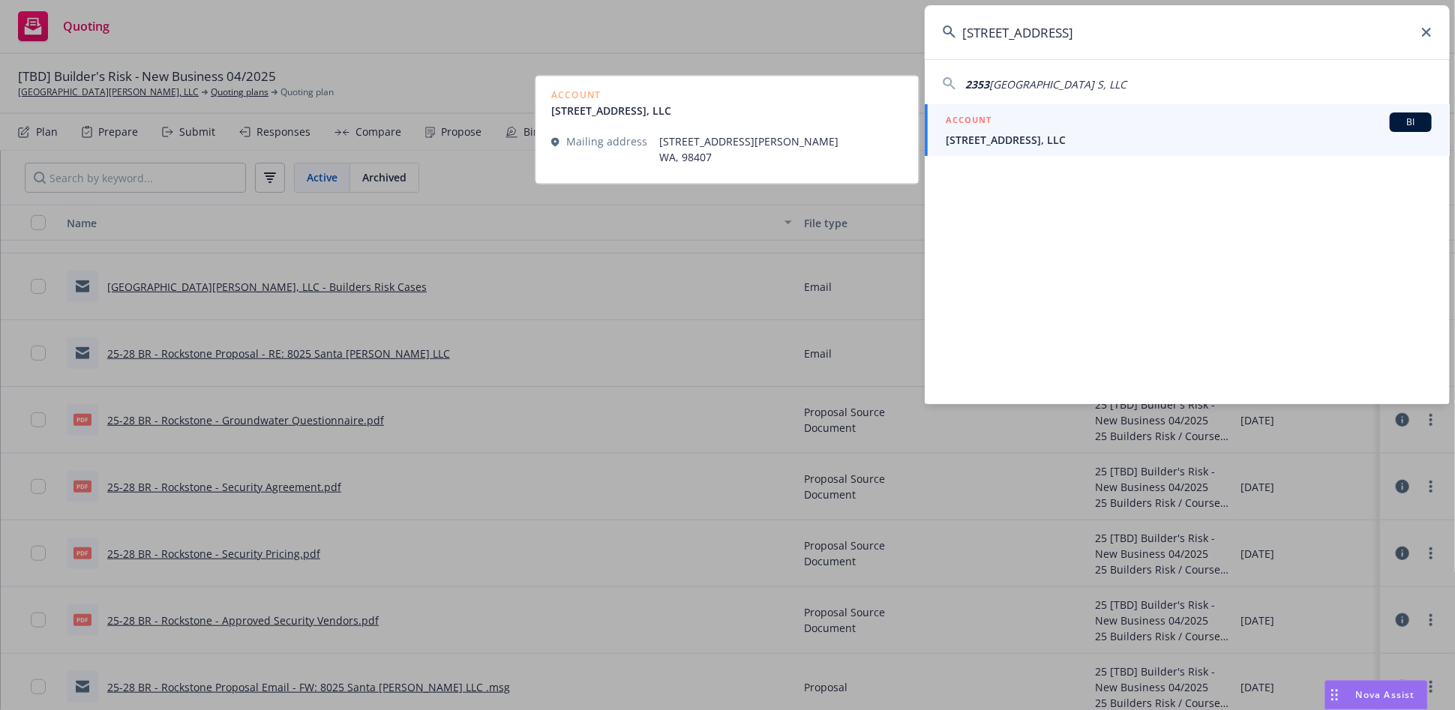
type input "2353 tacoma avenue"
click at [1041, 133] on span "2353 Tacoma Avenue S, LLC" at bounding box center [1189, 140] width 486 height 16
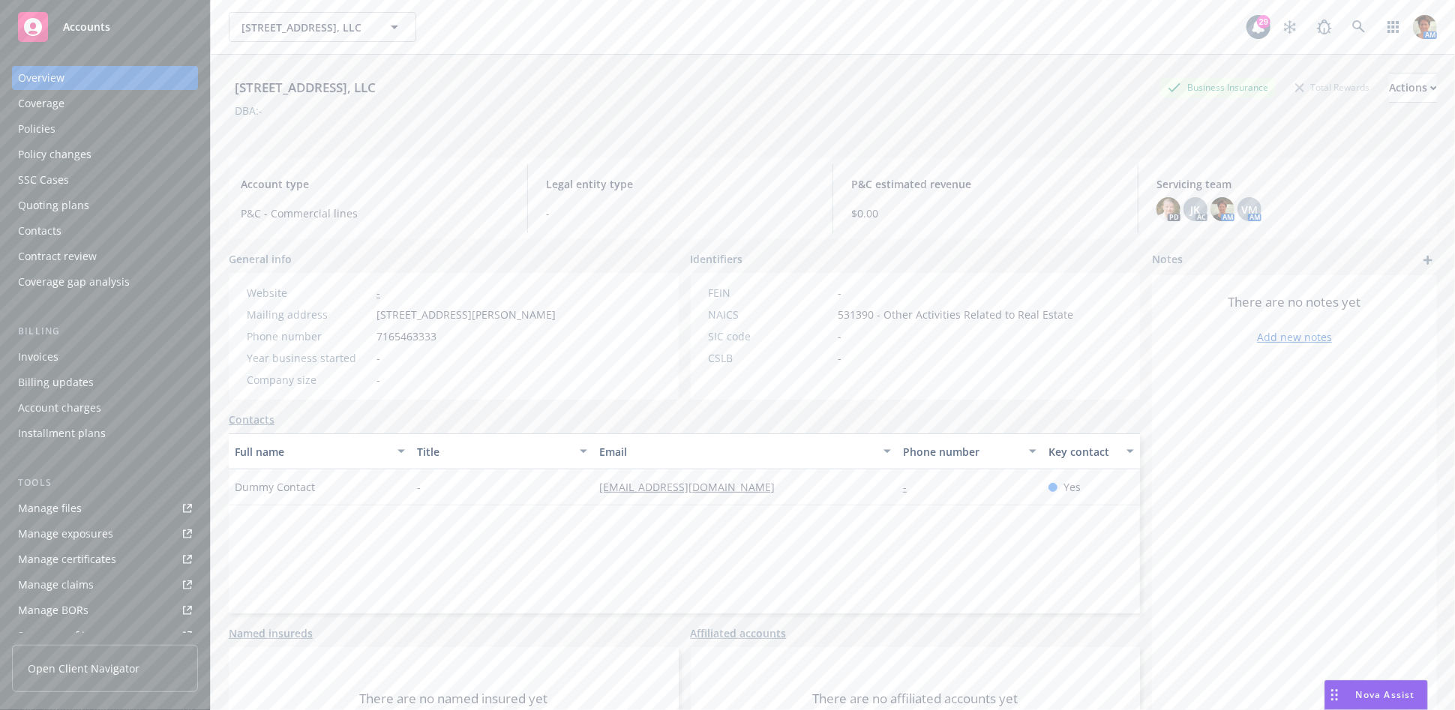
click at [50, 197] on div "Quoting plans" at bounding box center [53, 206] width 71 height 24
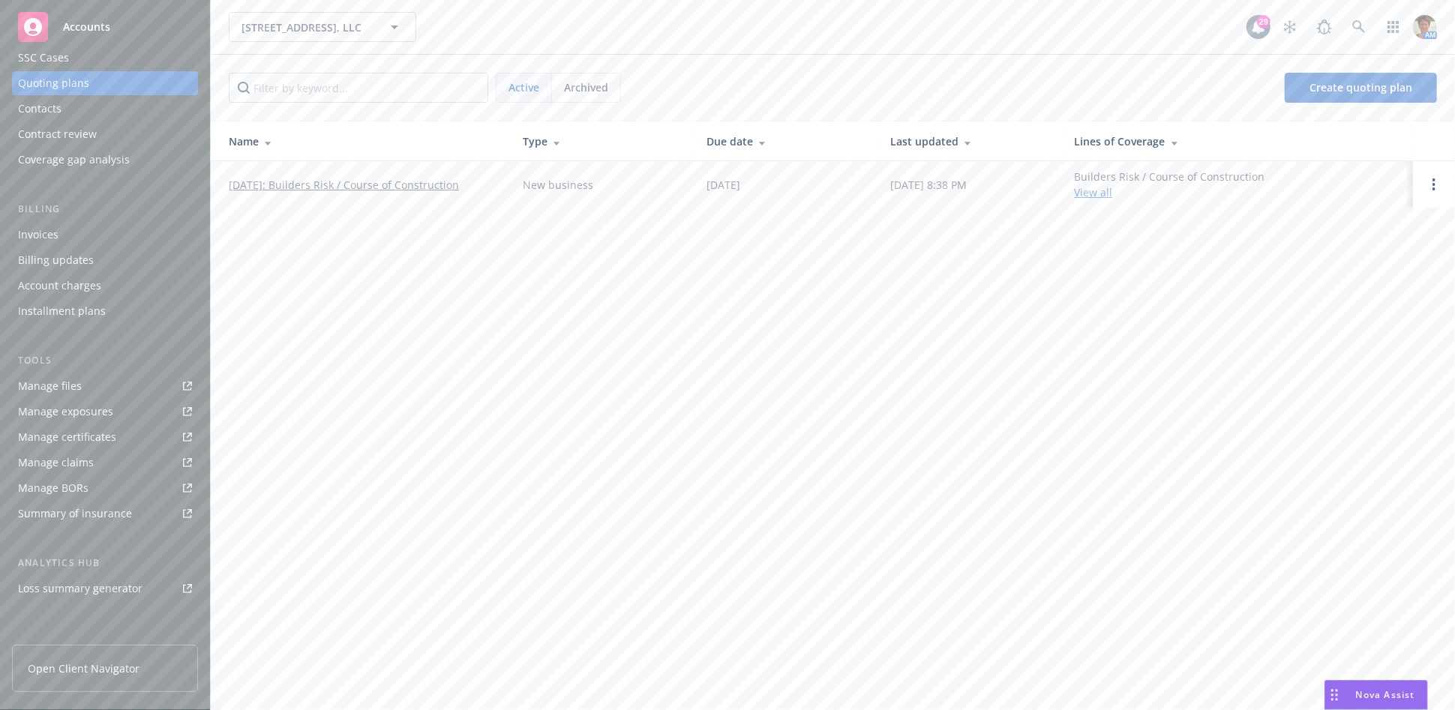
scroll to position [266, 0]
click at [80, 521] on div "Service team" at bounding box center [50, 521] width 65 height 24
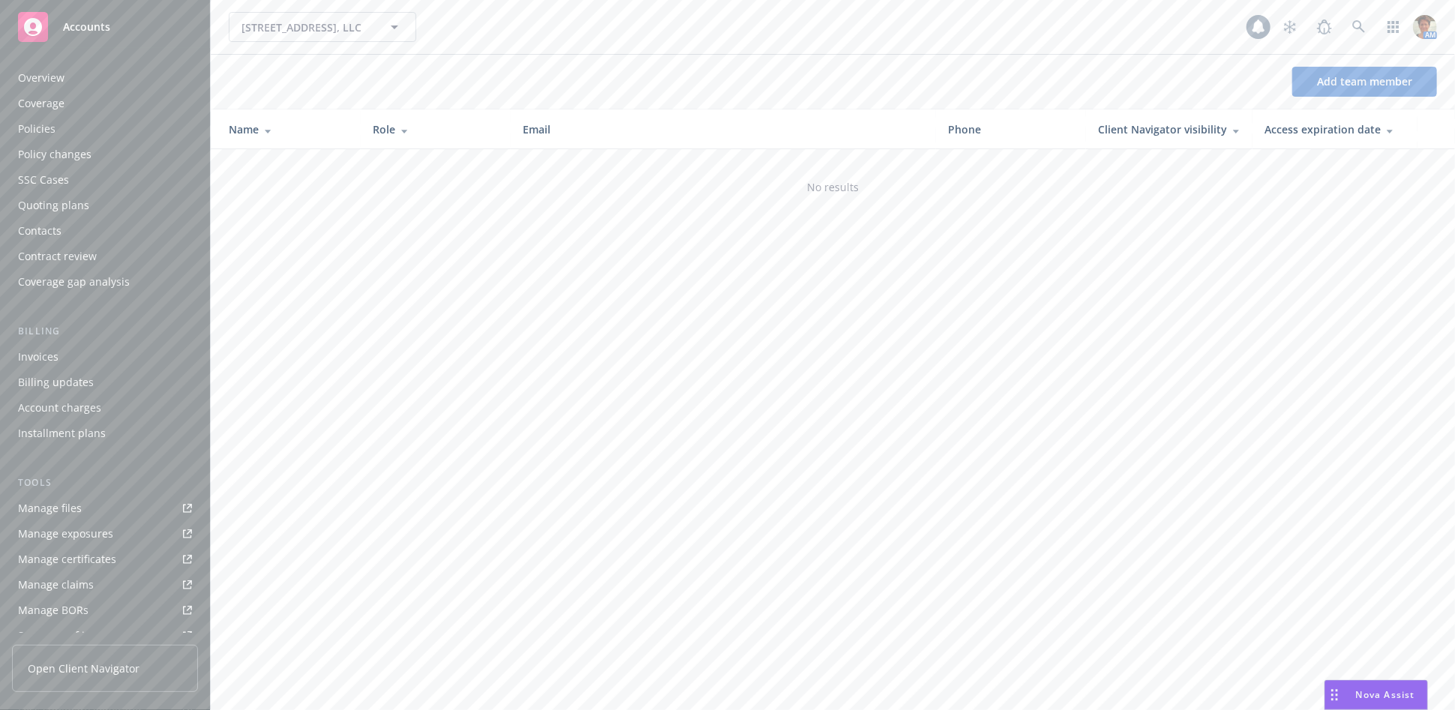
scroll to position [266, 0]
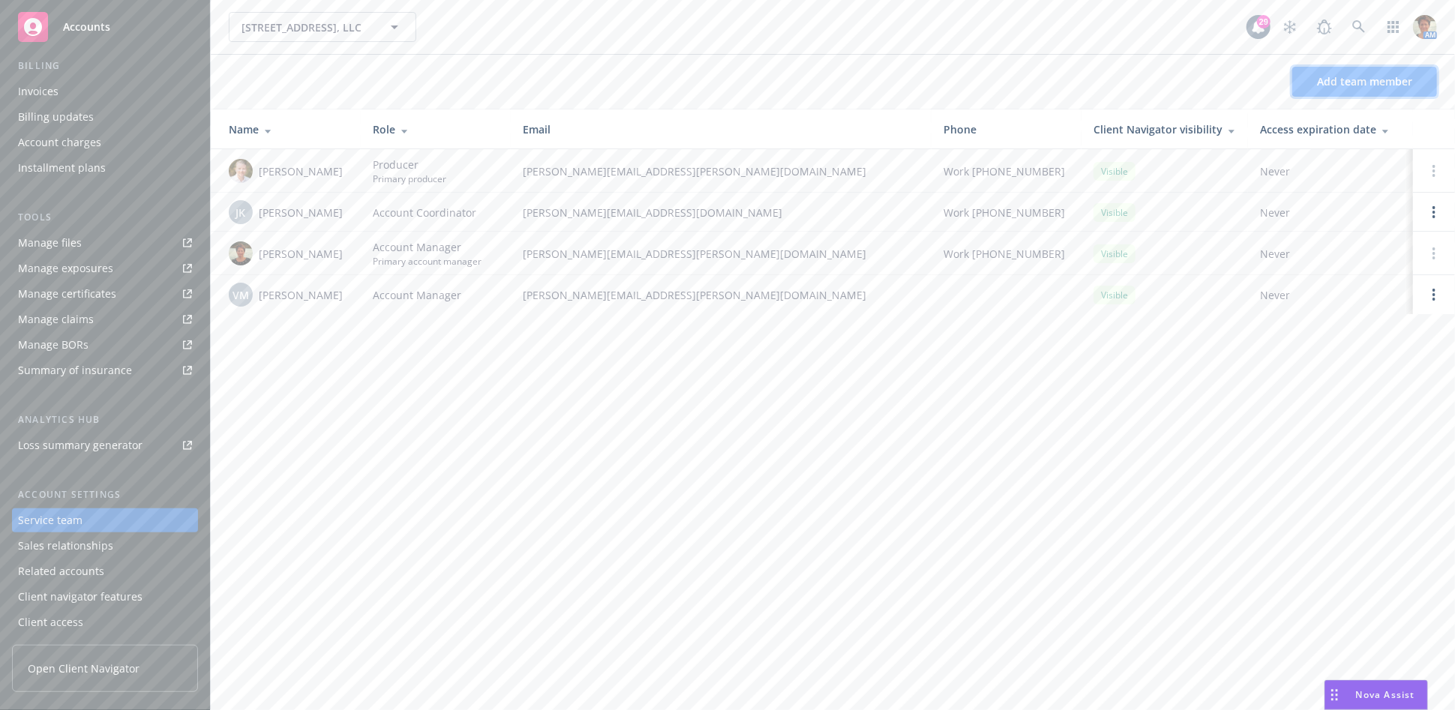
click at [1321, 91] on button "Add team member" at bounding box center [1364, 82] width 145 height 30
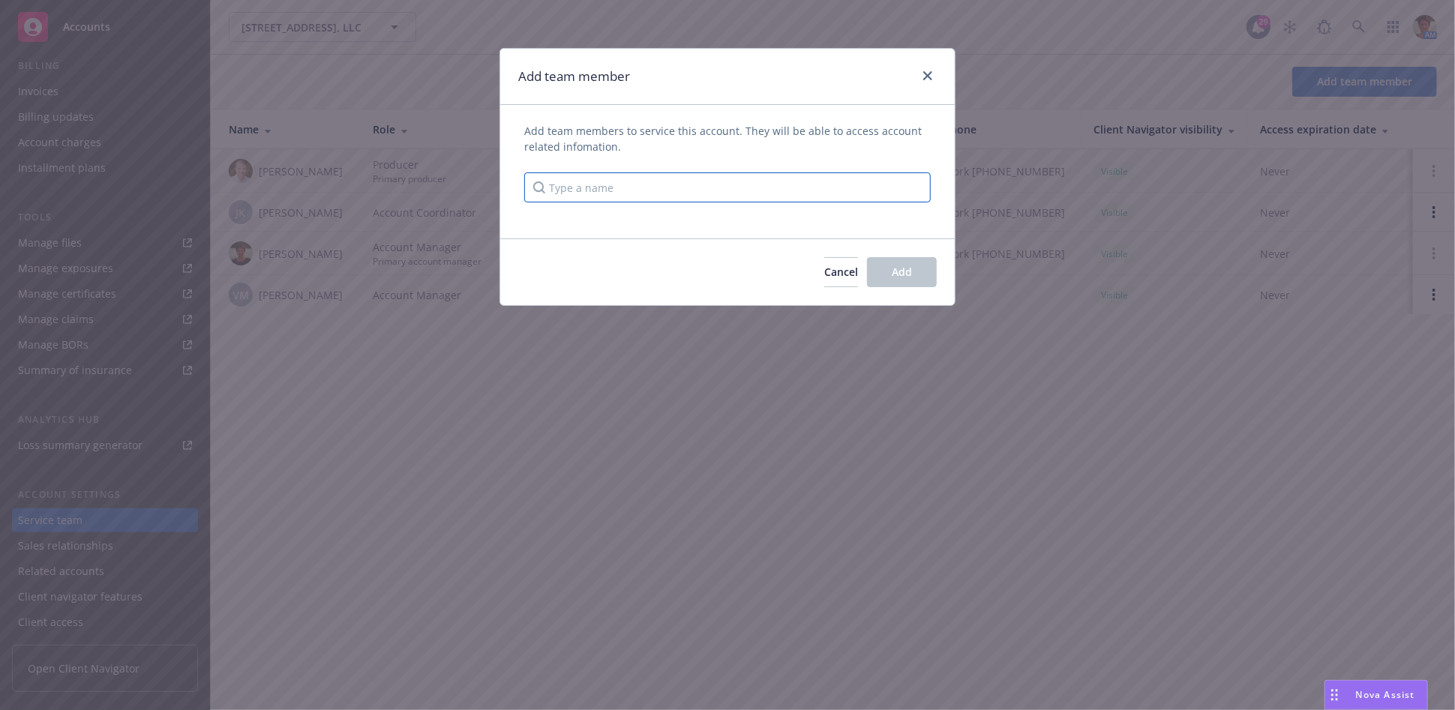
click at [632, 186] on input "Type a name" at bounding box center [727, 188] width 407 height 30
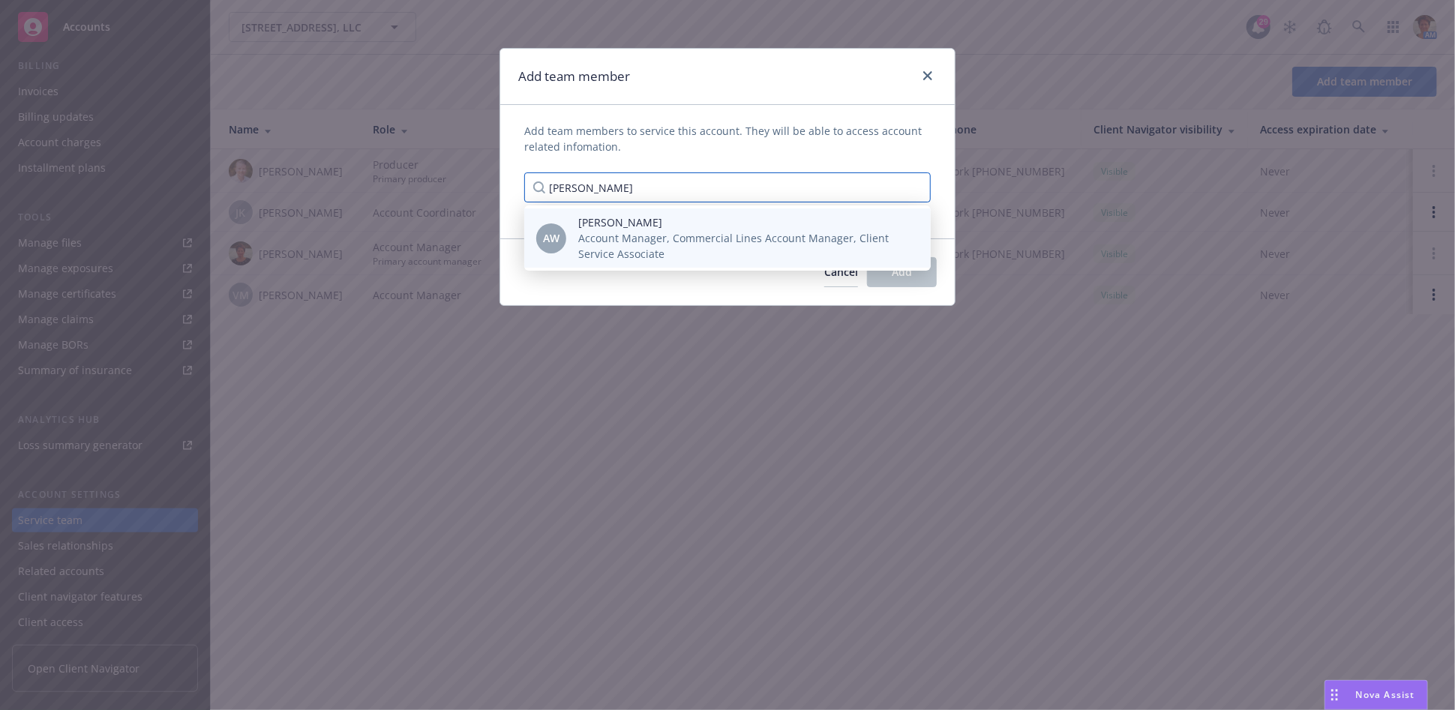
type input "[PERSON_NAME]"
click at [611, 241] on span "Account Manager, Commercial Lines Account Manager, Client Service Associate" at bounding box center [742, 246] width 329 height 32
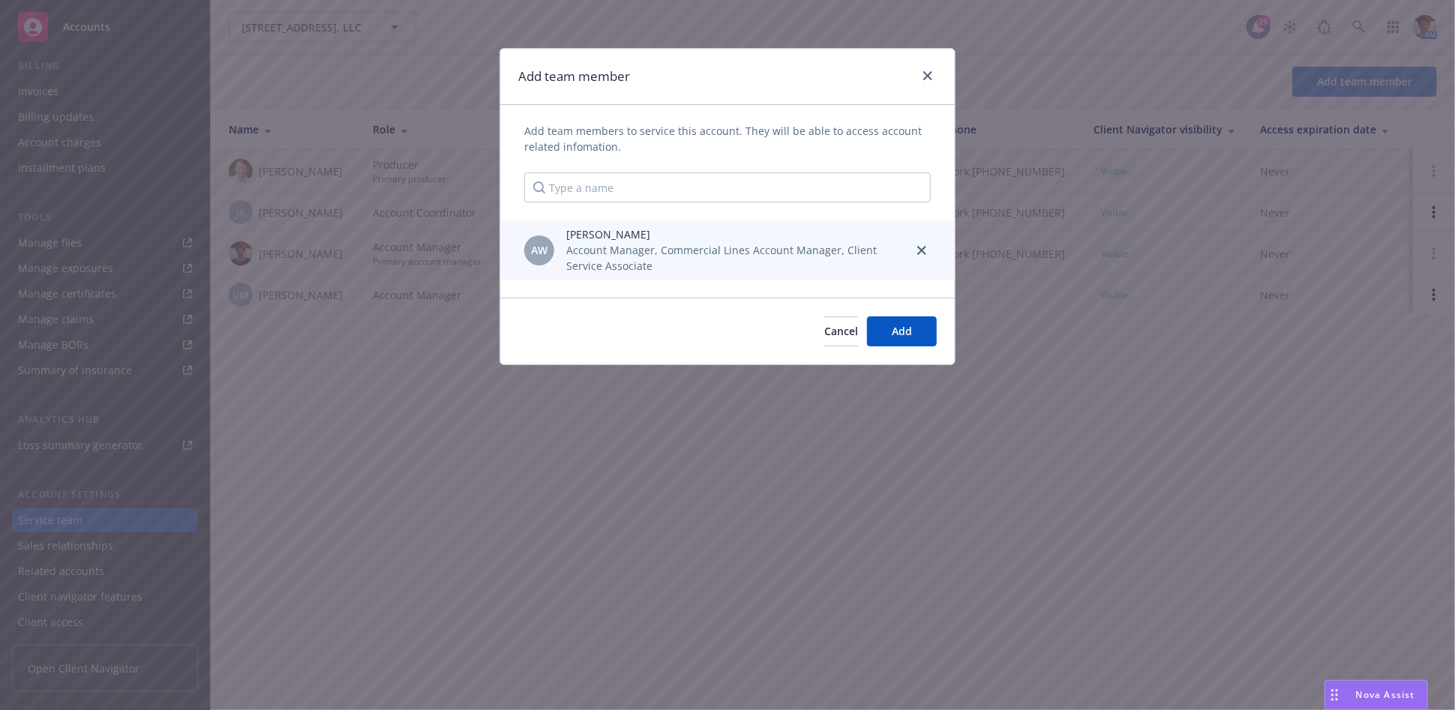
click at [611, 241] on span "[PERSON_NAME]" at bounding box center [733, 235] width 335 height 16
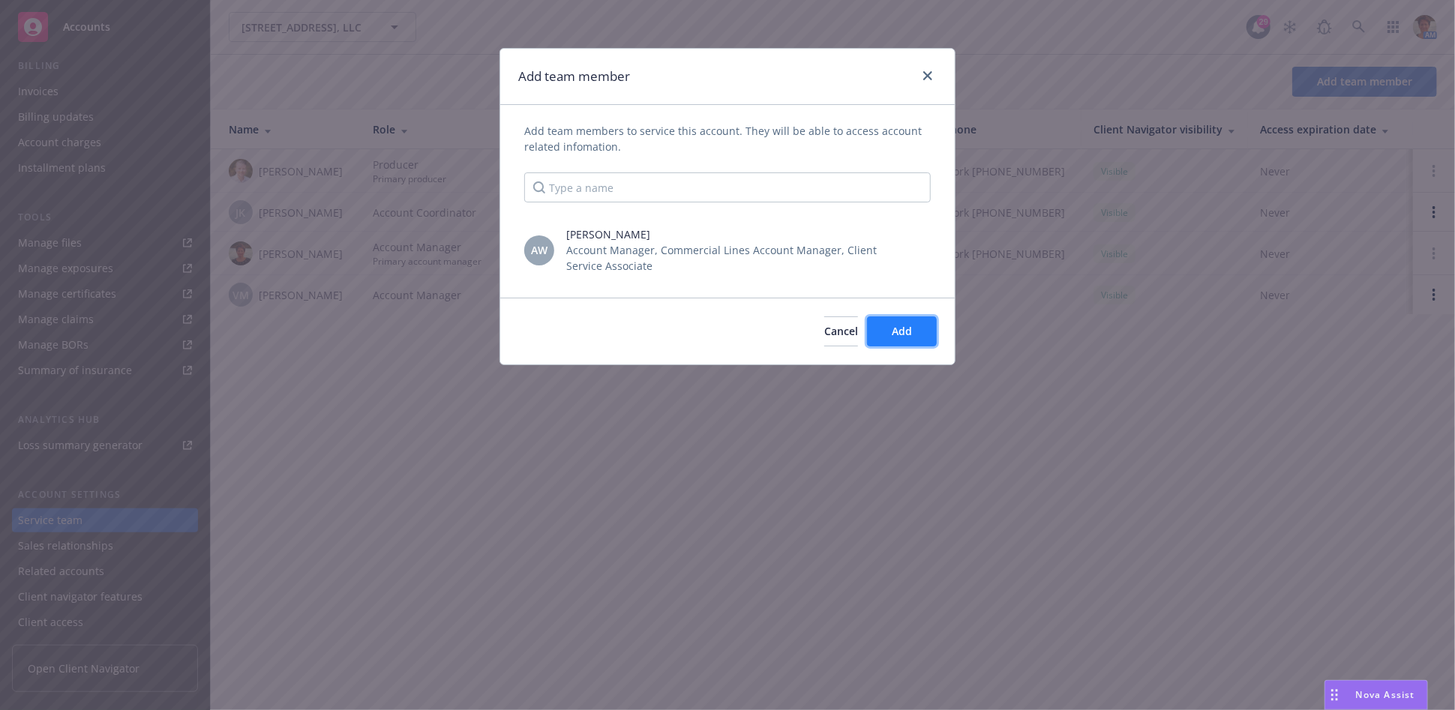
click at [903, 338] on span "Add" at bounding box center [902, 331] width 20 height 14
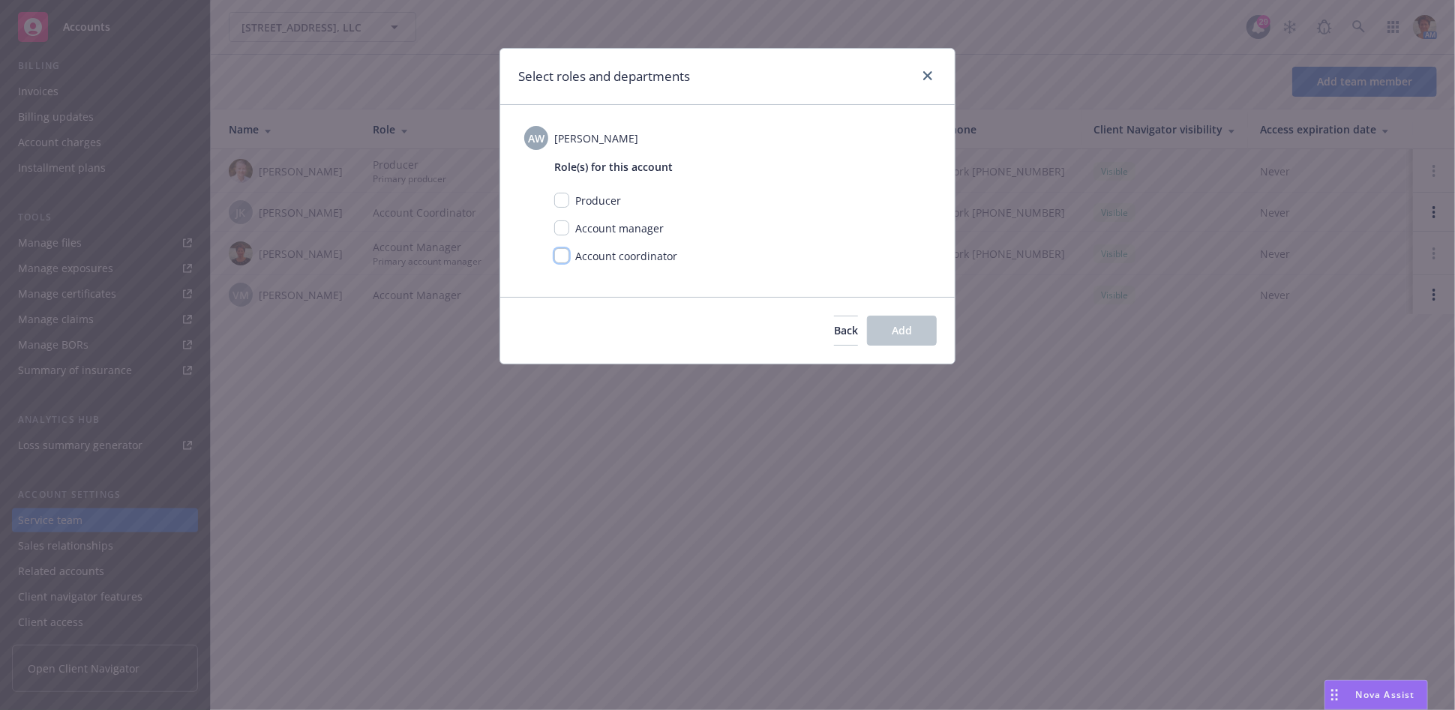
drag, startPoint x: 563, startPoint y: 252, endPoint x: 590, endPoint y: 261, distance: 29.2
click at [563, 252] on input "checkbox" at bounding box center [561, 255] width 15 height 15
checkbox input "true"
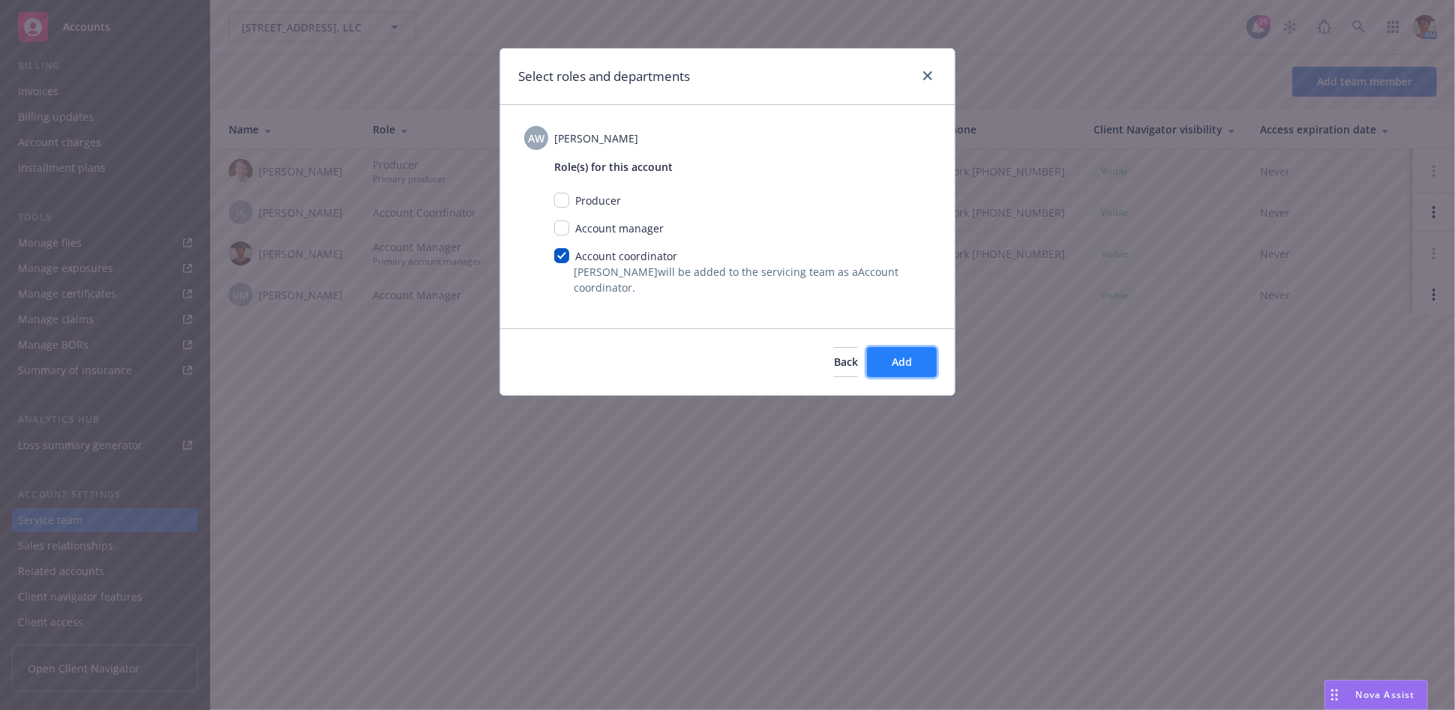
click at [925, 362] on button "Add" at bounding box center [902, 362] width 70 height 30
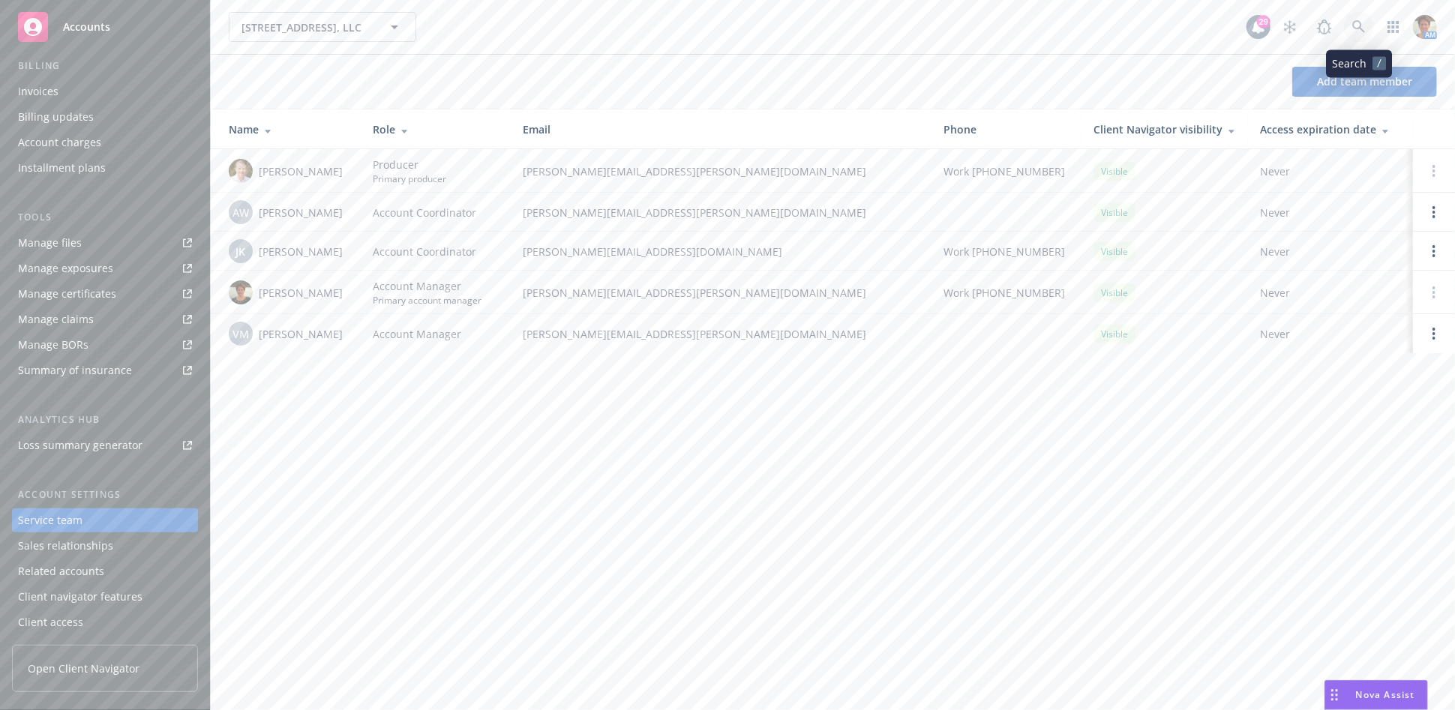
click at [1352, 26] on link at bounding box center [1359, 27] width 30 height 30
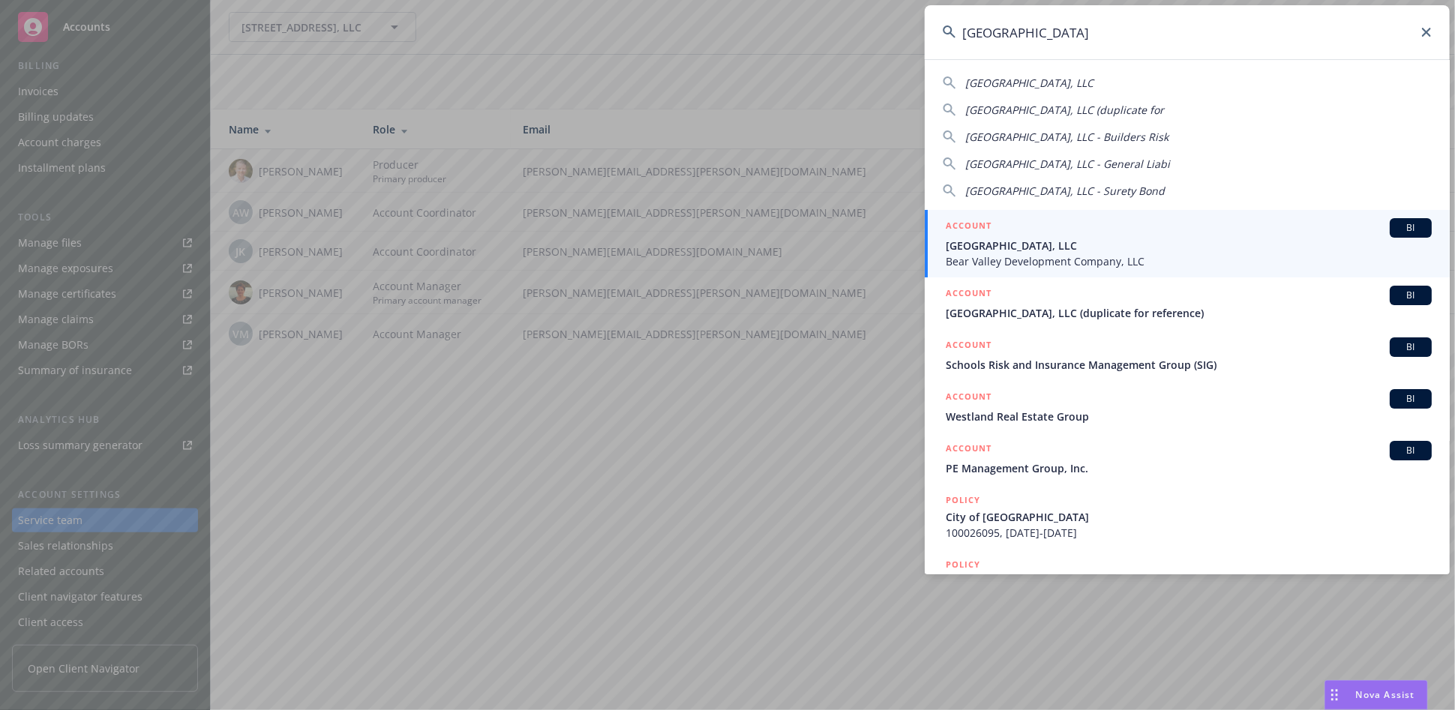
type input "[GEOGRAPHIC_DATA]"
click at [1083, 231] on div "ACCOUNT BI" at bounding box center [1189, 228] width 486 height 20
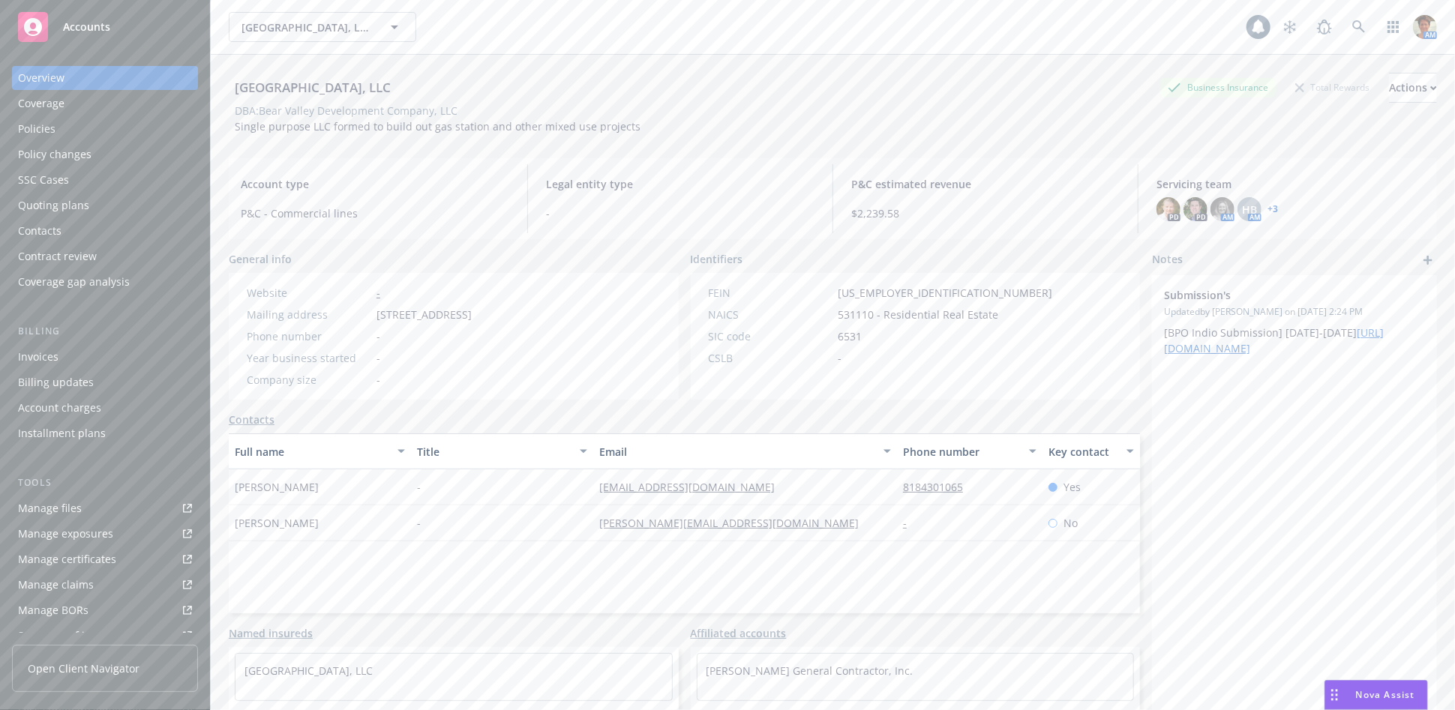
click at [94, 123] on div "Policies" at bounding box center [105, 129] width 174 height 24
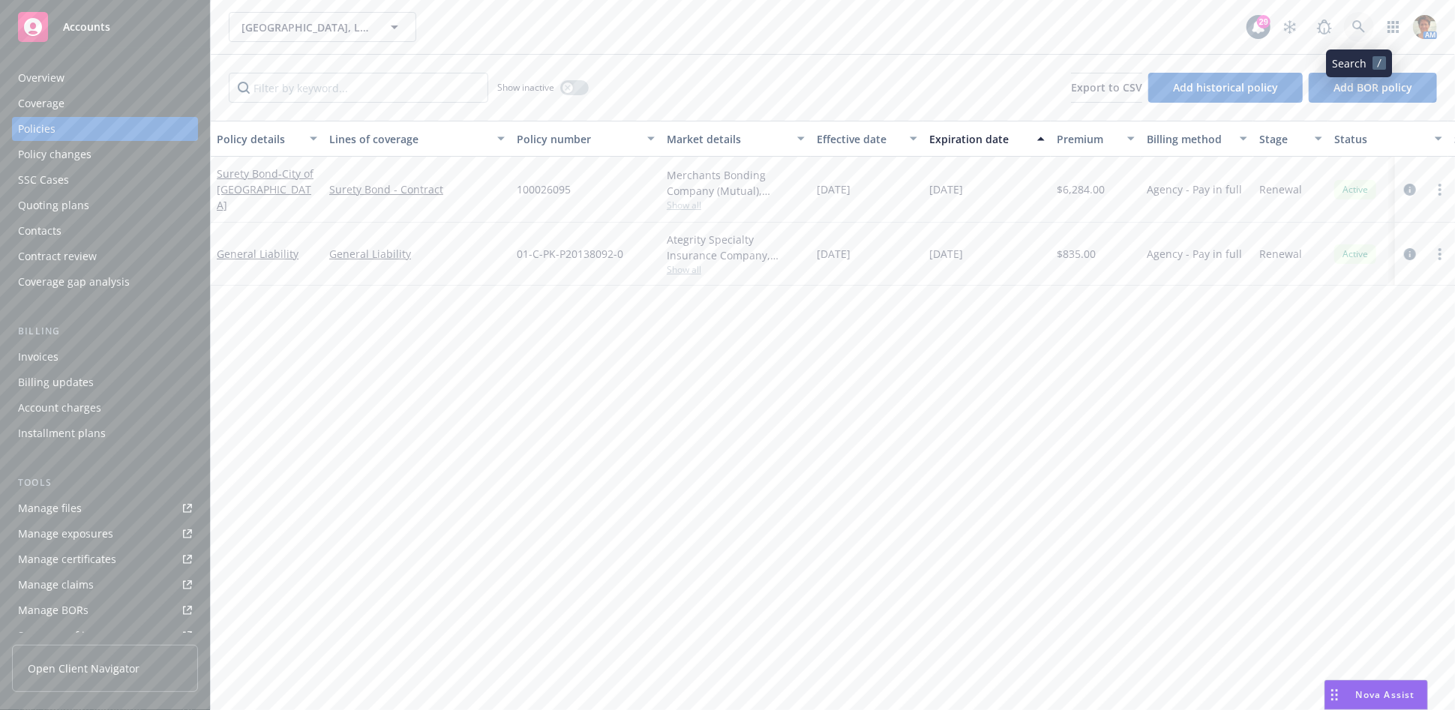
click at [1355, 32] on icon at bounding box center [1359, 27] width 14 height 14
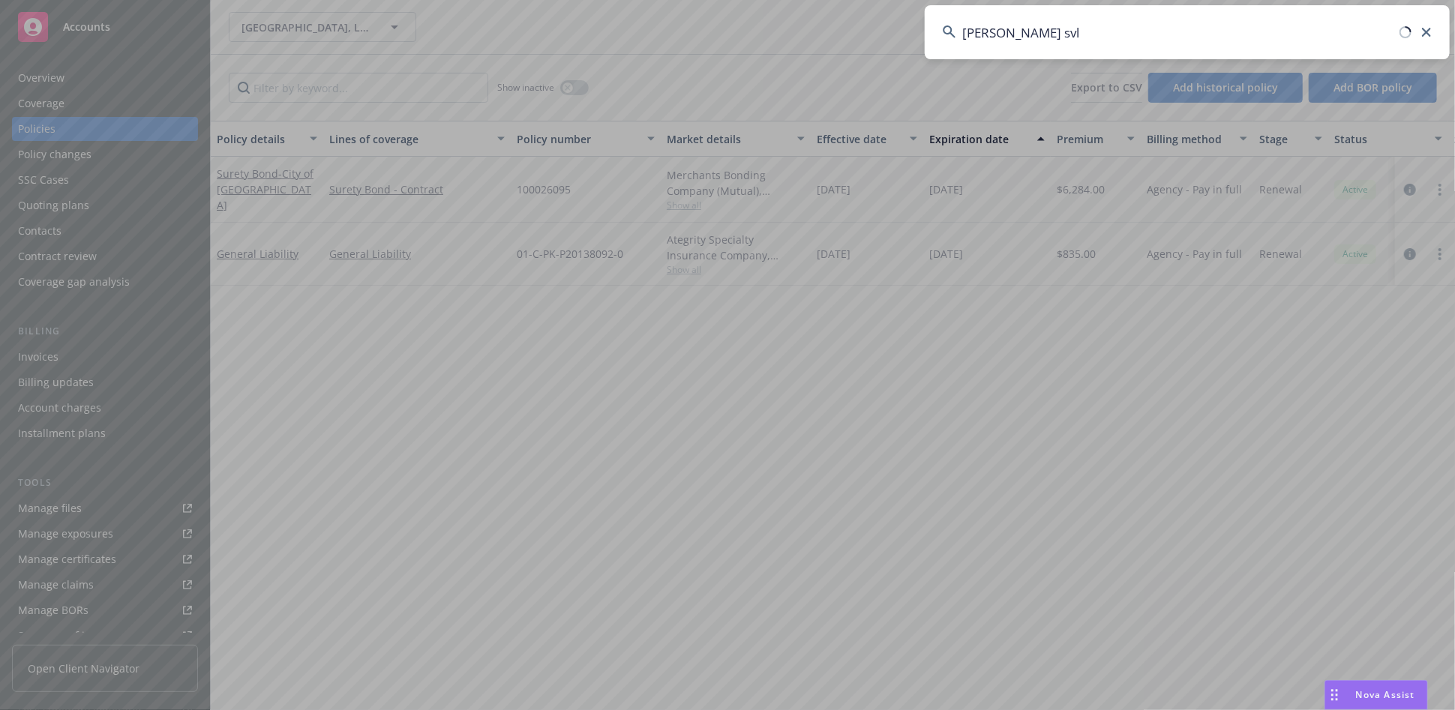
type input "[PERSON_NAME] svl"
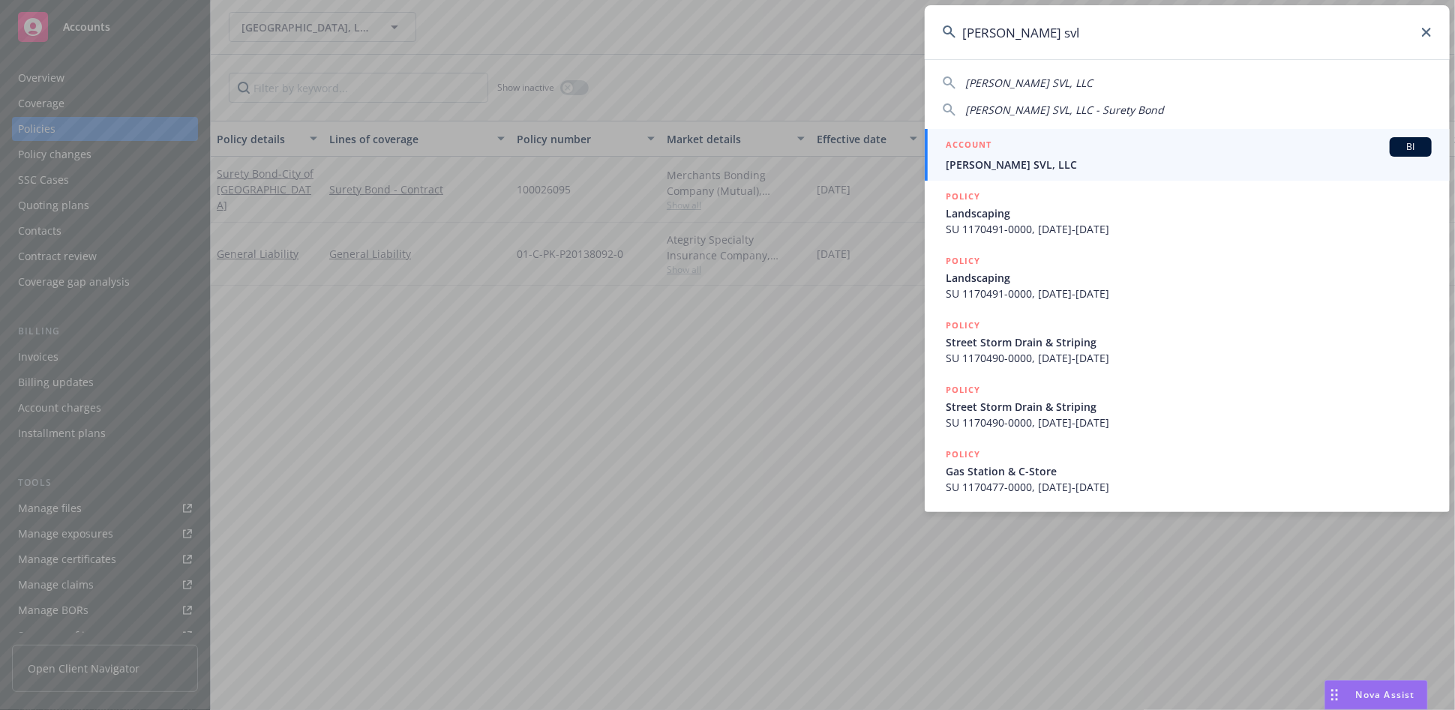
click at [1106, 161] on span "[PERSON_NAME] SVL, LLC" at bounding box center [1189, 165] width 486 height 16
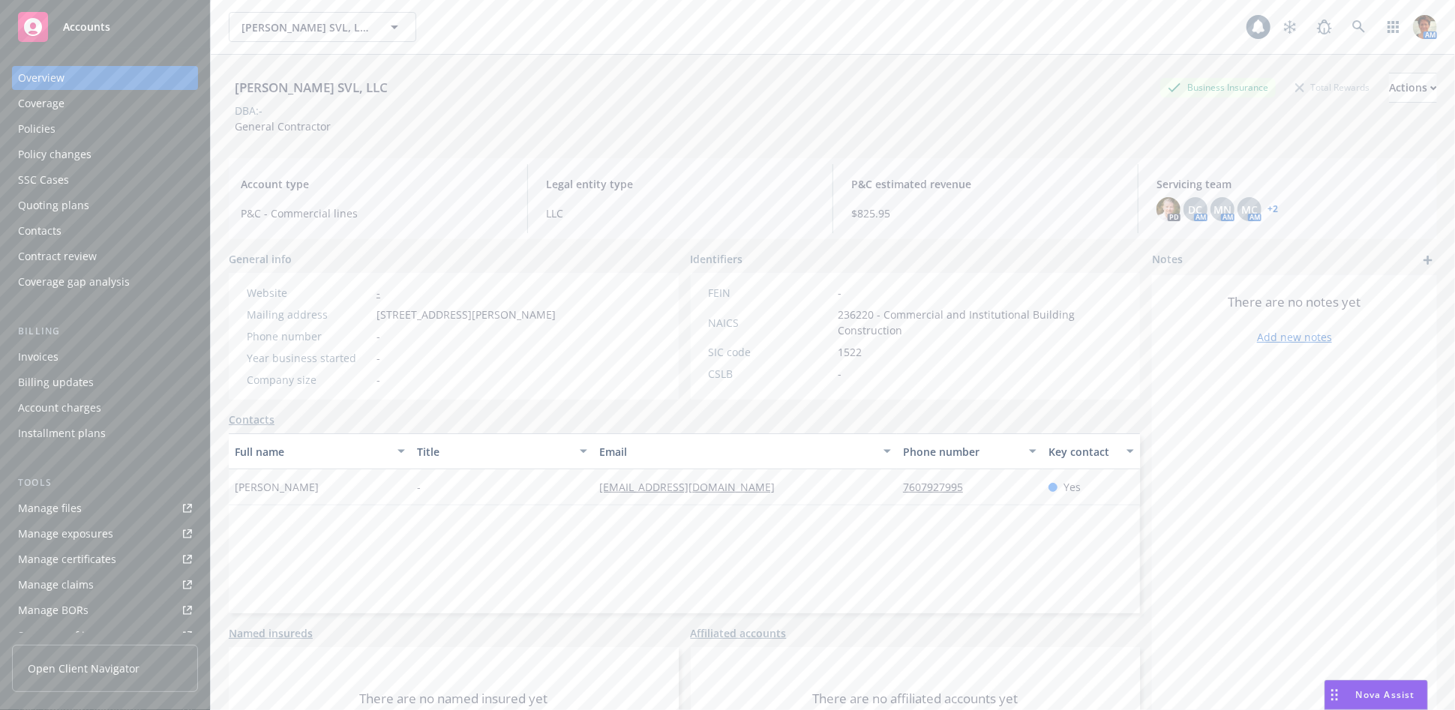
click at [65, 131] on div "Policies" at bounding box center [105, 129] width 174 height 24
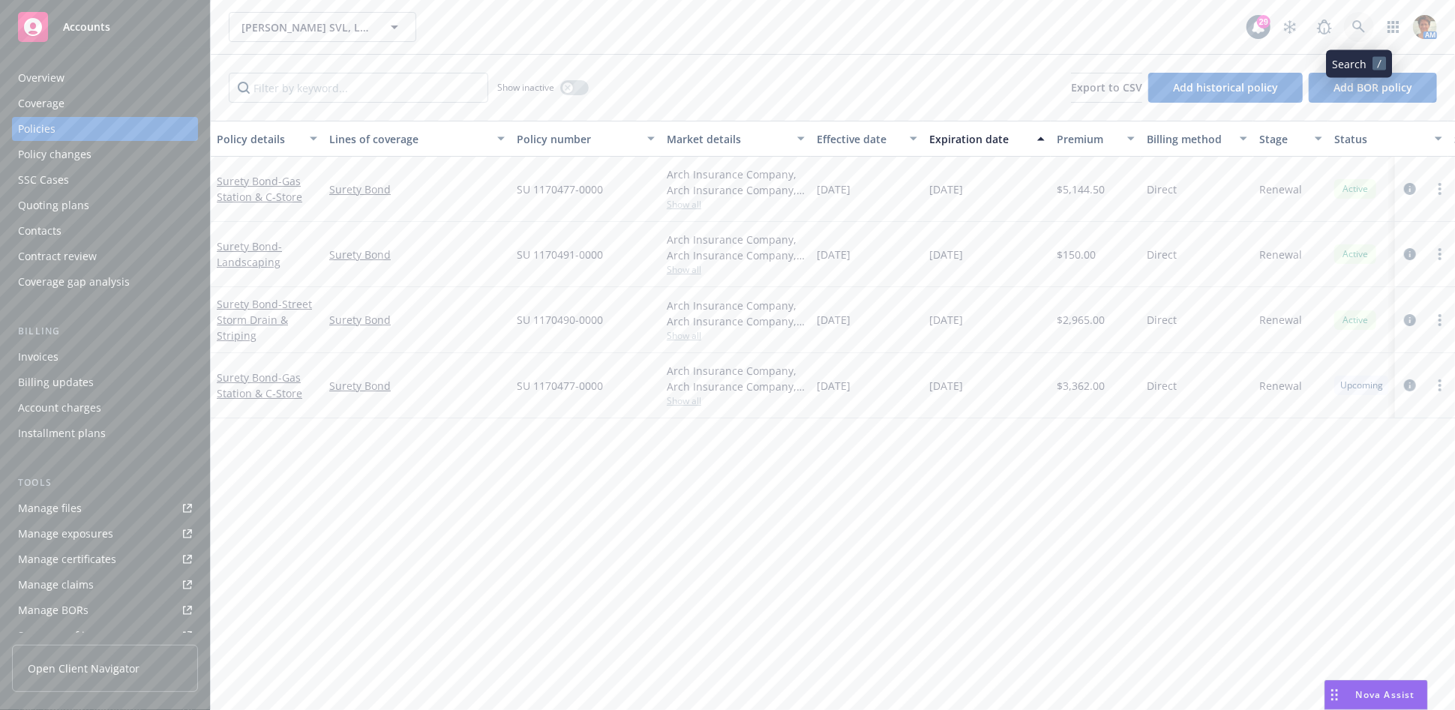
click at [1355, 30] on icon at bounding box center [1359, 27] width 14 height 14
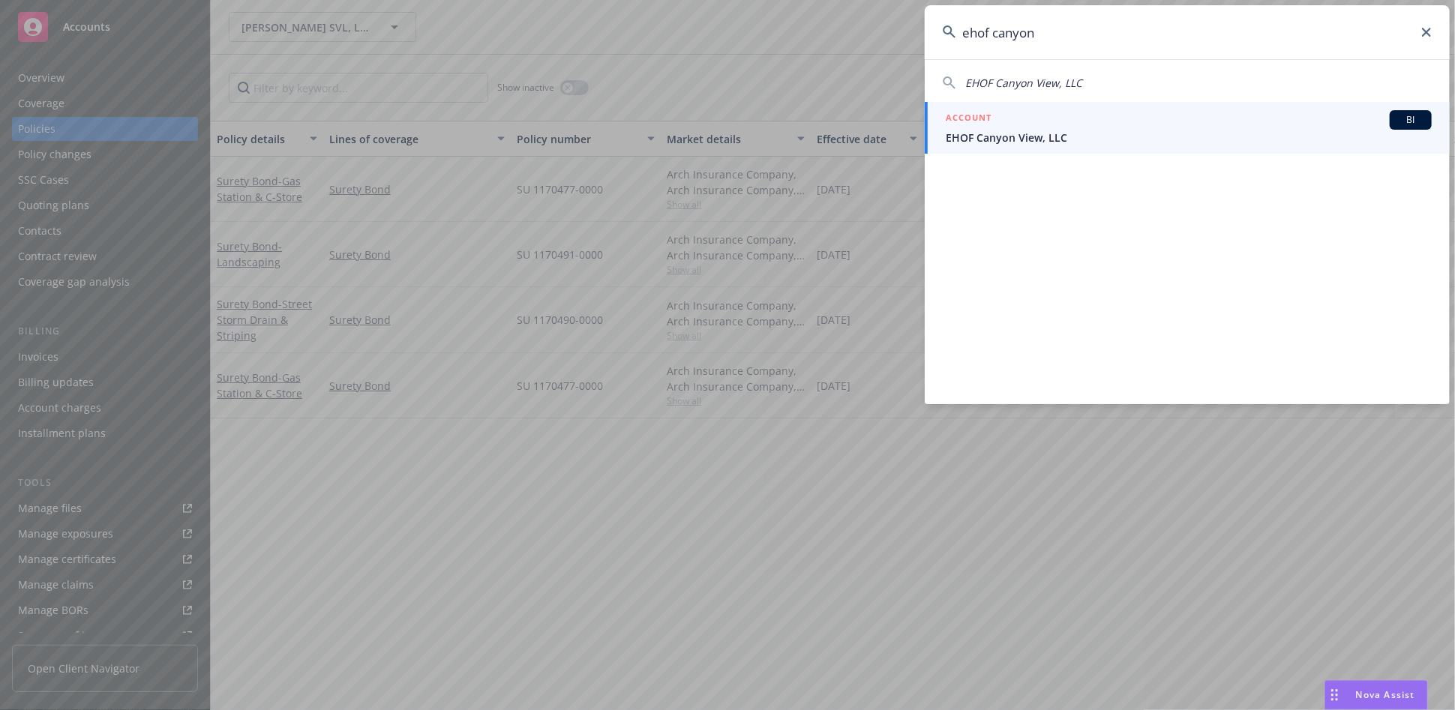
type input "ehof canyon"
click at [1103, 136] on span "EHOF Canyon View, LLC" at bounding box center [1189, 138] width 486 height 16
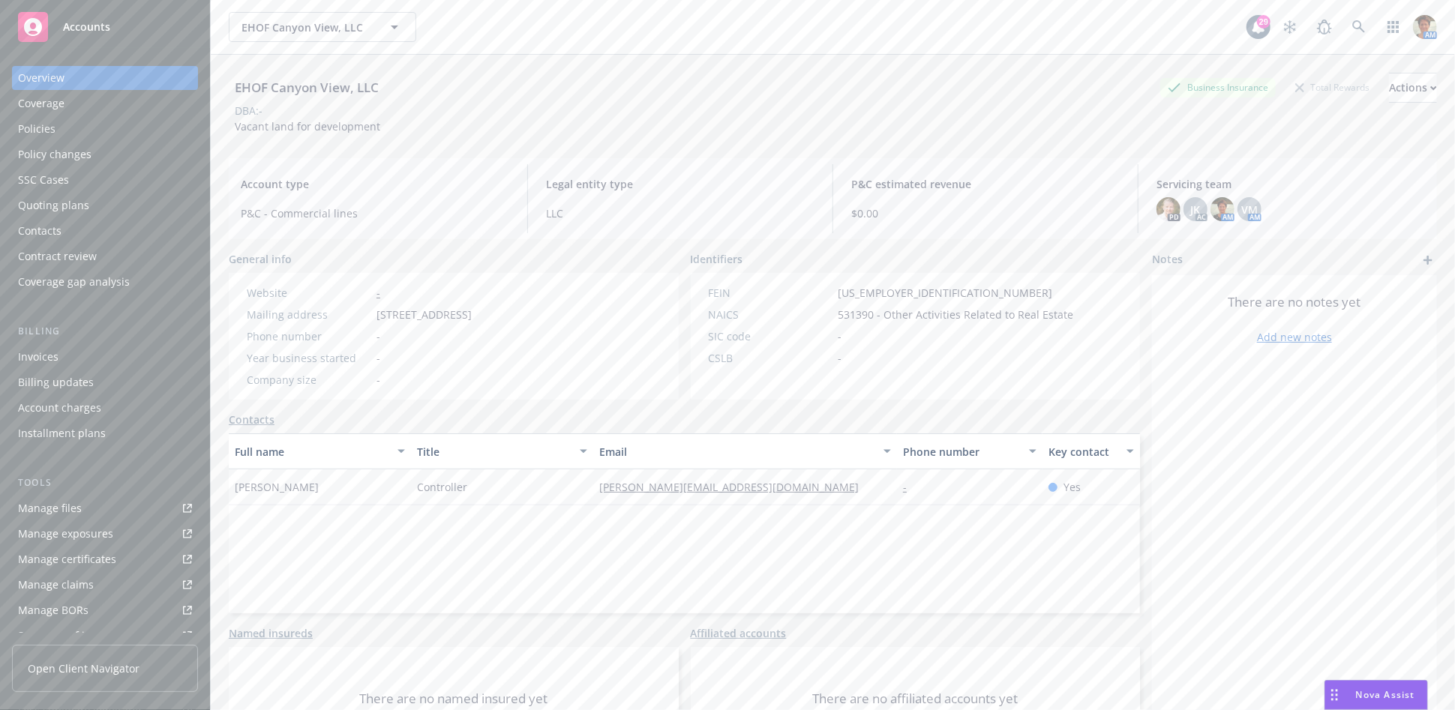
click at [85, 201] on div "Quoting plans" at bounding box center [53, 206] width 71 height 24
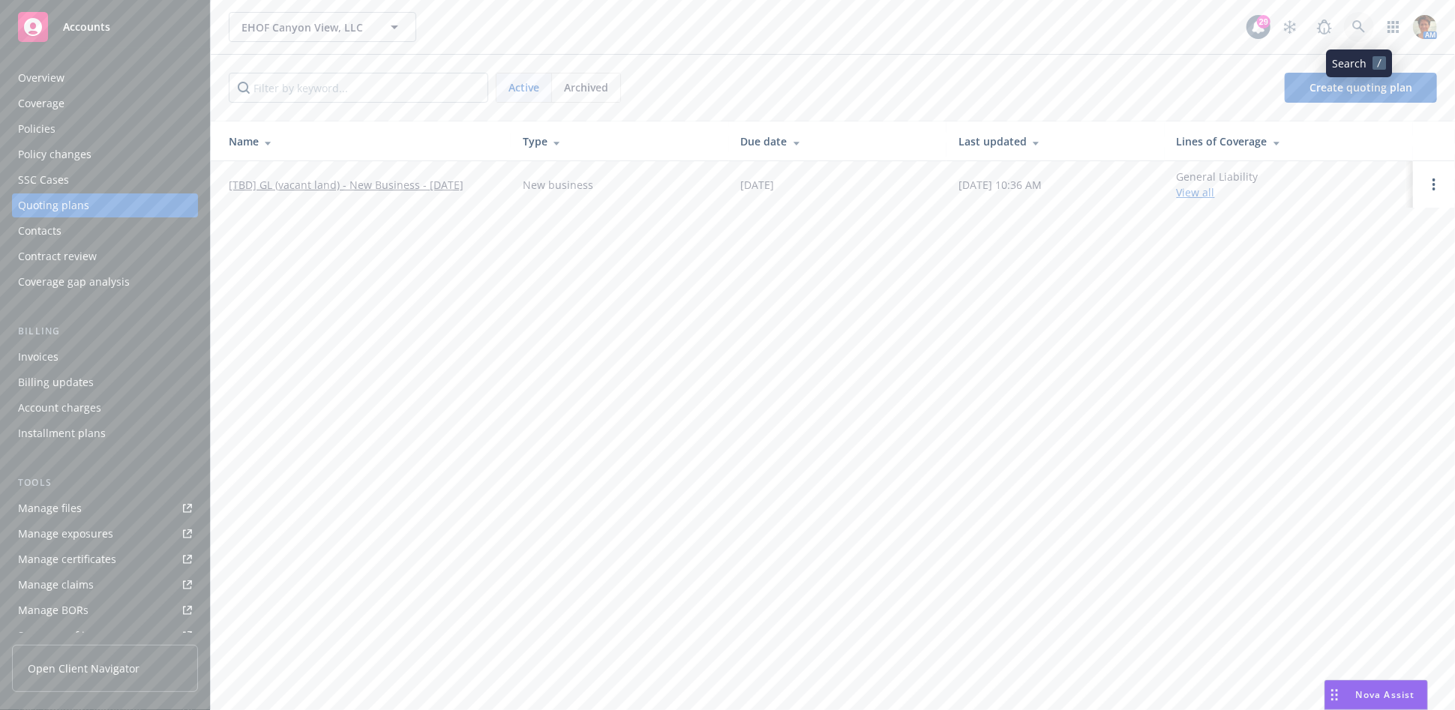
click at [1349, 20] on link at bounding box center [1359, 27] width 30 height 30
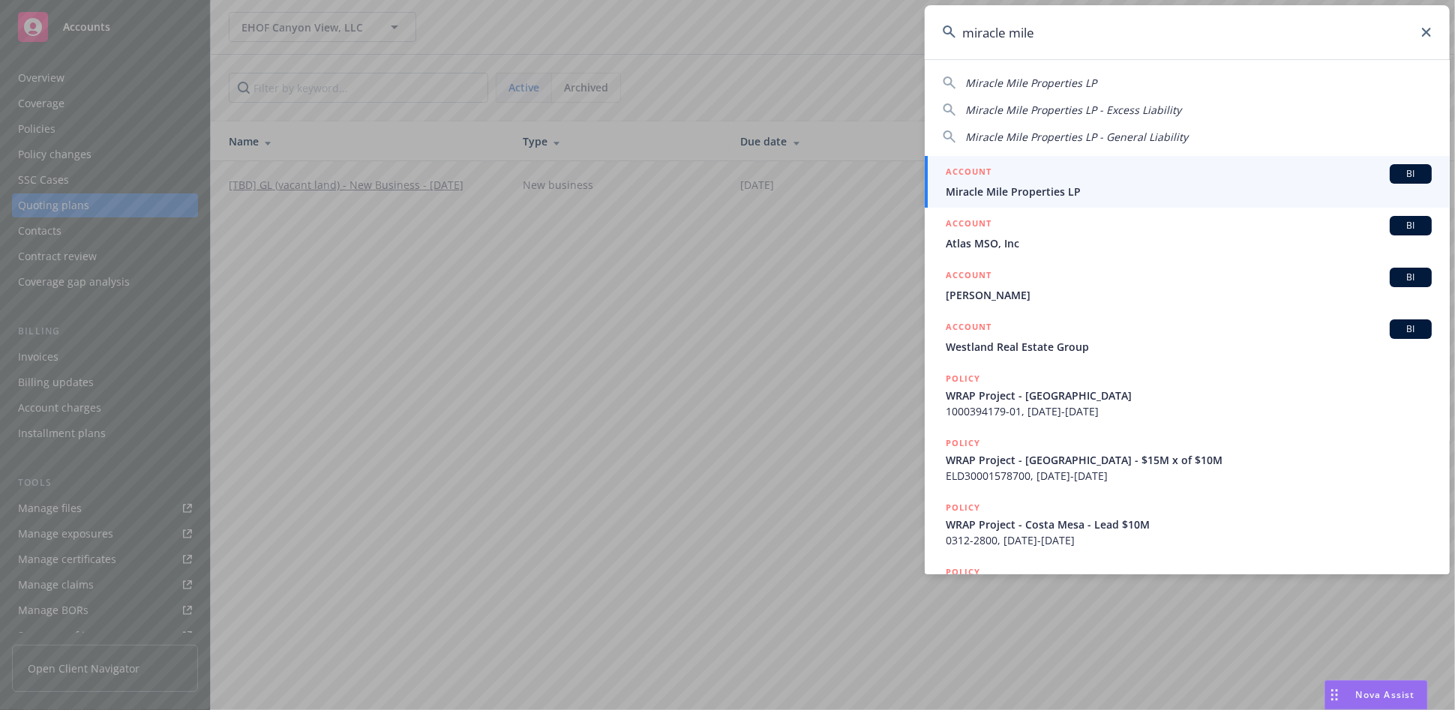
type input "miracle mile"
click at [1005, 175] on div "ACCOUNT BI" at bounding box center [1189, 174] width 486 height 20
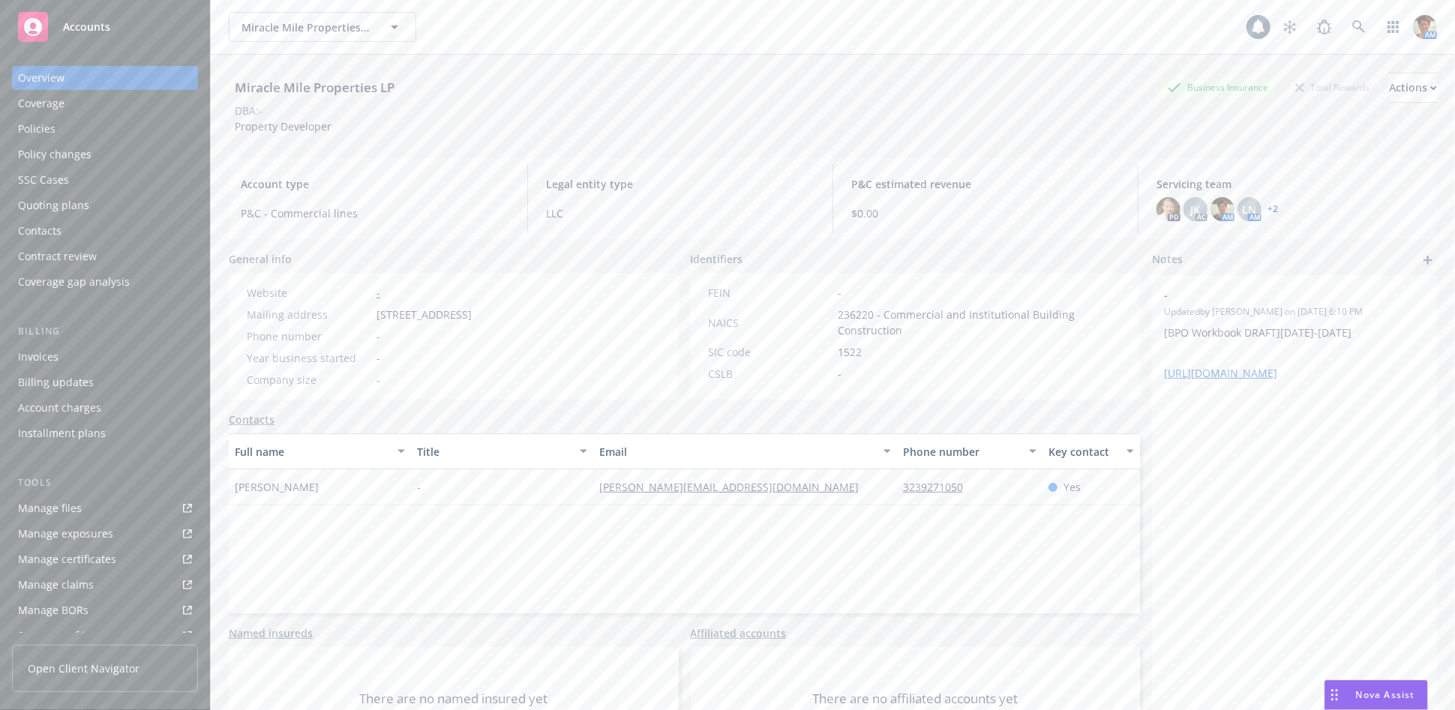
click at [32, 127] on div "Policies" at bounding box center [37, 129] width 38 height 24
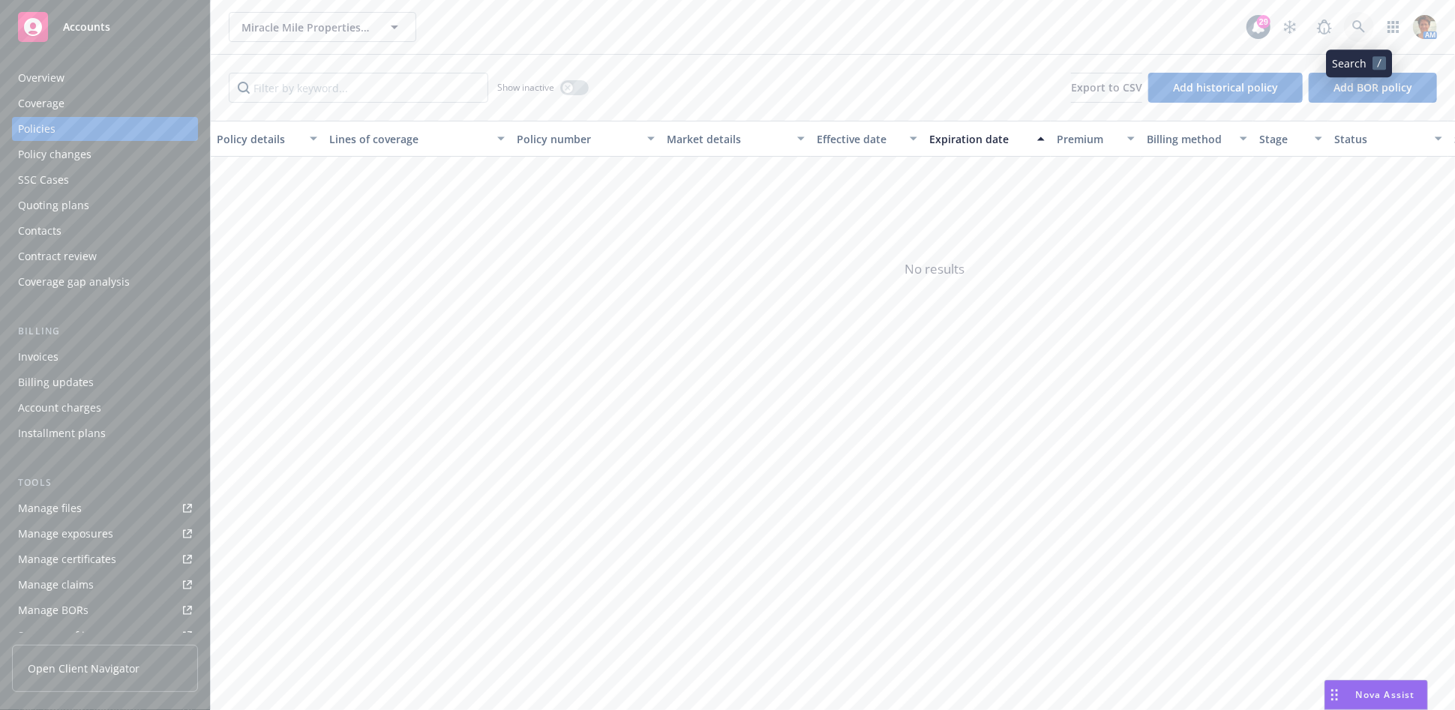
click at [1349, 28] on link at bounding box center [1359, 27] width 30 height 30
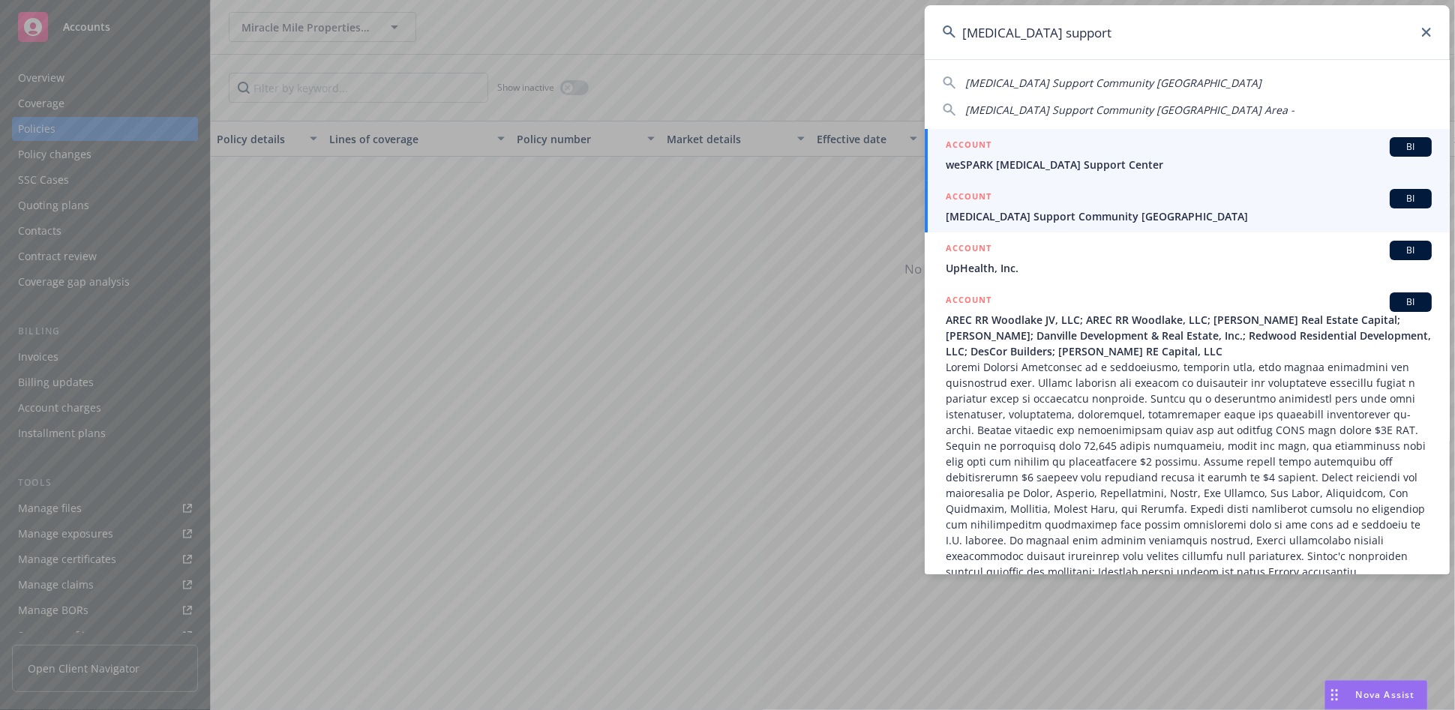
type input "[MEDICAL_DATA] support"
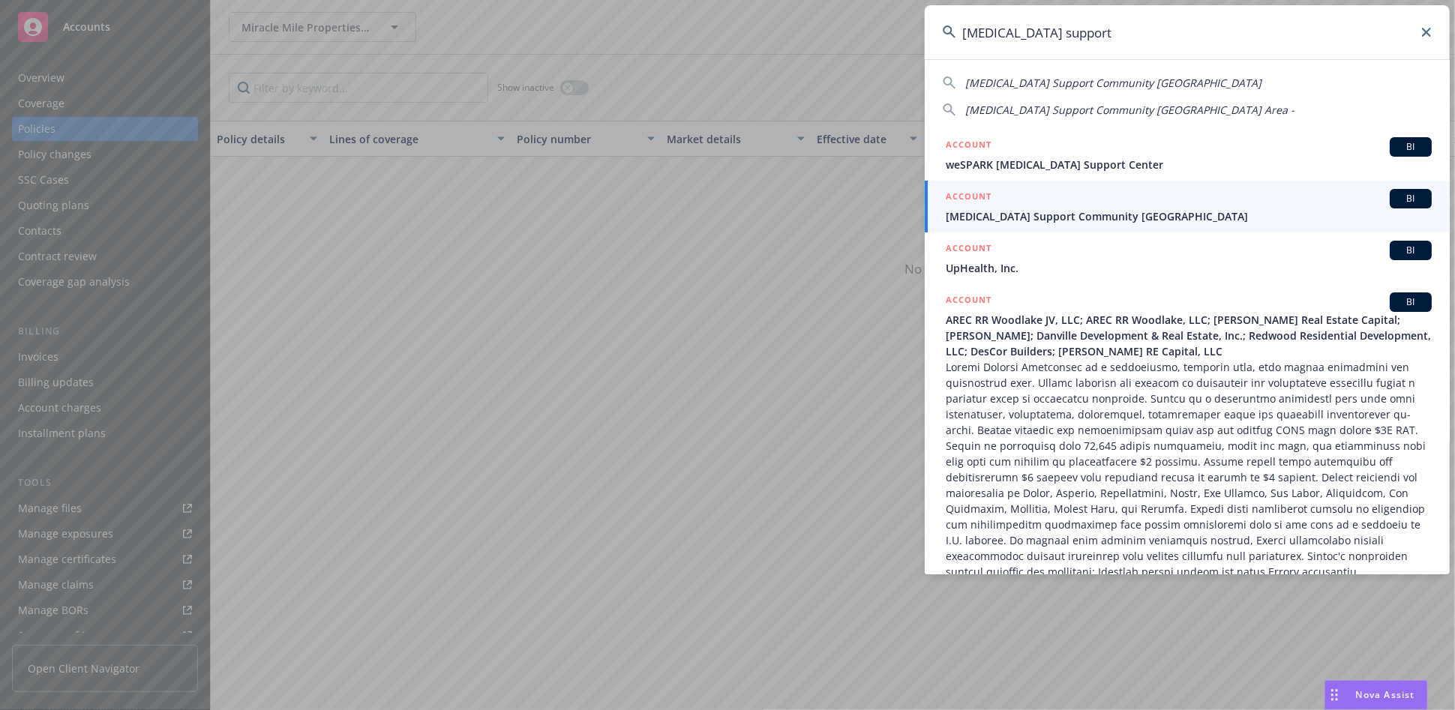
click at [1012, 210] on span "[MEDICAL_DATA] Support Community [GEOGRAPHIC_DATA]" at bounding box center [1189, 217] width 486 height 16
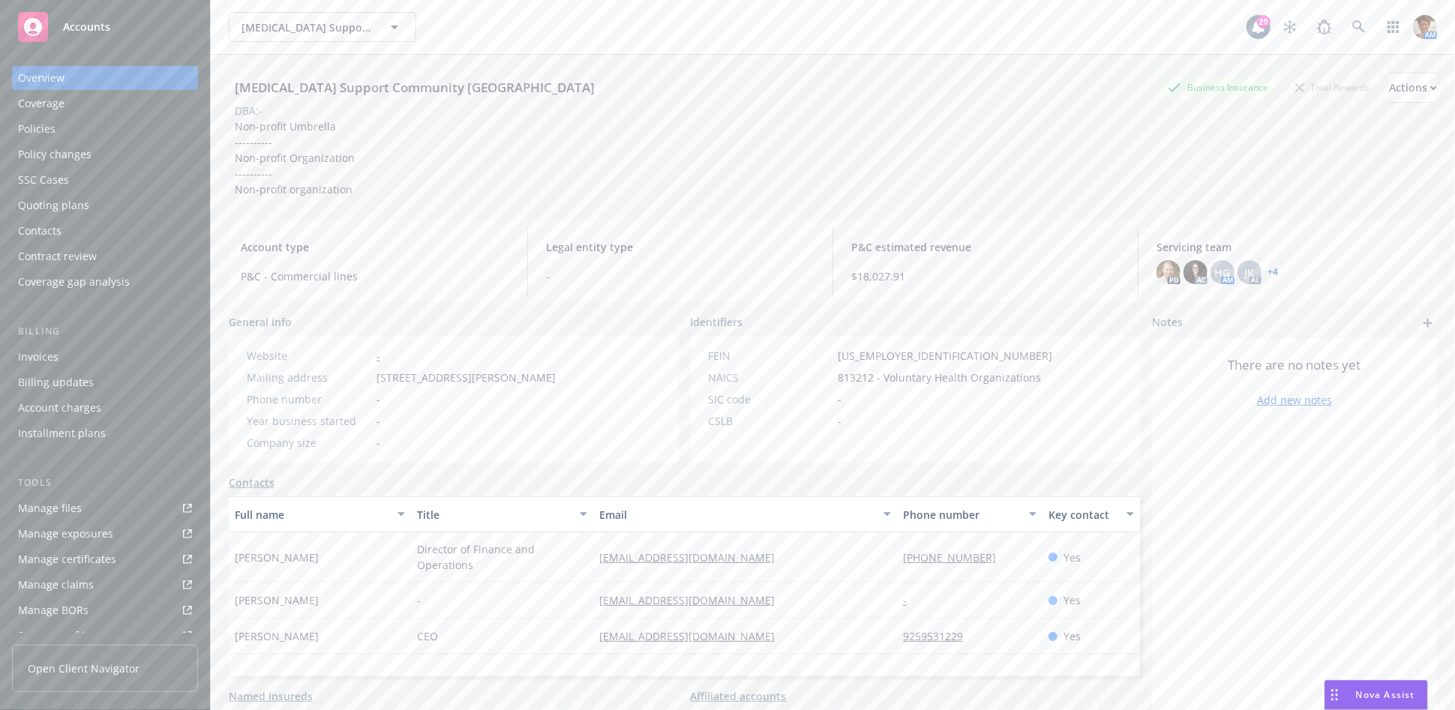
click at [44, 132] on div "Policies" at bounding box center [37, 129] width 38 height 24
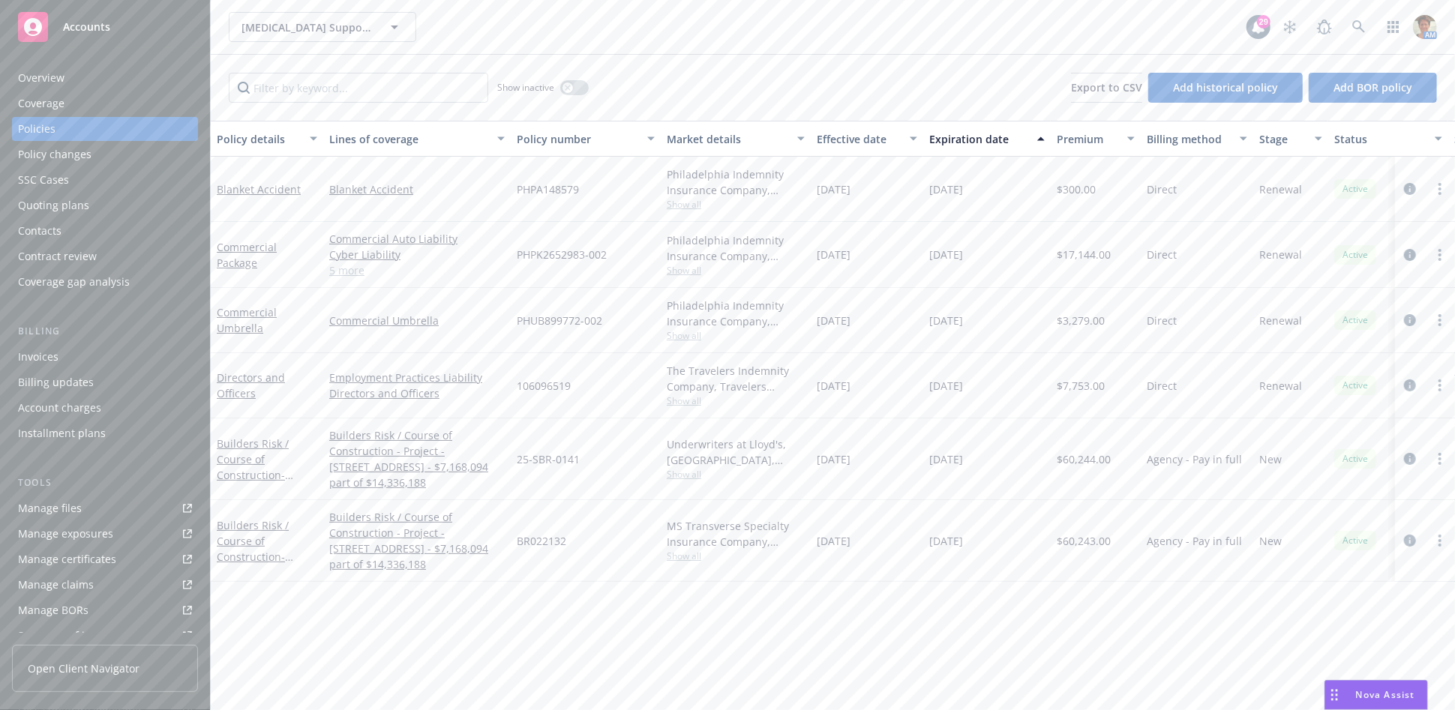
click at [51, 507] on div "Manage files" at bounding box center [50, 509] width 64 height 24
click at [1355, 31] on icon at bounding box center [1359, 27] width 14 height 14
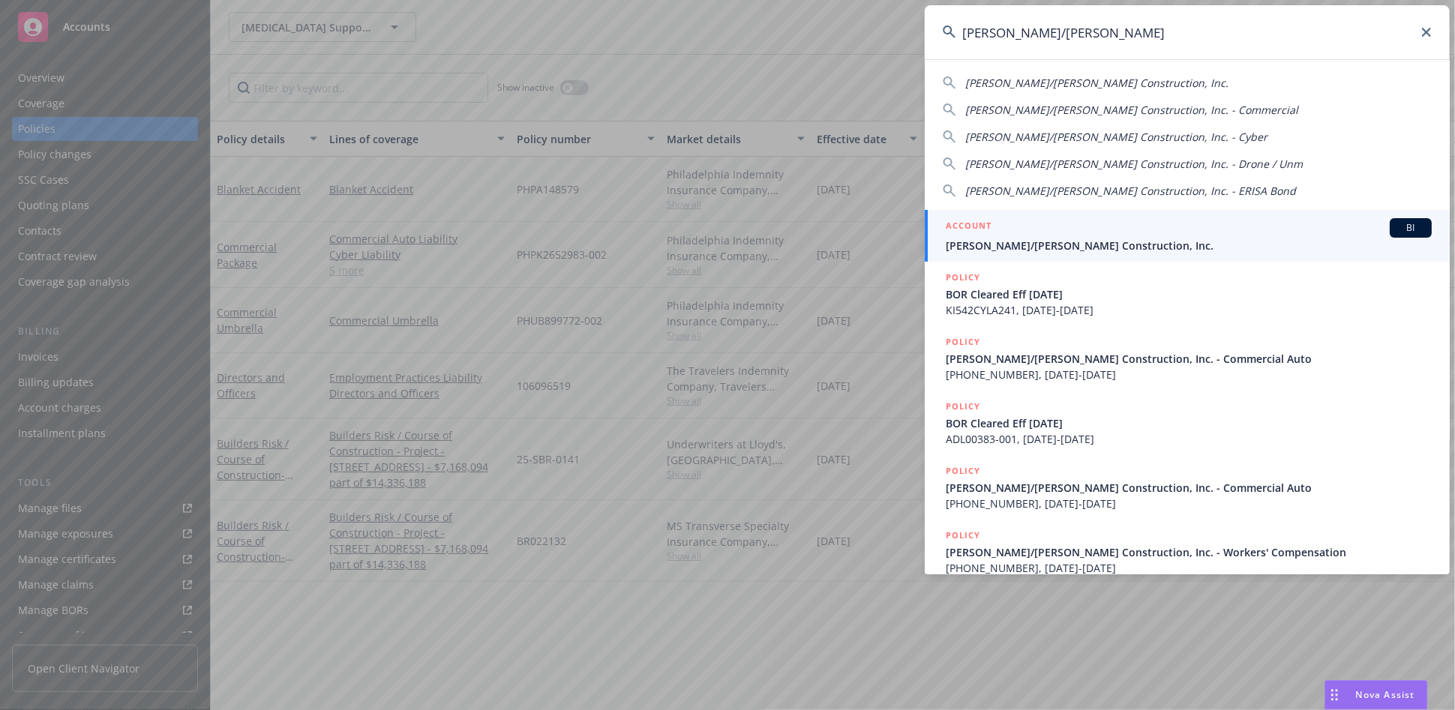
type input "[PERSON_NAME]/[PERSON_NAME]"
click at [1028, 232] on div "ACCOUNT BI" at bounding box center [1189, 228] width 486 height 20
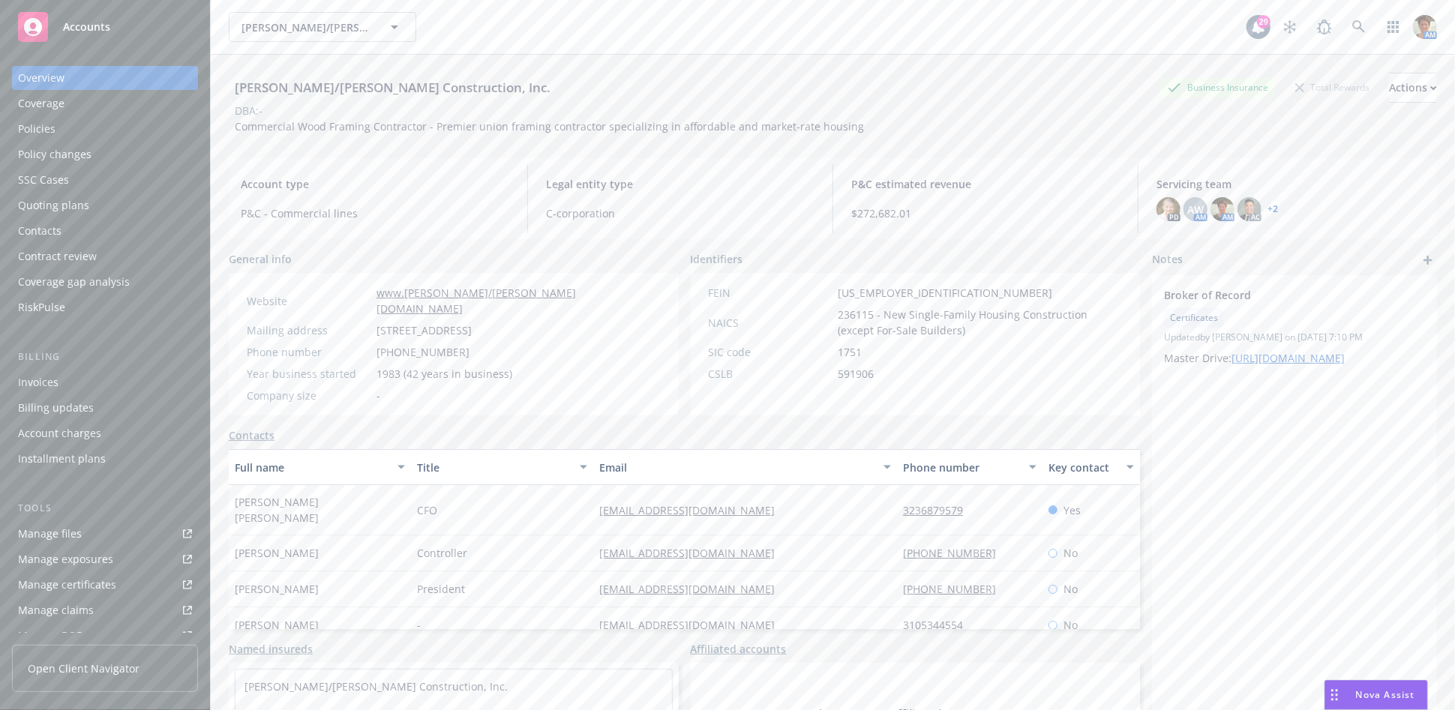
click at [79, 129] on div "Policies" at bounding box center [105, 129] width 174 height 24
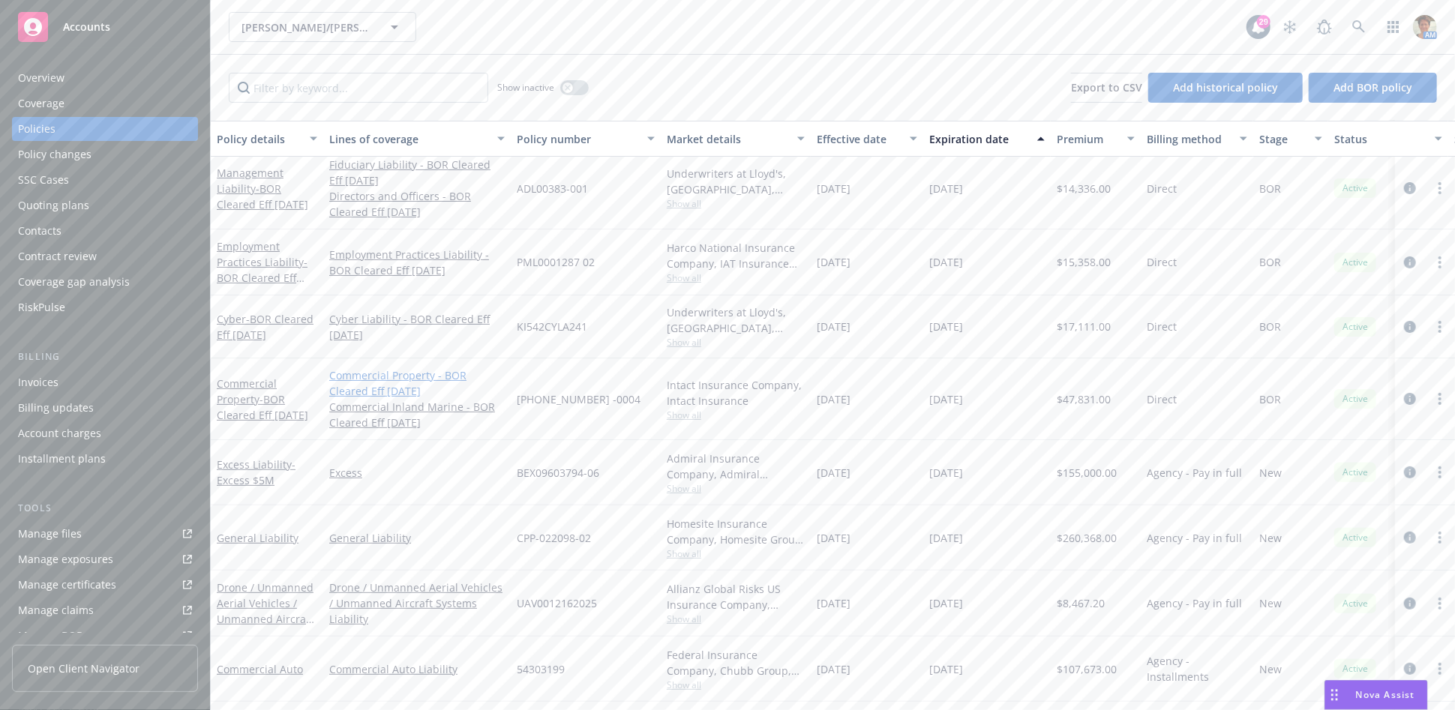
scroll to position [242, 0]
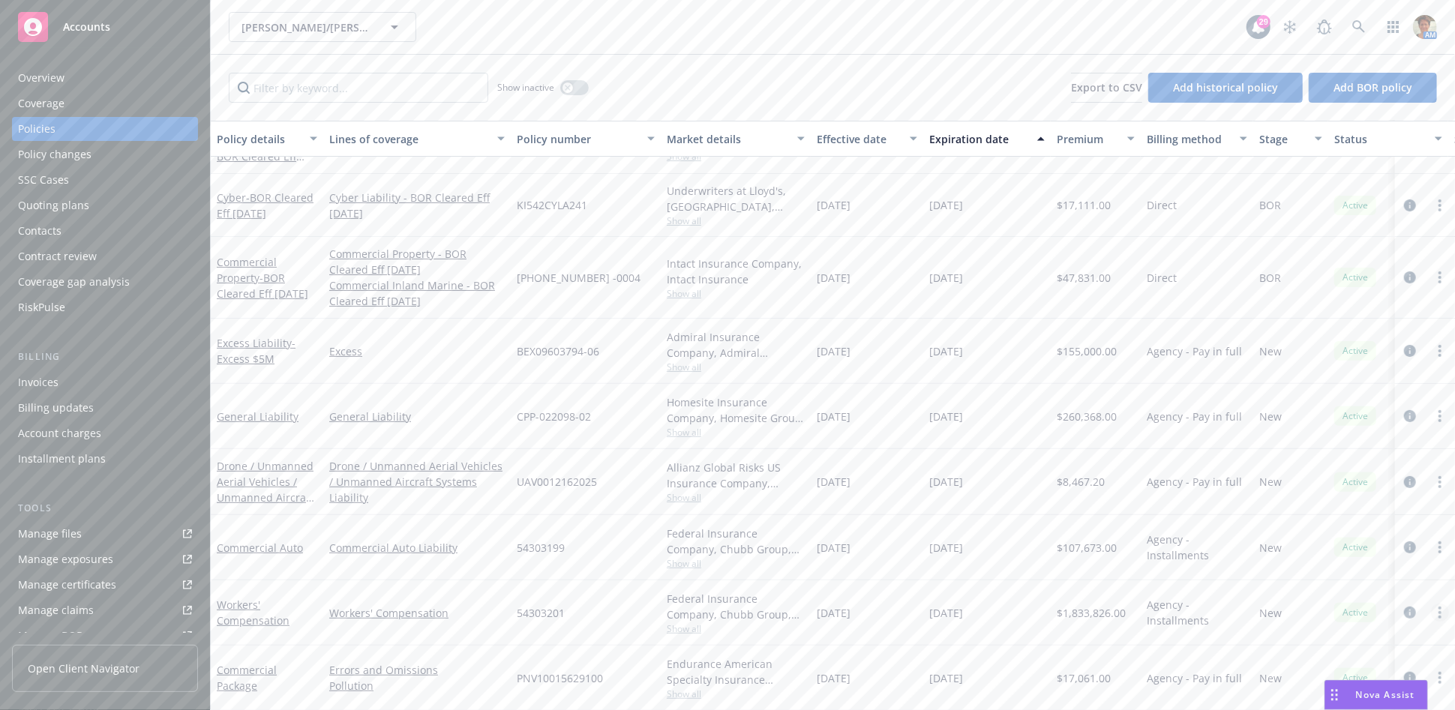
click at [1431, 605] on link "more" at bounding box center [1440, 613] width 18 height 18
click at [1406, 589] on link "Copy logging email" at bounding box center [1360, 581] width 176 height 30
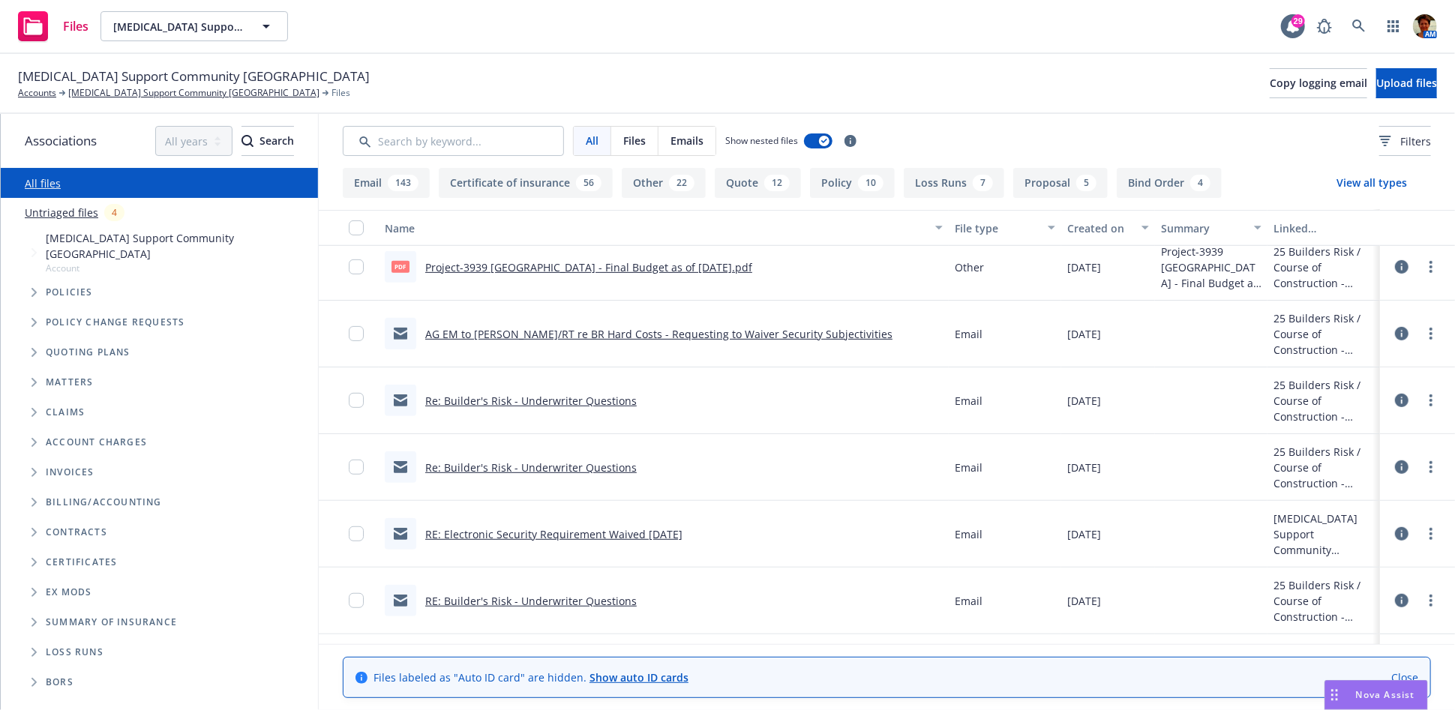
scroll to position [500, 0]
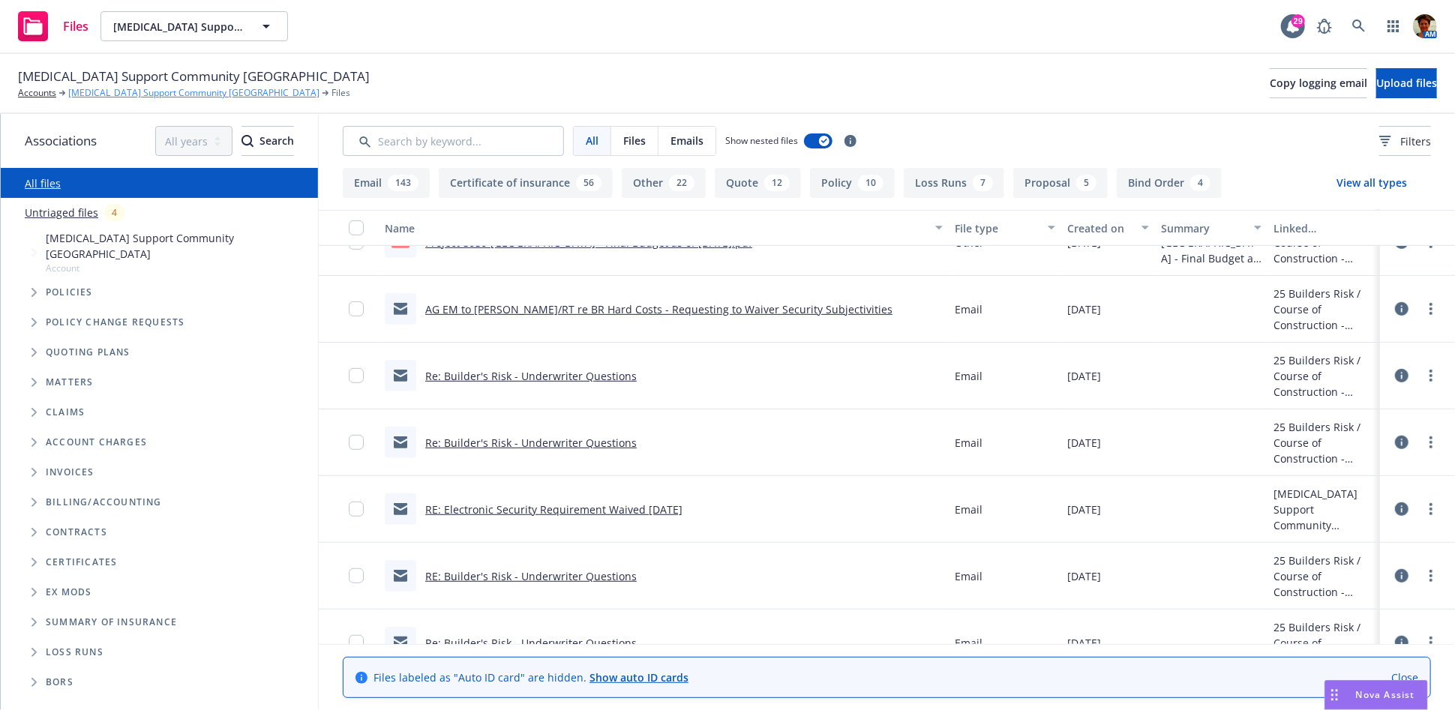
click at [131, 95] on link "[MEDICAL_DATA] Support Community [GEOGRAPHIC_DATA]" at bounding box center [193, 93] width 251 height 14
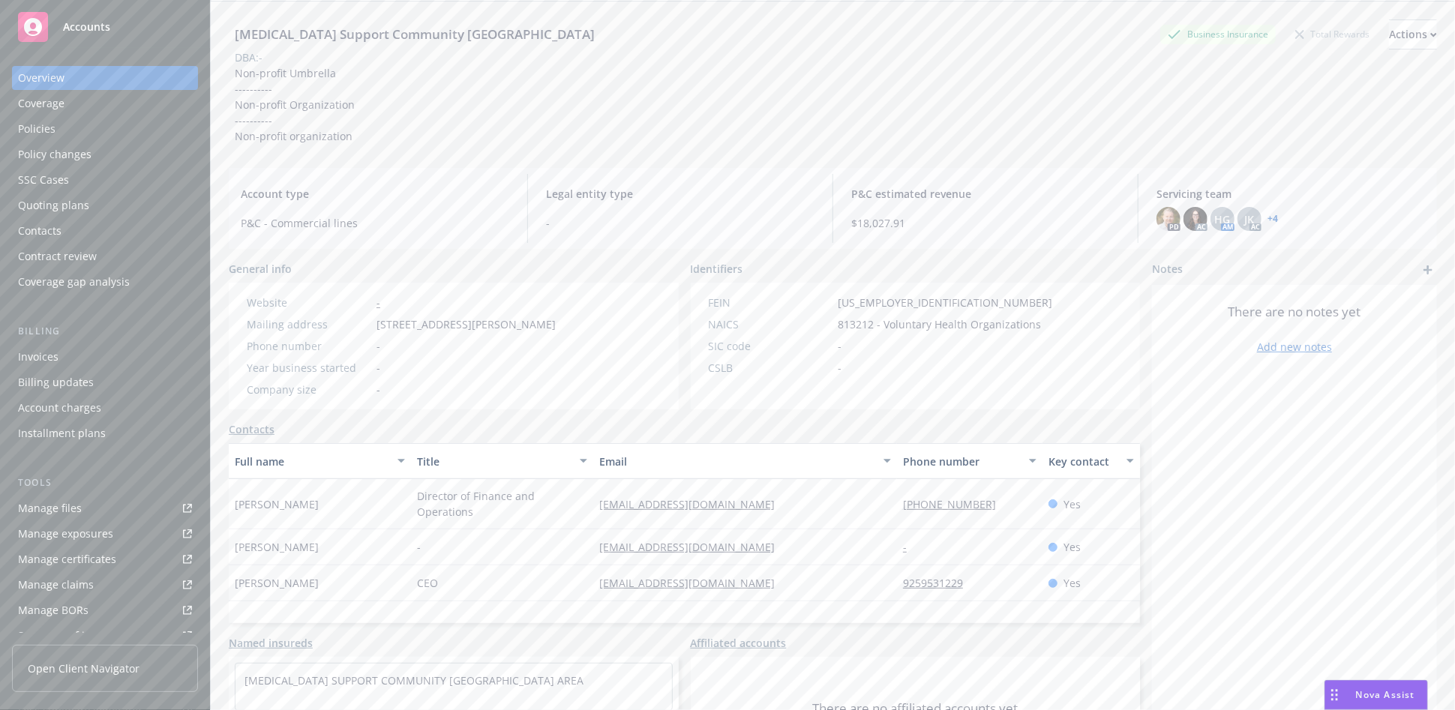
scroll to position [83, 0]
